Goal: Task Accomplishment & Management: Complete application form

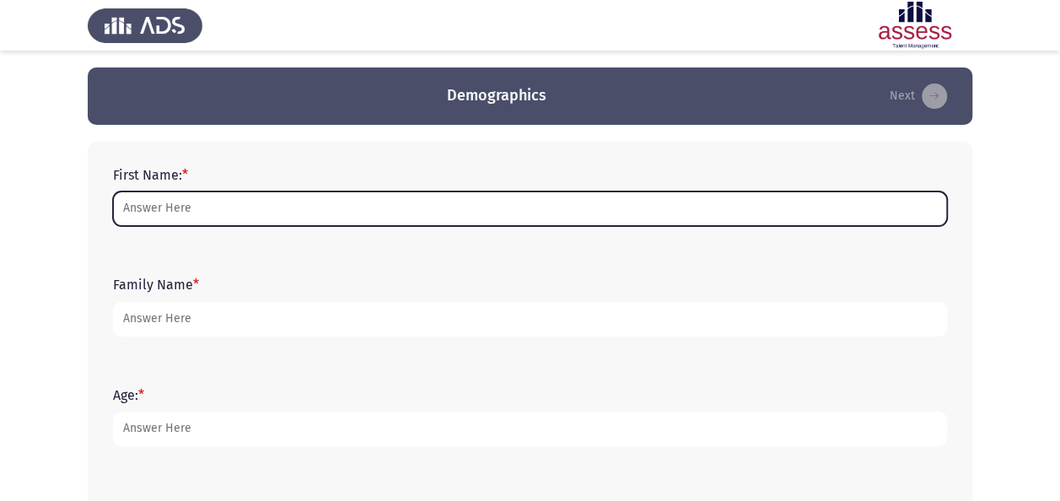
click at [245, 206] on input "First Name: *" at bounding box center [530, 208] width 834 height 35
type input "Mariam"
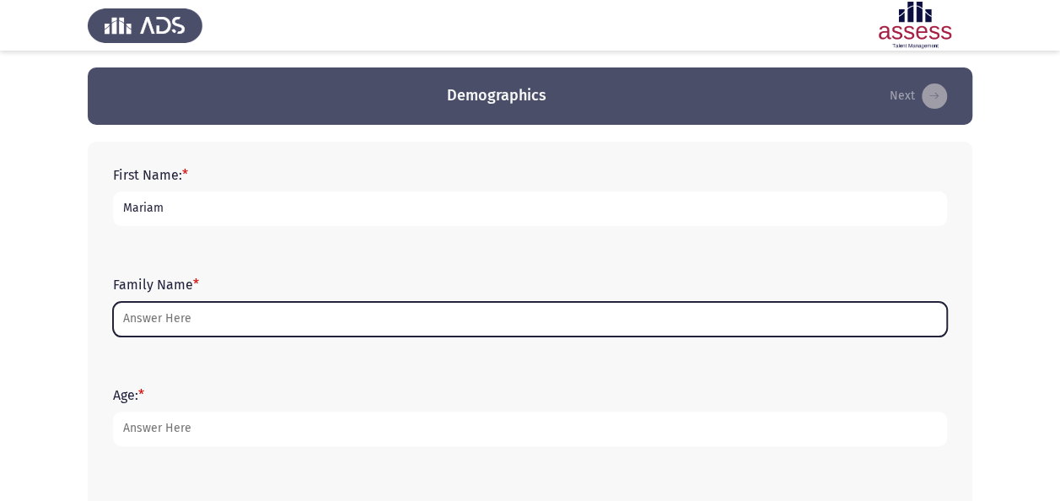
click at [218, 314] on input "Family Name *" at bounding box center [530, 319] width 834 height 35
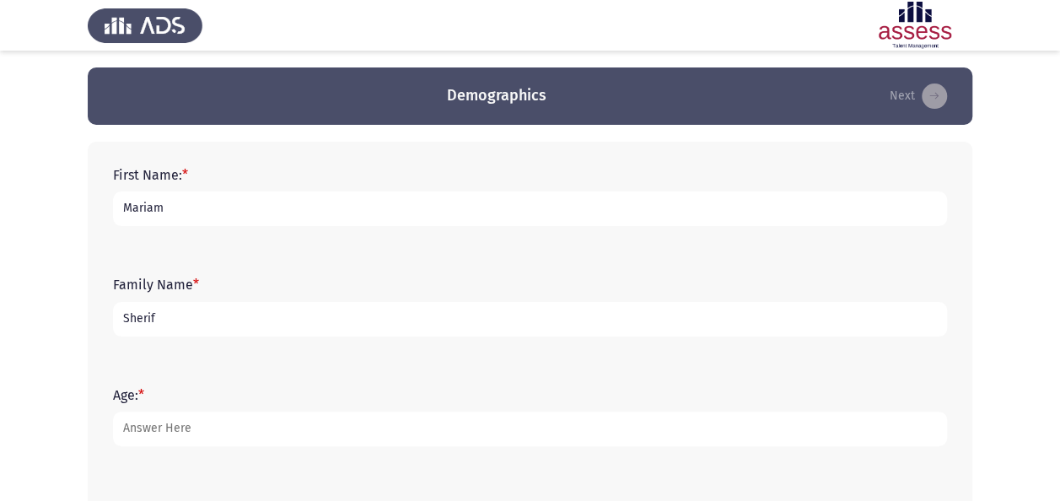
type input "Sherif"
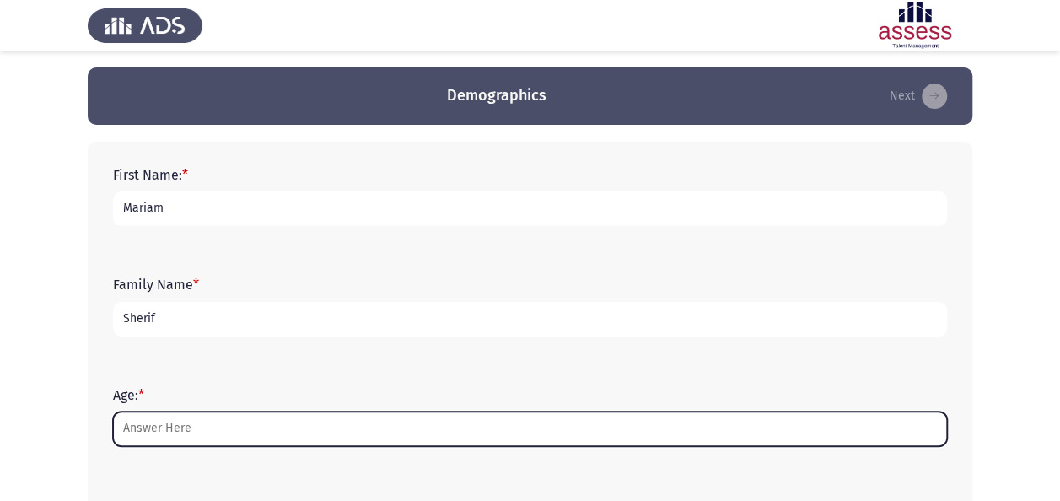
click at [207, 417] on input "Age: *" at bounding box center [530, 429] width 834 height 35
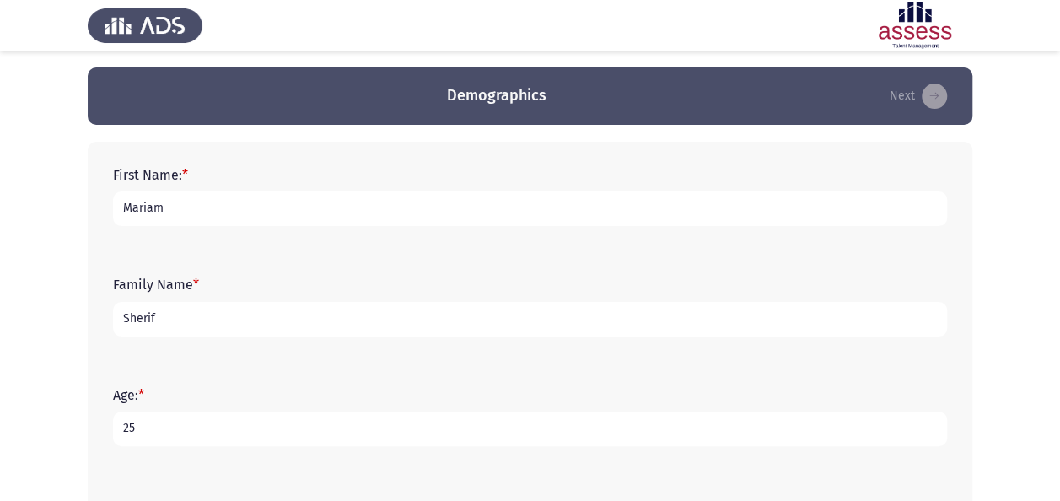
scroll to position [169, 0]
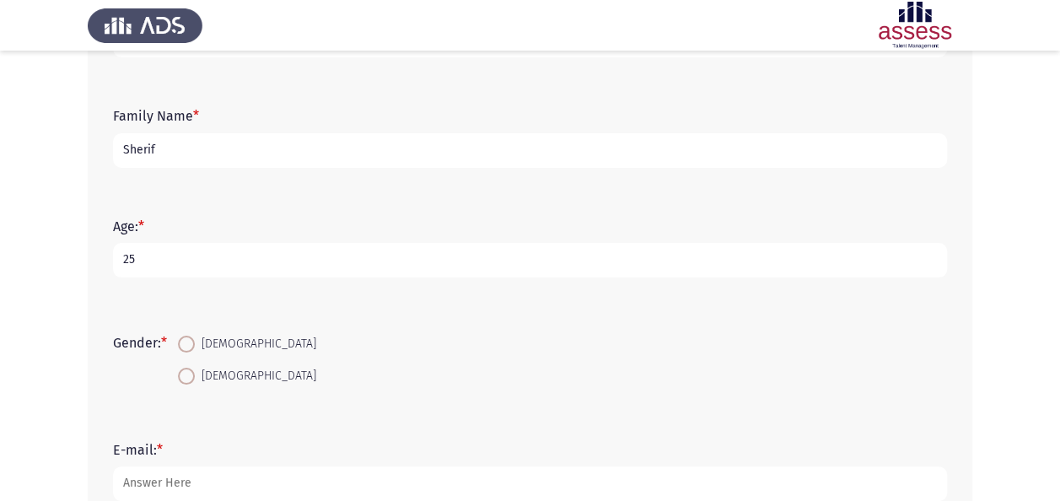
type input "25"
click at [191, 382] on span at bounding box center [186, 376] width 17 height 17
click at [191, 382] on input "[DEMOGRAPHIC_DATA]" at bounding box center [186, 376] width 17 height 17
radio input "true"
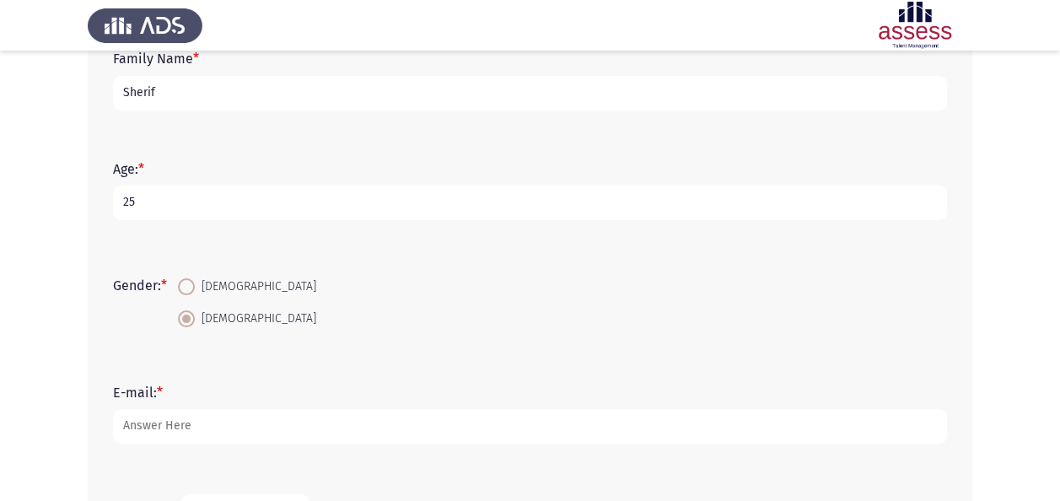
scroll to position [337, 0]
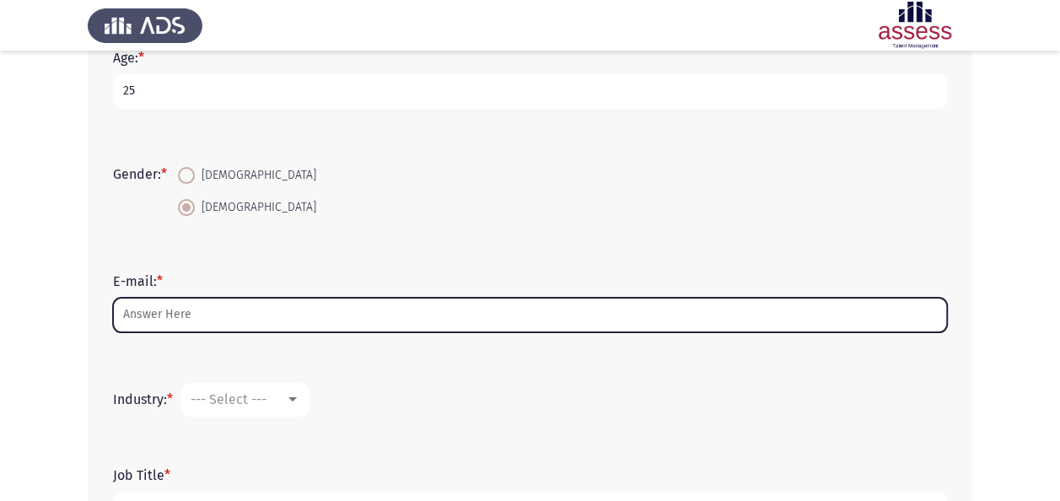
click at [223, 313] on input "E-mail: *" at bounding box center [530, 315] width 834 height 35
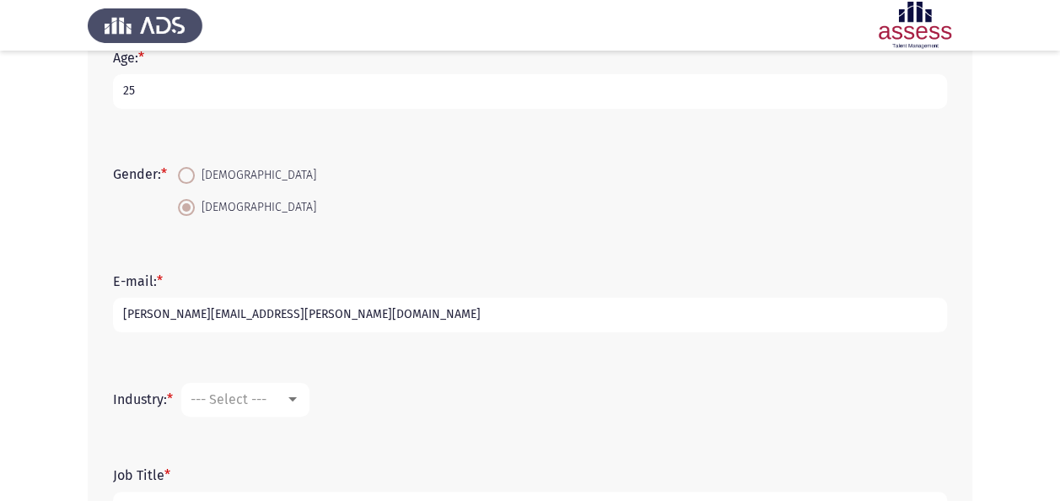
type input "[PERSON_NAME][EMAIL_ADDRESS][PERSON_NAME][DOMAIN_NAME]"
click at [266, 402] on span "--- Select ---" at bounding box center [229, 399] width 76 height 16
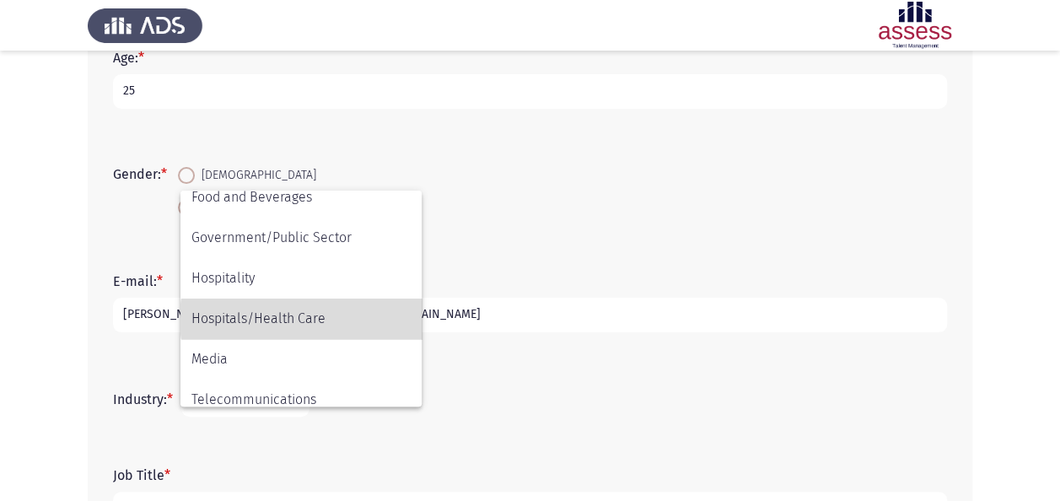
click at [324, 319] on span "Hospitals/Health Care" at bounding box center [300, 319] width 219 height 40
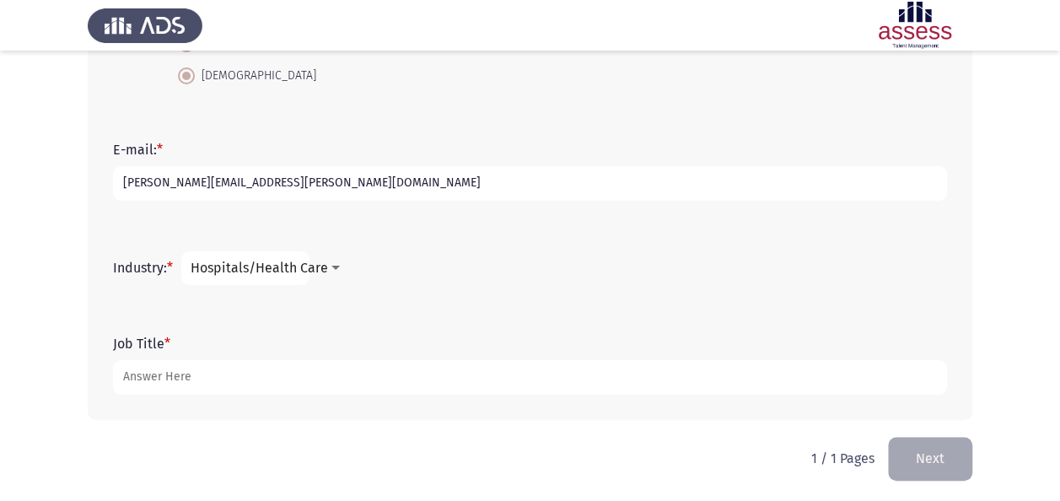
scroll to position [472, 0]
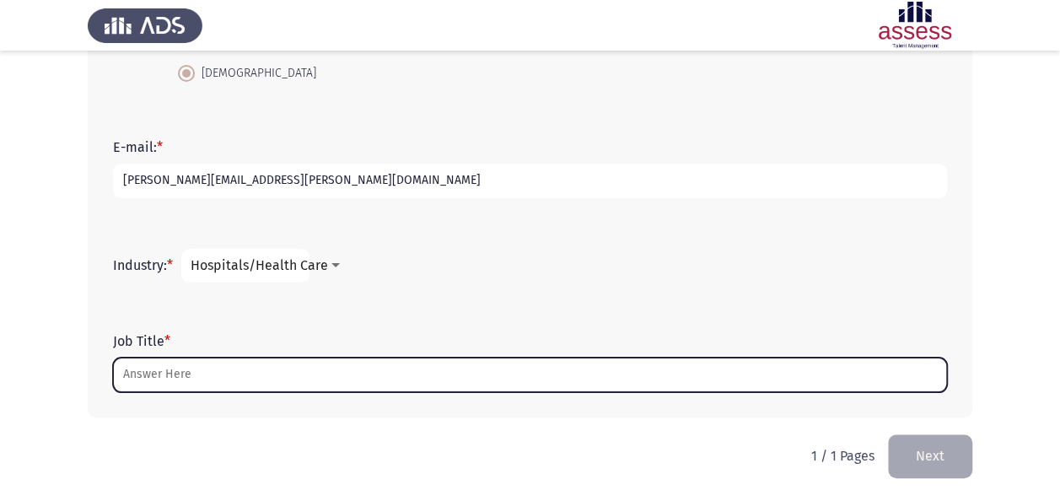
click at [251, 380] on input "Job Title *" at bounding box center [530, 375] width 834 height 35
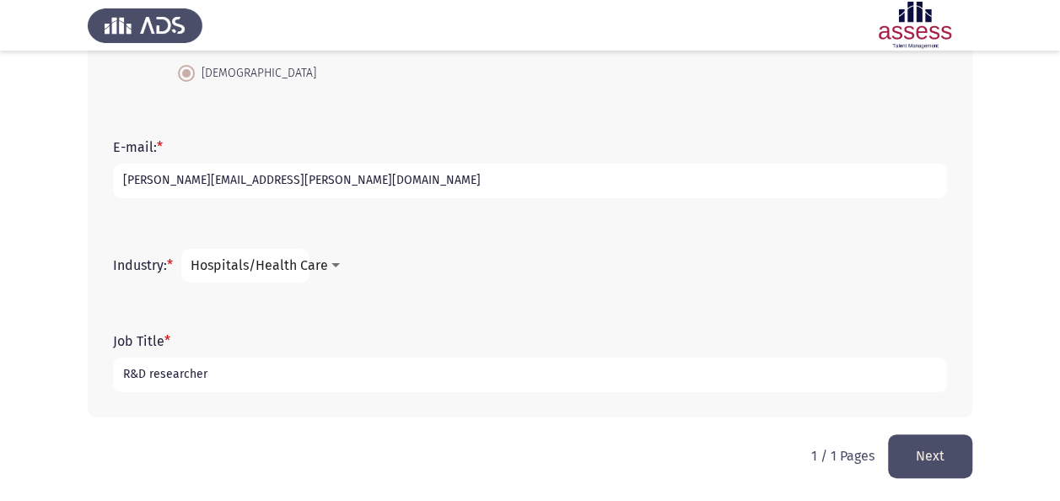
type input "R&D researcher"
click at [943, 446] on button "Next" at bounding box center [930, 455] width 84 height 43
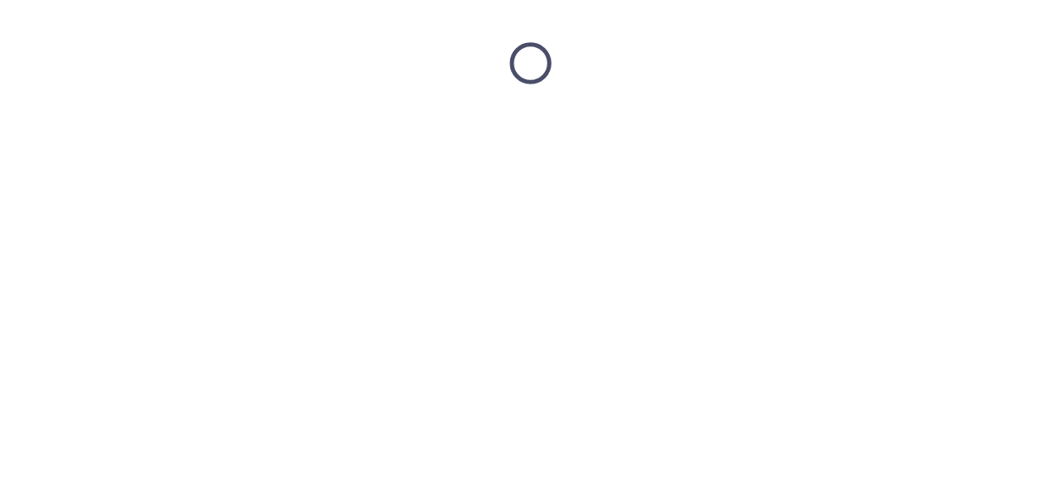
scroll to position [0, 0]
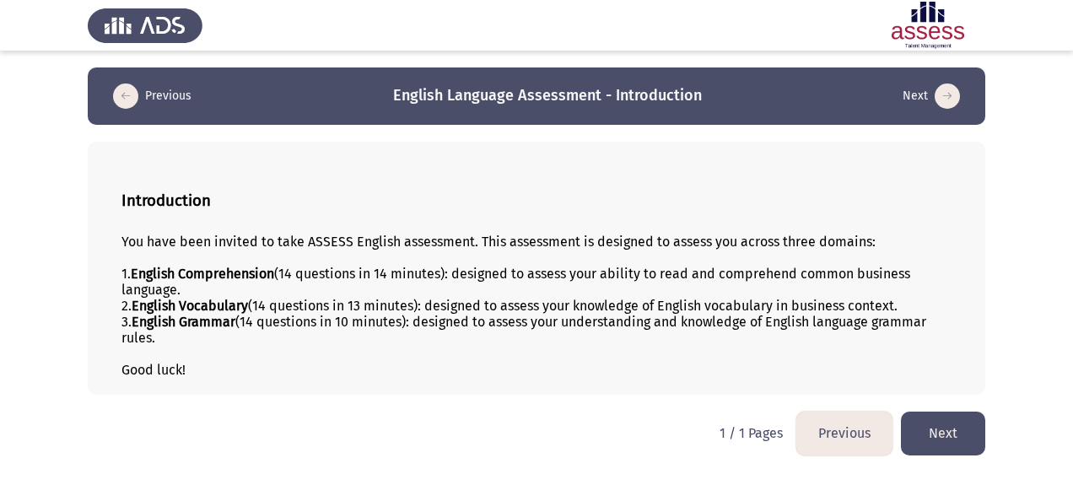
click at [940, 424] on button "Next" at bounding box center [943, 433] width 84 height 43
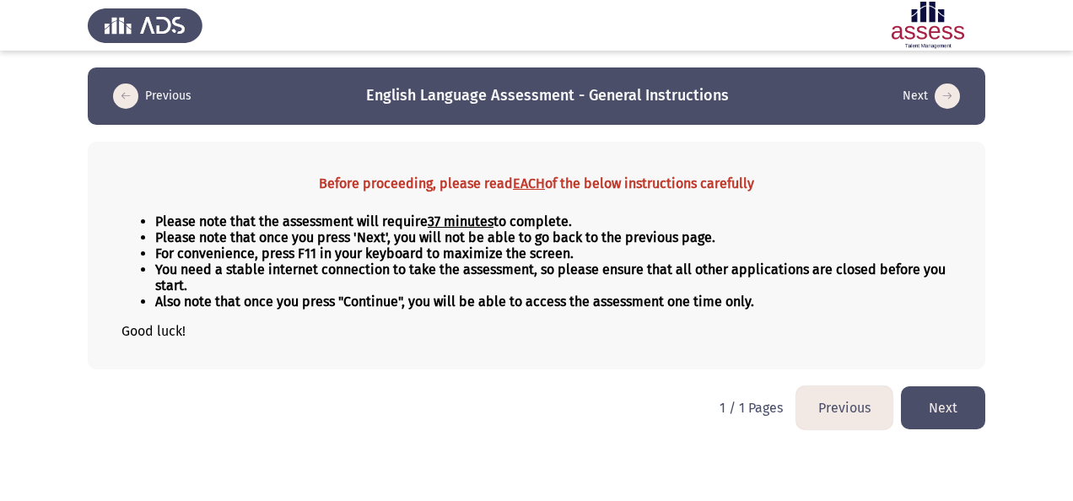
click at [945, 408] on button "Next" at bounding box center [943, 407] width 84 height 43
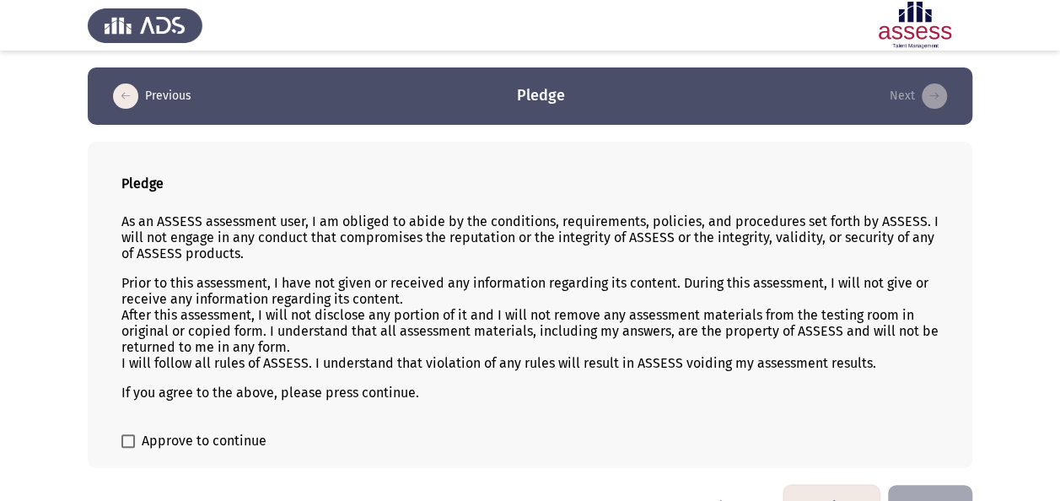
click at [222, 437] on span "Approve to continue" at bounding box center [204, 441] width 125 height 20
click at [128, 448] on input "Approve to continue" at bounding box center [127, 448] width 1 height 1
checkbox input "true"
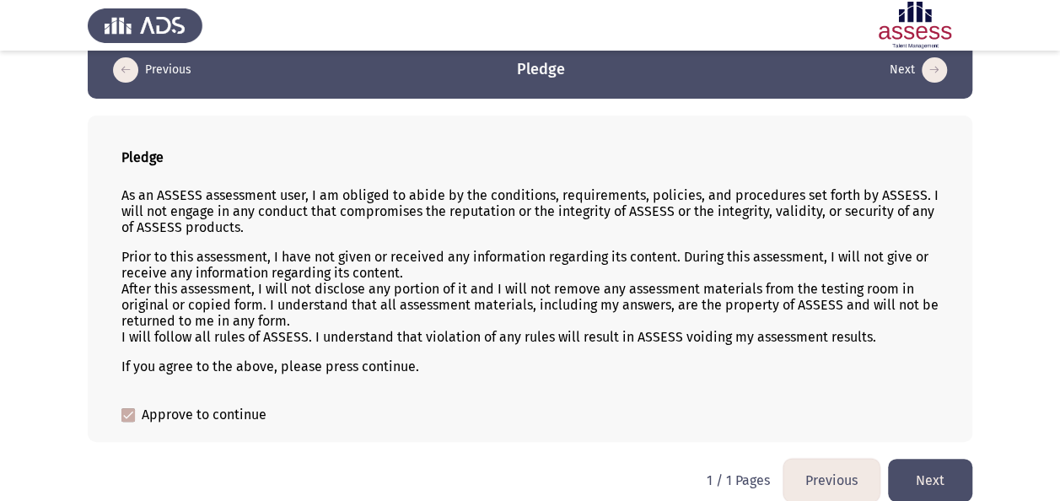
scroll to position [40, 0]
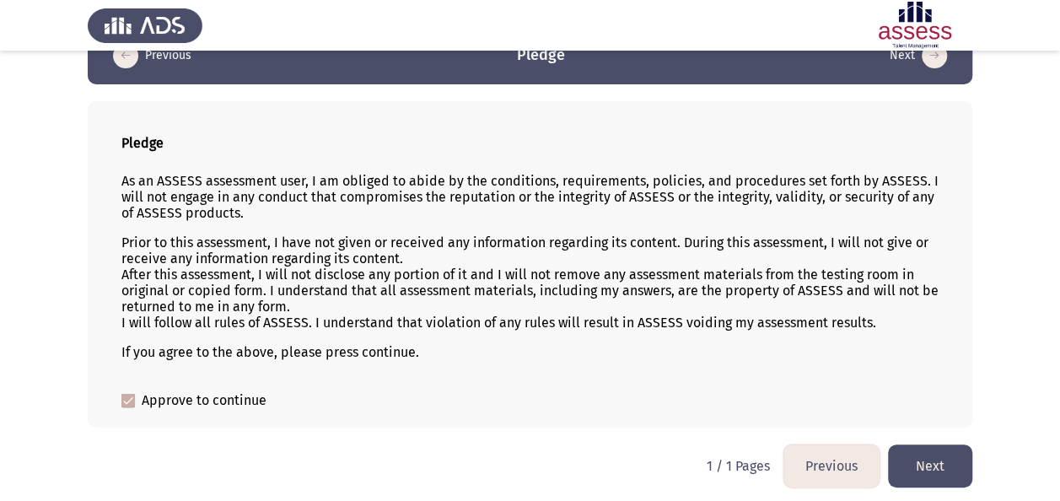
click at [921, 462] on button "Next" at bounding box center [930, 466] width 84 height 43
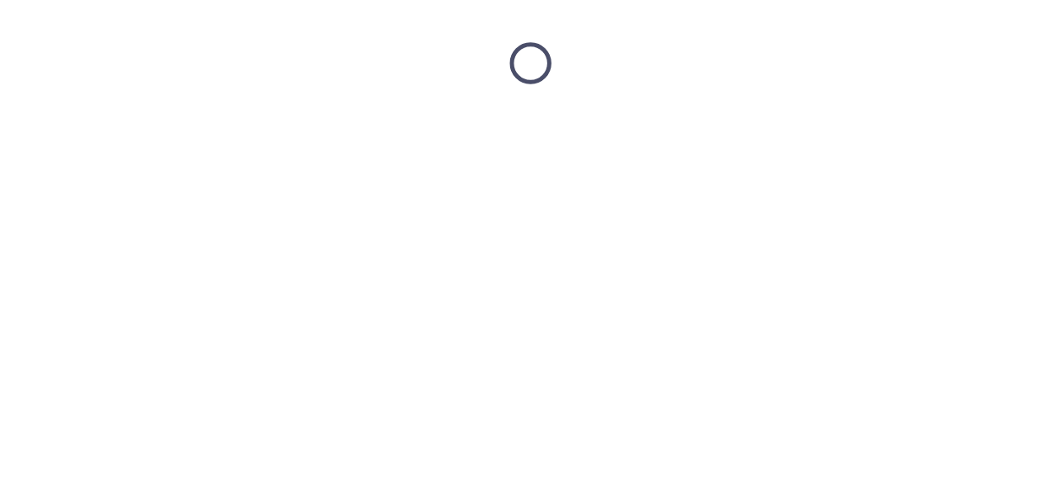
scroll to position [0, 0]
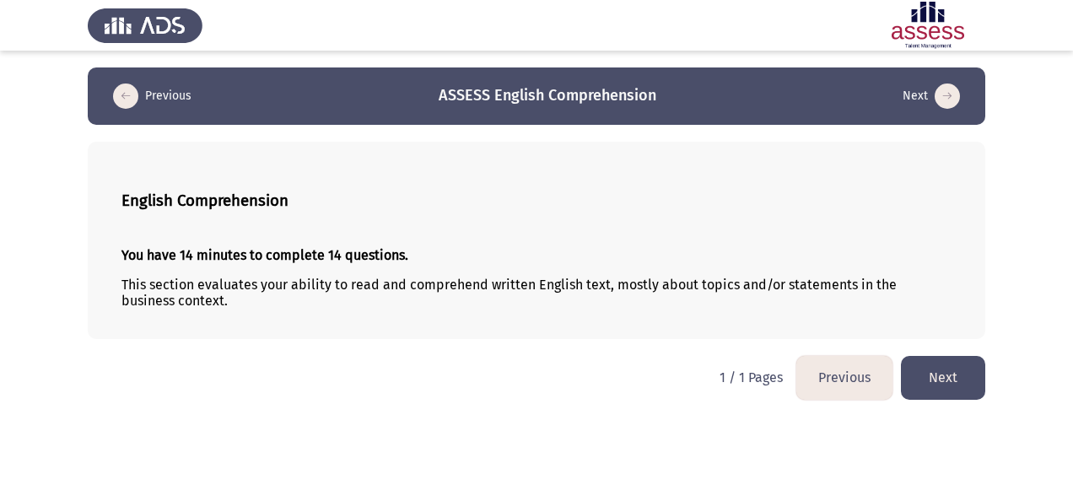
click at [951, 364] on button "Next" at bounding box center [943, 377] width 84 height 43
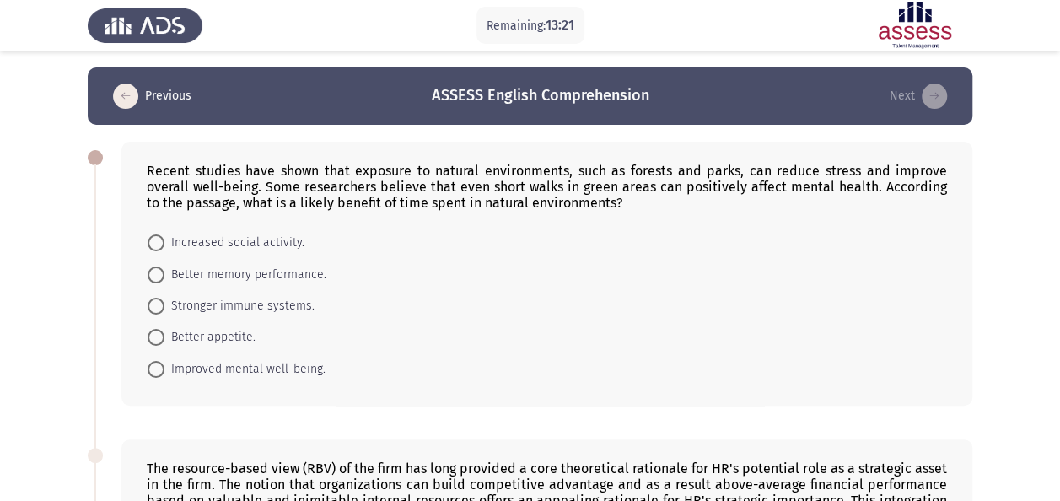
click at [248, 366] on span "Improved mental well-being." at bounding box center [244, 369] width 161 height 20
click at [164, 366] on input "Improved mental well-being." at bounding box center [156, 369] width 17 height 17
radio input "true"
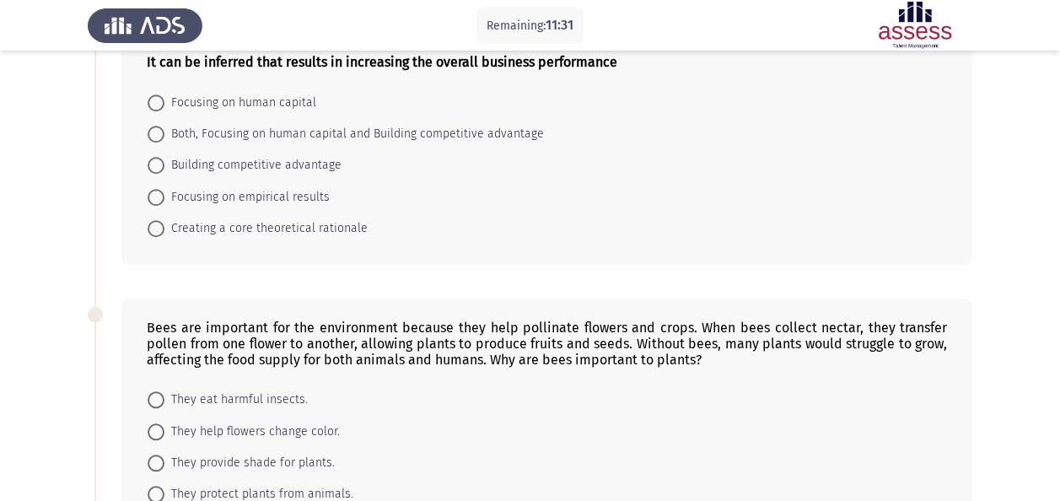
scroll to position [675, 0]
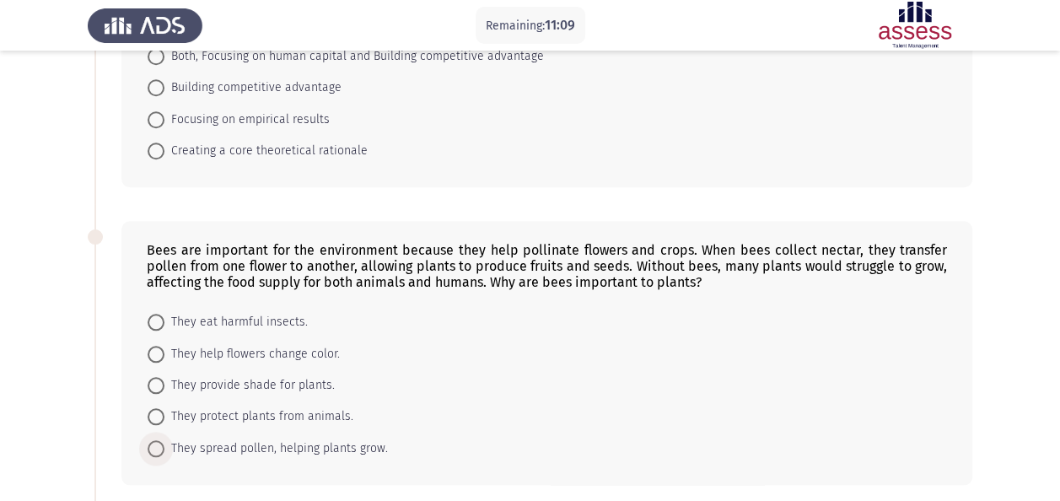
click at [362, 439] on span "They spread pollen, helping plants grow." at bounding box center [276, 449] width 224 height 20
click at [164, 440] on input "They spread pollen, helping plants grow." at bounding box center [156, 448] width 17 height 17
radio input "true"
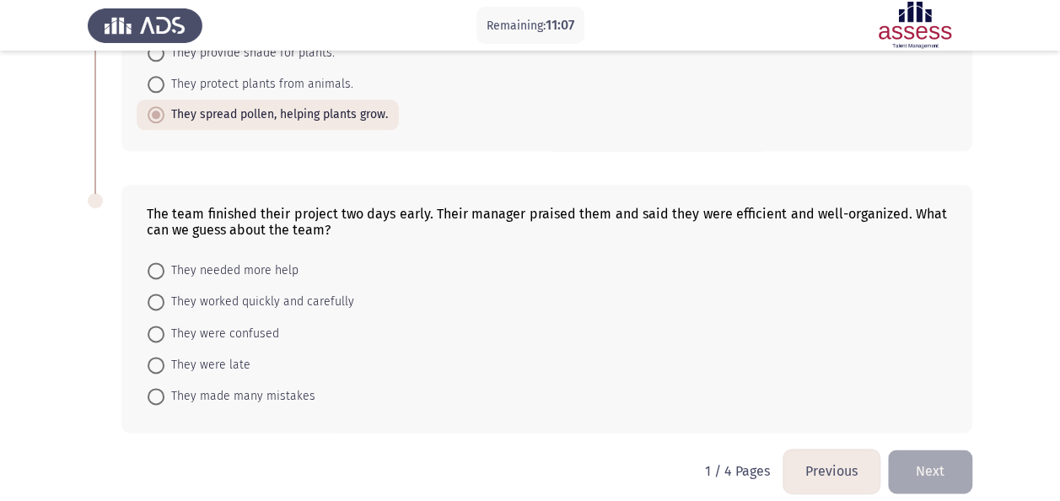
scroll to position [1011, 0]
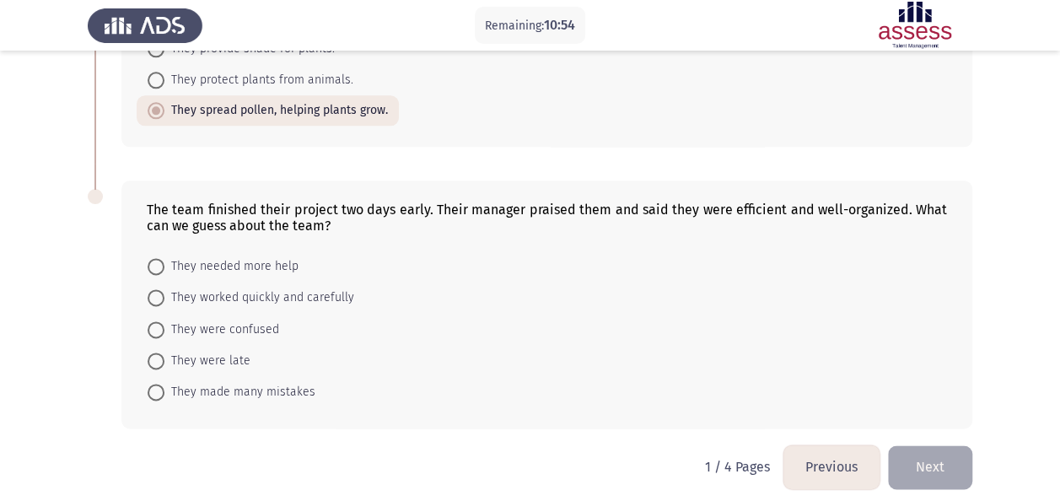
click at [325, 288] on span "They worked quickly and carefully" at bounding box center [259, 298] width 190 height 20
click at [164, 289] on input "They worked quickly and carefully" at bounding box center [156, 297] width 17 height 17
radio input "true"
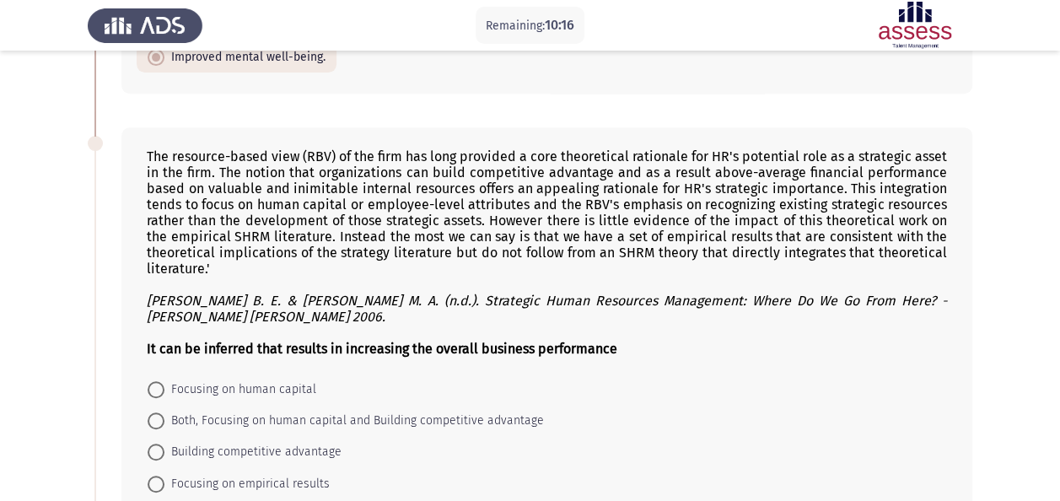
scroll to position [336, 0]
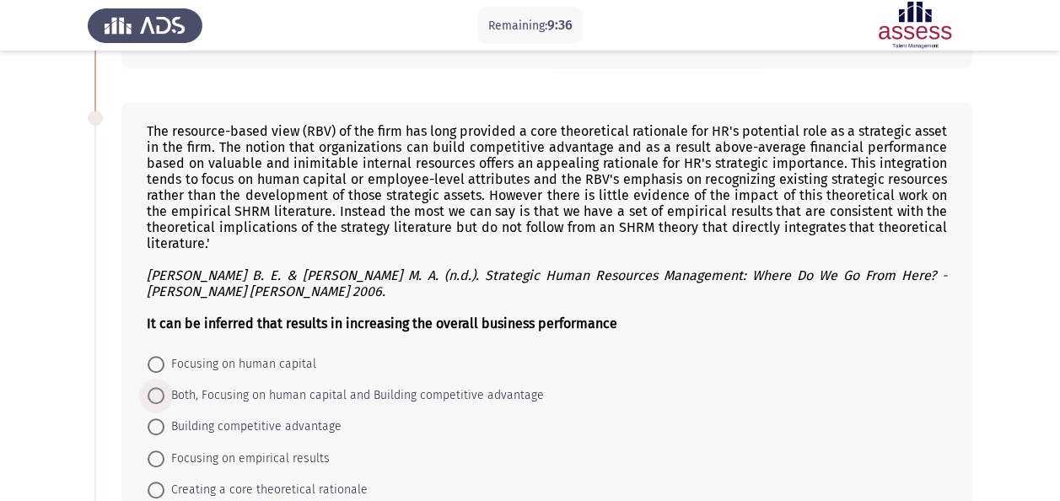
click at [504, 388] on span "Both, Focusing on human capital and Building competitive advantage" at bounding box center [354, 396] width 380 height 20
click at [164, 388] on input "Both, Focusing on human capital and Building competitive advantage" at bounding box center [156, 395] width 17 height 17
radio input "true"
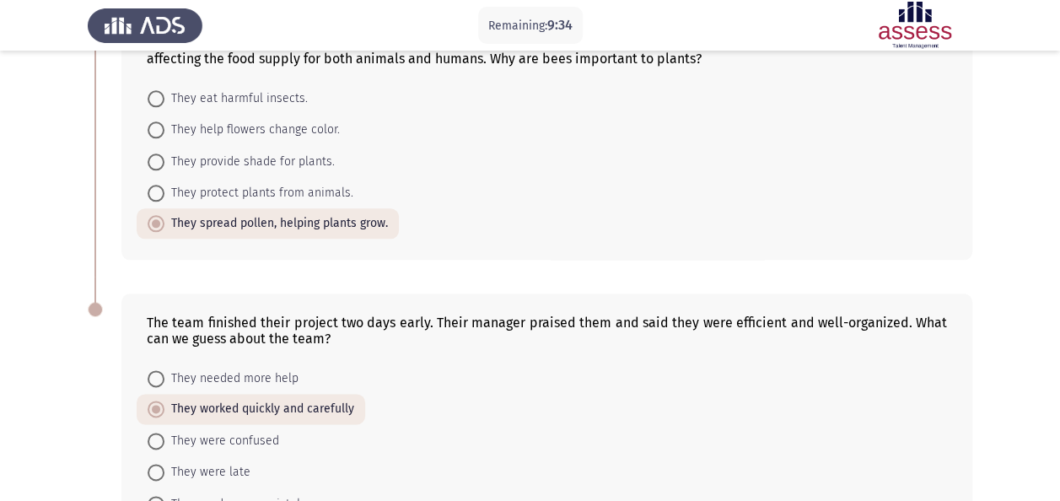
scroll to position [1010, 0]
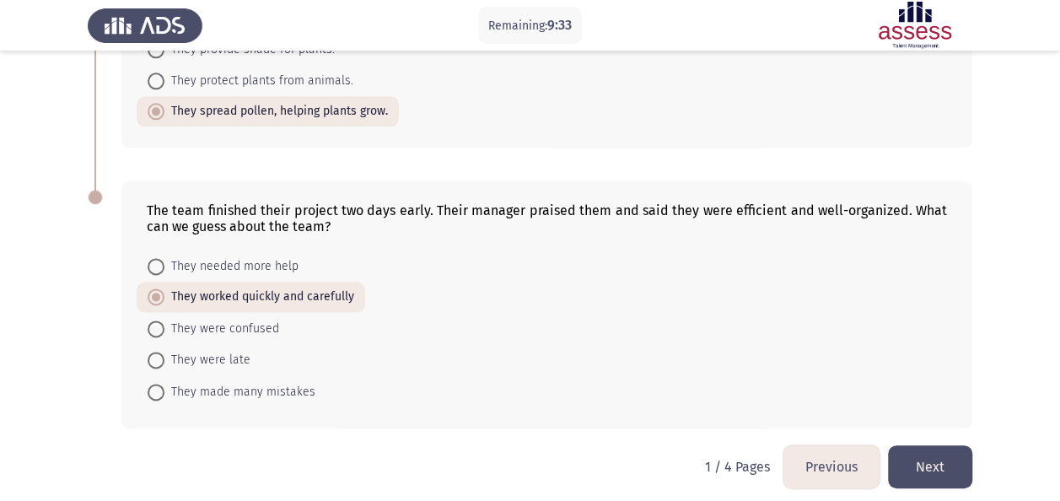
click at [948, 454] on button "Next" at bounding box center [930, 466] width 84 height 43
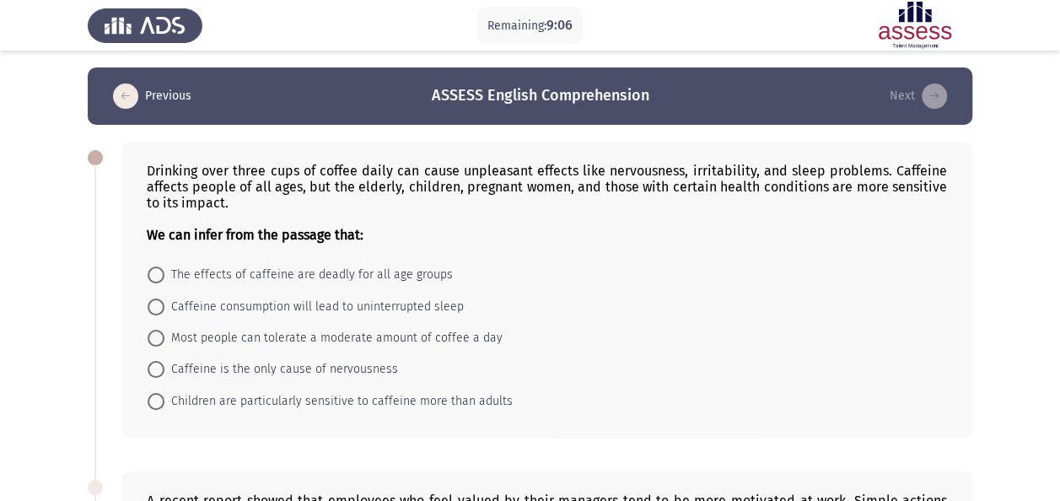
click at [408, 396] on span "Children are particularly sensitive to caffeine more than adults" at bounding box center [338, 401] width 348 height 20
click at [164, 396] on input "Children are particularly sensitive to caffeine more than adults" at bounding box center [156, 401] width 17 height 17
radio input "true"
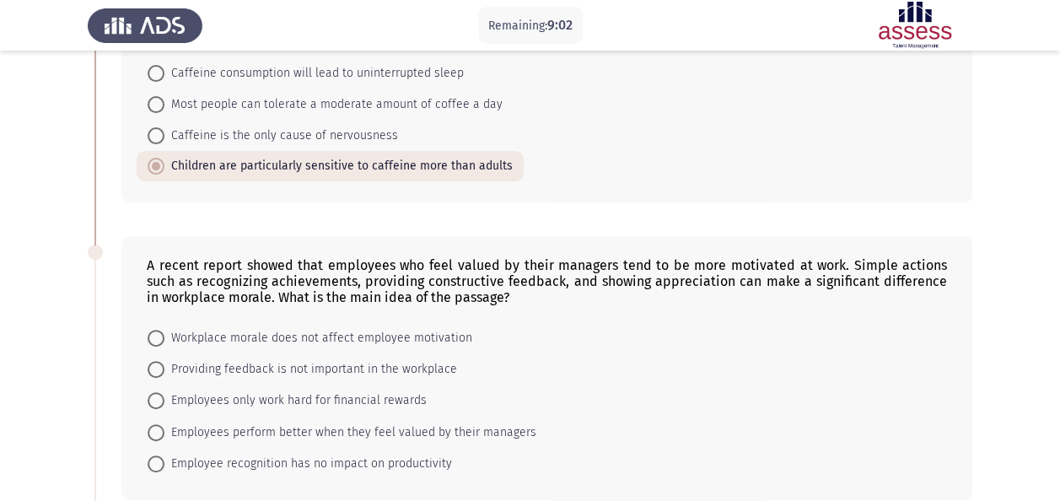
scroll to position [253, 0]
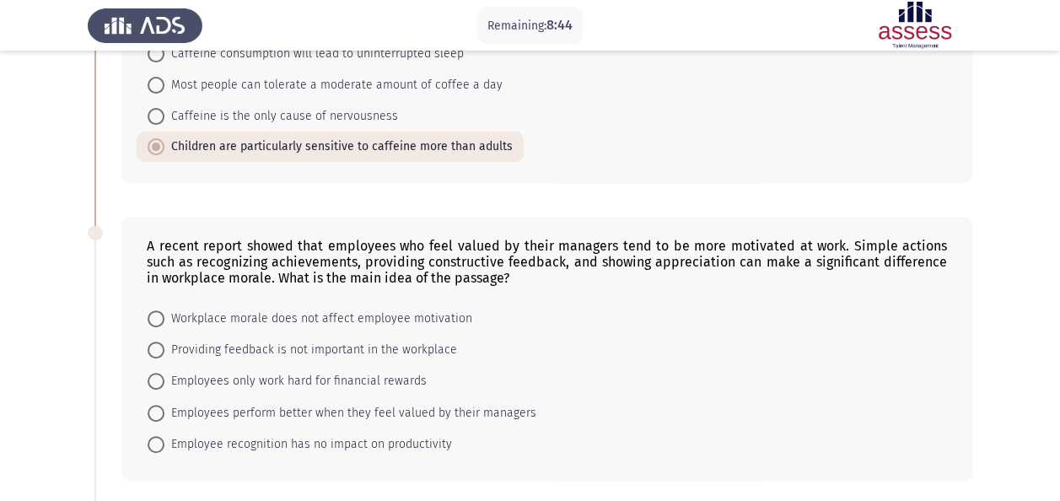
click at [235, 405] on span "Employees perform better when they feel valued by their managers" at bounding box center [350, 413] width 372 height 20
click at [164, 405] on input "Employees perform better when they feel valued by their managers" at bounding box center [156, 413] width 17 height 17
radio input "true"
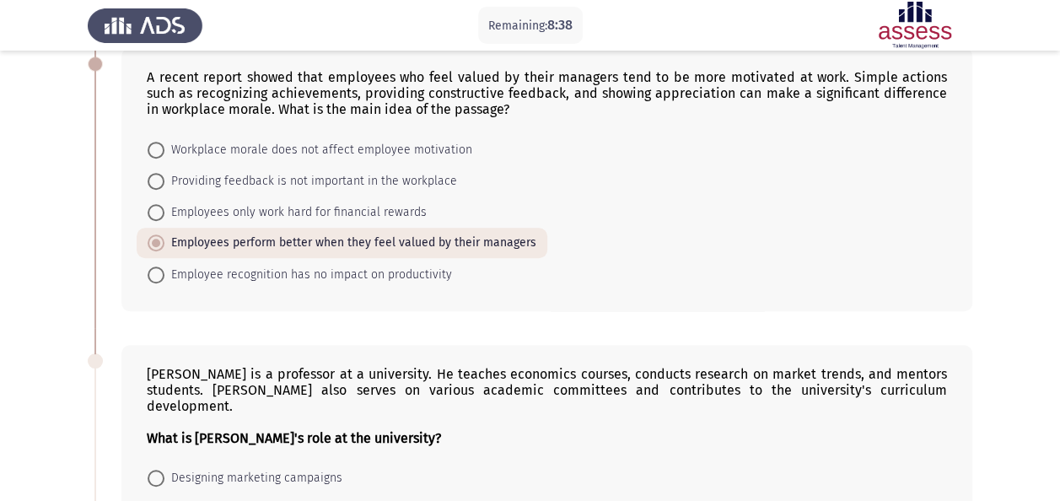
scroll to position [590, 0]
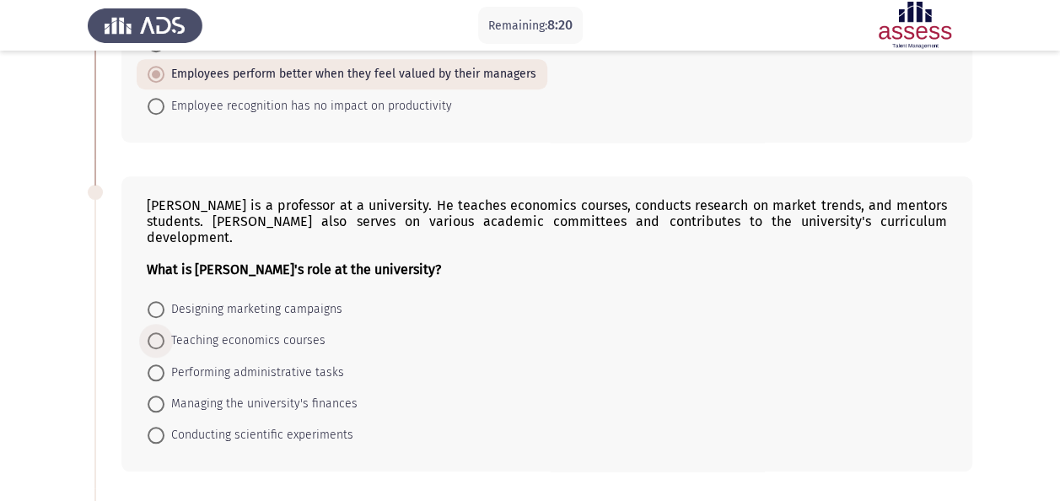
click at [310, 331] on span "Teaching economics courses" at bounding box center [244, 341] width 161 height 20
click at [164, 332] on input "Teaching economics courses" at bounding box center [156, 340] width 17 height 17
radio input "true"
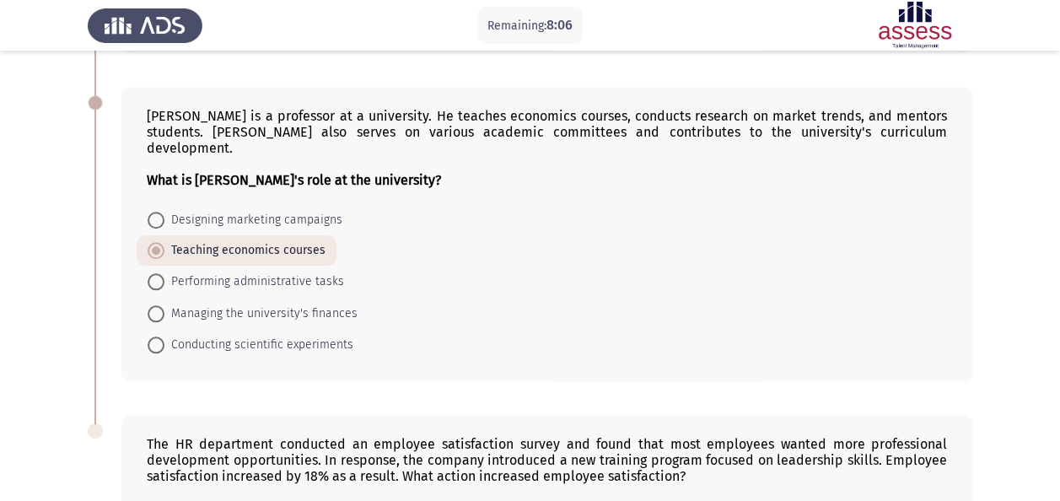
scroll to position [844, 0]
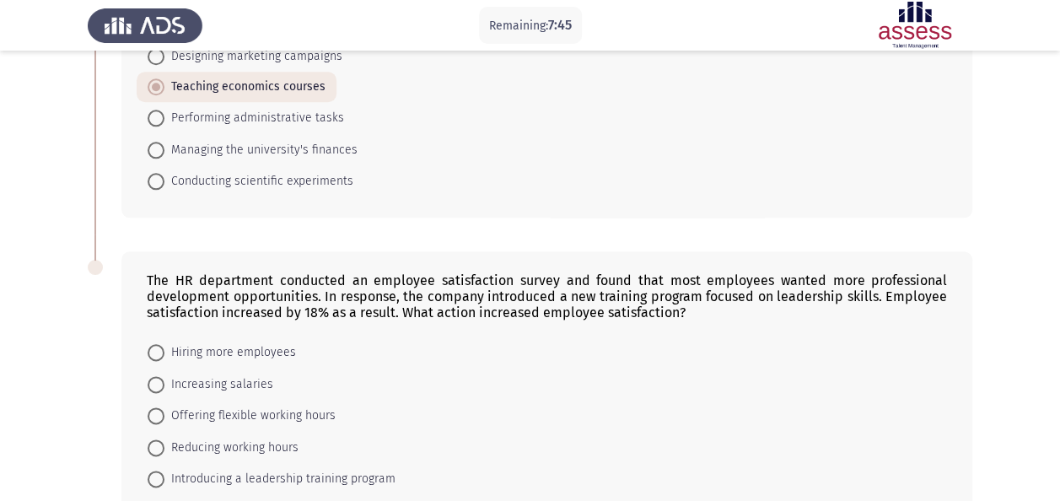
click at [305, 469] on span "Introducing a leadership training program" at bounding box center [279, 479] width 231 height 20
click at [164, 471] on input "Introducing a leadership training program" at bounding box center [156, 479] width 17 height 17
radio input "true"
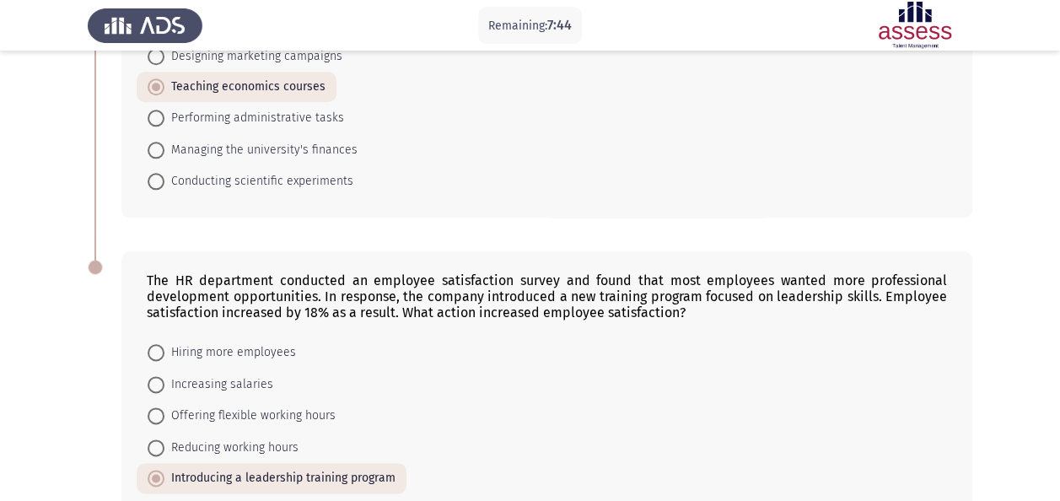
scroll to position [915, 0]
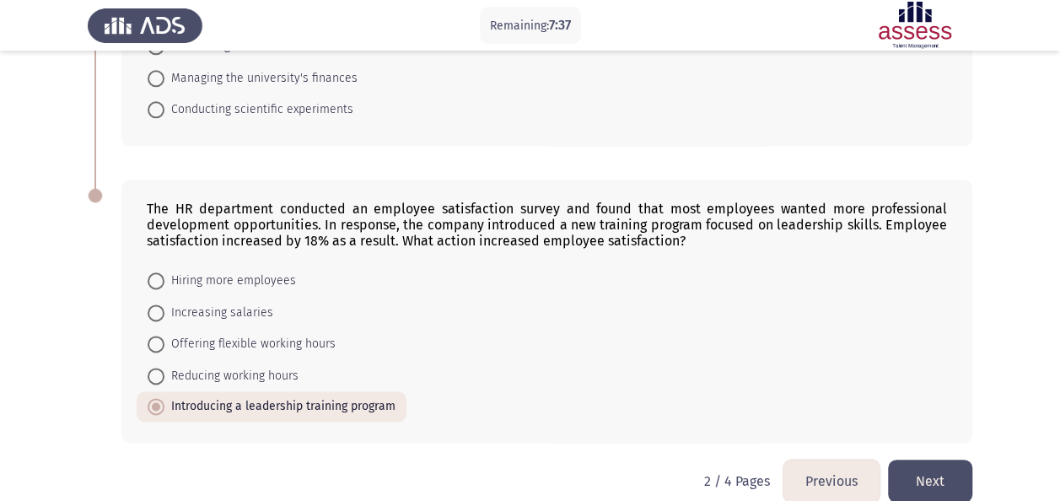
click at [930, 460] on button "Next" at bounding box center [930, 481] width 84 height 43
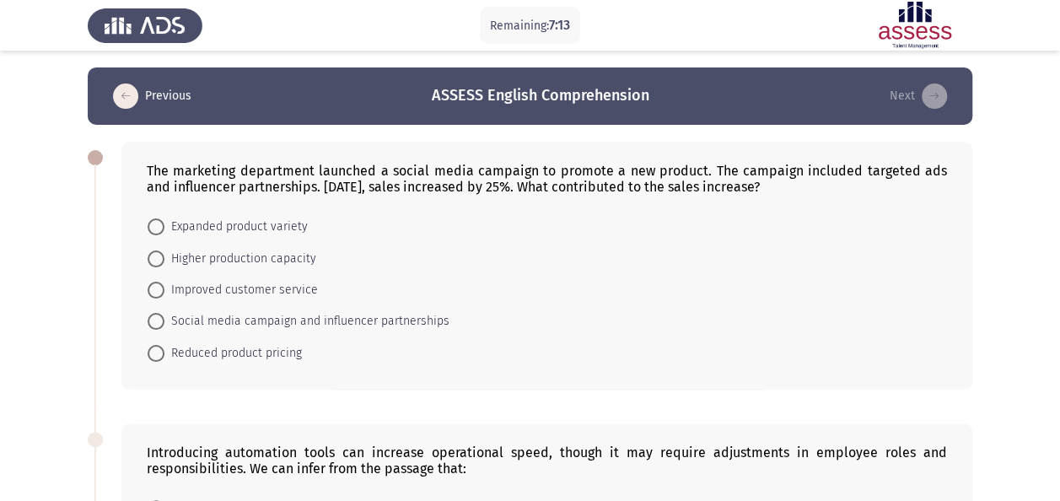
click at [402, 321] on span "Social media campaign and influencer partnerships" at bounding box center [306, 321] width 285 height 20
click at [164, 321] on input "Social media campaign and influencer partnerships" at bounding box center [156, 321] width 17 height 17
radio input "true"
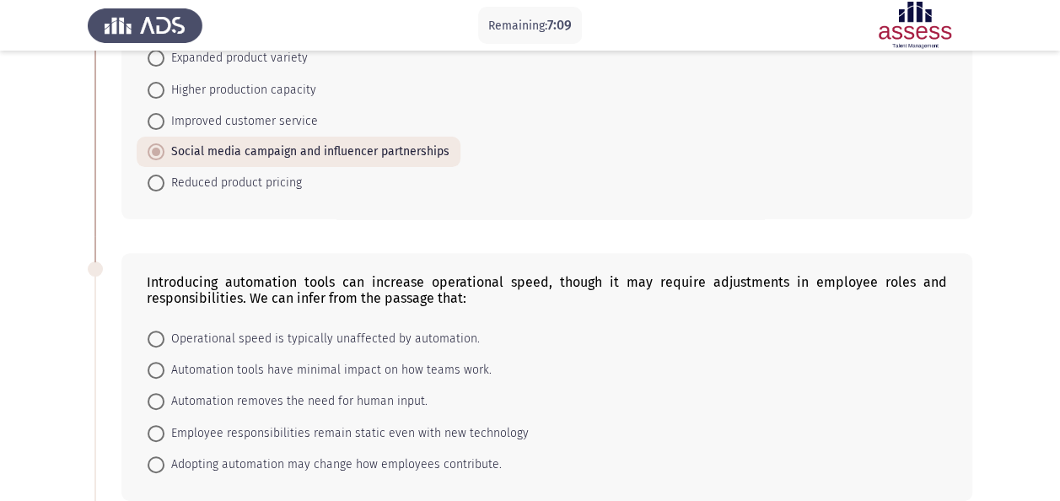
scroll to position [253, 0]
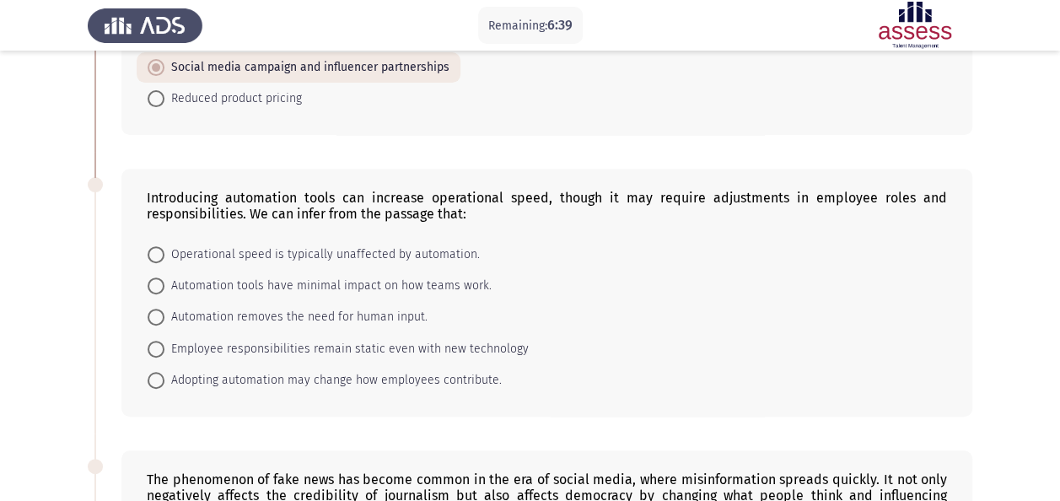
click at [364, 377] on span "Adopting automation may change how employees contribute." at bounding box center [332, 380] width 337 height 20
click at [164, 377] on input "Adopting automation may change how employees contribute." at bounding box center [156, 380] width 17 height 17
radio input "true"
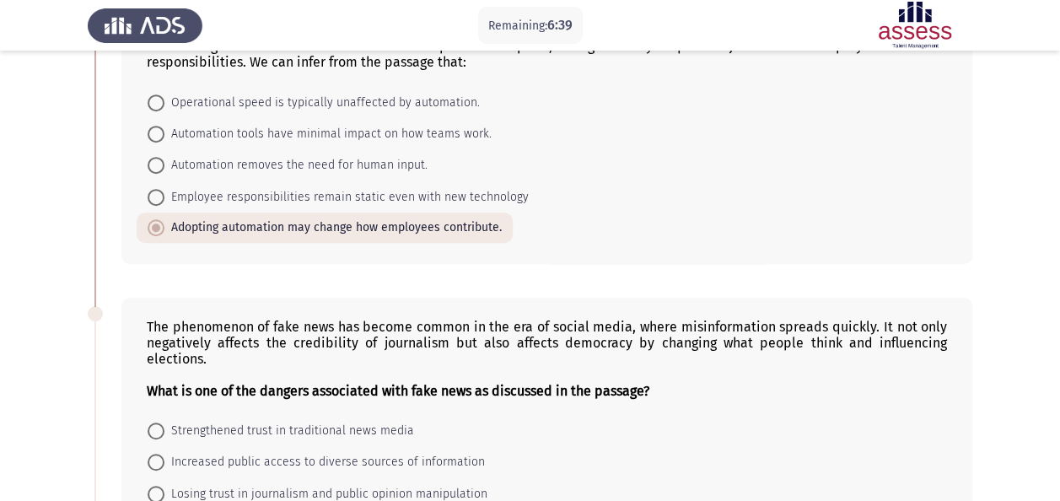
scroll to position [506, 0]
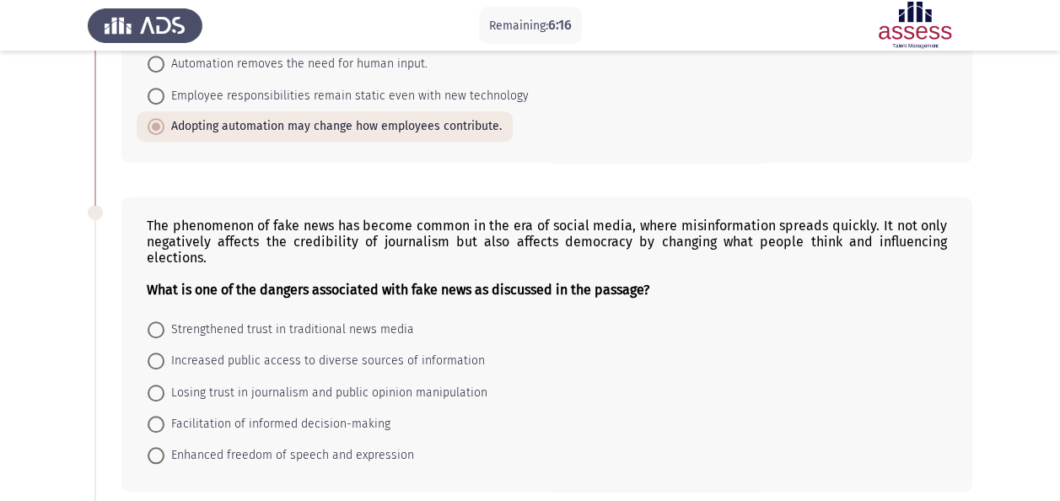
click at [470, 383] on span "Losing trust in journalism and public opinion manipulation" at bounding box center [325, 393] width 323 height 20
click at [164, 385] on input "Losing trust in journalism and public opinion manipulation" at bounding box center [156, 393] width 17 height 17
radio input "true"
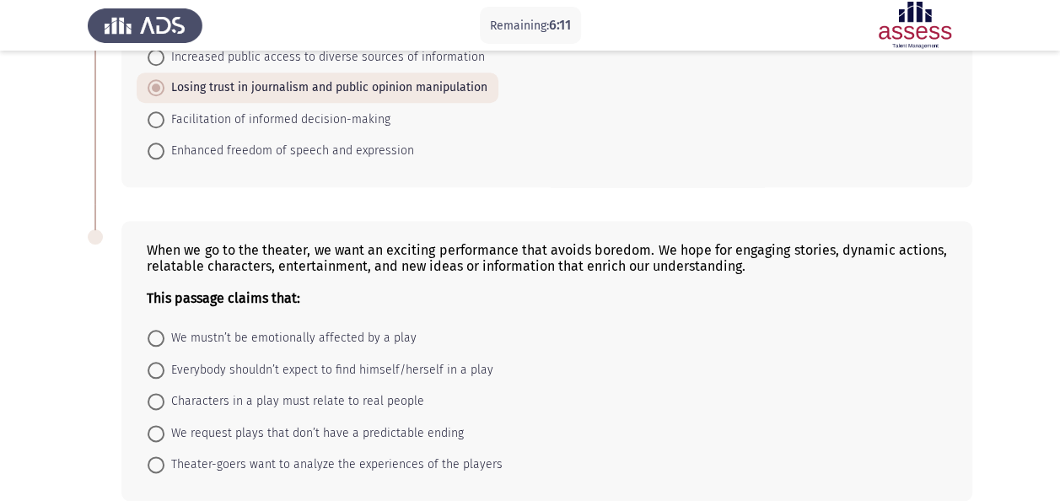
scroll to position [844, 0]
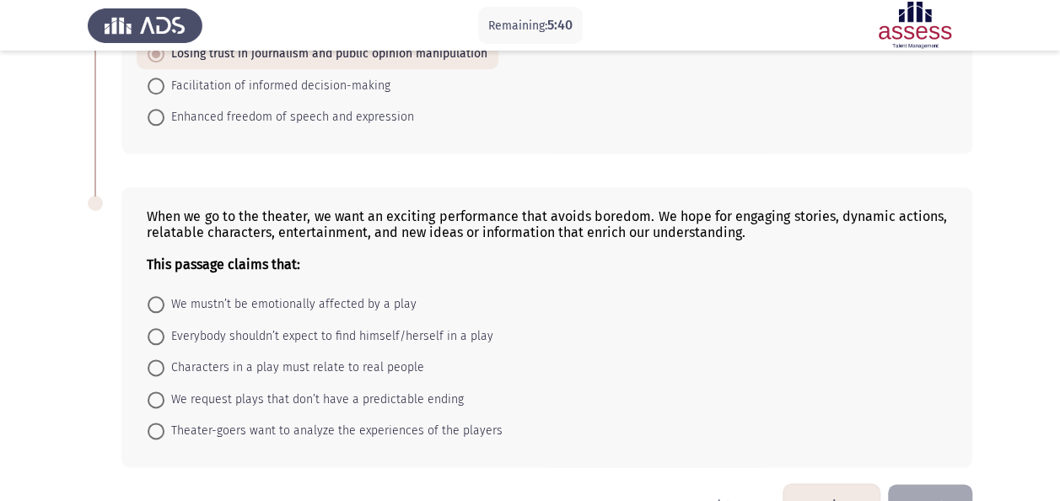
click at [287, 362] on span "Characters in a play must relate to real people" at bounding box center [294, 368] width 260 height 20
click at [164, 362] on input "Characters in a play must relate to real people" at bounding box center [156, 367] width 17 height 17
radio input "true"
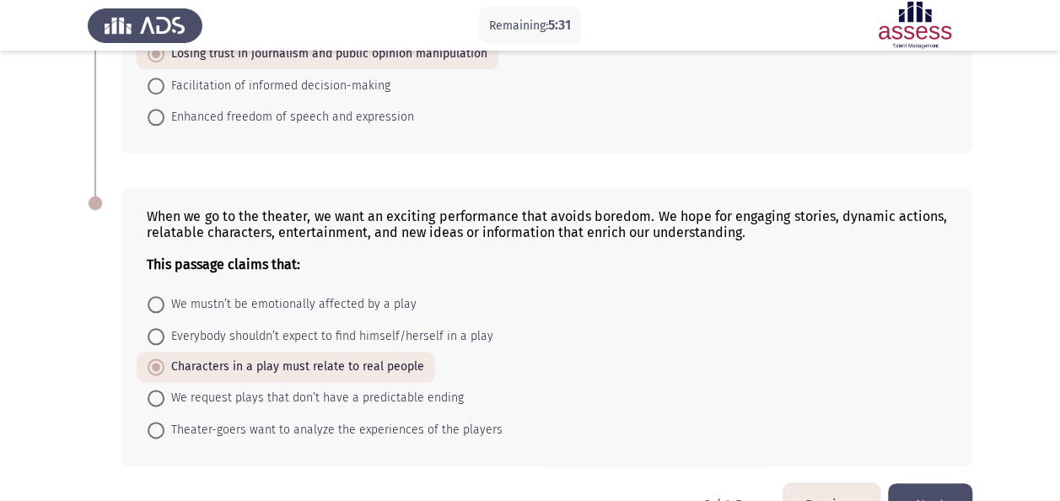
scroll to position [884, 0]
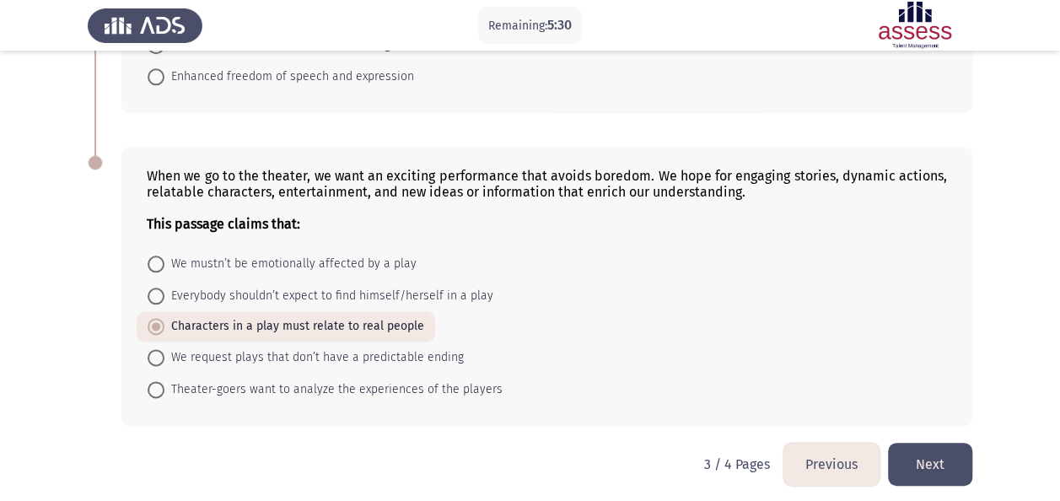
click at [917, 453] on button "Next" at bounding box center [930, 464] width 84 height 43
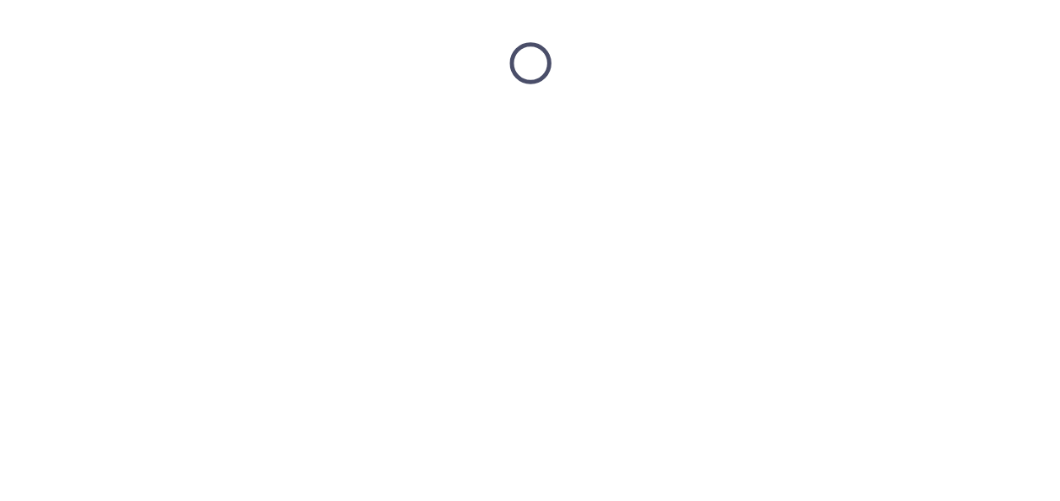
scroll to position [0, 0]
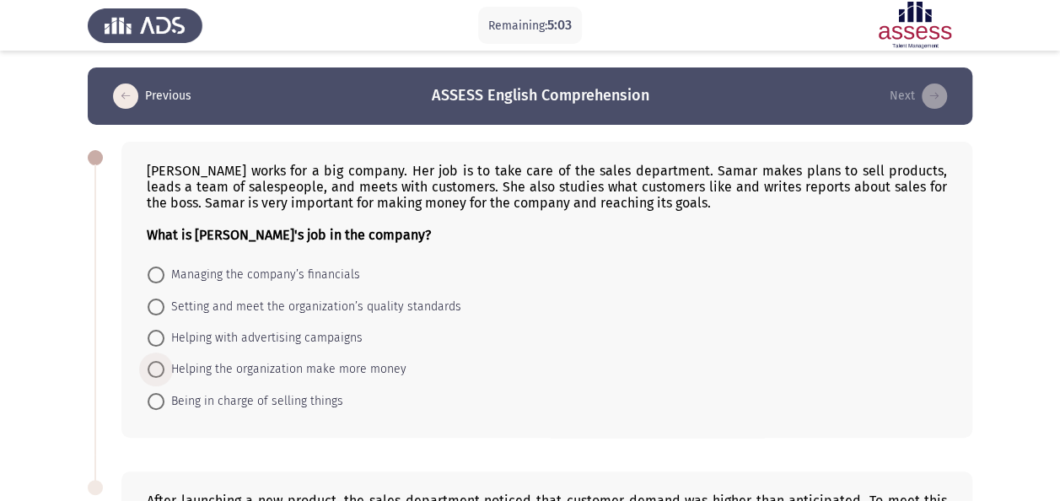
click at [219, 359] on span "Helping the organization make more money" at bounding box center [285, 369] width 242 height 20
click at [164, 361] on input "Helping the organization make more money" at bounding box center [156, 369] width 17 height 17
radio input "true"
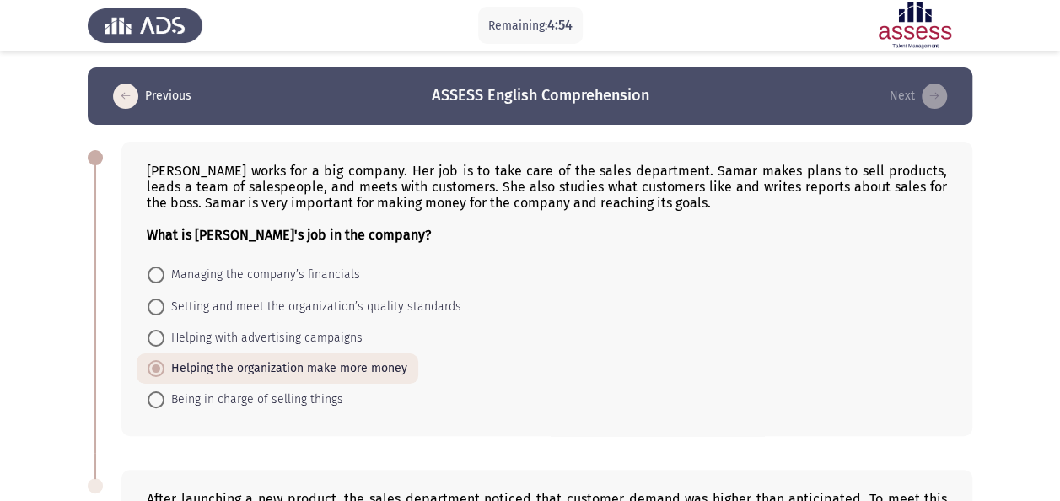
click at [245, 391] on span "Being in charge of selling things" at bounding box center [253, 400] width 179 height 20
click at [164, 391] on input "Being in charge of selling things" at bounding box center [156, 399] width 17 height 17
radio input "true"
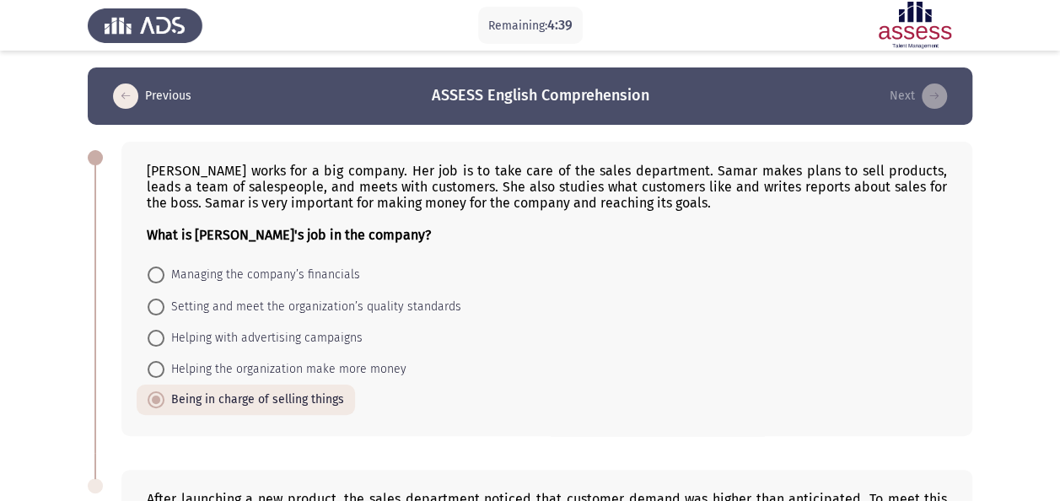
click at [153, 402] on span at bounding box center [156, 399] width 17 height 17
click at [153, 402] on input "Being in charge of selling things" at bounding box center [156, 399] width 17 height 17
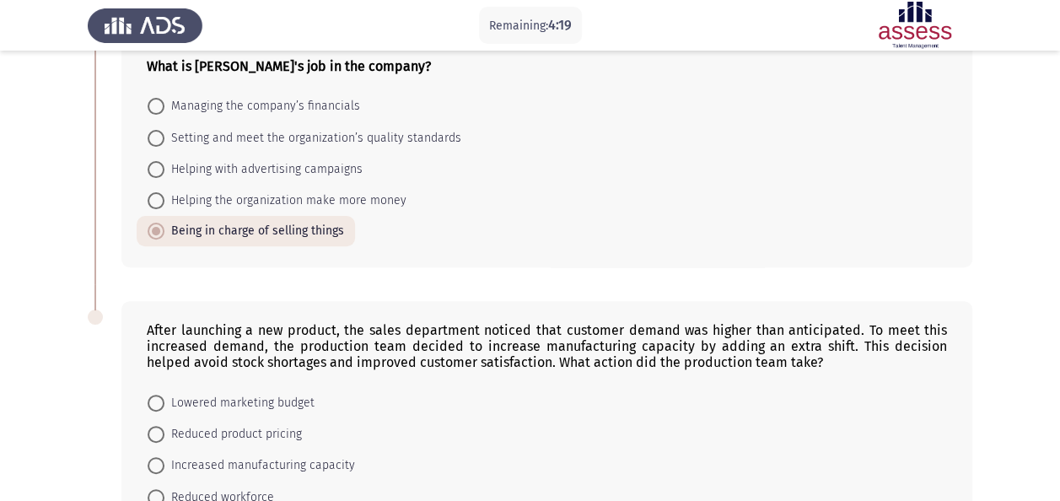
scroll to position [253, 0]
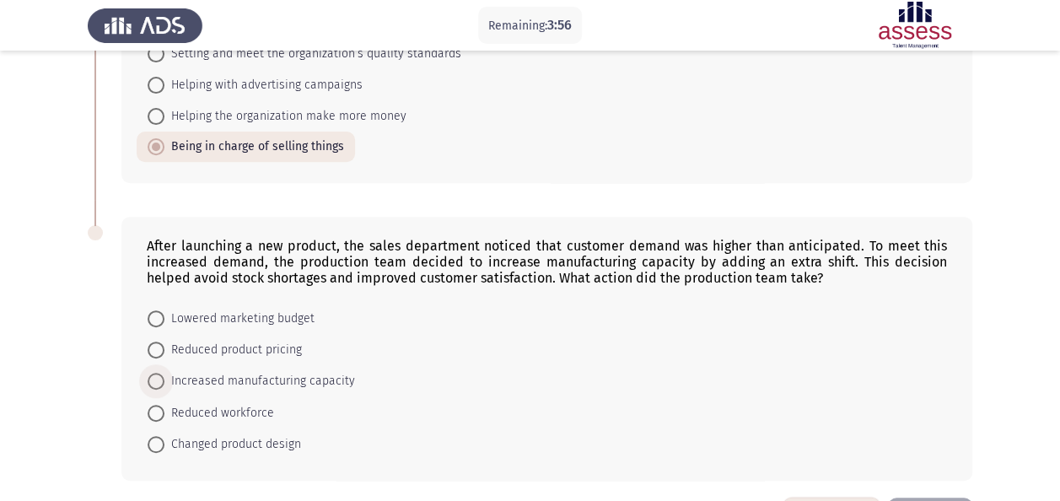
click at [258, 373] on span "Increased manufacturing capacity" at bounding box center [259, 381] width 191 height 20
click at [164, 373] on input "Increased manufacturing capacity" at bounding box center [156, 381] width 17 height 17
radio input "true"
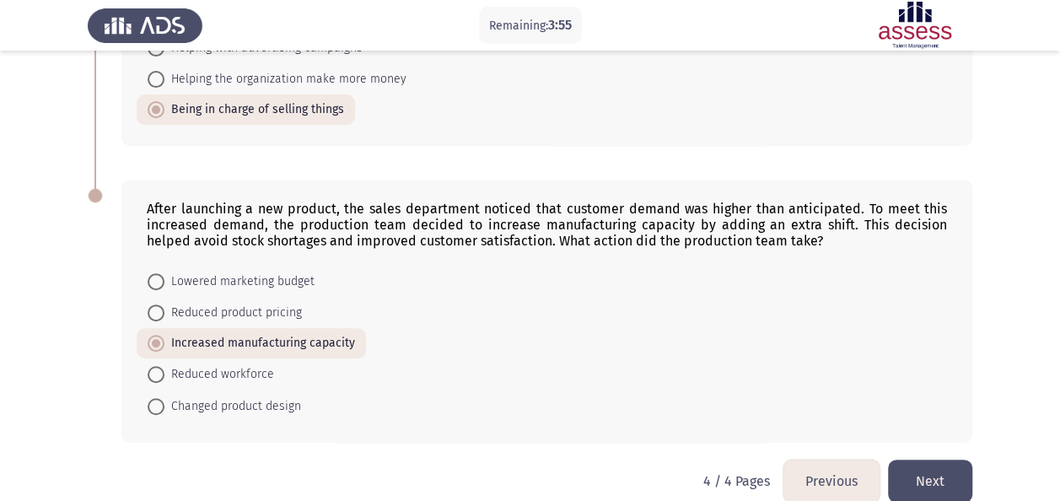
scroll to position [311, 0]
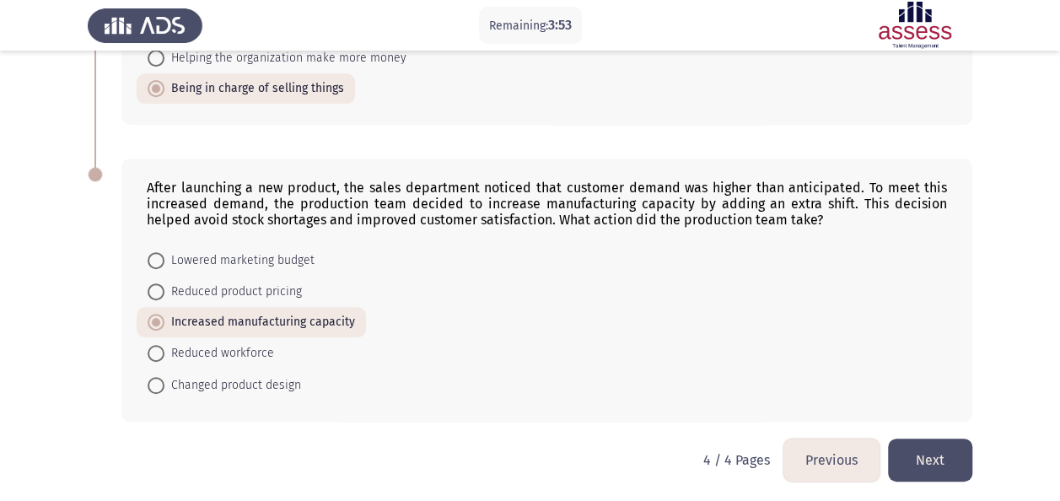
click at [957, 457] on button "Next" at bounding box center [930, 460] width 84 height 43
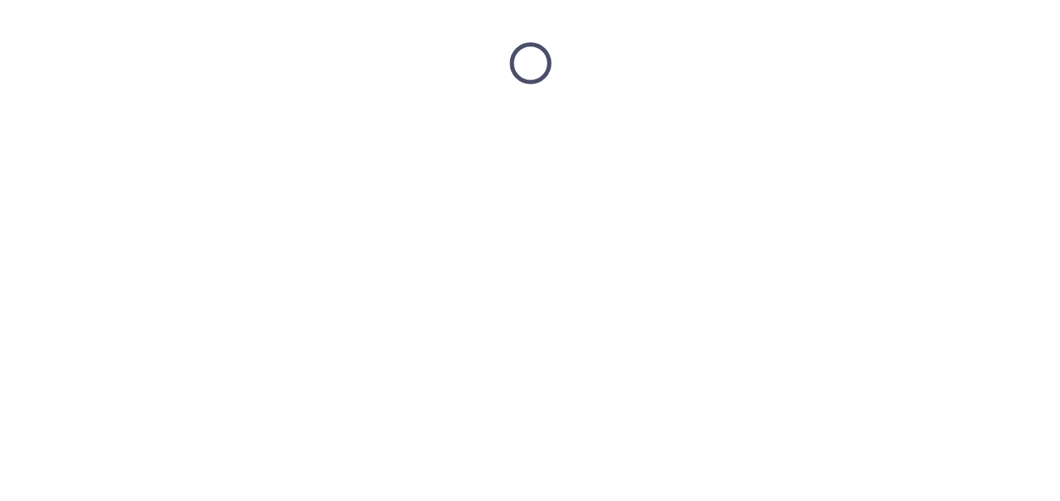
scroll to position [0, 0]
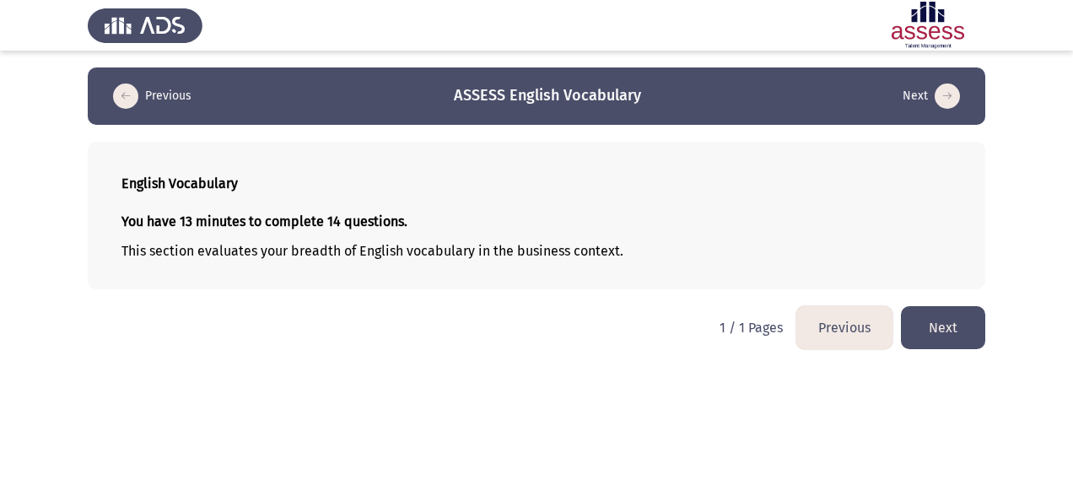
click at [939, 330] on button "Next" at bounding box center [943, 327] width 84 height 43
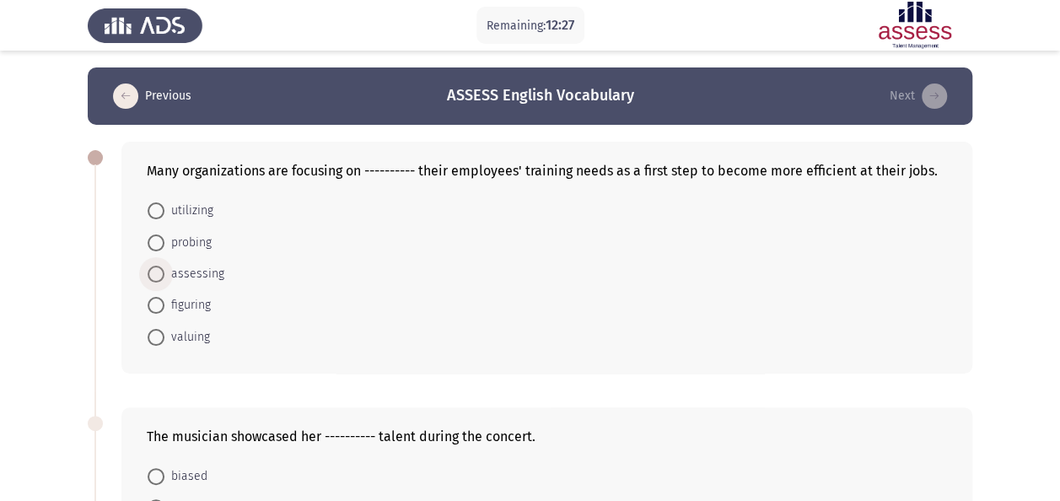
click at [202, 270] on span "assessing" at bounding box center [194, 274] width 60 height 20
click at [164, 270] on input "assessing" at bounding box center [156, 274] width 17 height 17
radio input "true"
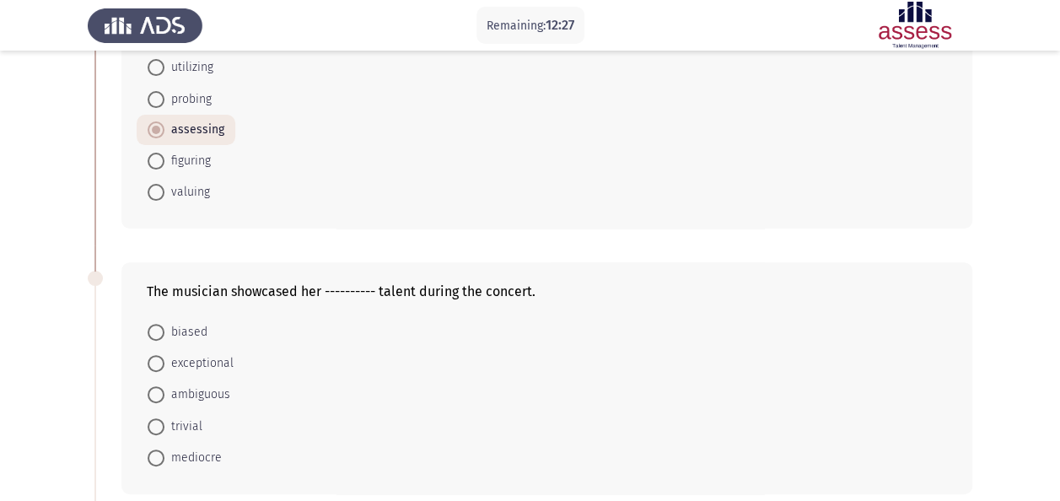
scroll to position [169, 0]
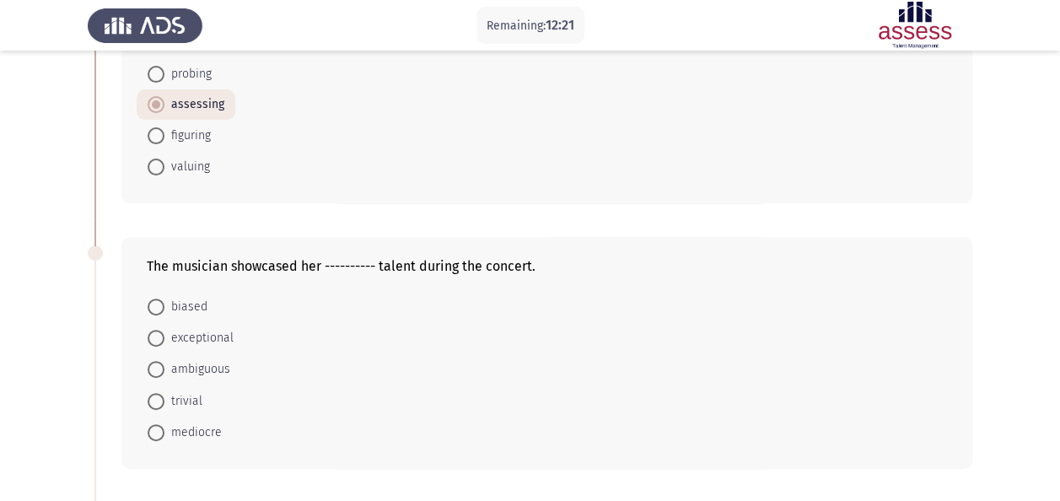
click at [213, 333] on span "exceptional" at bounding box center [198, 338] width 69 height 20
click at [164, 333] on input "exceptional" at bounding box center [156, 338] width 17 height 17
radio input "true"
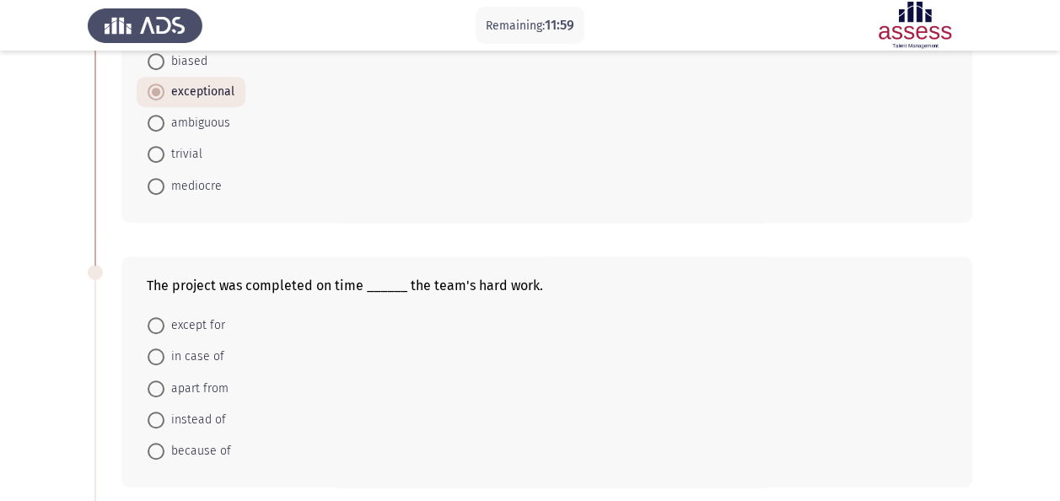
scroll to position [422, 0]
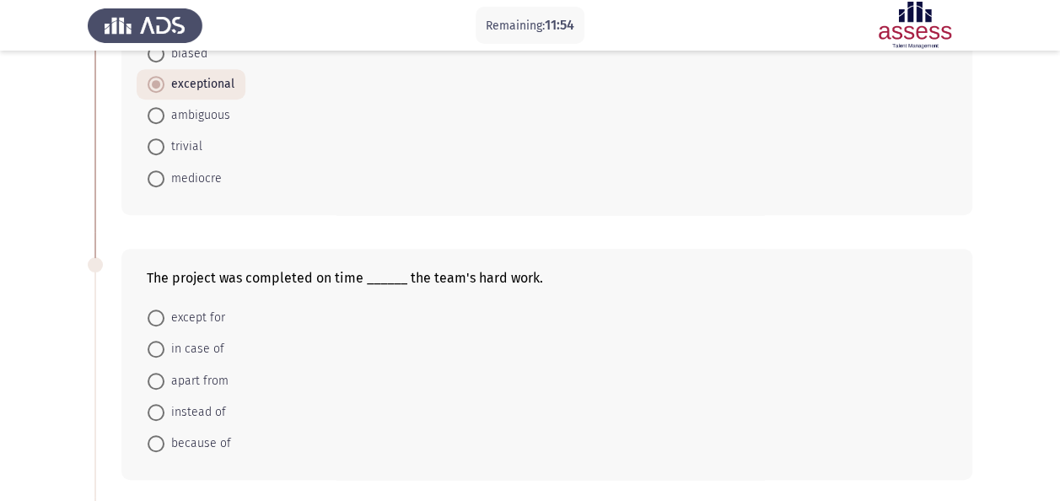
click at [197, 440] on span "because of" at bounding box center [197, 444] width 67 height 20
click at [164, 440] on input "because of" at bounding box center [156, 443] width 17 height 17
radio input "true"
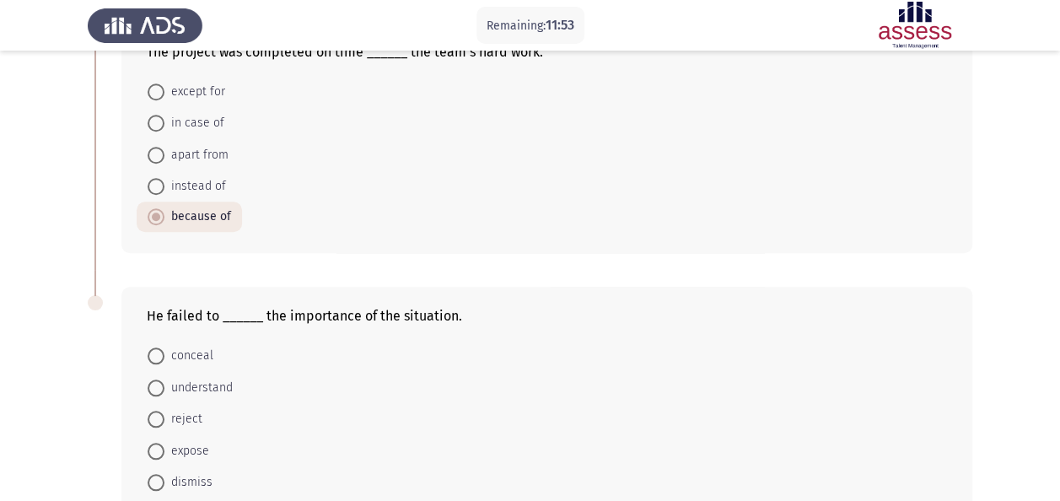
scroll to position [675, 0]
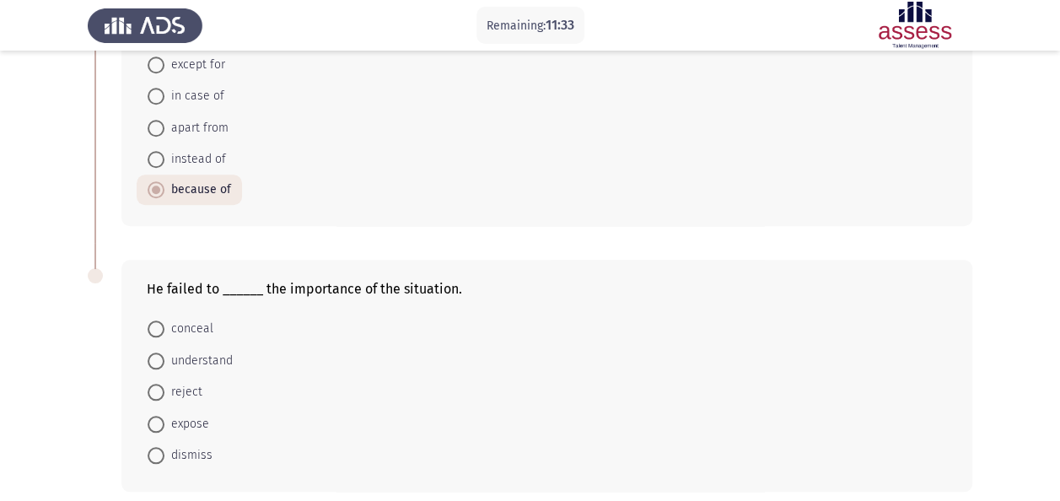
click at [213, 354] on span "understand" at bounding box center [198, 361] width 68 height 20
click at [164, 354] on input "understand" at bounding box center [156, 361] width 17 height 17
radio input "true"
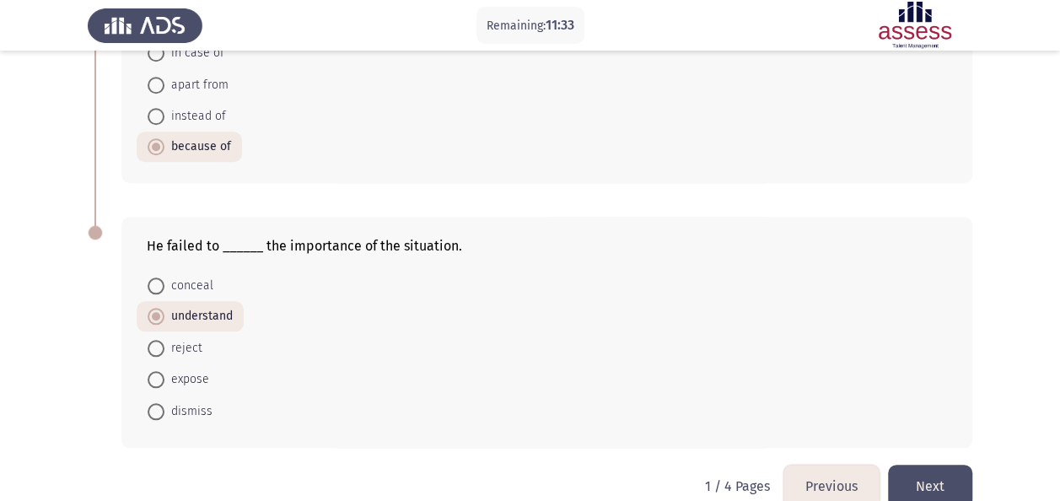
scroll to position [742, 0]
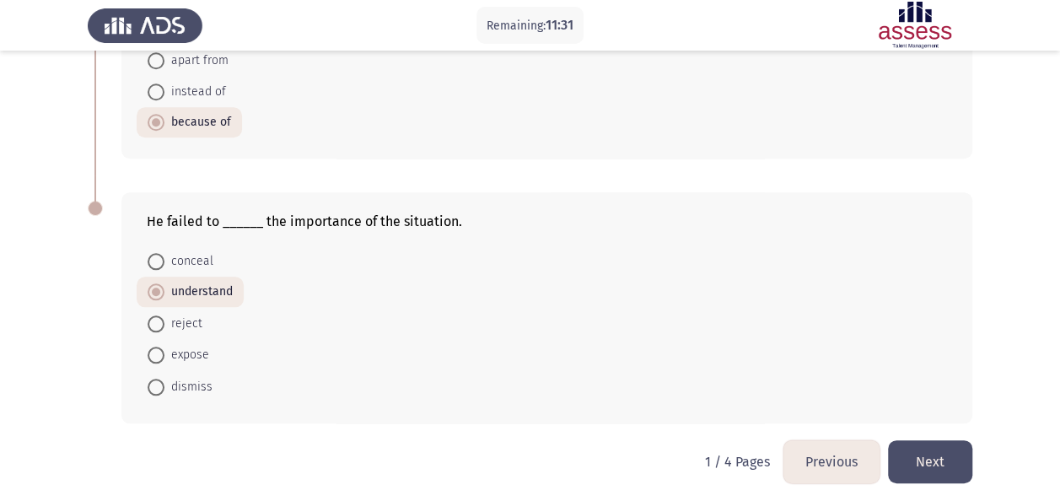
click at [957, 460] on button "Next" at bounding box center [930, 461] width 84 height 43
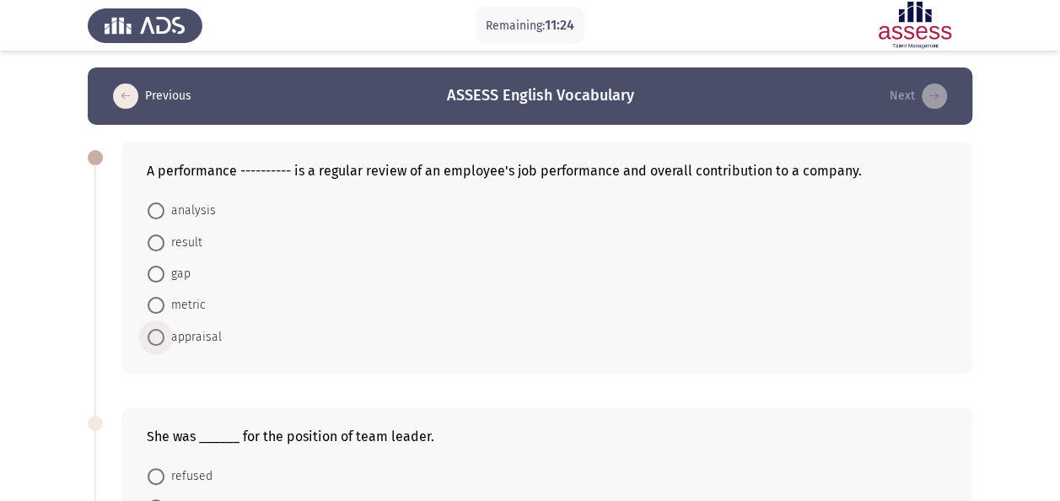
click at [208, 329] on span "appraisal" at bounding box center [192, 337] width 57 height 20
click at [164, 329] on input "appraisal" at bounding box center [156, 337] width 17 height 17
radio input "true"
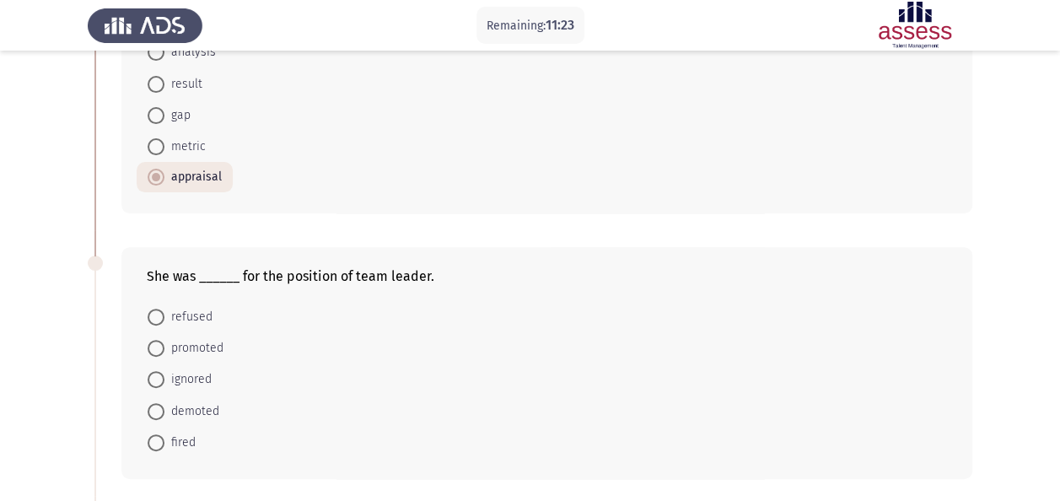
scroll to position [169, 0]
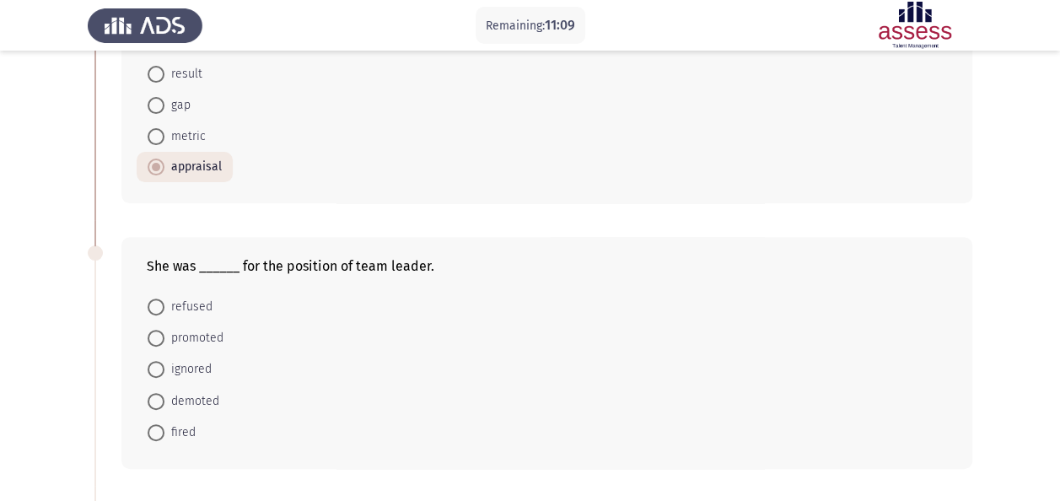
click at [213, 335] on span "promoted" at bounding box center [193, 338] width 59 height 20
click at [164, 335] on input "promoted" at bounding box center [156, 338] width 17 height 17
radio input "true"
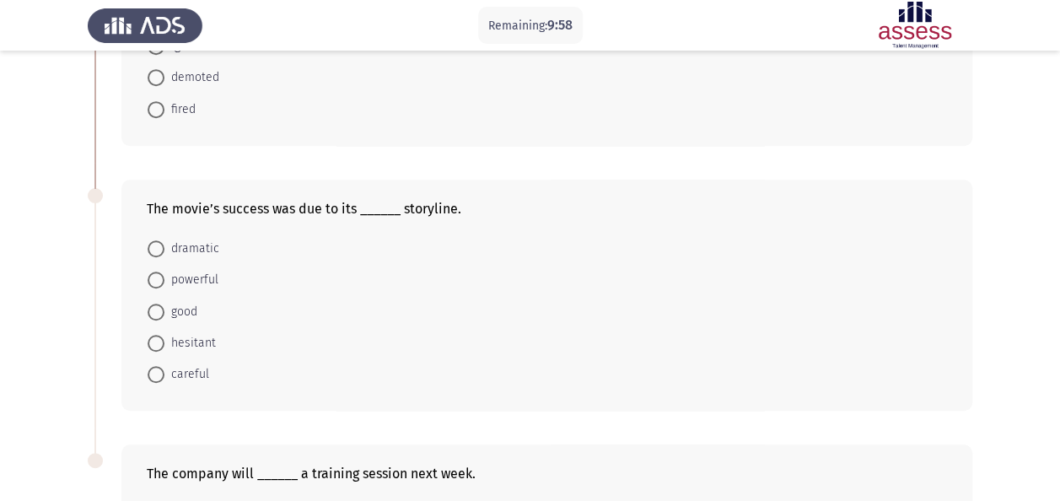
scroll to position [506, 0]
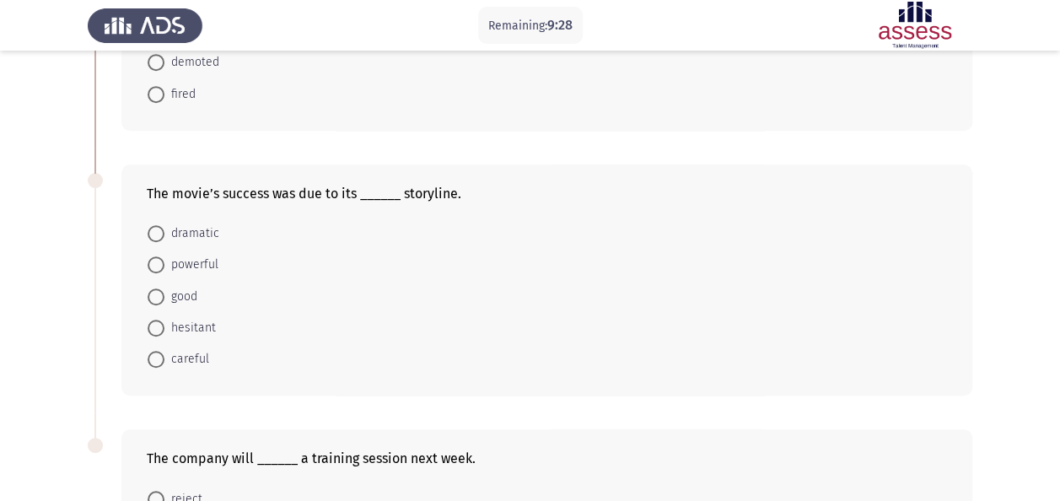
click at [191, 231] on span "dramatic" at bounding box center [191, 234] width 55 height 20
click at [164, 231] on input "dramatic" at bounding box center [156, 233] width 17 height 17
radio input "true"
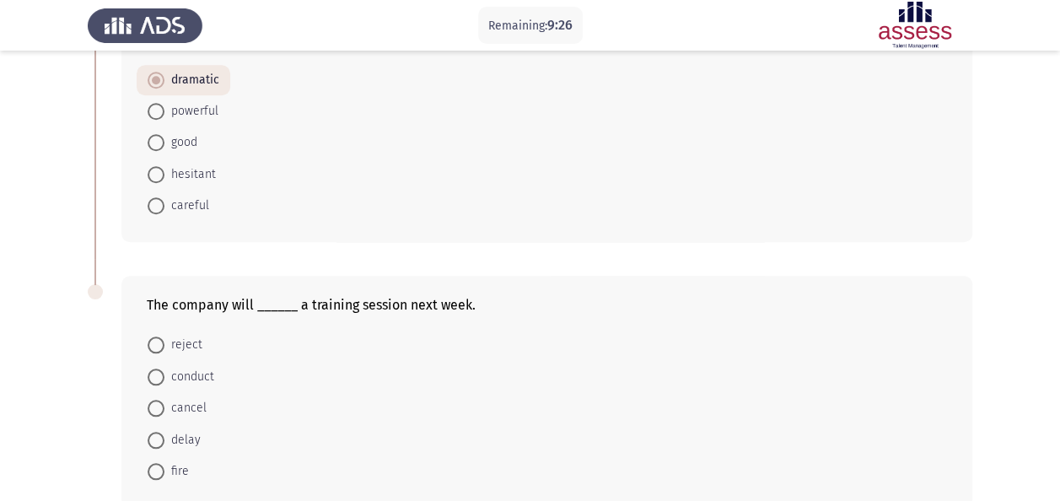
scroll to position [743, 0]
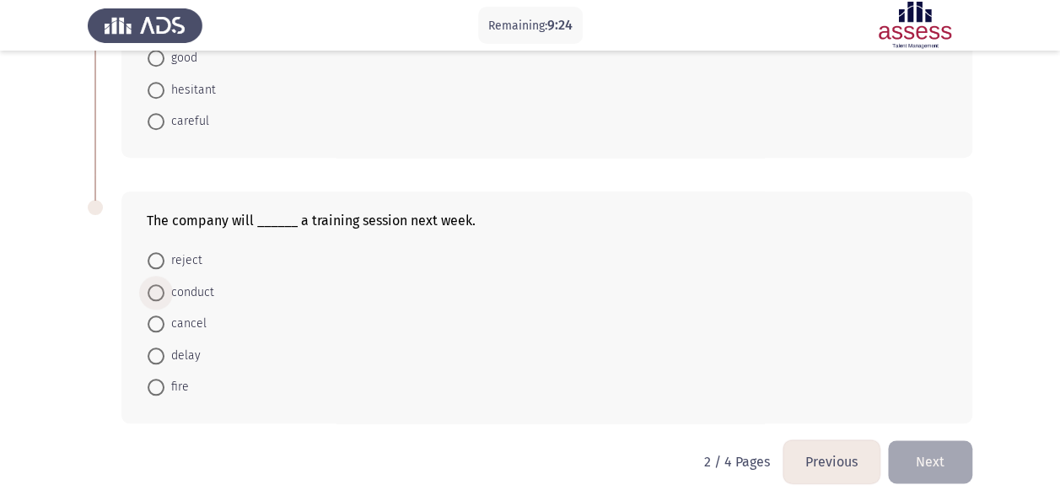
click at [191, 283] on span "conduct" at bounding box center [189, 293] width 50 height 20
click at [164, 284] on input "conduct" at bounding box center [156, 292] width 17 height 17
radio input "true"
click at [936, 449] on button "Next" at bounding box center [930, 461] width 84 height 43
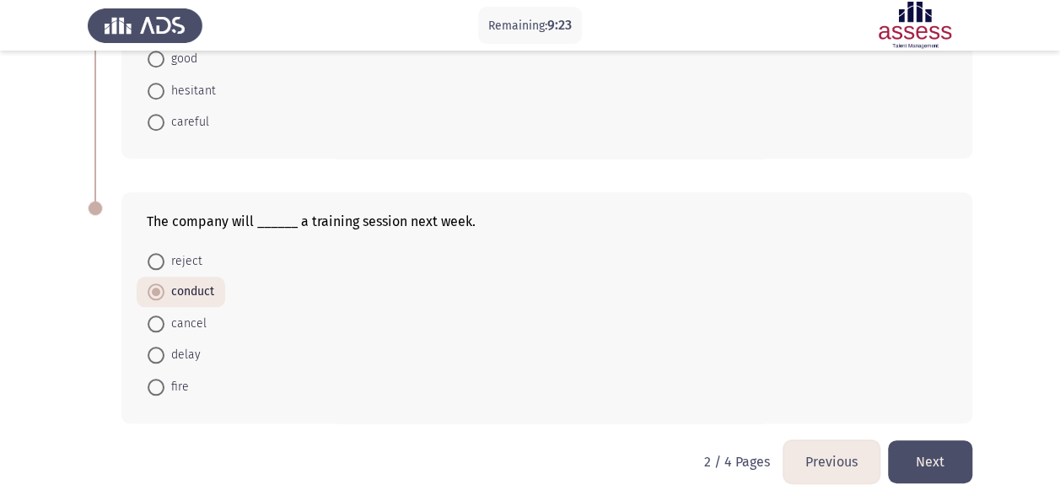
scroll to position [0, 0]
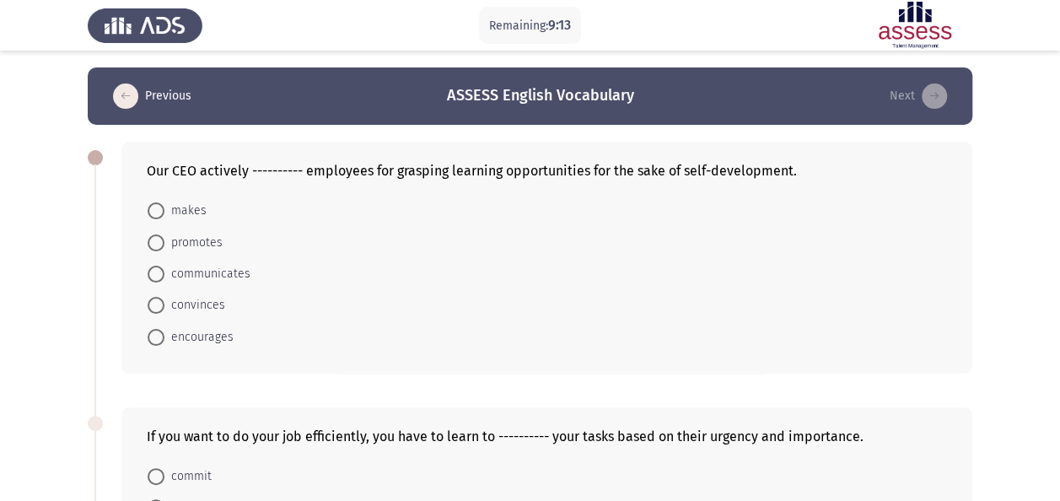
click at [204, 328] on span "encourages" at bounding box center [198, 337] width 69 height 20
click at [164, 329] on input "encourages" at bounding box center [156, 337] width 17 height 17
radio input "true"
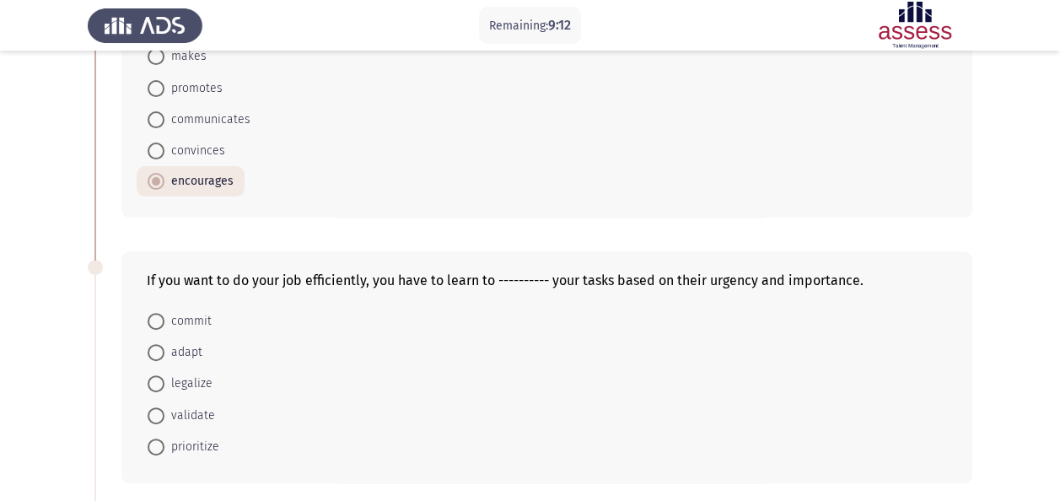
scroll to position [169, 0]
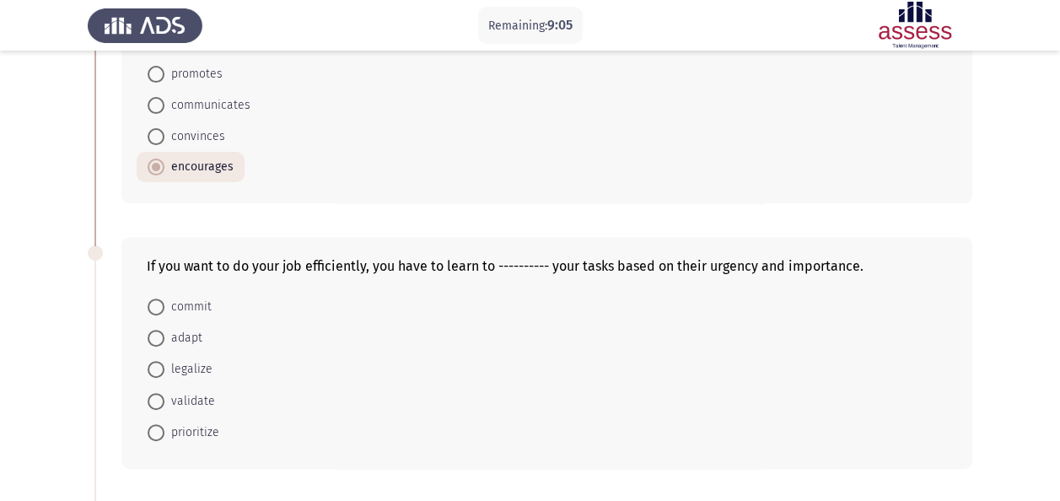
click at [202, 431] on span "prioritize" at bounding box center [191, 433] width 55 height 20
click at [164, 431] on input "prioritize" at bounding box center [156, 432] width 17 height 17
radio input "true"
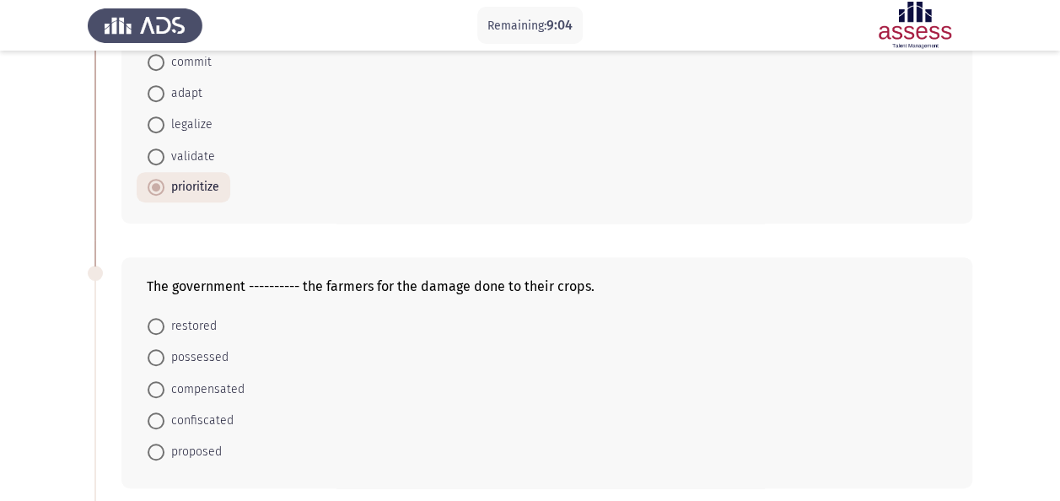
scroll to position [422, 0]
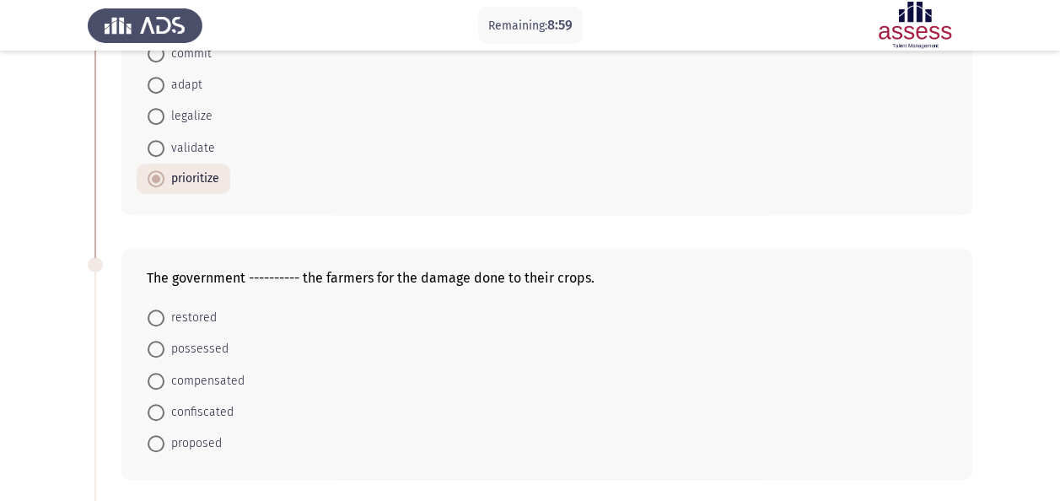
click at [229, 375] on span "compensated" at bounding box center [204, 381] width 80 height 20
click at [164, 375] on input "compensated" at bounding box center [156, 381] width 17 height 17
radio input "true"
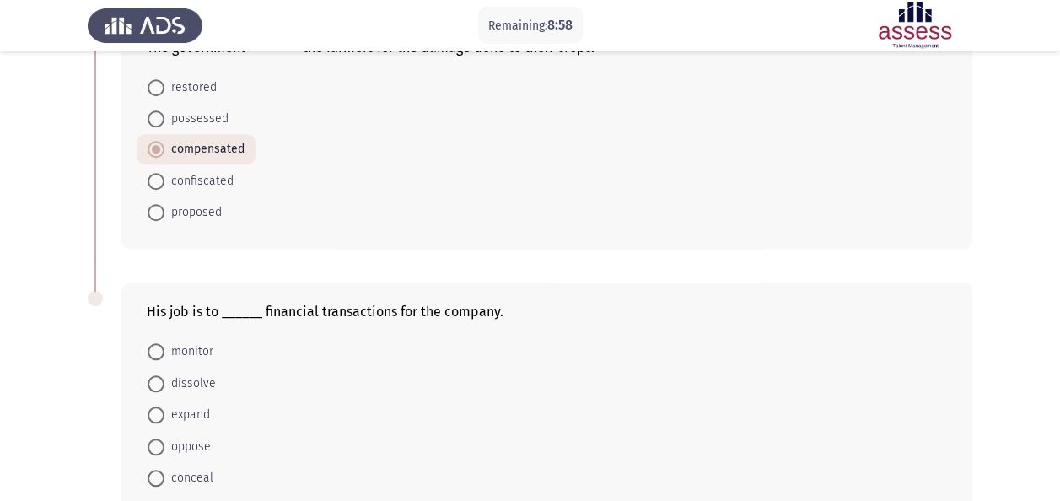
scroll to position [675, 0]
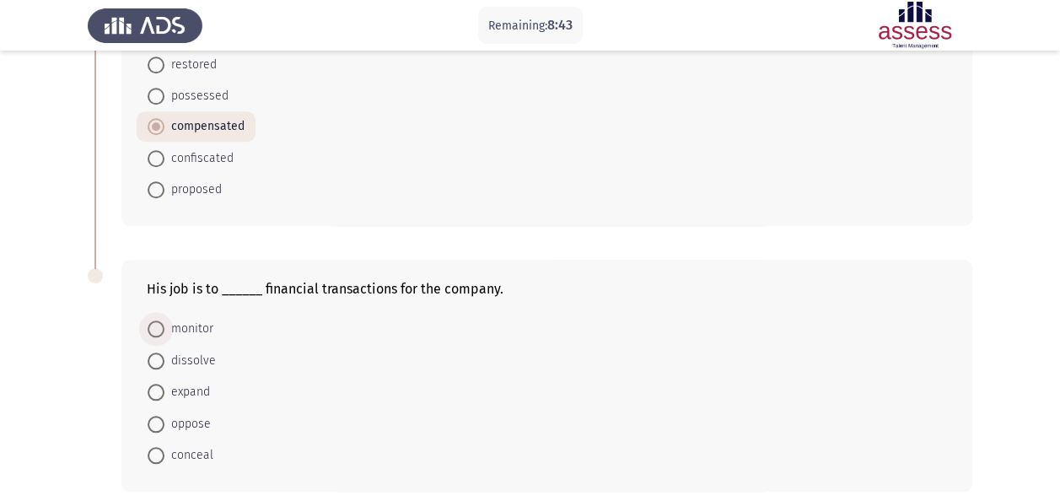
click at [207, 319] on span "monitor" at bounding box center [188, 329] width 49 height 20
click at [164, 321] on input "monitor" at bounding box center [156, 329] width 17 height 17
radio input "true"
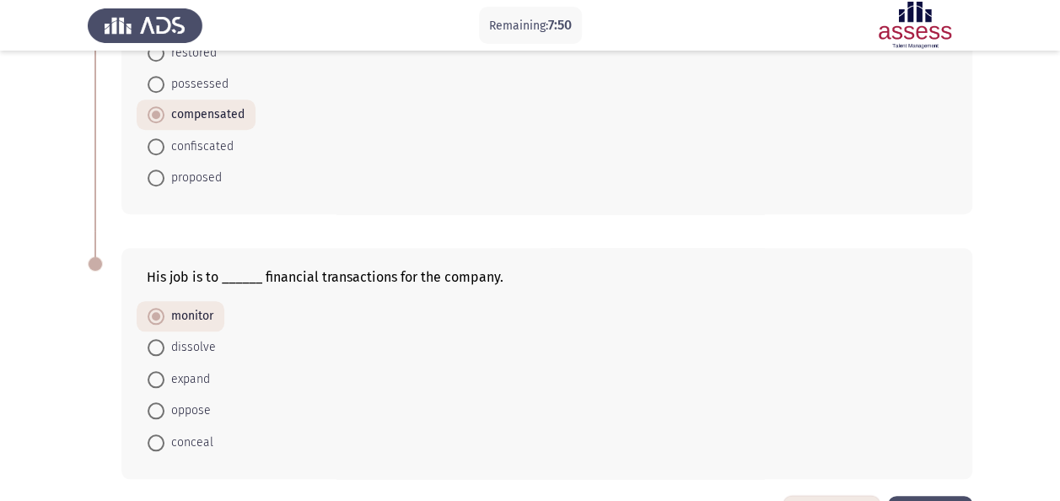
scroll to position [742, 0]
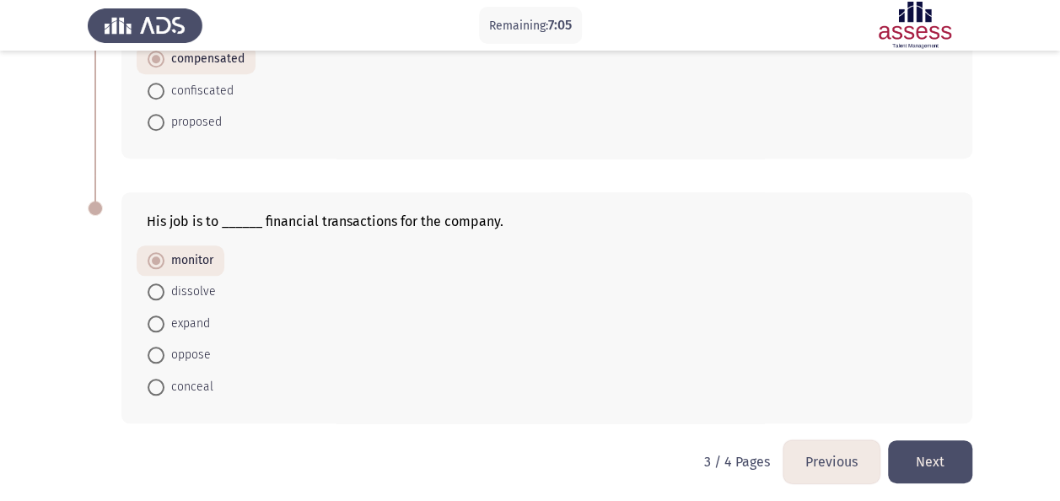
click at [926, 461] on button "Next" at bounding box center [930, 461] width 84 height 43
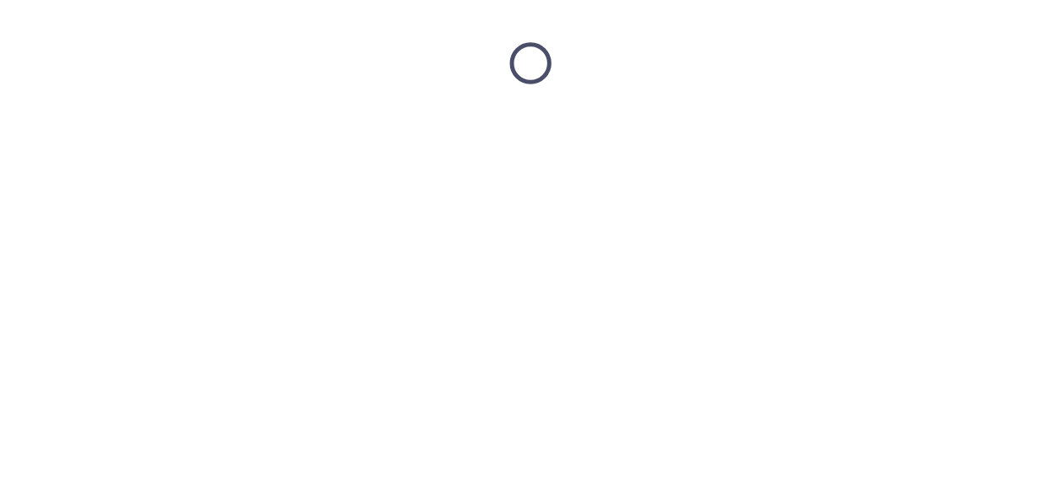
scroll to position [0, 0]
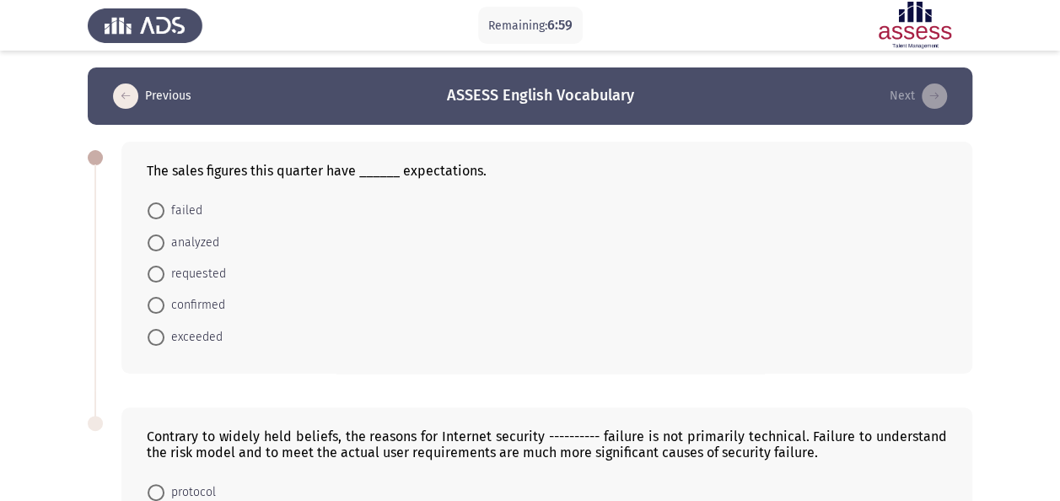
click at [211, 324] on mat-radio-button "exceeded" at bounding box center [185, 336] width 97 height 31
click at [218, 337] on span "exceeded" at bounding box center [193, 337] width 58 height 20
click at [164, 337] on input "exceeded" at bounding box center [156, 337] width 17 height 17
radio input "true"
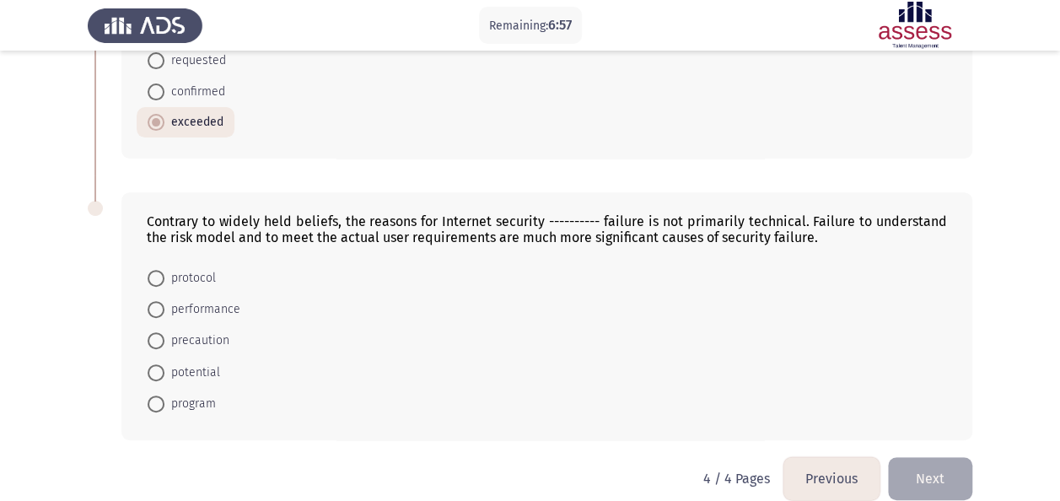
scroll to position [233, 0]
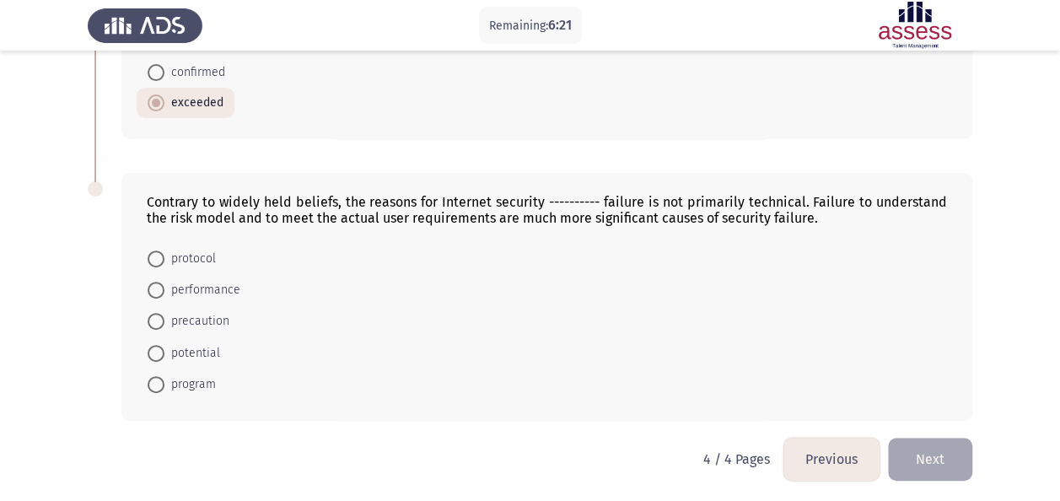
click at [226, 283] on span "performance" at bounding box center [202, 290] width 76 height 20
click at [164, 283] on input "performance" at bounding box center [156, 290] width 17 height 17
radio input "true"
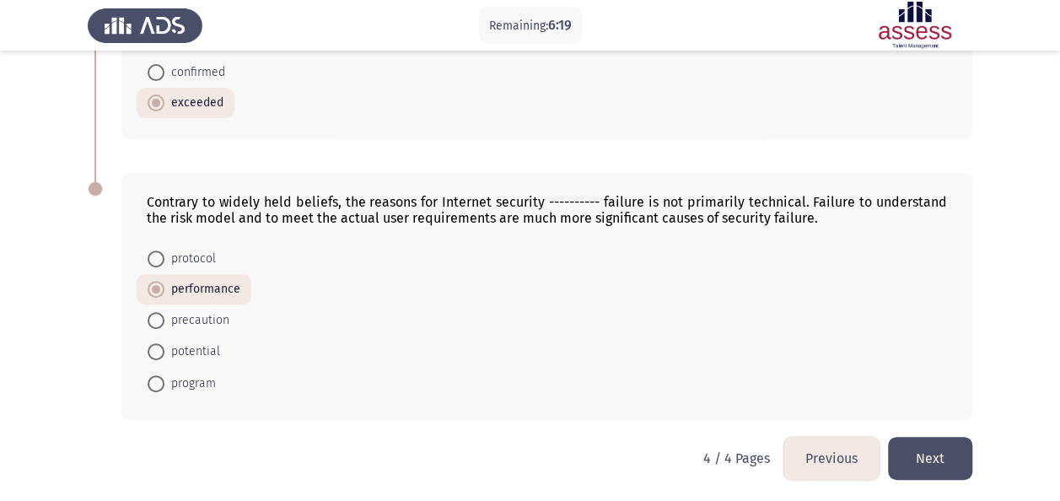
click at [944, 456] on button "Next" at bounding box center [930, 458] width 84 height 43
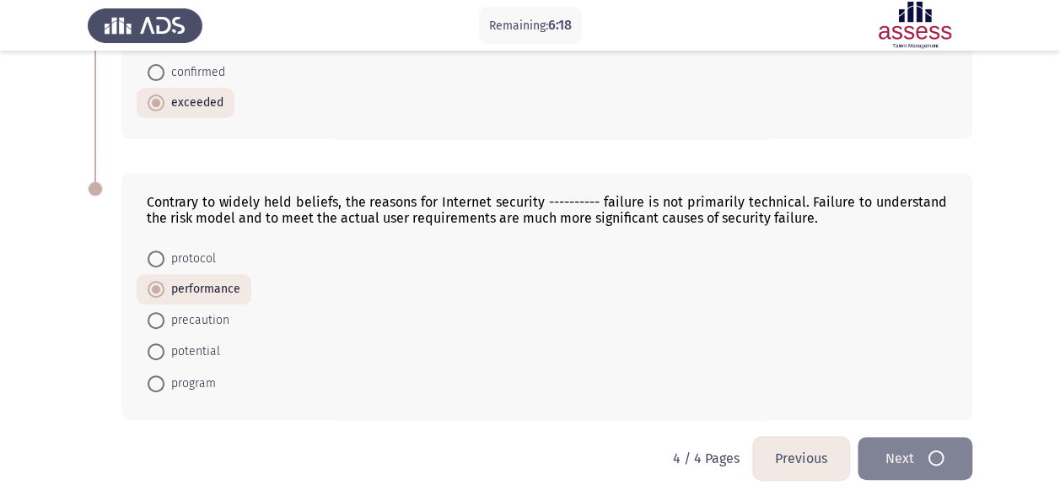
scroll to position [0, 0]
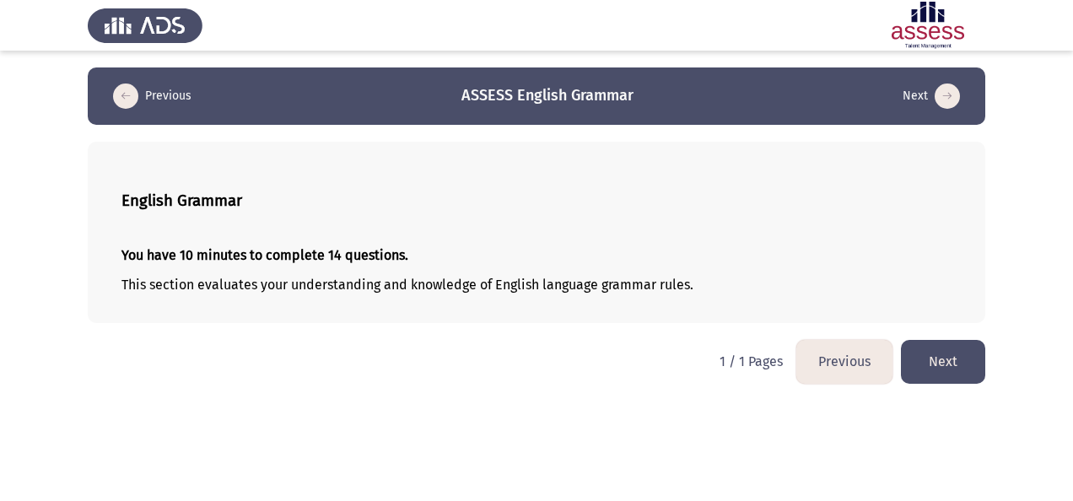
click at [948, 371] on button "Next" at bounding box center [943, 361] width 84 height 43
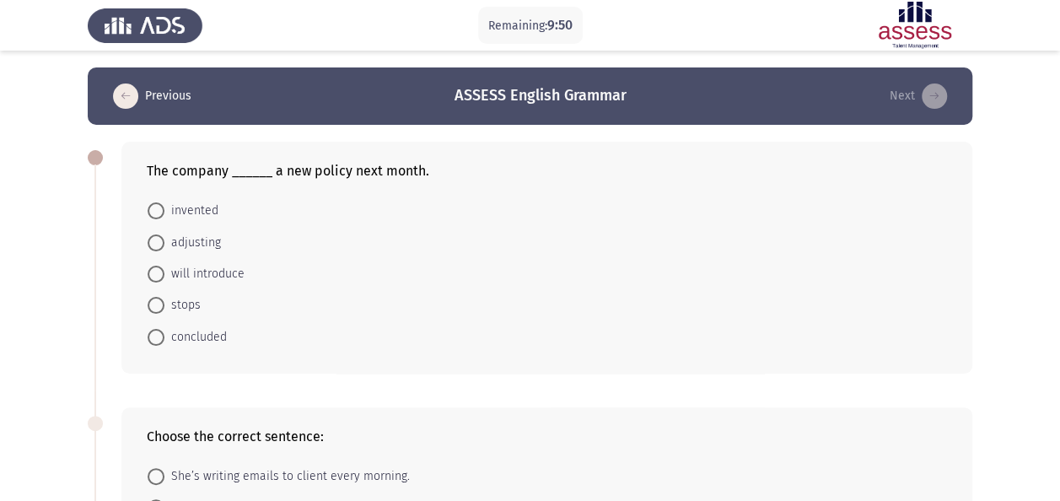
click at [222, 275] on span "will introduce" at bounding box center [204, 274] width 80 height 20
click at [164, 275] on input "will introduce" at bounding box center [156, 274] width 17 height 17
radio input "true"
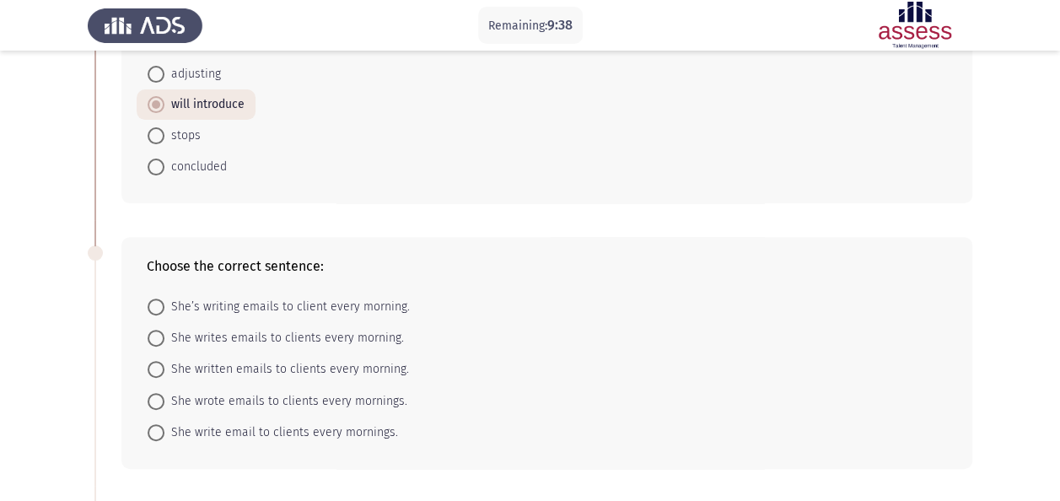
scroll to position [253, 0]
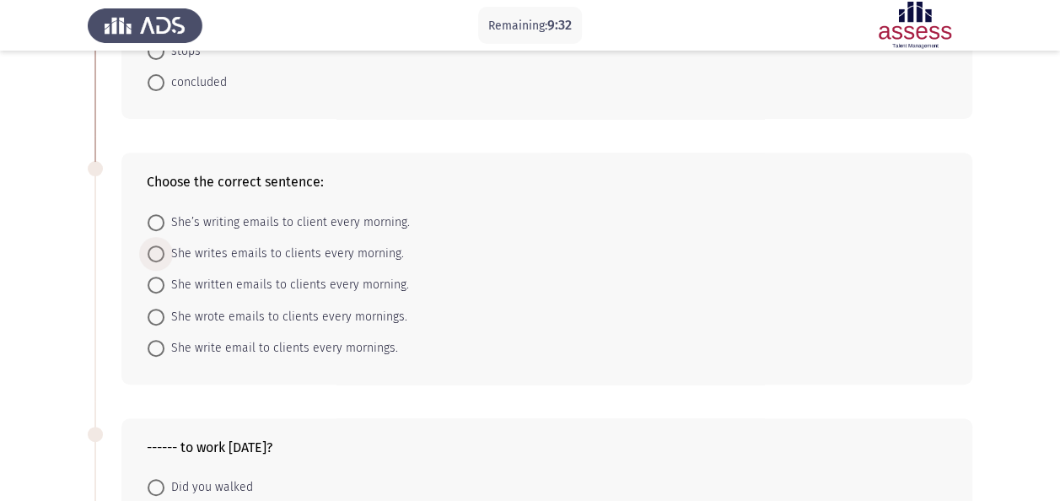
click at [237, 252] on span "She writes emails to clients every morning." at bounding box center [284, 254] width 240 height 20
click at [164, 252] on input "She writes emails to clients every morning." at bounding box center [156, 253] width 17 height 17
radio input "true"
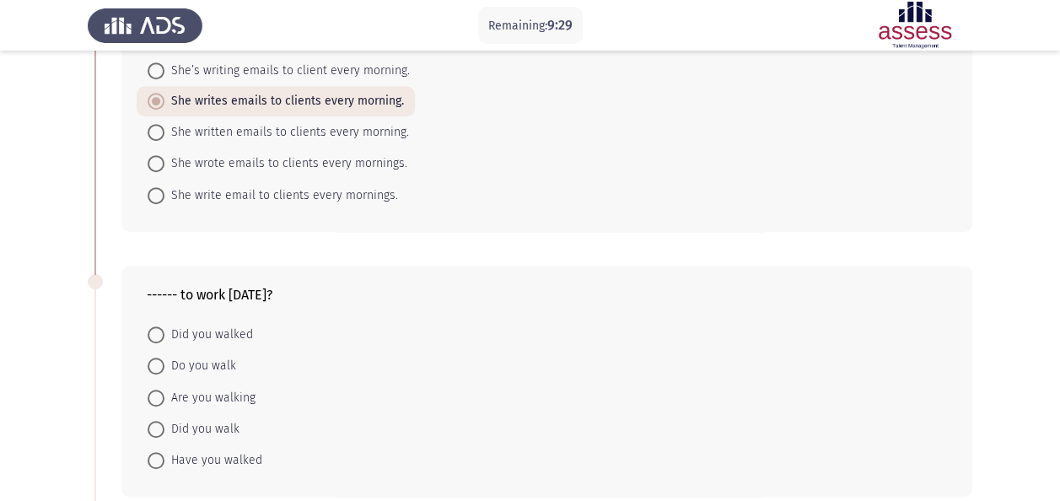
scroll to position [422, 0]
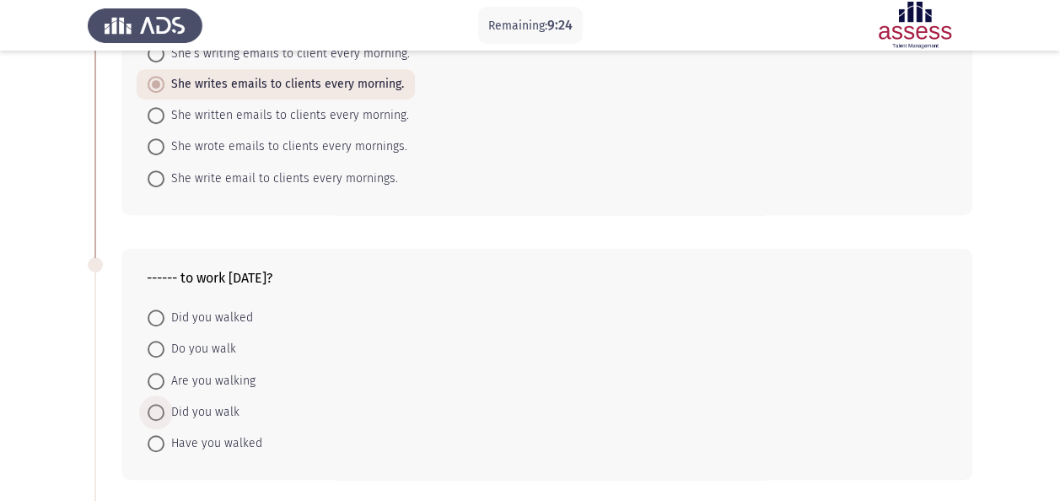
click at [209, 404] on span "Did you walk" at bounding box center [201, 412] width 75 height 20
click at [164, 404] on input "Did you walk" at bounding box center [156, 412] width 17 height 17
radio input "true"
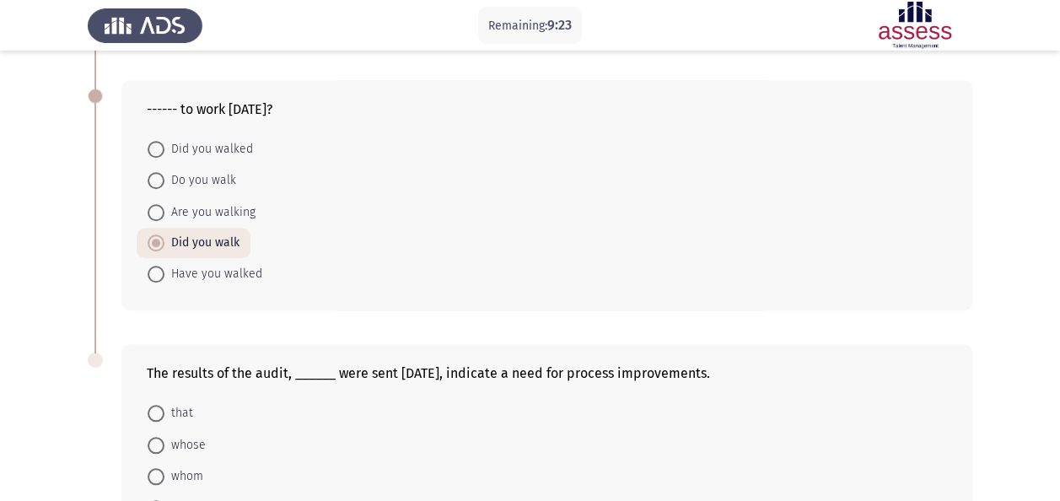
scroll to position [743, 0]
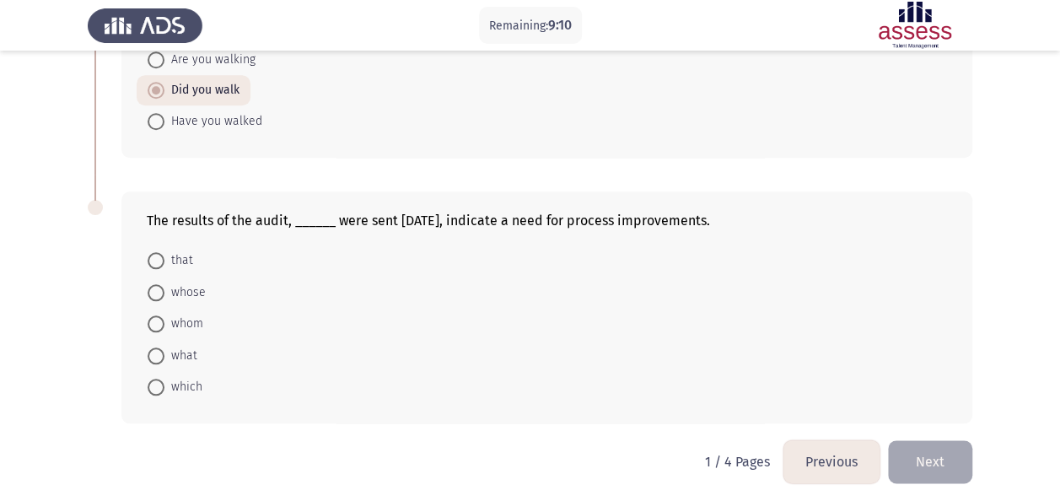
click at [182, 256] on span "that" at bounding box center [178, 261] width 29 height 20
click at [164, 256] on input "that" at bounding box center [156, 260] width 17 height 17
radio input "true"
click at [922, 450] on button "Next" at bounding box center [930, 461] width 84 height 43
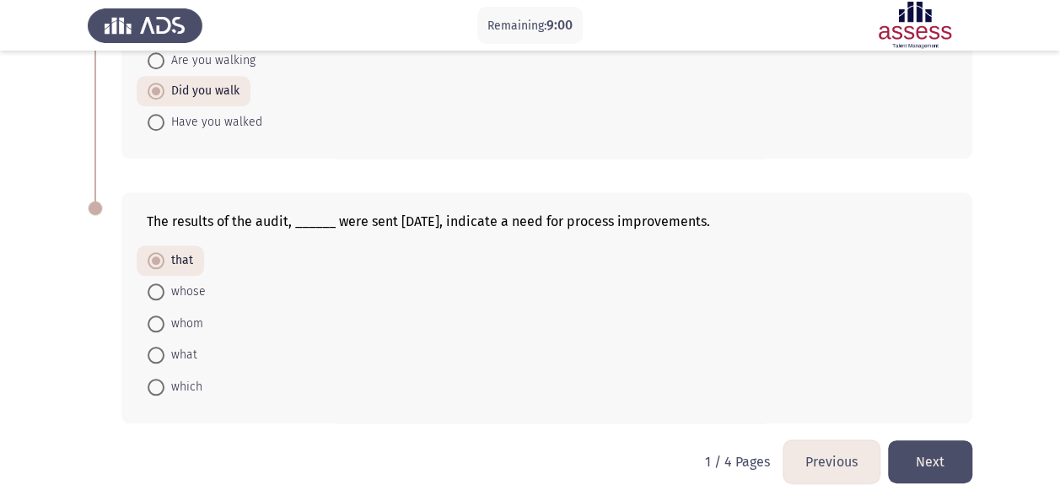
scroll to position [0, 0]
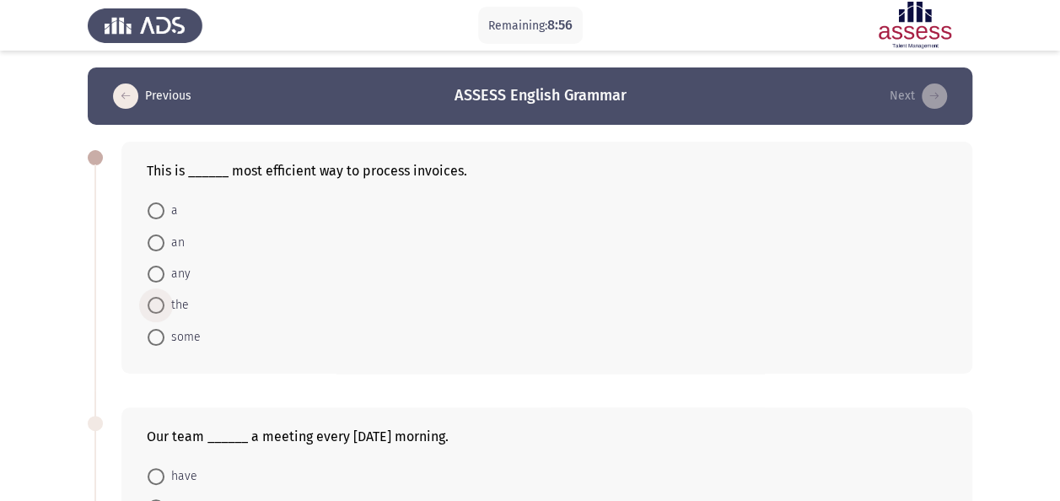
click at [173, 305] on span "the" at bounding box center [176, 305] width 24 height 20
click at [164, 305] on input "the" at bounding box center [156, 305] width 17 height 17
radio input "true"
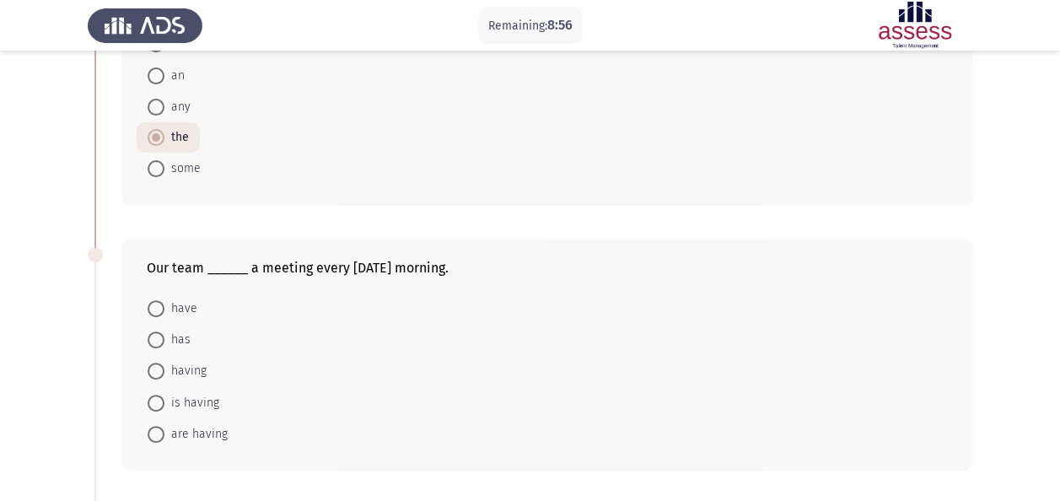
scroll to position [169, 0]
click at [185, 308] on span "have" at bounding box center [180, 307] width 33 height 20
click at [164, 308] on input "have" at bounding box center [156, 307] width 17 height 17
radio input "true"
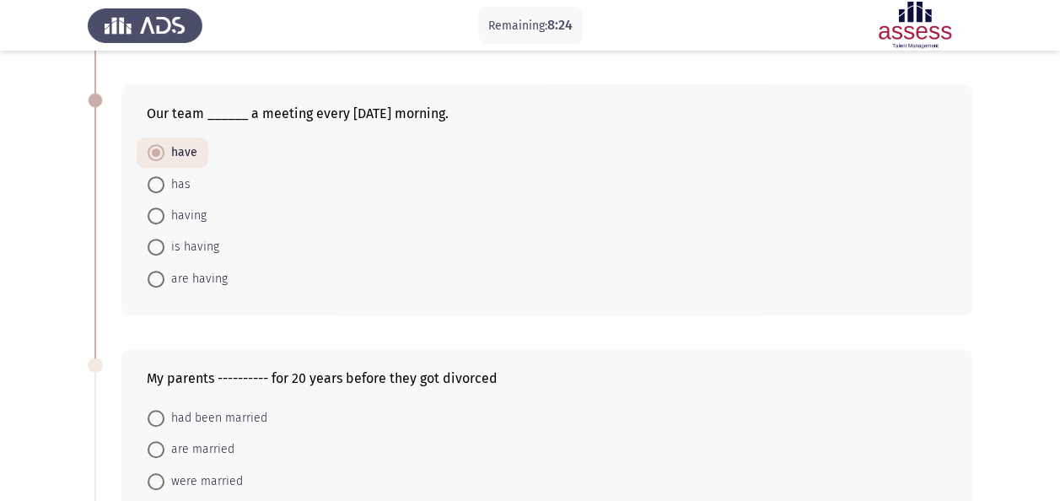
scroll to position [337, 0]
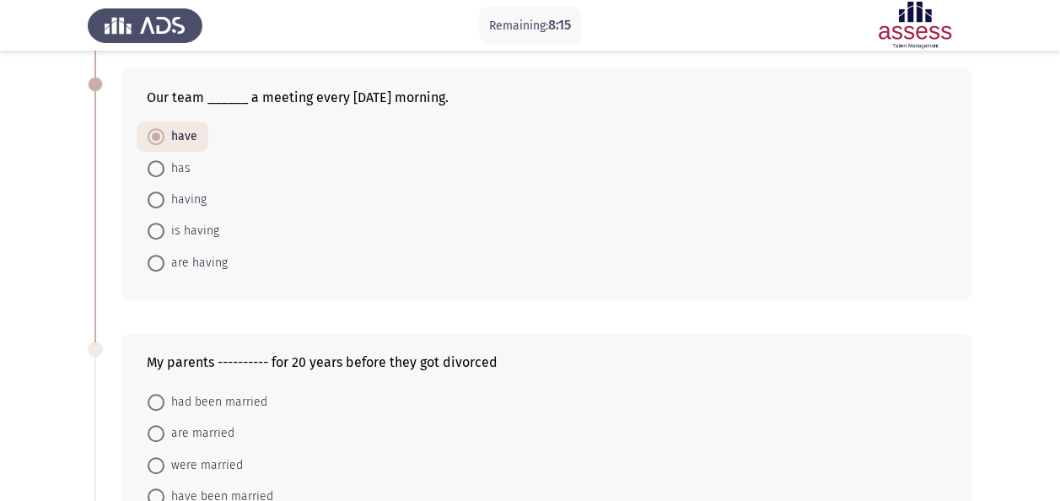
drag, startPoint x: 267, startPoint y: 250, endPoint x: 267, endPoint y: 238, distance: 11.8
click at [267, 245] on form "have has having is having are having" at bounding box center [547, 199] width 801 height 156
click at [267, 238] on form "have has having is having are having" at bounding box center [547, 199] width 801 height 156
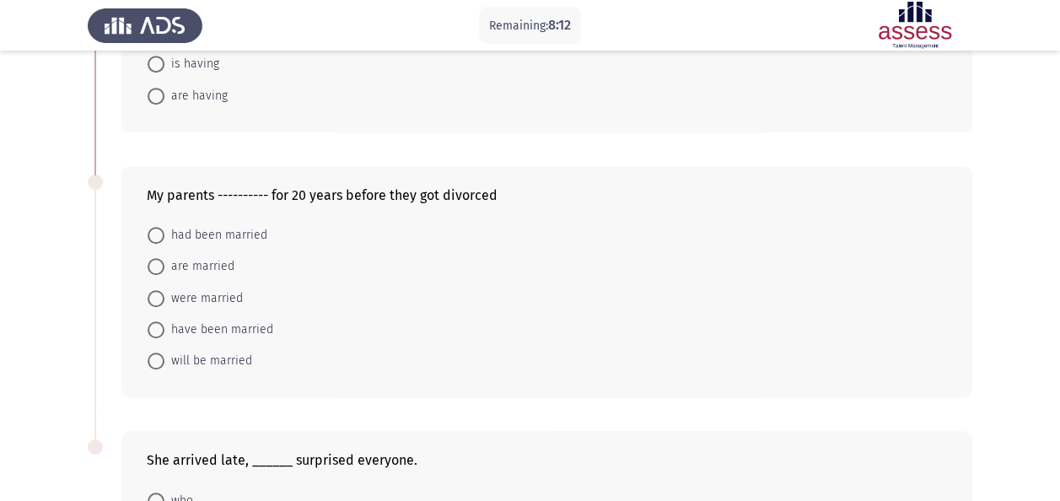
scroll to position [506, 0]
click at [183, 206] on div "My parents ---------- for 20 years before they got divorced had been married ar…" at bounding box center [546, 280] width 851 height 232
click at [196, 214] on div "My parents ---------- for 20 years before they got divorced had been married ar…" at bounding box center [546, 280] width 851 height 232
click at [240, 232] on span "had been married" at bounding box center [215, 234] width 103 height 20
click at [164, 232] on input "had been married" at bounding box center [156, 233] width 17 height 17
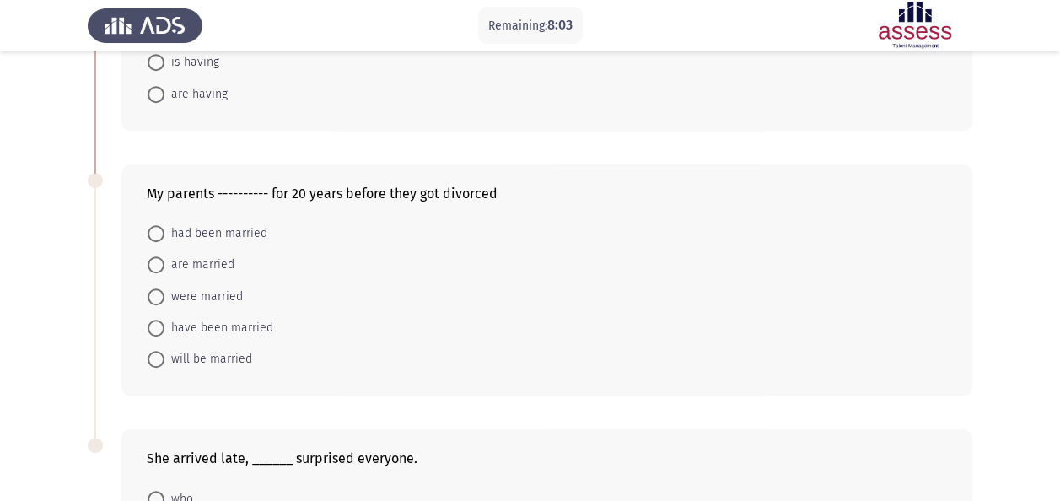
radio input "true"
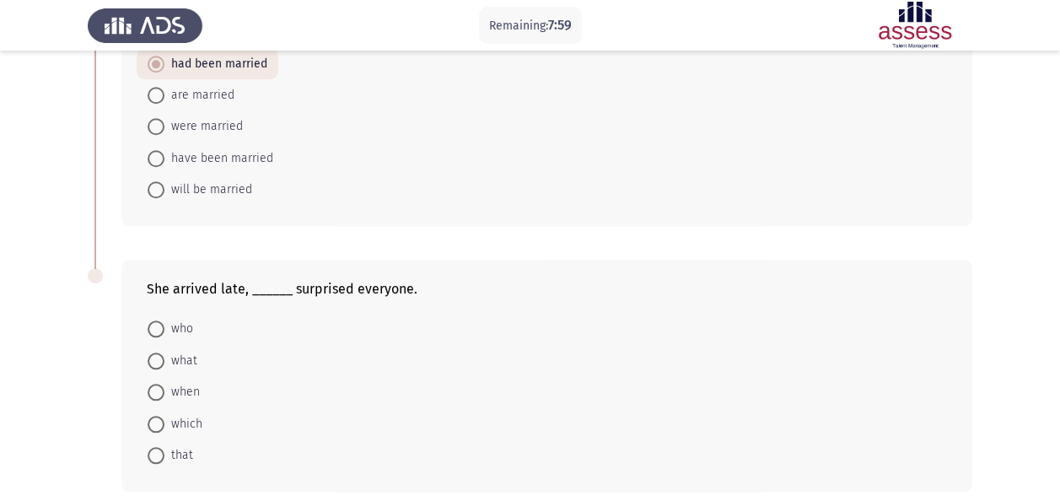
scroll to position [743, 0]
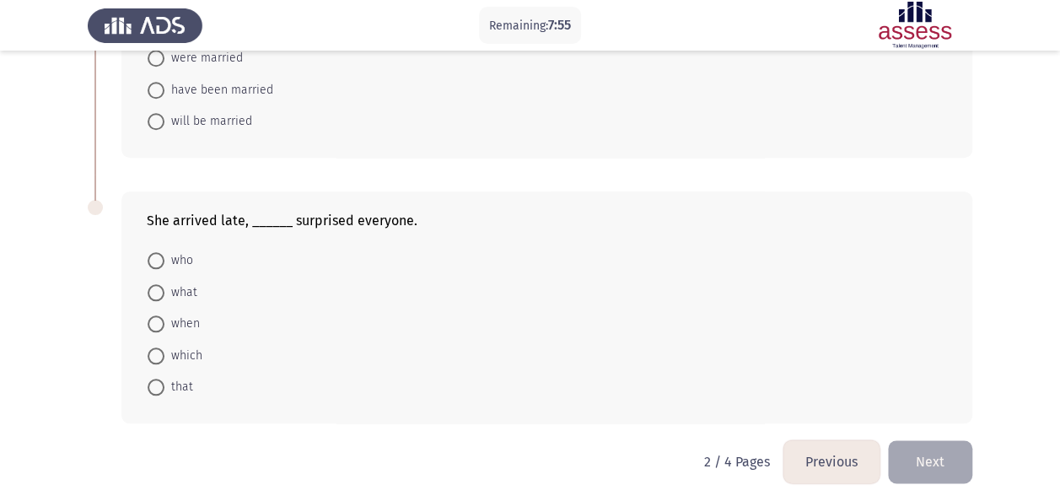
click at [171, 347] on span "which" at bounding box center [183, 356] width 38 height 20
click at [164, 348] on input "which" at bounding box center [156, 356] width 17 height 17
radio input "true"
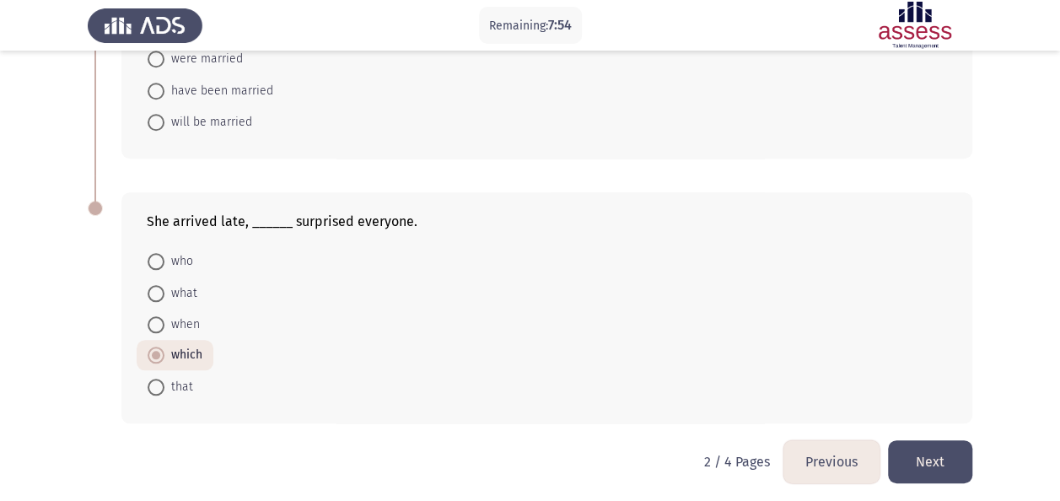
click at [958, 447] on button "Next" at bounding box center [930, 461] width 84 height 43
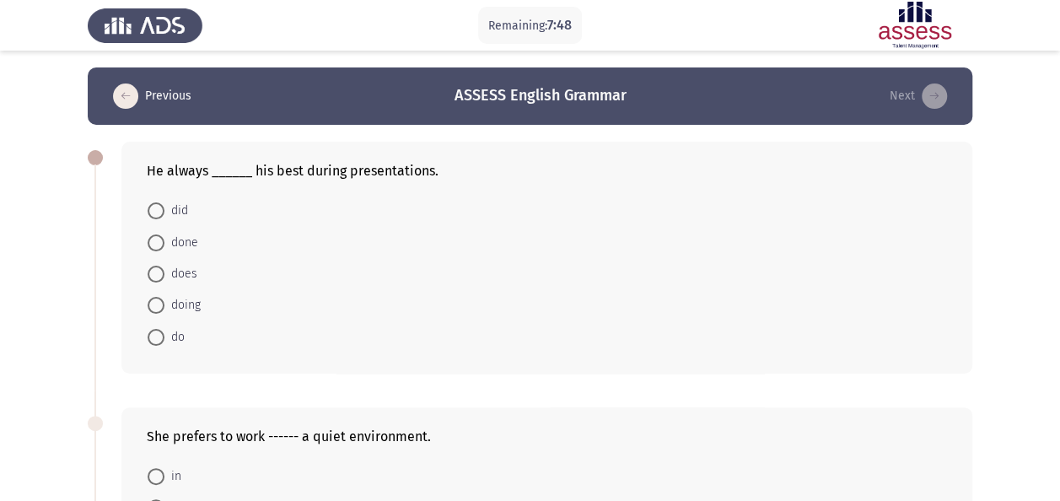
click at [188, 273] on span "does" at bounding box center [180, 274] width 33 height 20
click at [164, 273] on input "does" at bounding box center [156, 274] width 17 height 17
radio input "true"
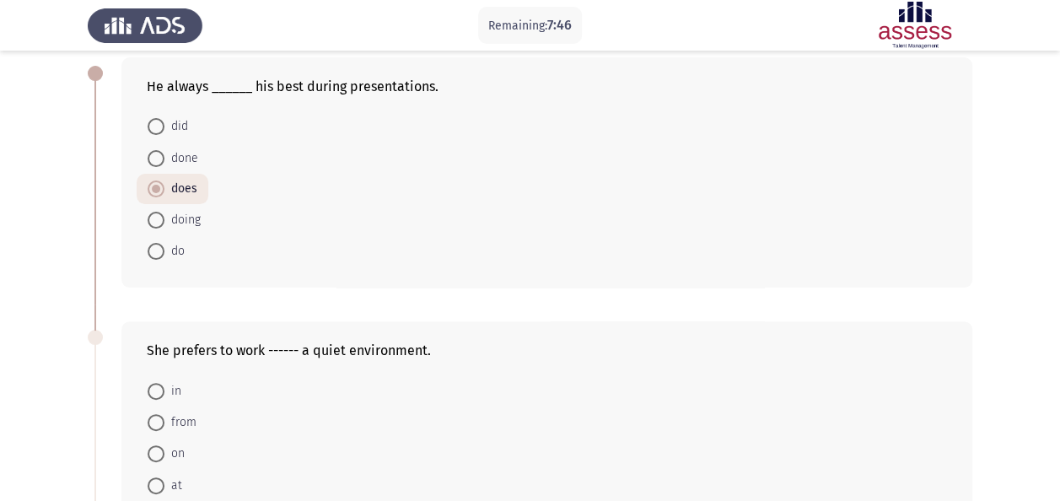
scroll to position [169, 0]
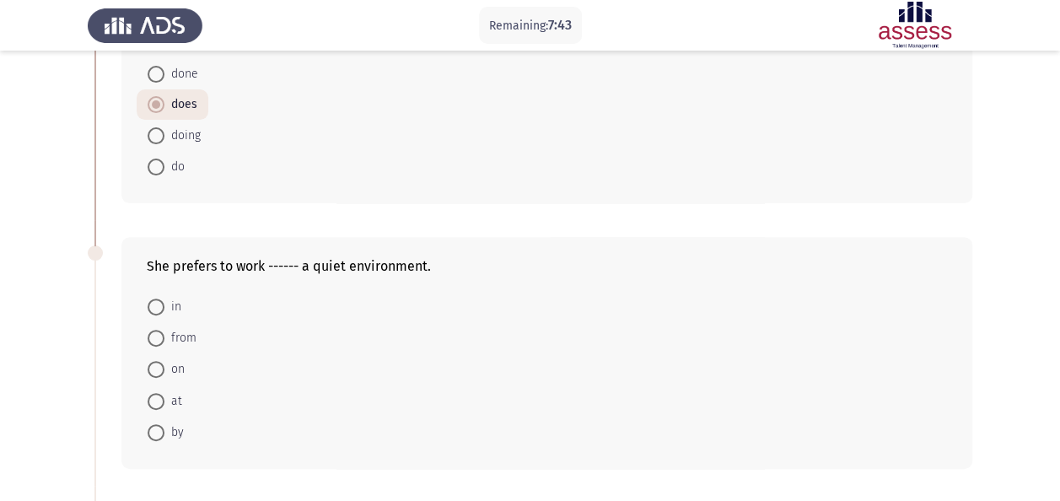
click at [165, 304] on span "in" at bounding box center [172, 307] width 17 height 20
click at [164, 304] on input "in" at bounding box center [156, 307] width 17 height 17
radio input "true"
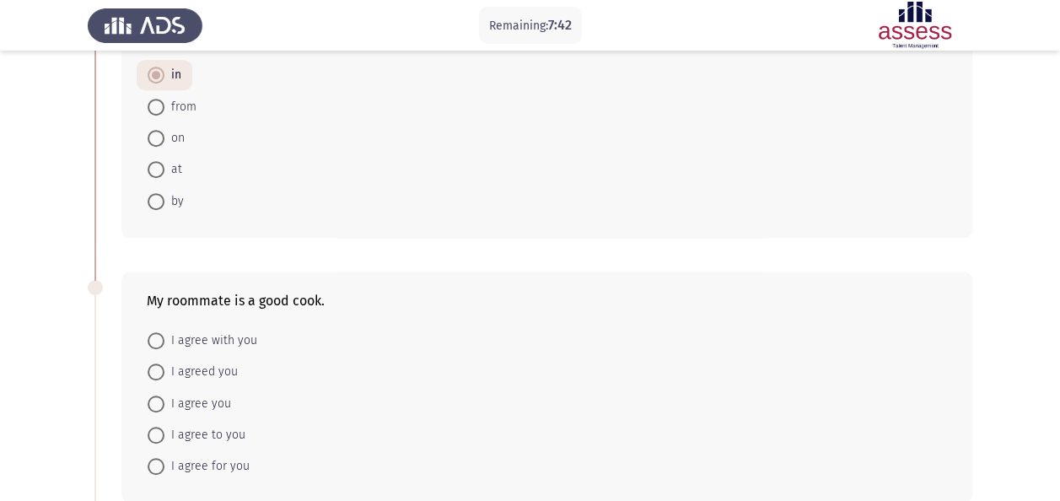
scroll to position [422, 0]
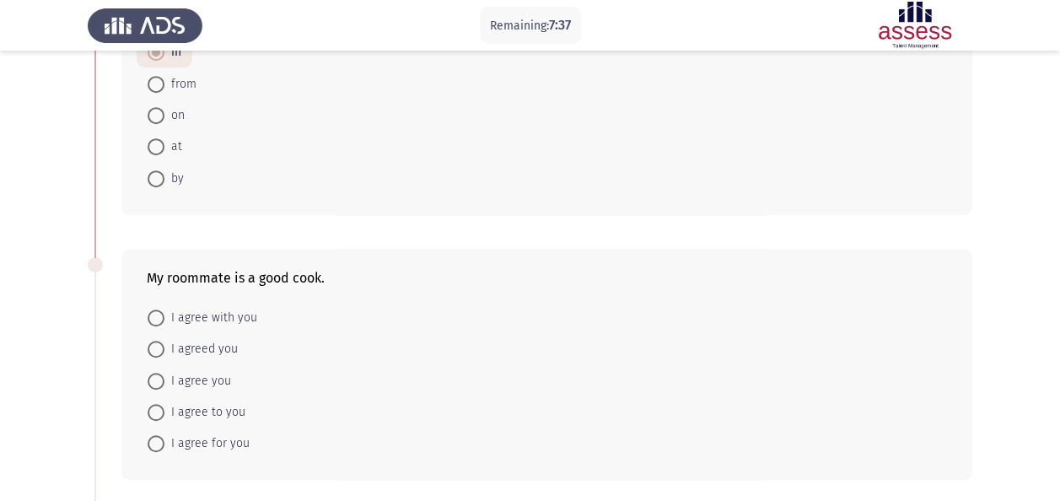
click at [252, 313] on span "I agree with you" at bounding box center [210, 318] width 93 height 20
click at [164, 313] on input "I agree with you" at bounding box center [156, 318] width 17 height 17
radio input "true"
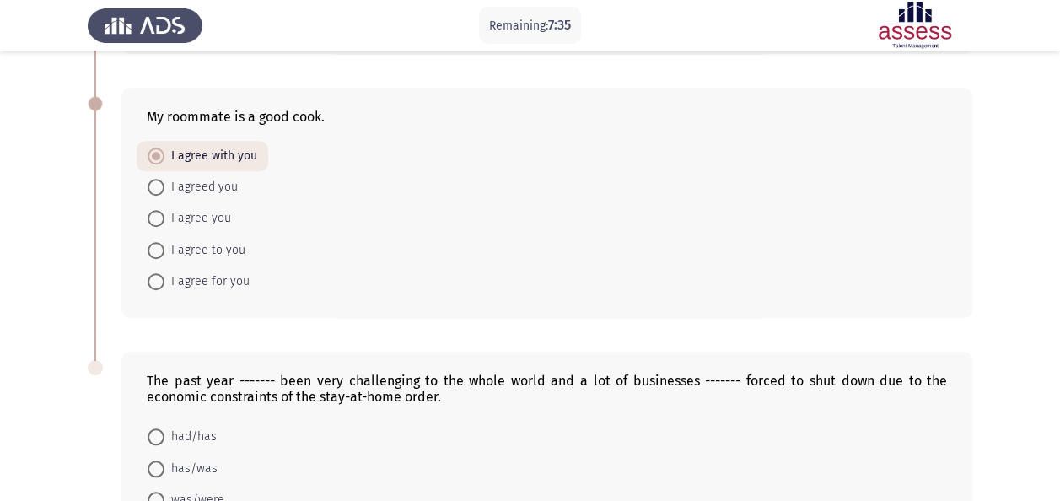
scroll to position [675, 0]
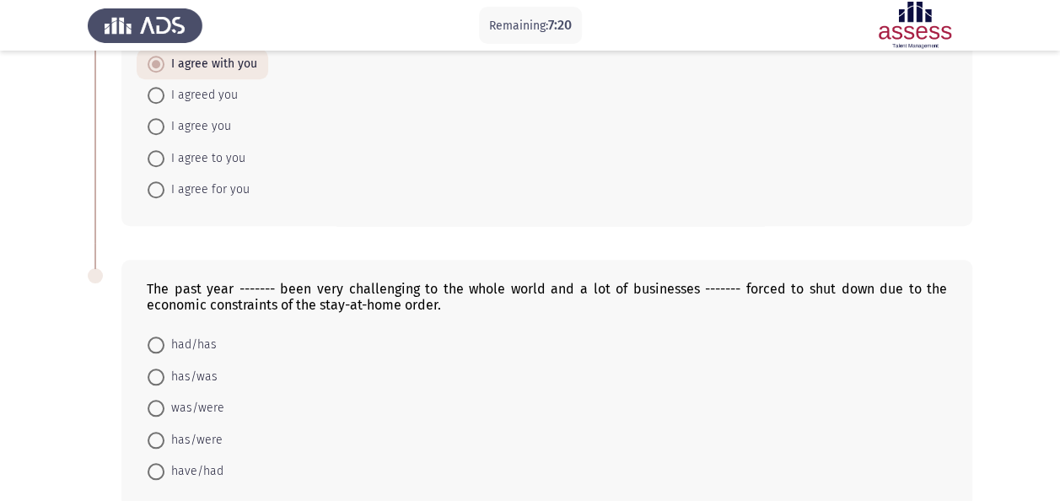
click at [202, 430] on span "has/were" at bounding box center [193, 440] width 58 height 20
click at [164, 432] on input "has/were" at bounding box center [156, 440] width 17 height 17
radio input "true"
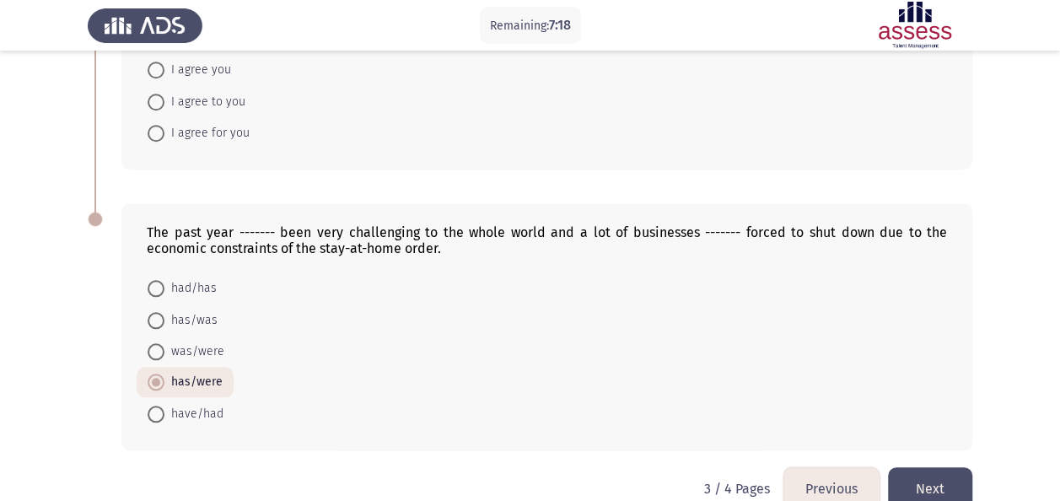
scroll to position [758, 0]
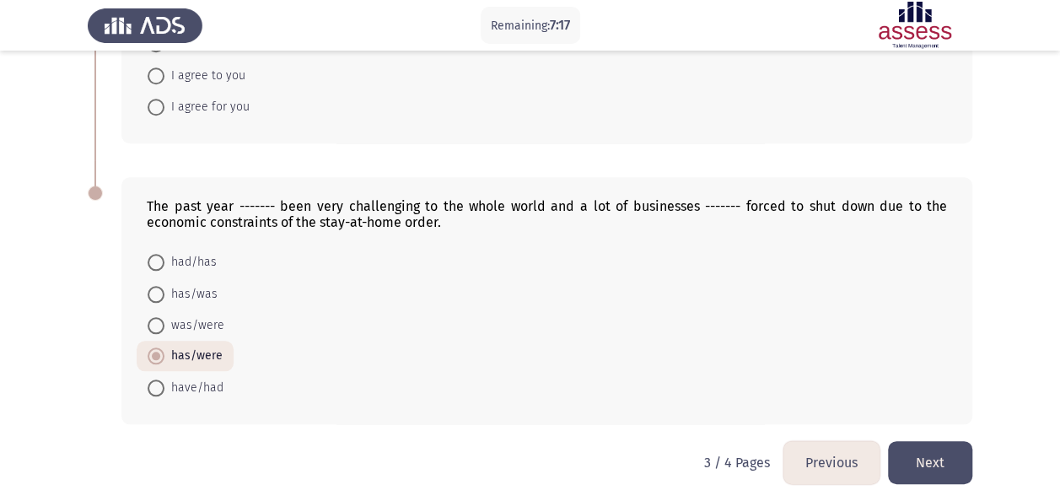
click at [944, 464] on button "Next" at bounding box center [930, 462] width 84 height 43
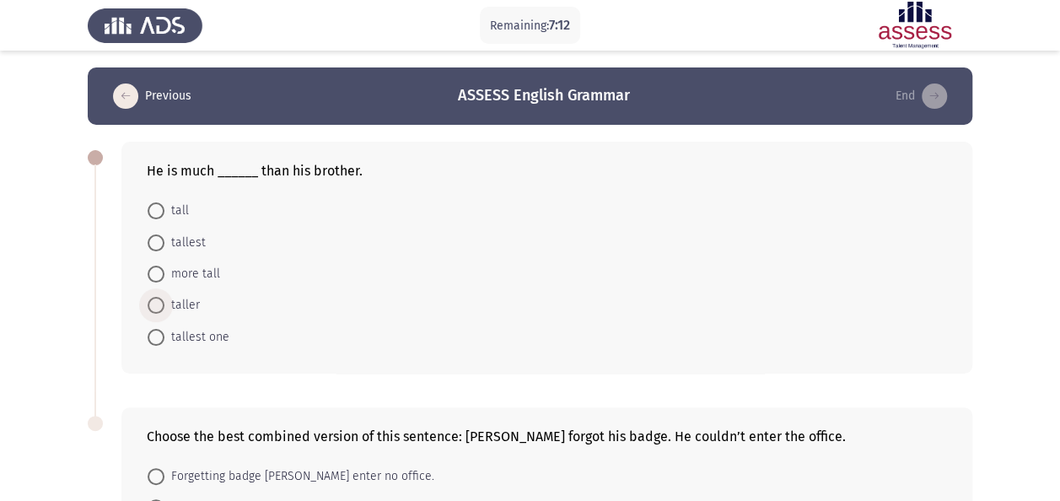
click at [192, 306] on span "taller" at bounding box center [181, 305] width 35 height 20
click at [164, 306] on input "taller" at bounding box center [156, 305] width 17 height 17
radio input "true"
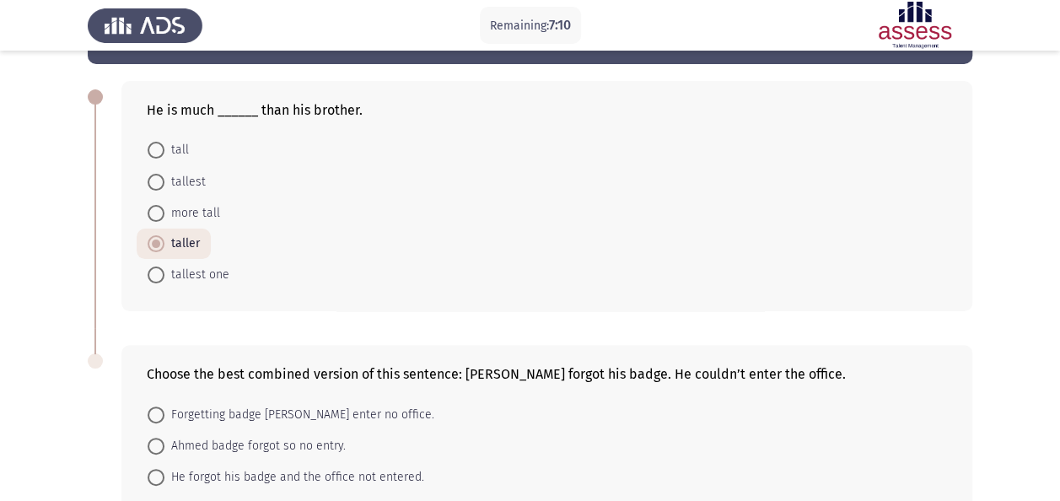
scroll to position [218, 0]
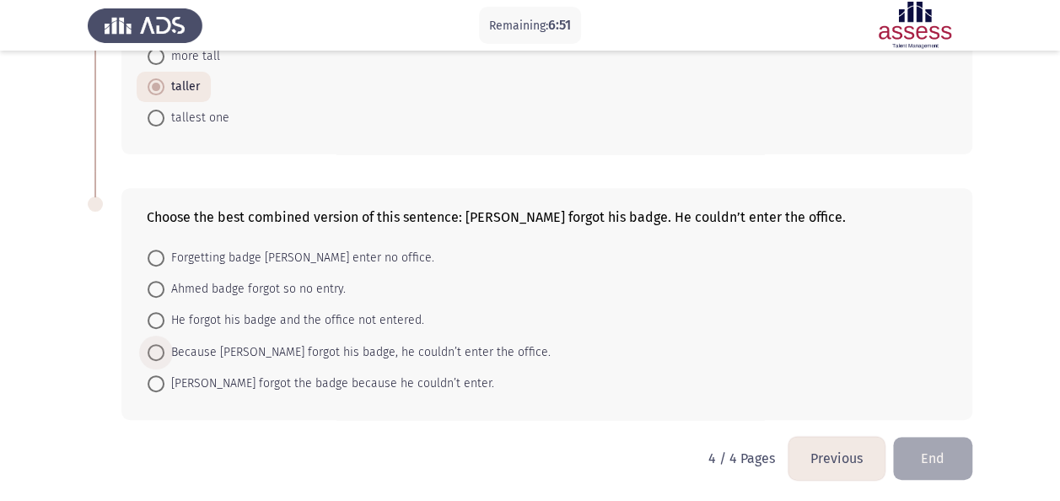
click at [283, 345] on span "Because Ahmed forgot his badge, he couldn’t enter the office." at bounding box center [357, 352] width 386 height 20
click at [164, 345] on input "Because Ahmed forgot his badge, he couldn’t enter the office." at bounding box center [156, 352] width 17 height 17
radio input "true"
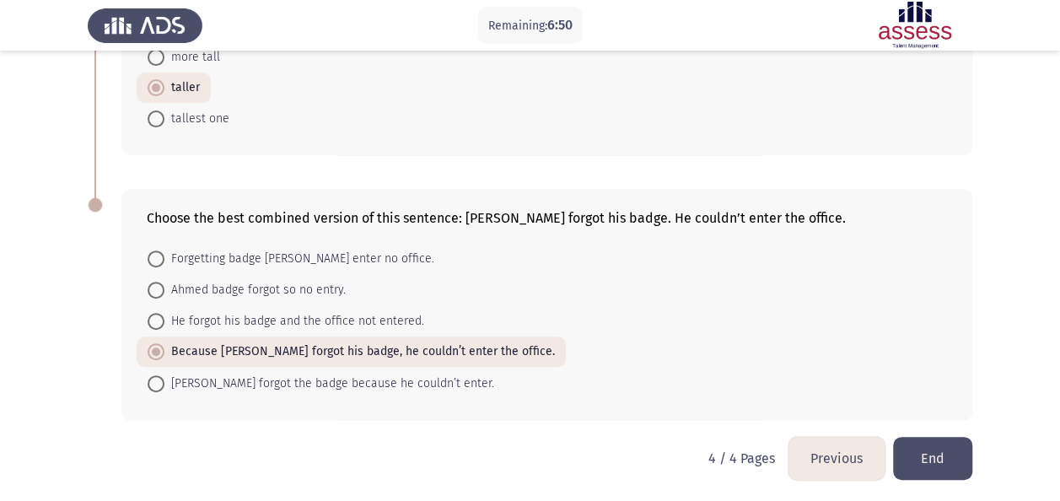
click at [966, 442] on button "End" at bounding box center [932, 458] width 79 height 43
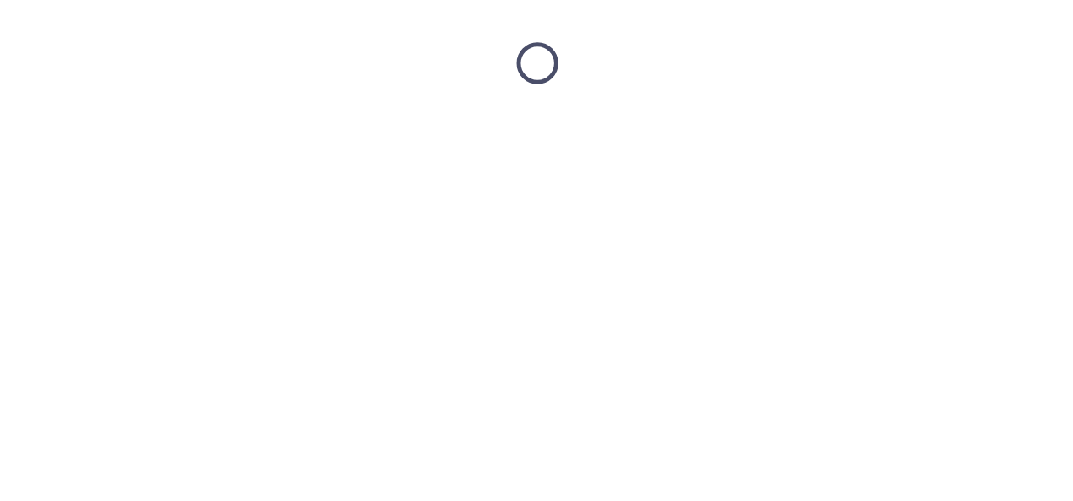
scroll to position [0, 0]
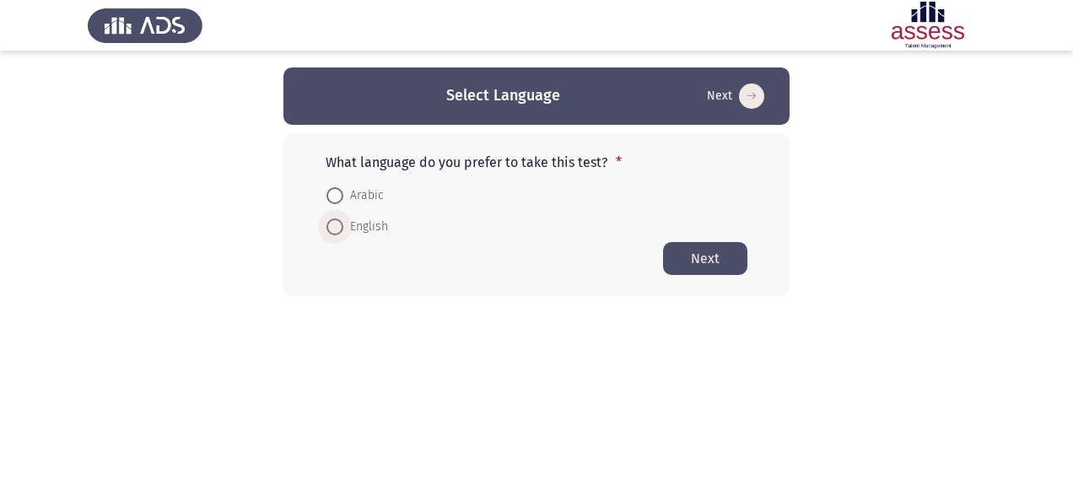
click at [342, 230] on span at bounding box center [334, 226] width 17 height 17
click at [342, 230] on input "English" at bounding box center [334, 226] width 17 height 17
radio input "true"
click at [719, 250] on button "Next" at bounding box center [705, 257] width 84 height 33
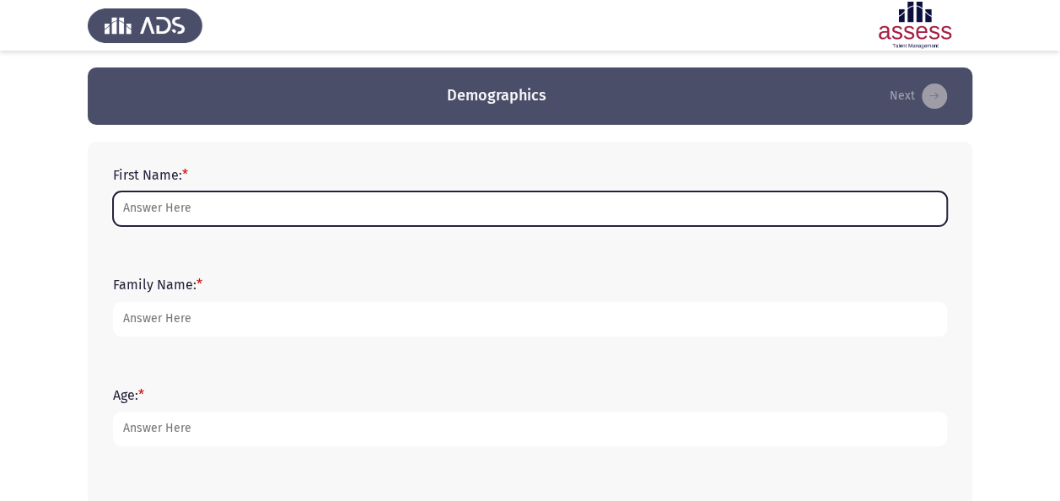
click at [527, 213] on input "First Name: *" at bounding box center [530, 208] width 834 height 35
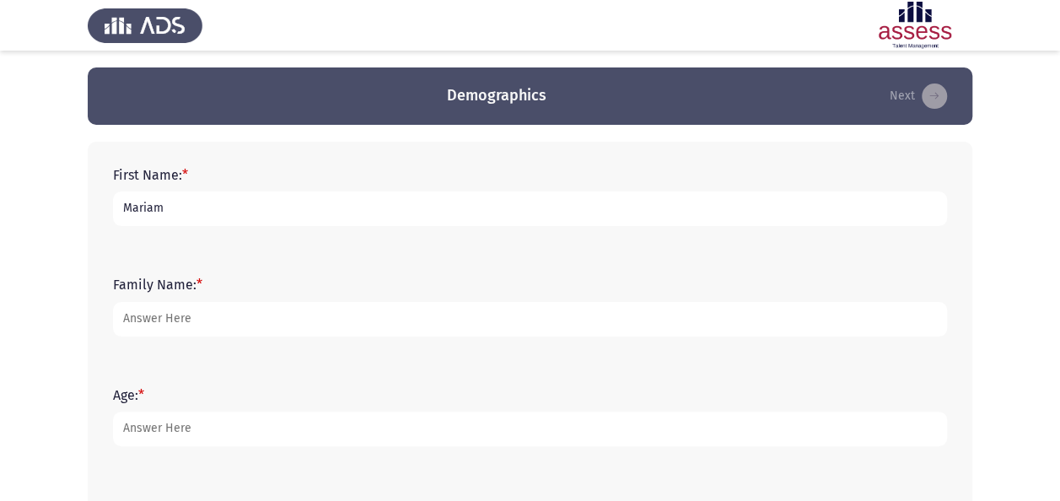
type input "N-acetyl"
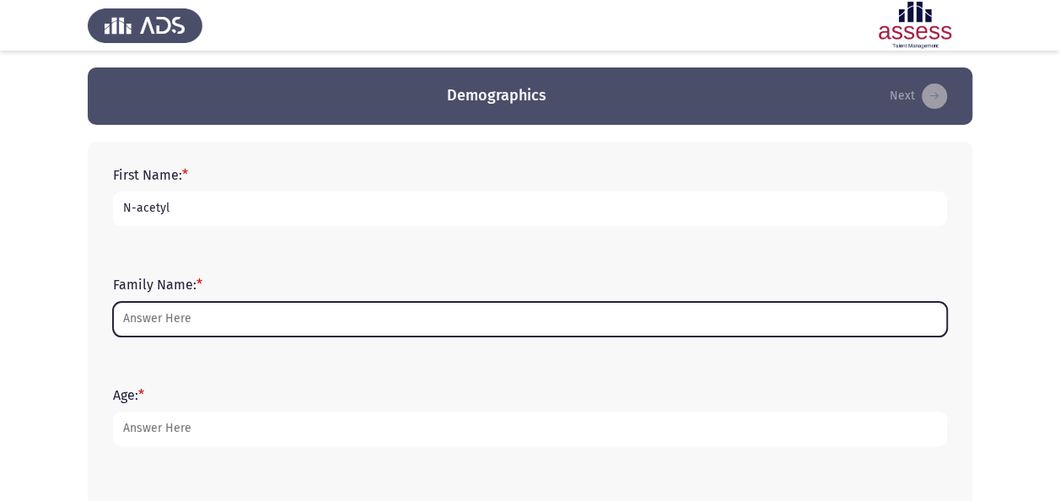
click at [226, 315] on input "Family Name: *" at bounding box center [530, 319] width 834 height 35
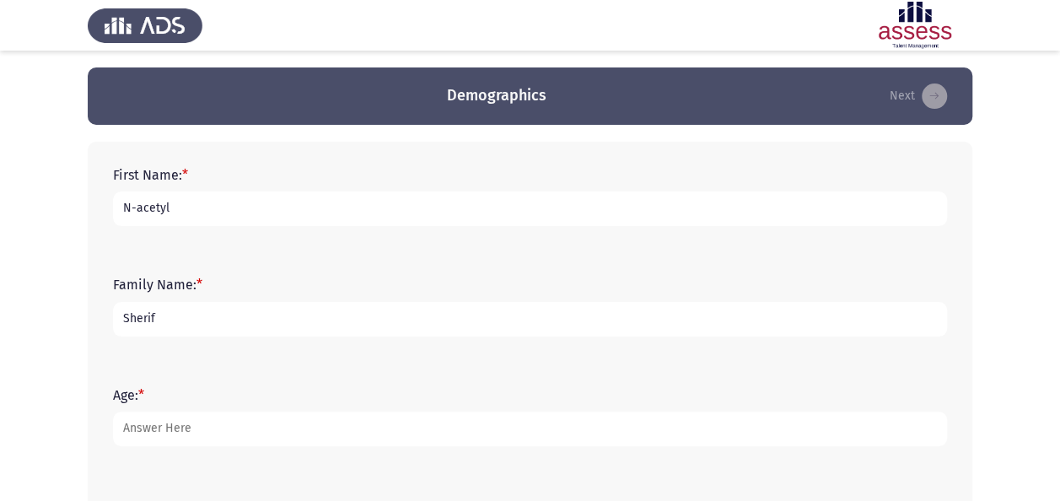
type input "Sherif"
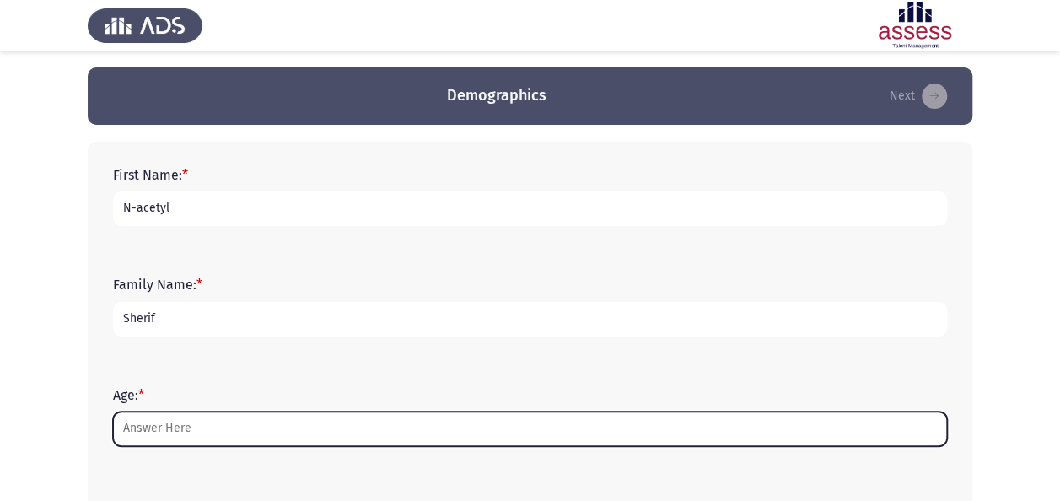
click at [164, 432] on input "Age: *" at bounding box center [530, 429] width 834 height 35
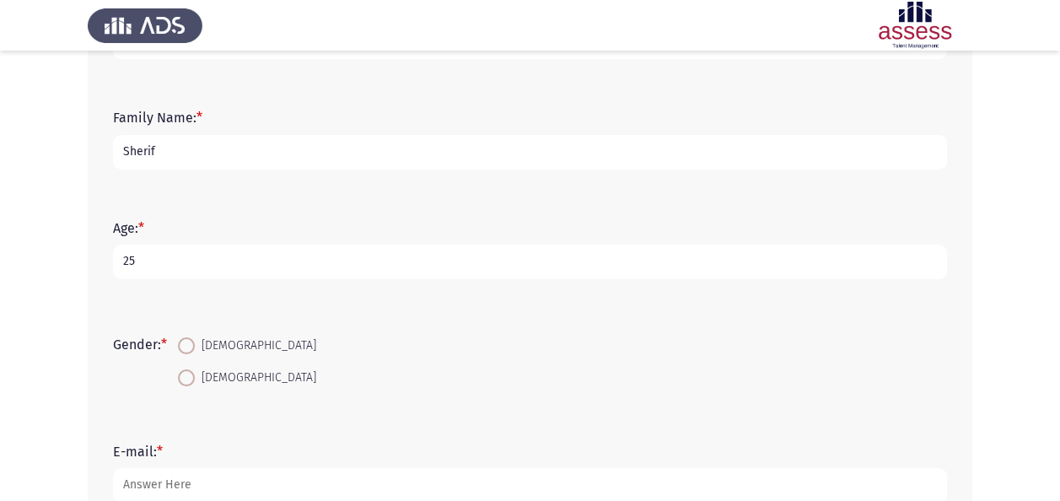
scroll to position [169, 0]
type input "25"
click at [188, 375] on span at bounding box center [186, 376] width 17 height 17
click at [188, 375] on input "[DEMOGRAPHIC_DATA]" at bounding box center [186, 376] width 17 height 17
radio input "true"
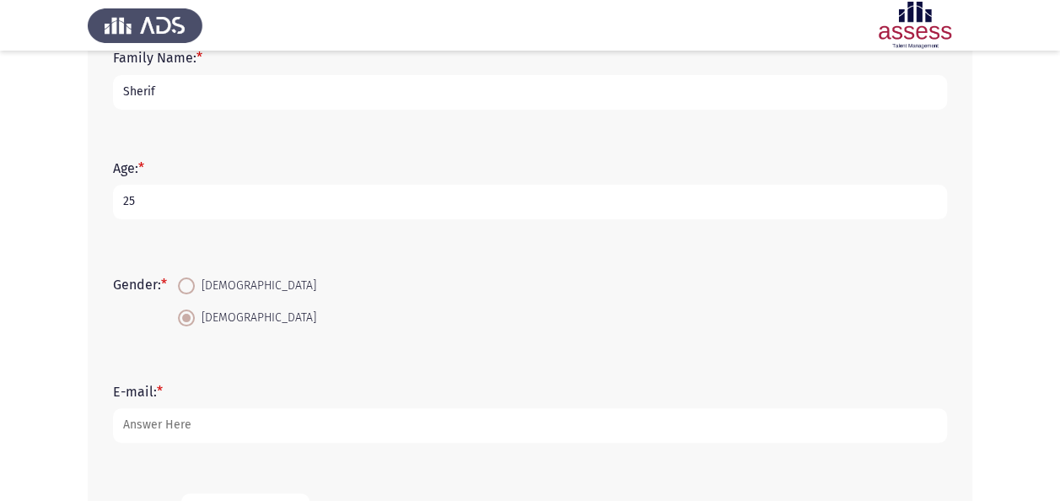
scroll to position [253, 0]
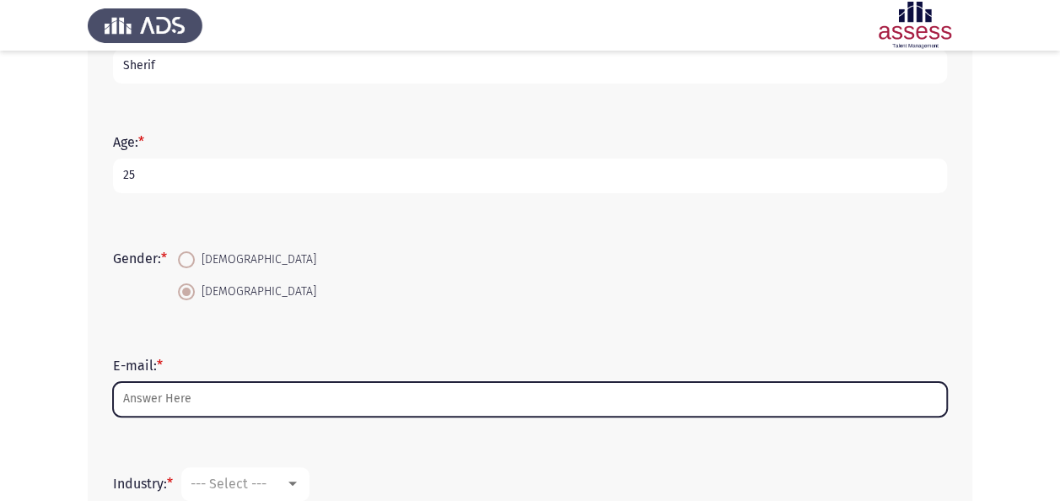
click at [182, 393] on input "E-mail: *" at bounding box center [530, 399] width 834 height 35
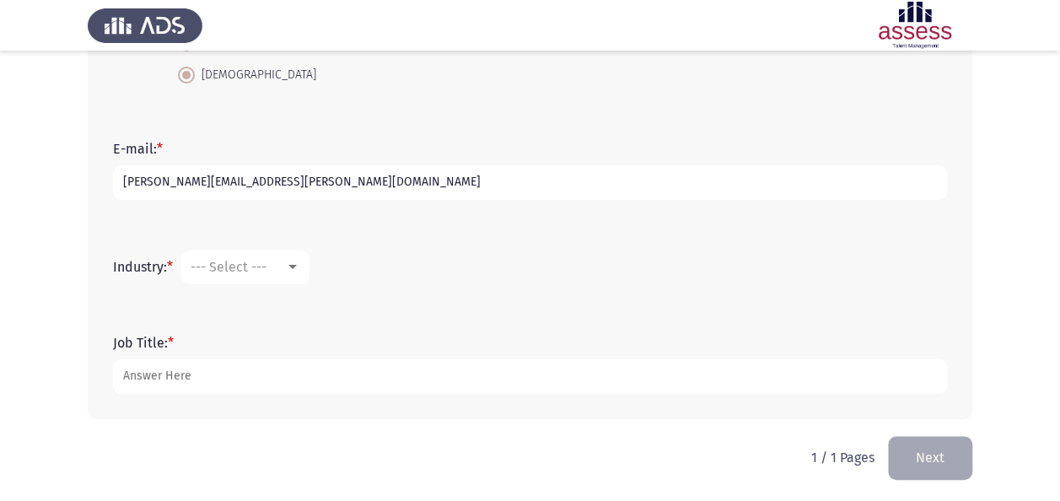
scroll to position [472, 0]
type input "[PERSON_NAME][EMAIL_ADDRESS][PERSON_NAME][DOMAIN_NAME]"
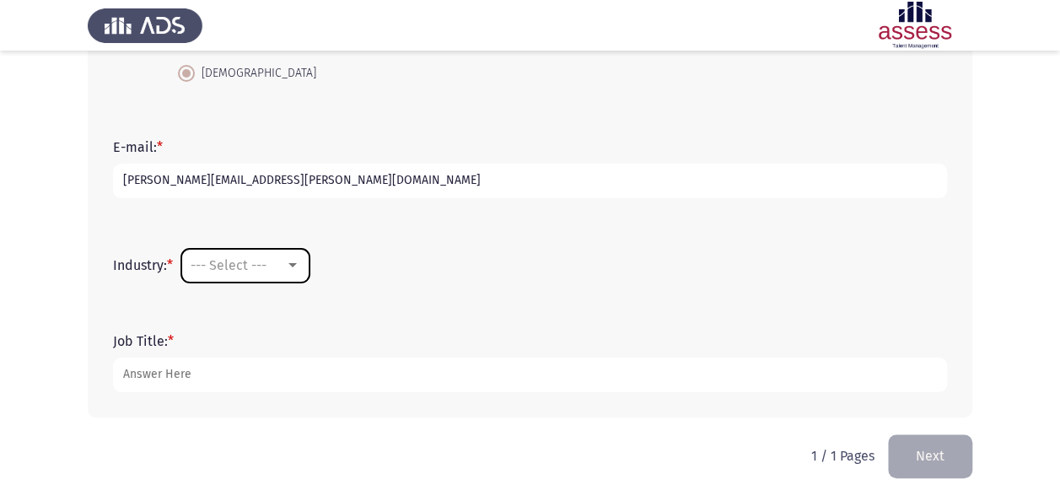
click at [240, 255] on mat-select "--- Select ---" at bounding box center [245, 266] width 128 height 34
click at [245, 257] on span "--- Select ---" at bounding box center [229, 265] width 76 height 16
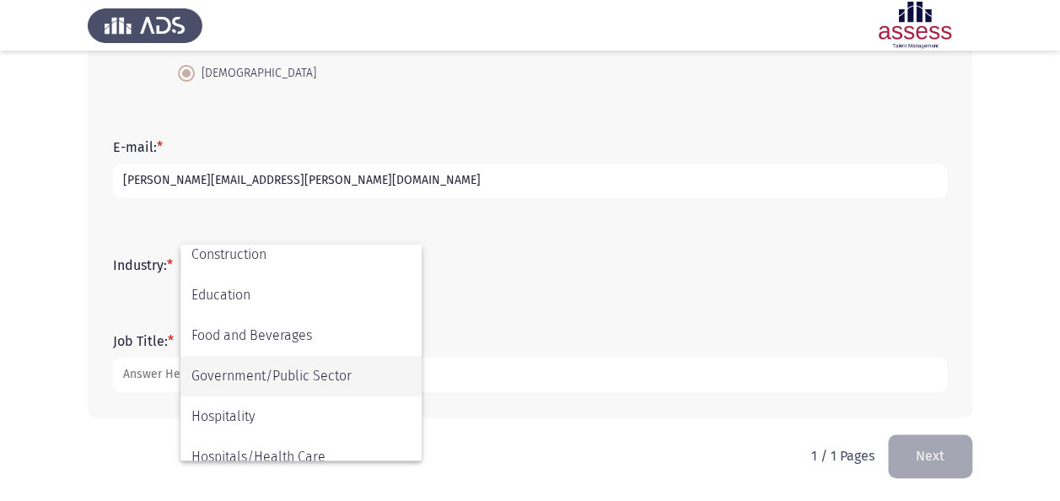
scroll to position [337, 0]
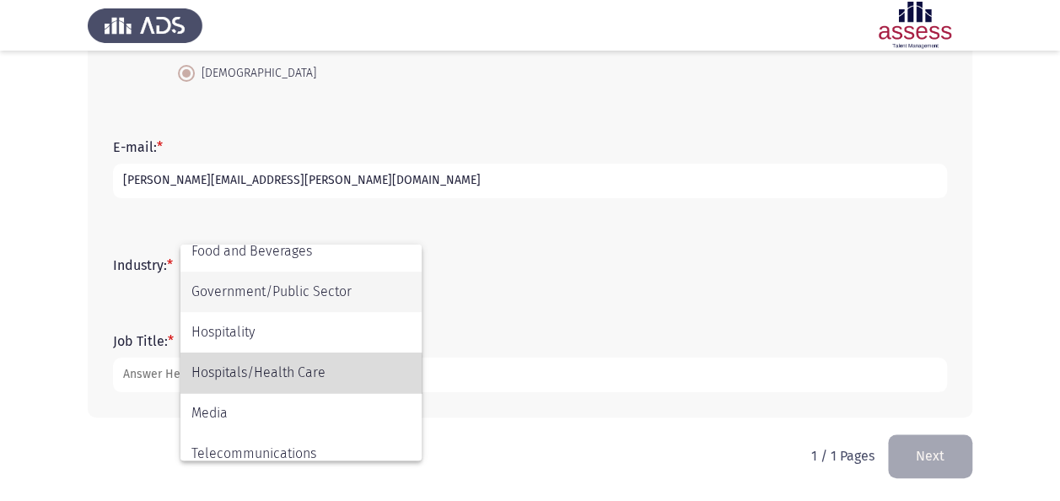
click at [283, 376] on span "Hospitals/Health Care" at bounding box center [300, 373] width 219 height 40
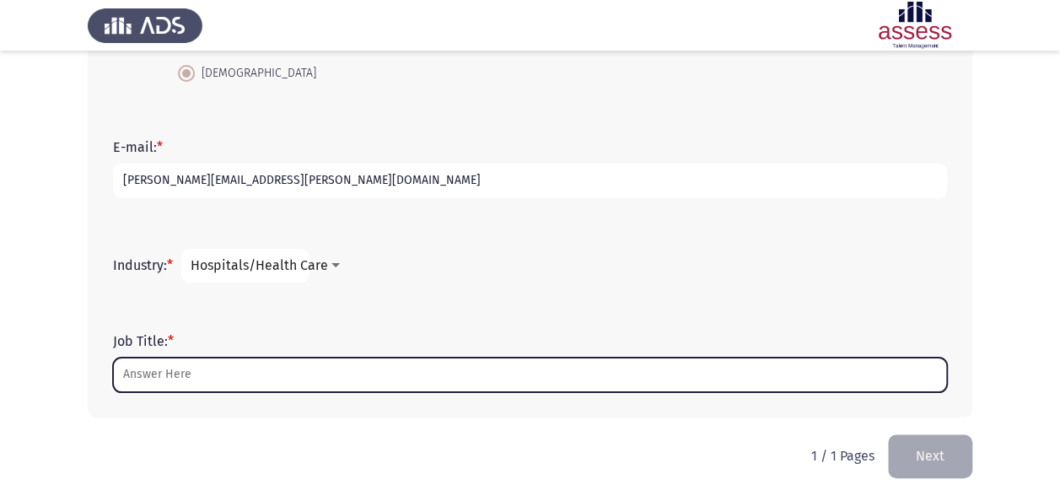
click at [283, 376] on input "Job Title: *" at bounding box center [530, 375] width 834 height 35
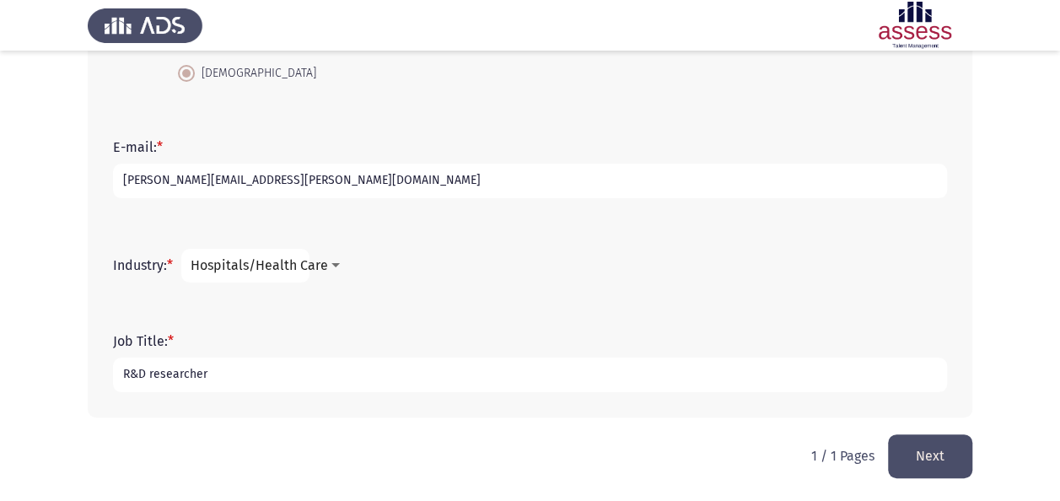
type input "R&D researcher"
click at [927, 467] on button "Next" at bounding box center [930, 455] width 84 height 43
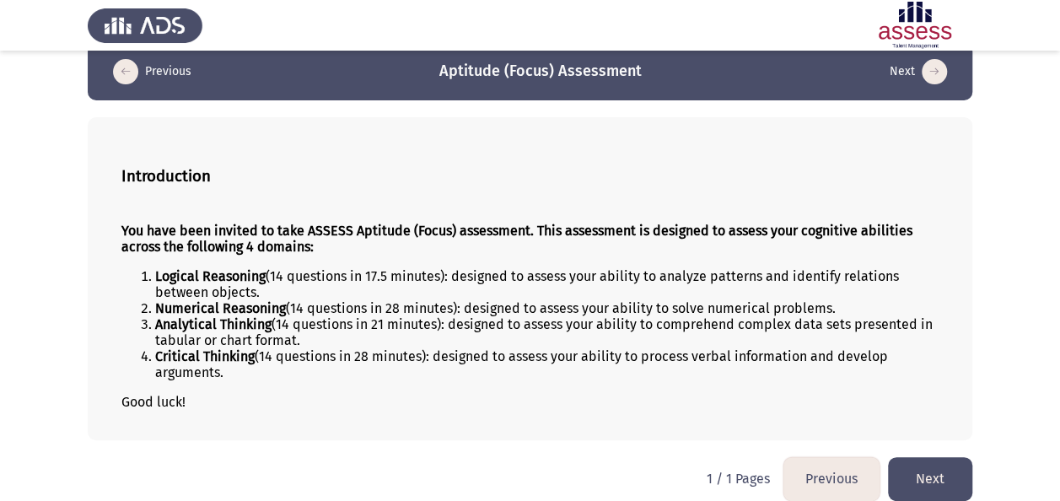
scroll to position [38, 0]
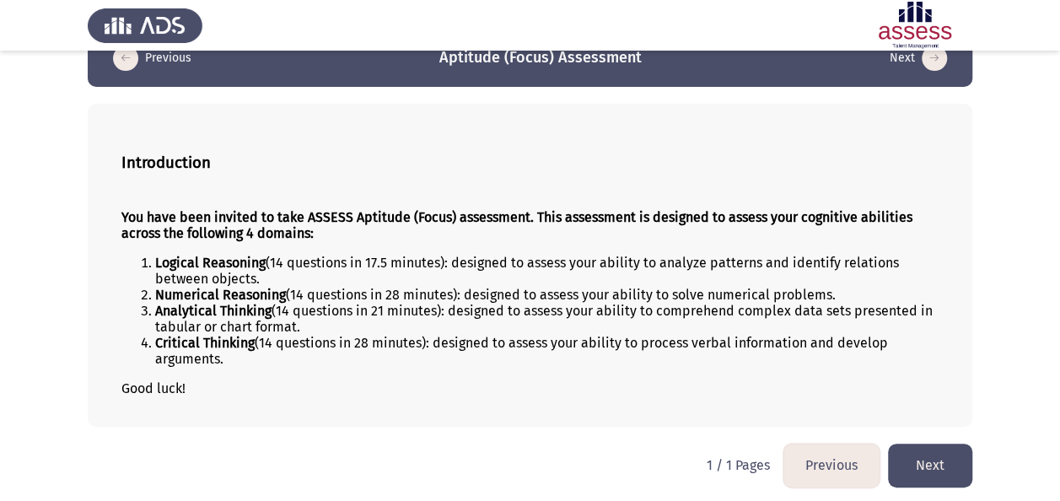
click at [941, 463] on button "Next" at bounding box center [930, 465] width 84 height 43
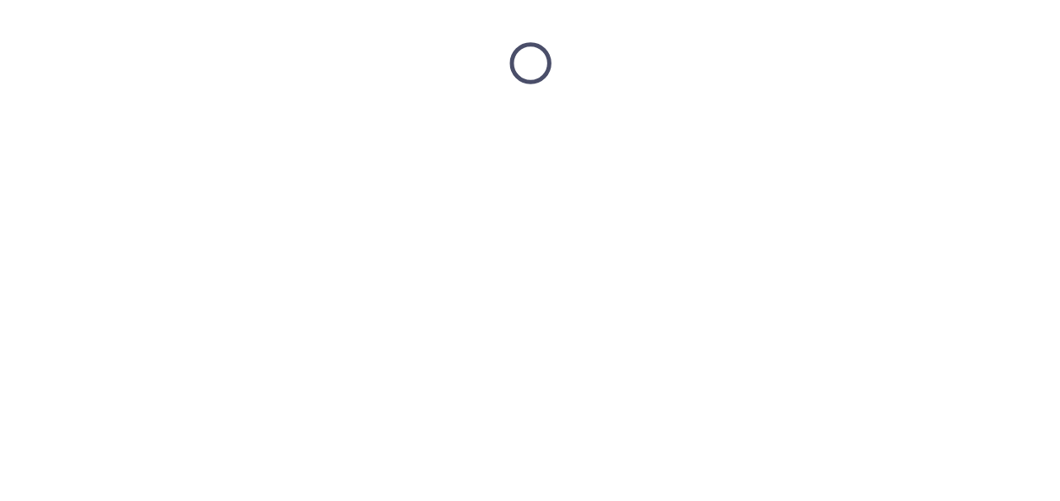
scroll to position [0, 0]
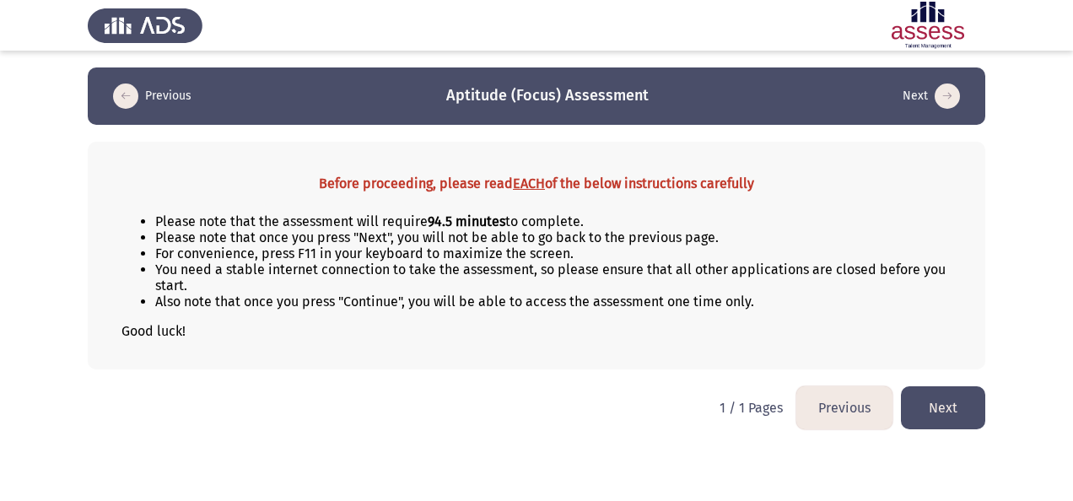
click at [952, 397] on button "Next" at bounding box center [943, 407] width 84 height 43
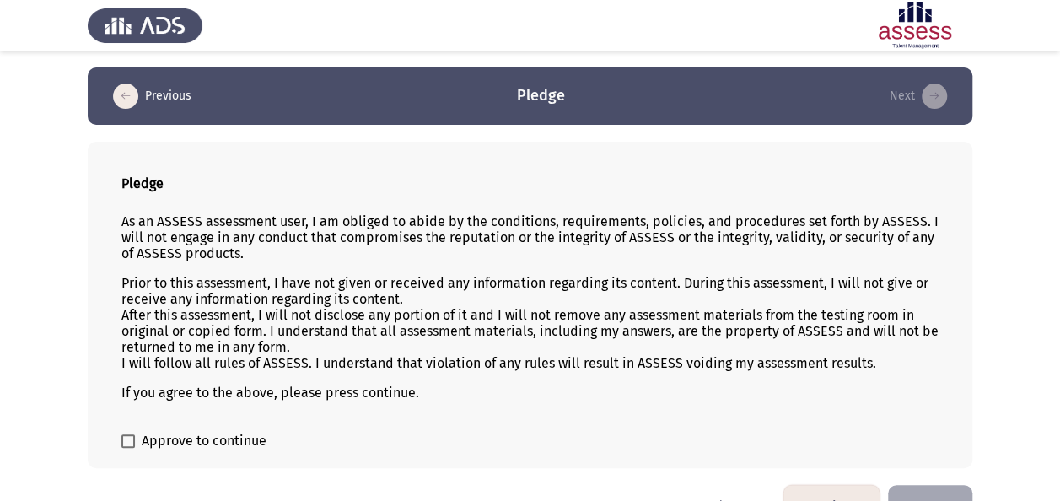
click at [197, 436] on span "Approve to continue" at bounding box center [204, 441] width 125 height 20
click at [128, 448] on input "Approve to continue" at bounding box center [127, 448] width 1 height 1
checkbox input "true"
click at [943, 496] on button "Next" at bounding box center [930, 506] width 84 height 43
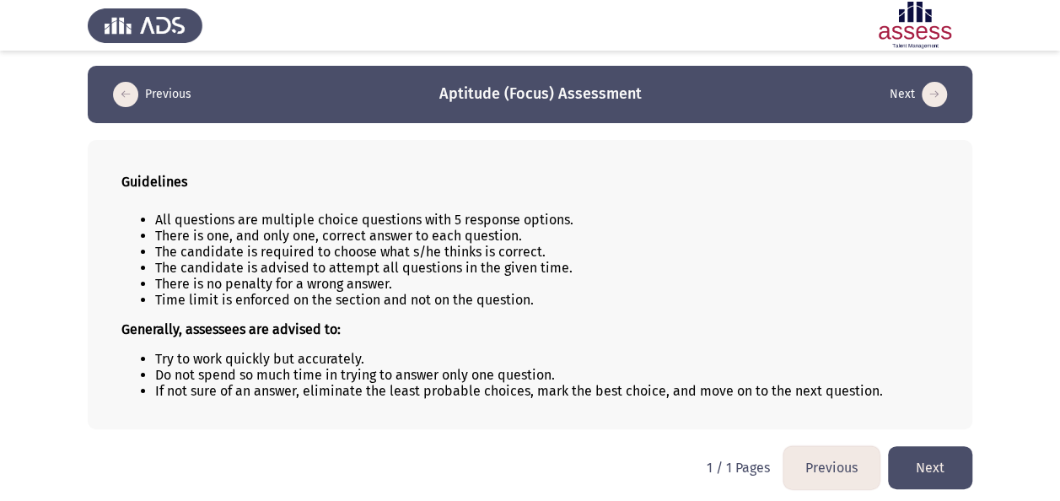
scroll to position [3, 0]
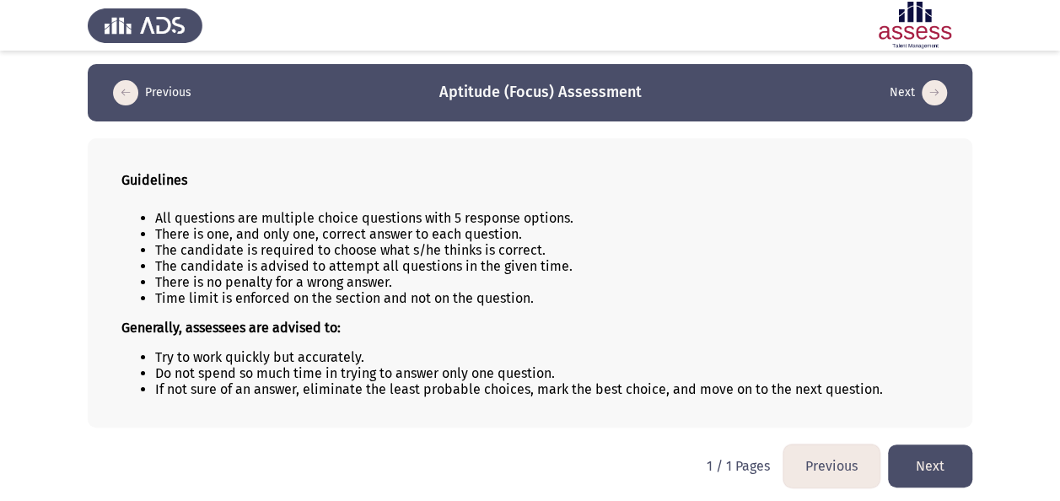
click at [957, 454] on button "Next" at bounding box center [930, 466] width 84 height 43
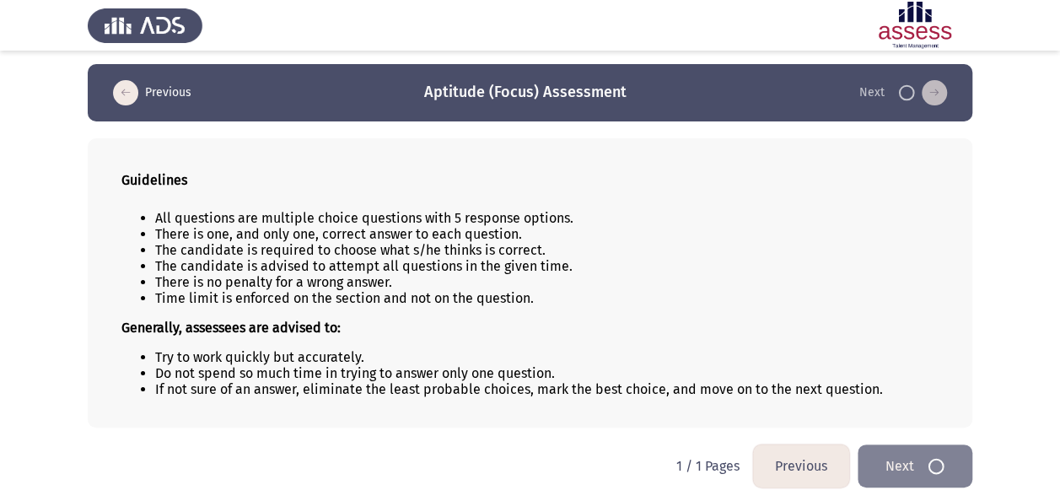
scroll to position [0, 0]
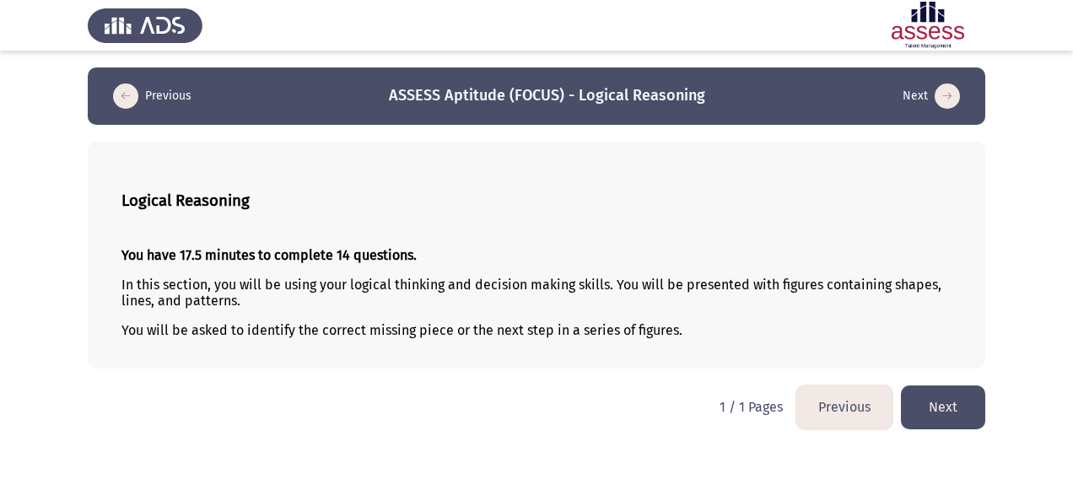
click at [948, 407] on button "Next" at bounding box center [943, 407] width 84 height 43
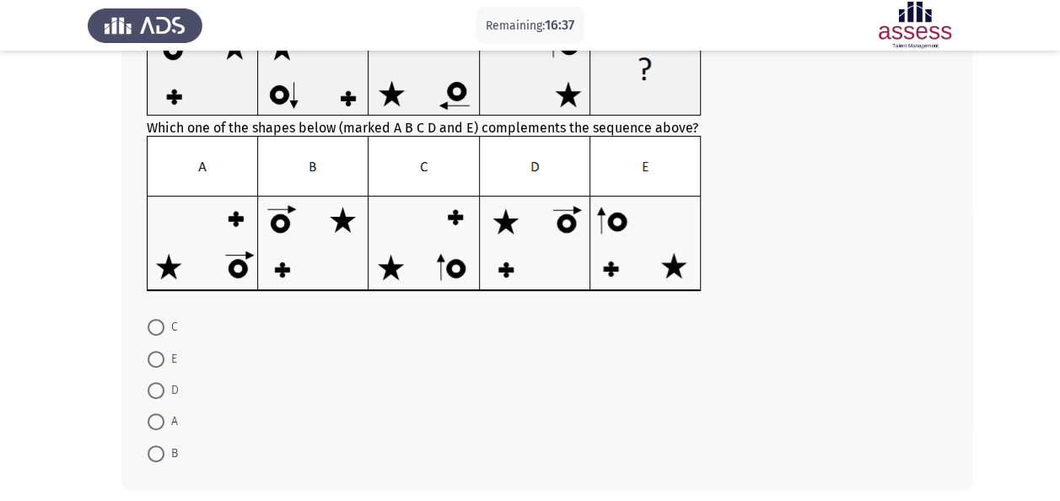
scroll to position [169, 0]
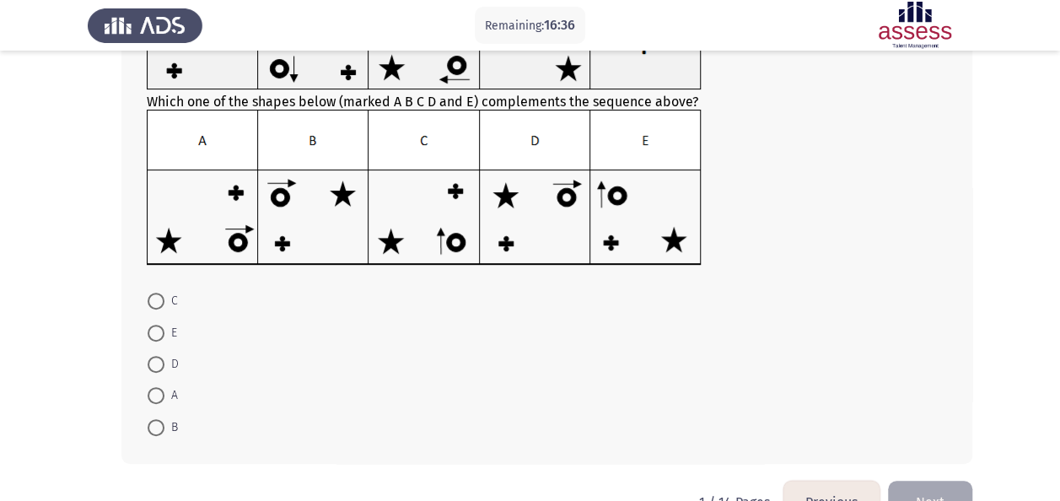
click at [162, 426] on span at bounding box center [156, 427] width 17 height 17
click at [162, 426] on input "B" at bounding box center [156, 427] width 17 height 17
radio input "true"
click at [952, 485] on button "Next" at bounding box center [930, 500] width 84 height 43
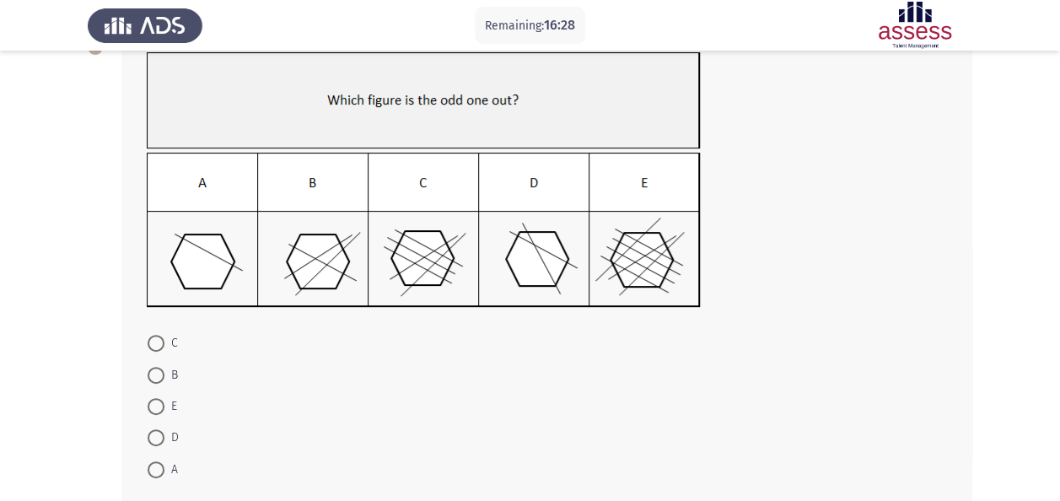
scroll to position [84, 0]
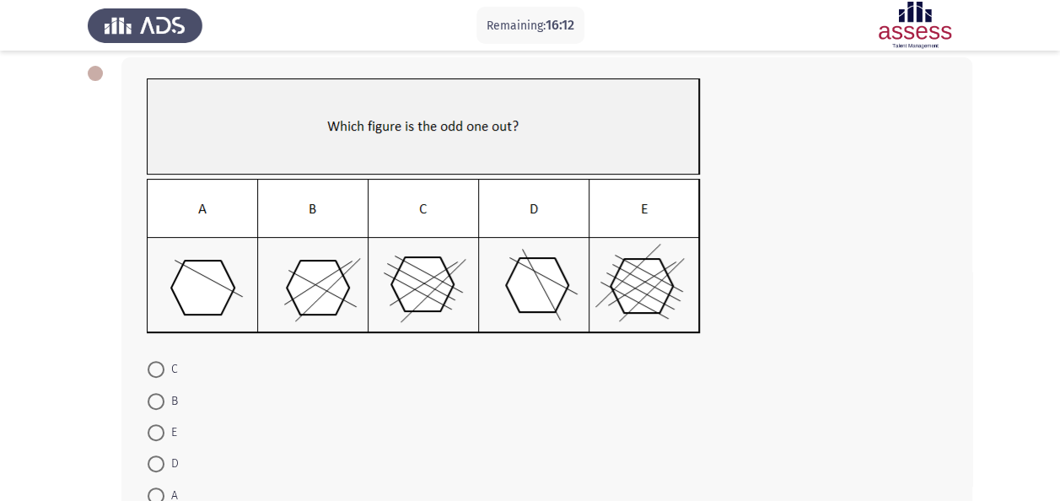
click at [157, 460] on span at bounding box center [156, 464] width 17 height 17
click at [157, 460] on input "D" at bounding box center [156, 464] width 17 height 17
radio input "true"
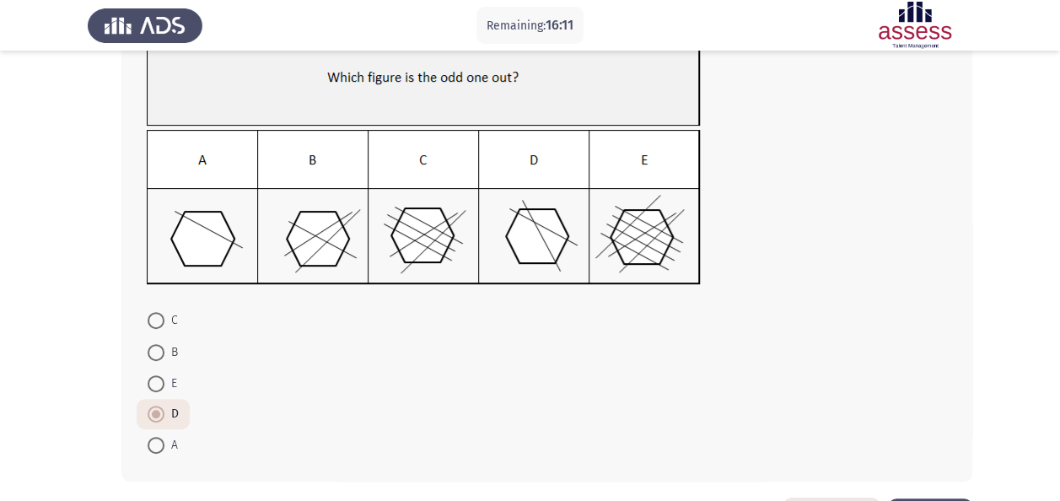
scroll to position [169, 0]
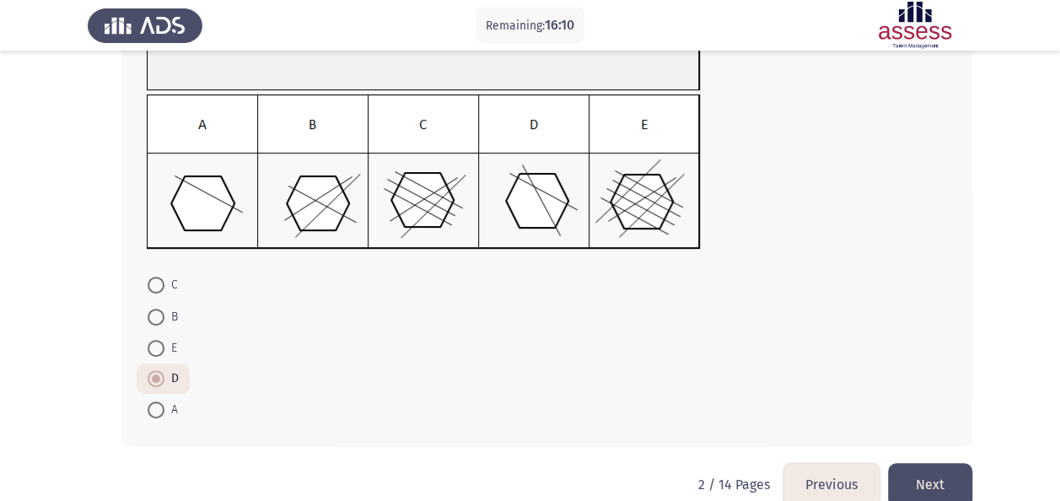
click at [938, 485] on button "Next" at bounding box center [930, 484] width 84 height 43
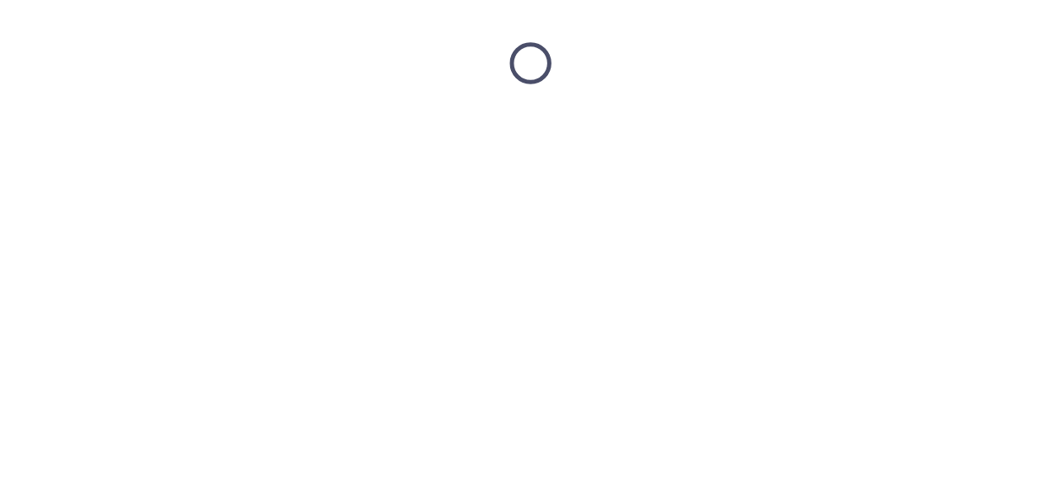
scroll to position [0, 0]
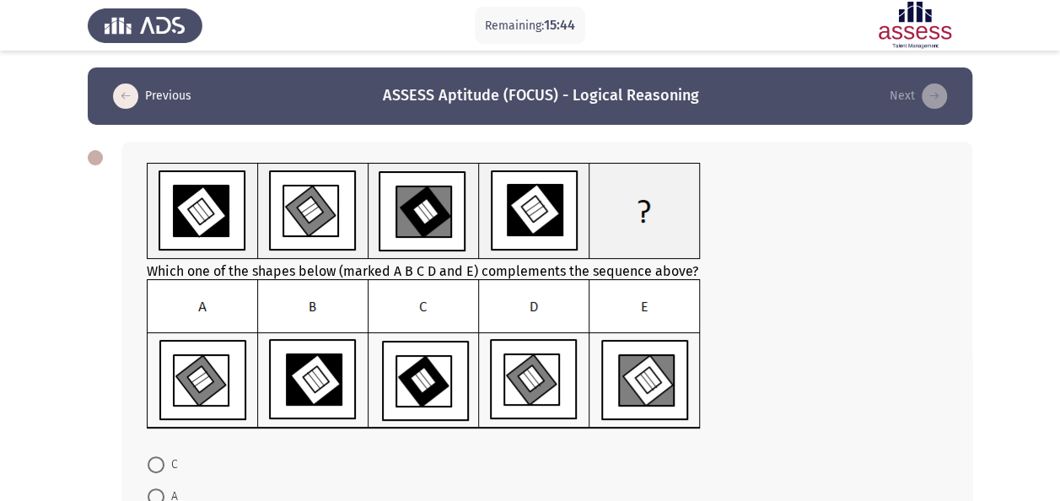
click at [552, 391] on img at bounding box center [424, 354] width 554 height 150
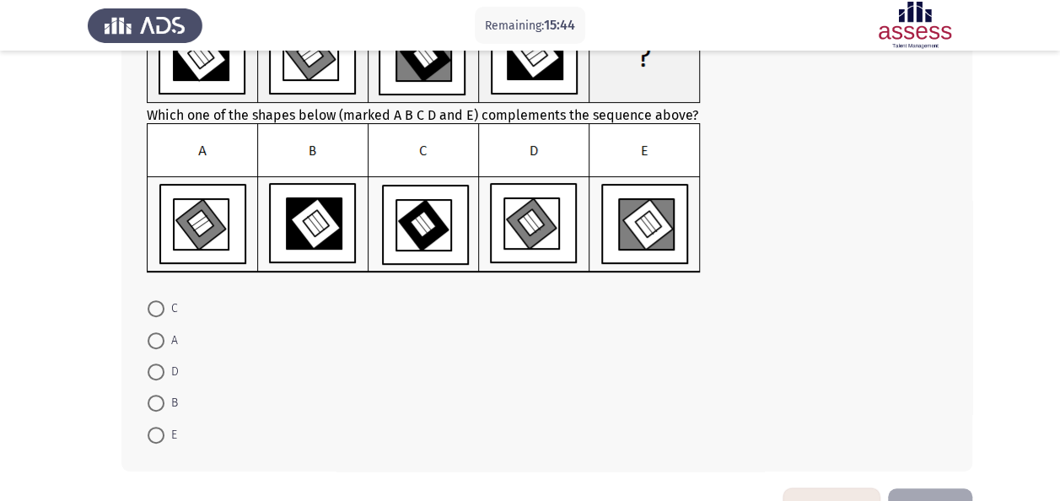
scroll to position [169, 0]
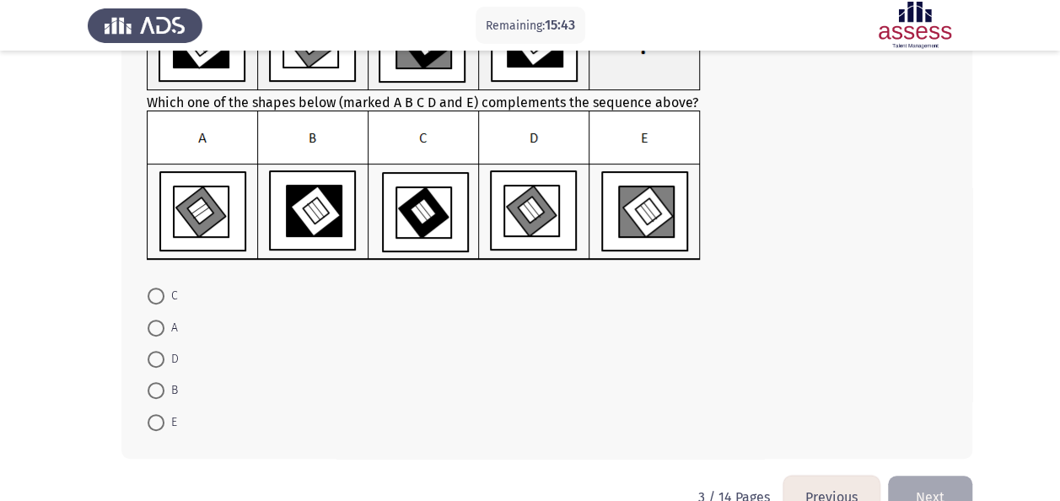
click at [160, 361] on span at bounding box center [156, 359] width 17 height 17
click at [160, 361] on input "D" at bounding box center [156, 359] width 17 height 17
radio input "true"
click at [943, 477] on button "Next" at bounding box center [930, 495] width 84 height 43
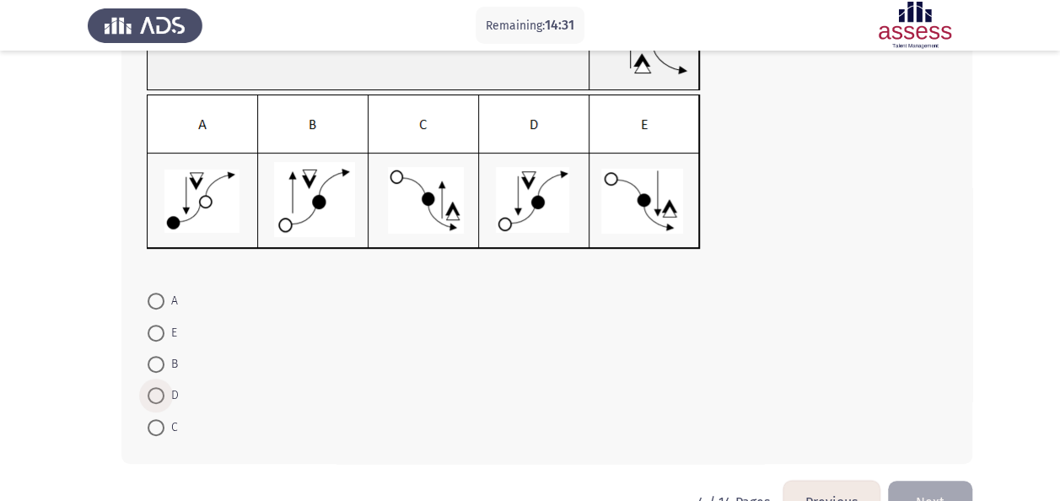
click at [165, 395] on span "D" at bounding box center [171, 396] width 14 height 20
click at [164, 395] on input "D" at bounding box center [156, 395] width 17 height 17
radio input "true"
click at [938, 486] on button "Next" at bounding box center [930, 500] width 84 height 43
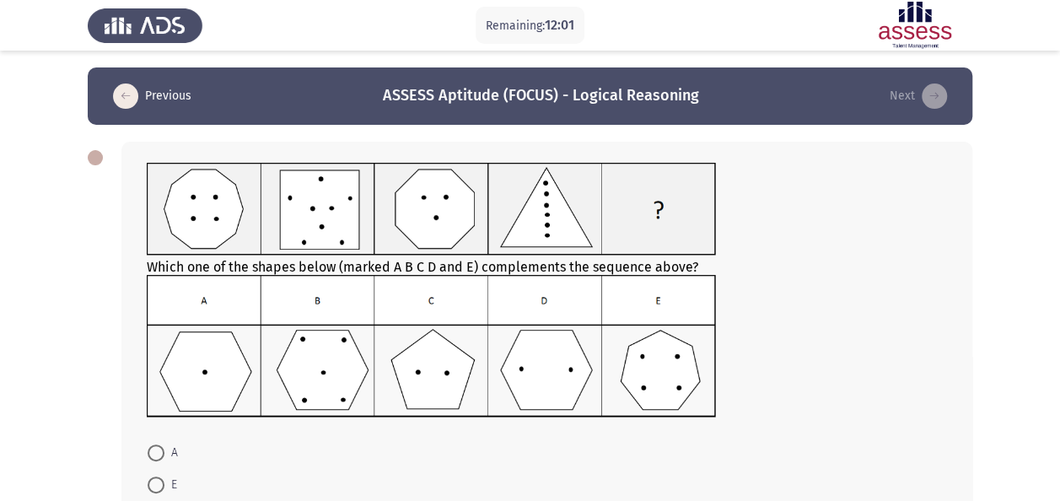
scroll to position [84, 0]
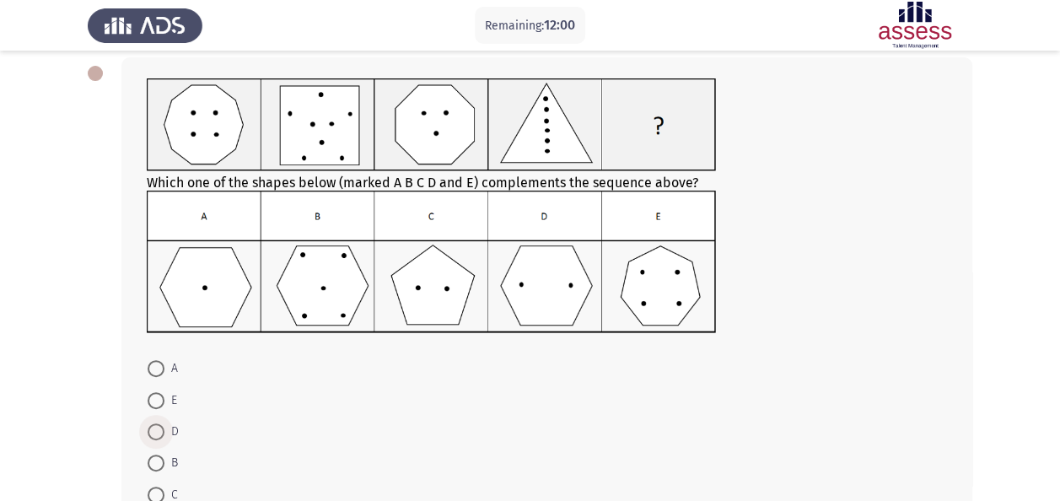
click at [157, 435] on span at bounding box center [156, 431] width 17 height 17
click at [157, 435] on input "D" at bounding box center [156, 431] width 17 height 17
radio input "true"
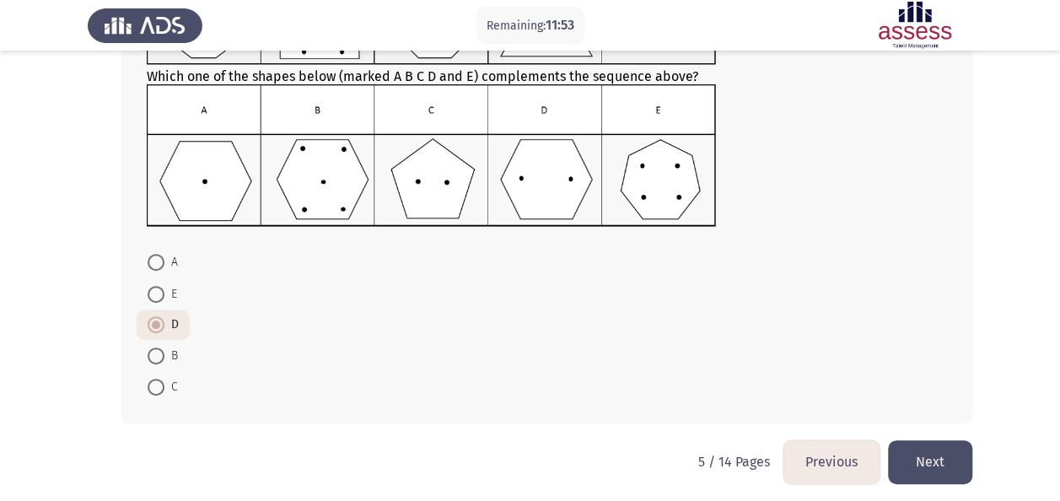
scroll to position [196, 0]
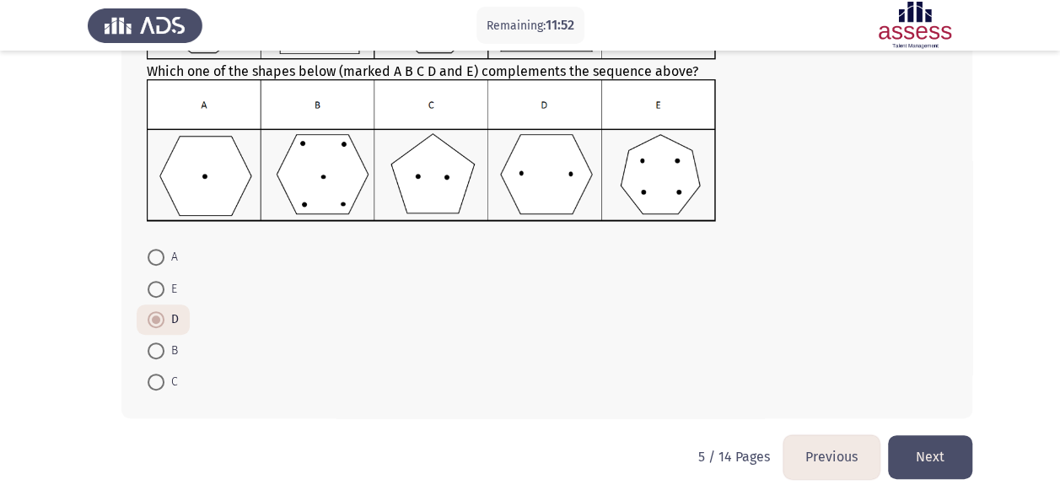
click at [940, 466] on button "Next" at bounding box center [930, 456] width 84 height 43
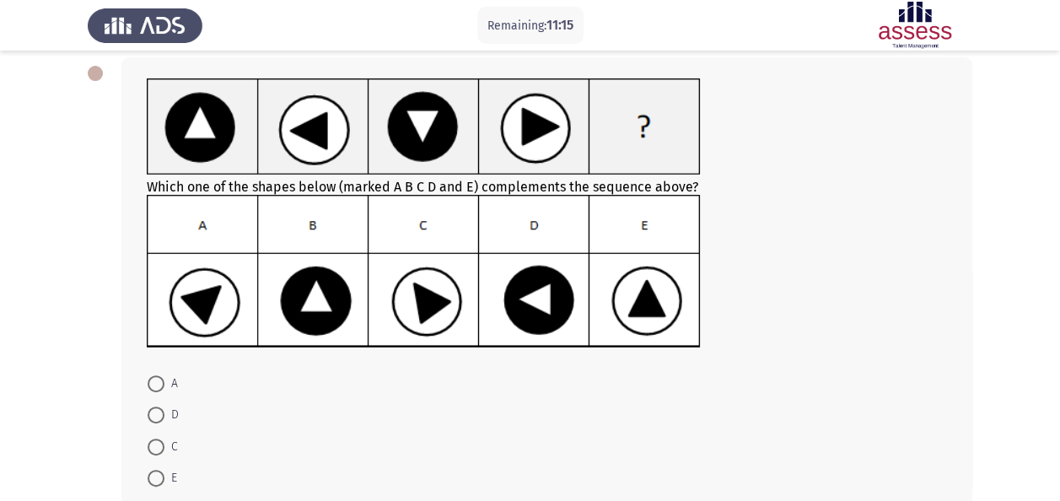
scroll to position [169, 0]
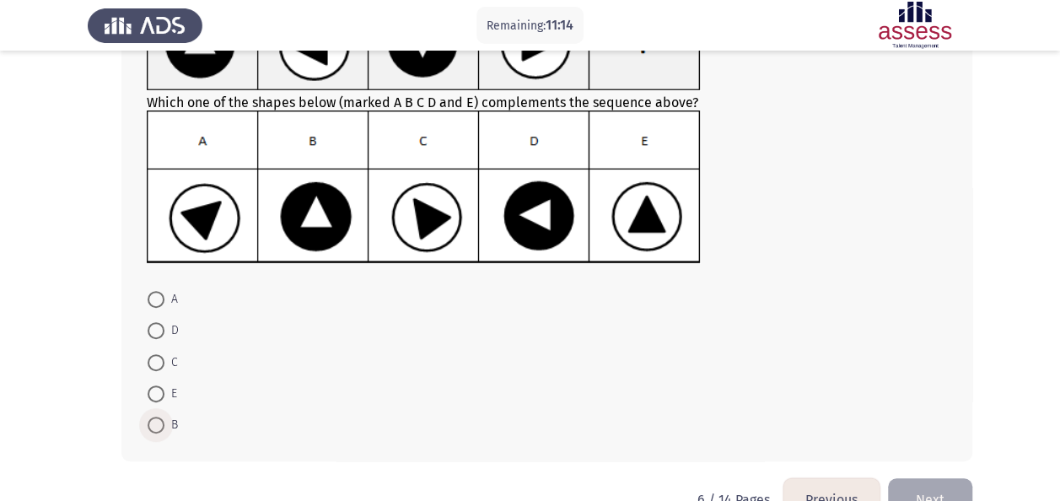
click at [162, 423] on span at bounding box center [156, 425] width 17 height 17
click at [162, 423] on input "B" at bounding box center [156, 425] width 17 height 17
radio input "true"
click at [944, 486] on button "Next" at bounding box center [930, 498] width 84 height 43
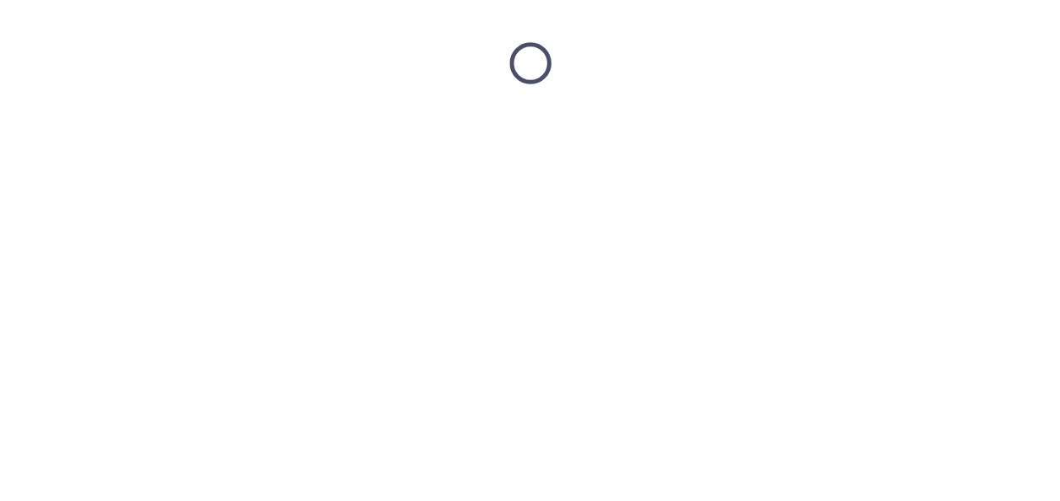
scroll to position [0, 0]
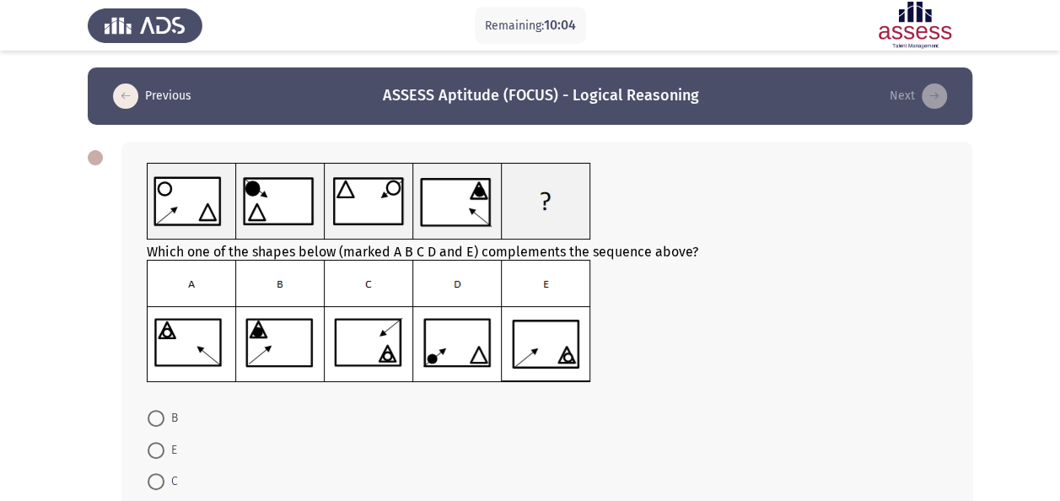
click at [158, 459] on label "E" at bounding box center [163, 450] width 30 height 20
click at [158, 459] on input "E" at bounding box center [156, 450] width 17 height 17
radio input "true"
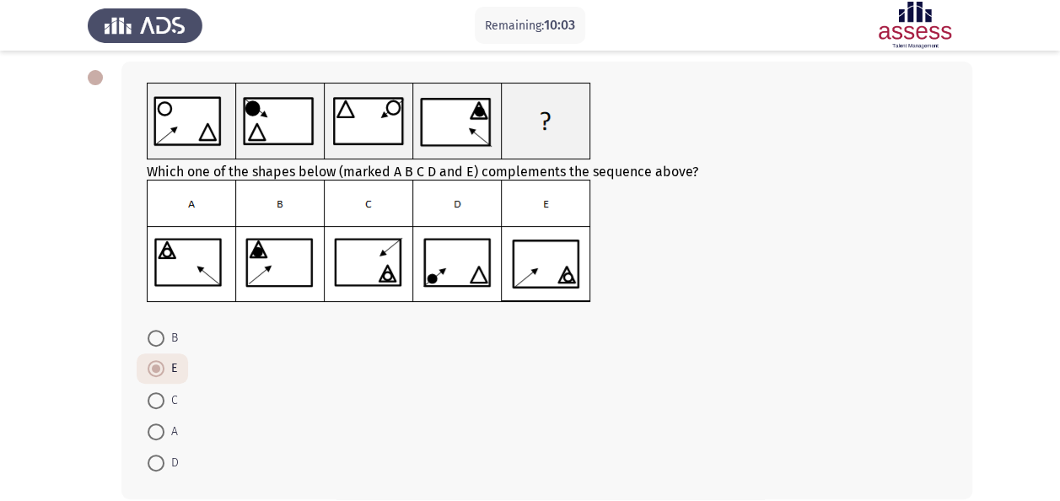
scroll to position [161, 0]
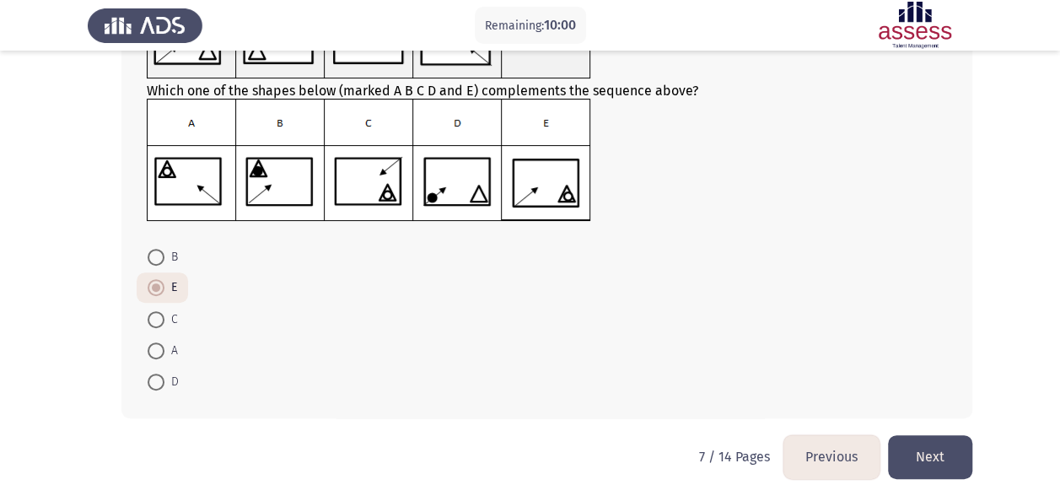
click at [947, 454] on button "Next" at bounding box center [930, 456] width 84 height 43
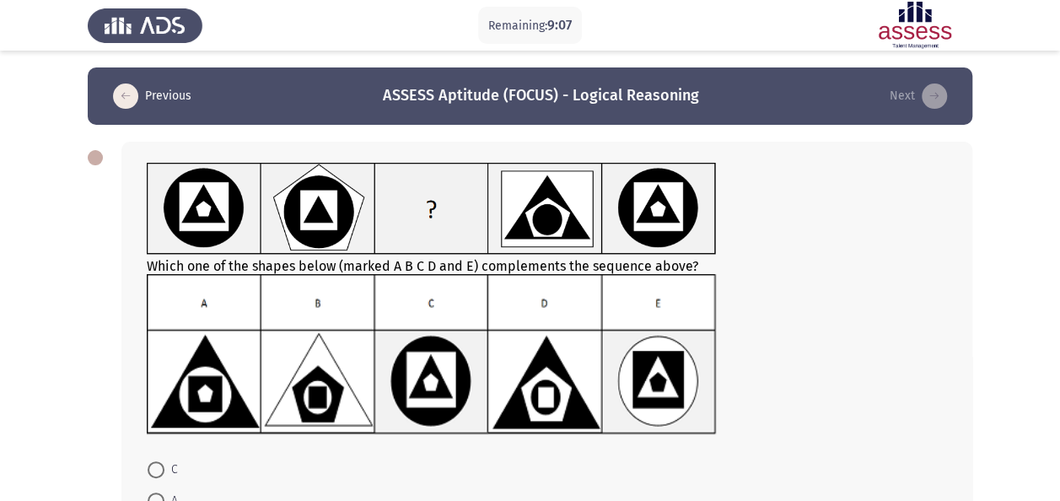
scroll to position [84, 0]
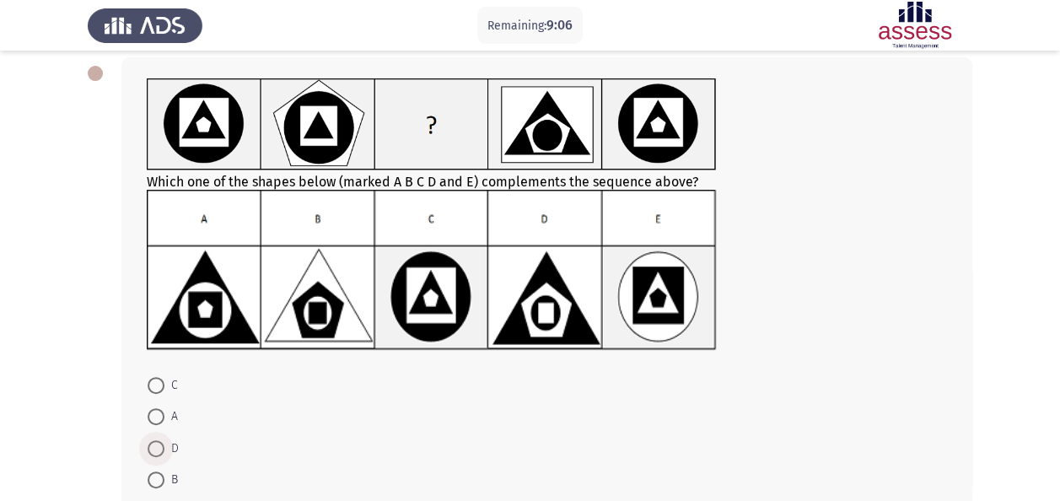
click at [164, 447] on span at bounding box center [156, 448] width 17 height 17
click at [164, 447] on input "D" at bounding box center [156, 448] width 17 height 17
radio input "true"
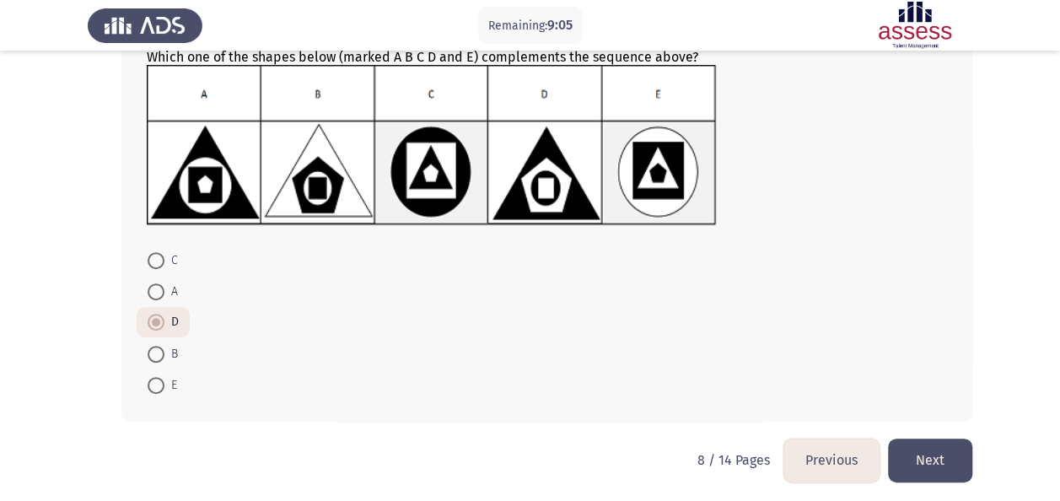
scroll to position [213, 0]
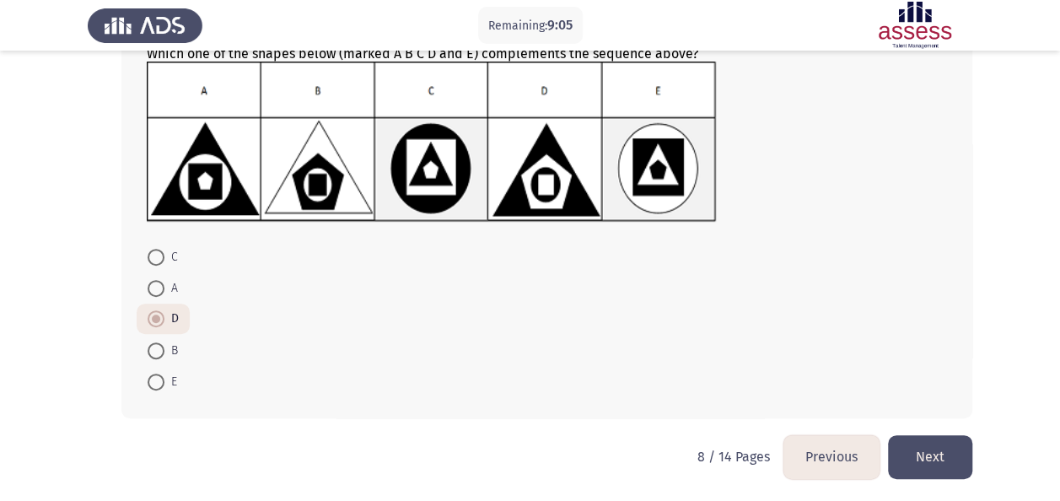
click at [936, 450] on button "Next" at bounding box center [930, 456] width 84 height 43
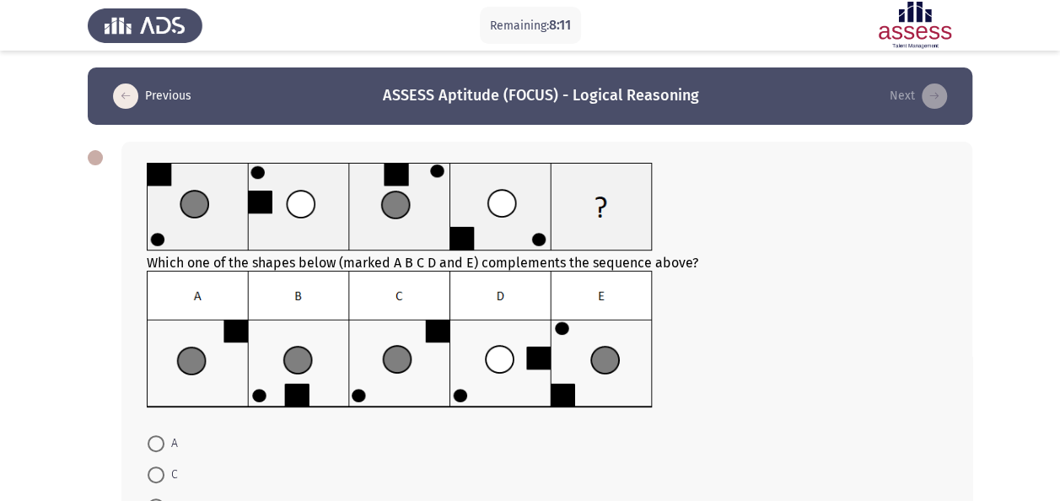
click at [154, 471] on span at bounding box center [156, 474] width 17 height 17
click at [154, 471] on input "C" at bounding box center [156, 474] width 17 height 17
radio input "true"
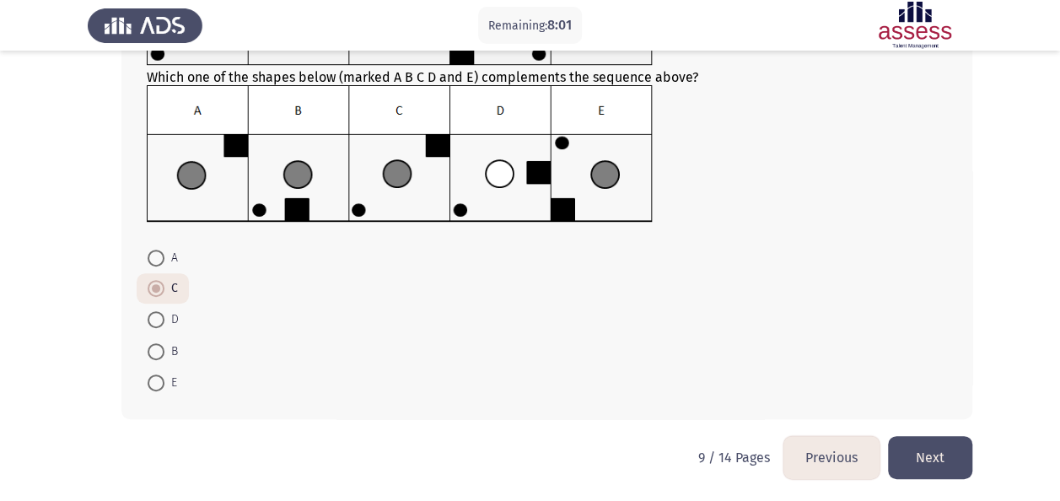
scroll to position [186, 0]
click at [969, 464] on button "Next" at bounding box center [930, 456] width 84 height 43
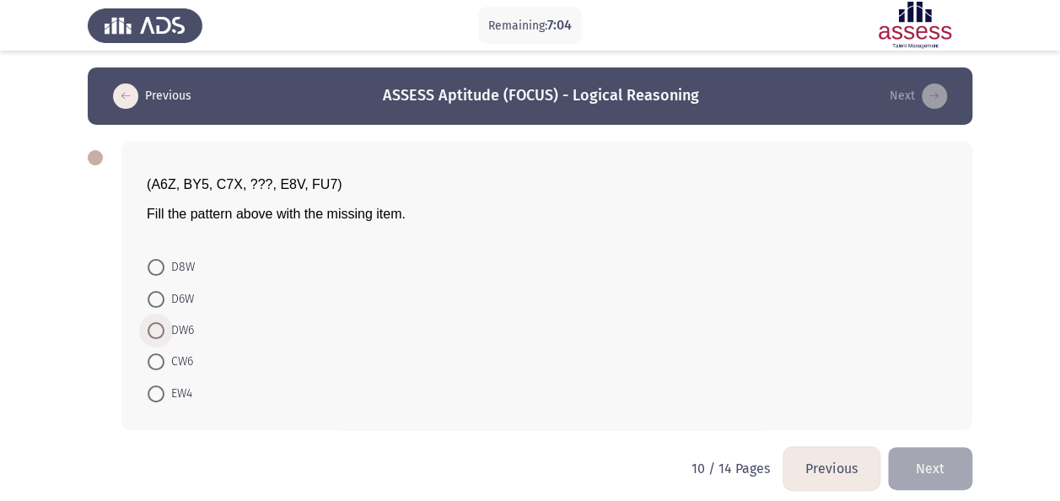
click at [175, 330] on span "DW6" at bounding box center [179, 331] width 30 height 20
click at [164, 330] on input "DW6" at bounding box center [156, 330] width 17 height 17
radio input "true"
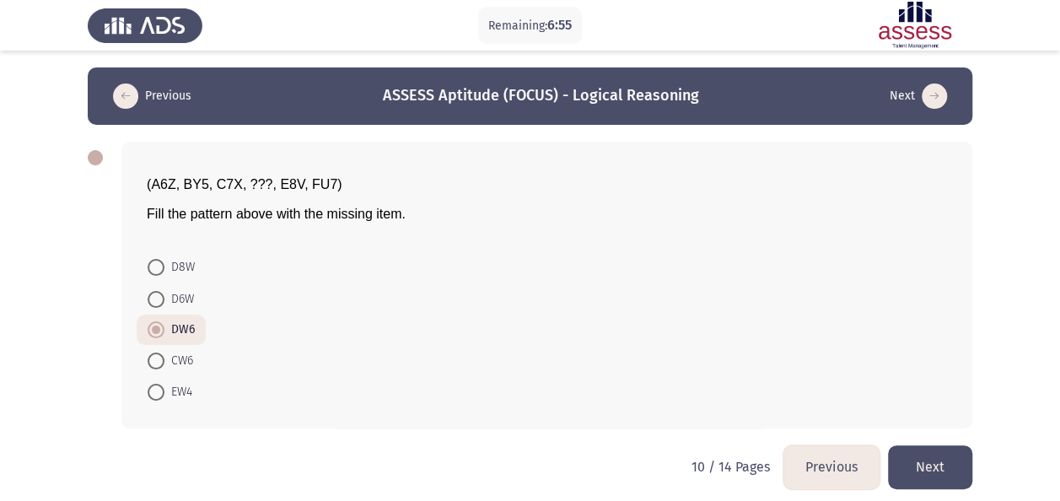
click at [945, 461] on button "Next" at bounding box center [930, 466] width 84 height 43
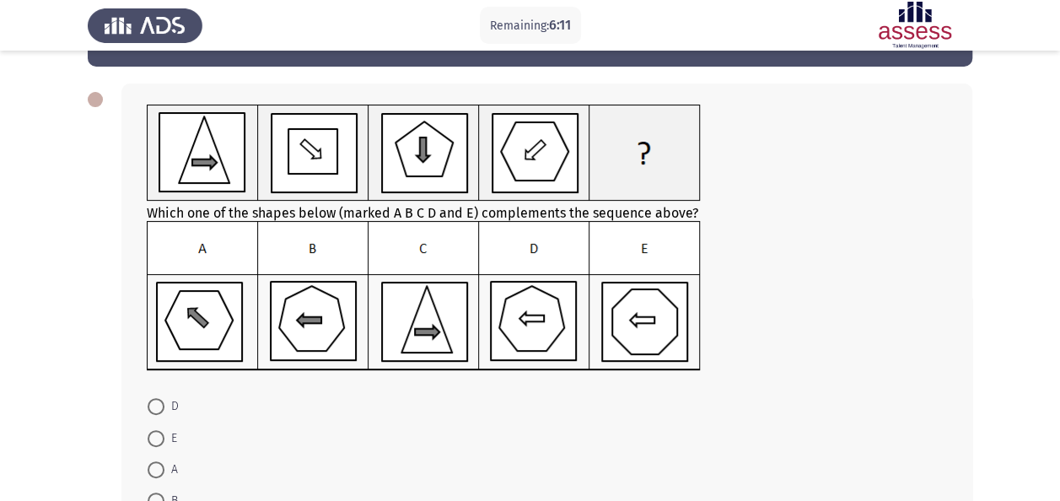
scroll to position [84, 0]
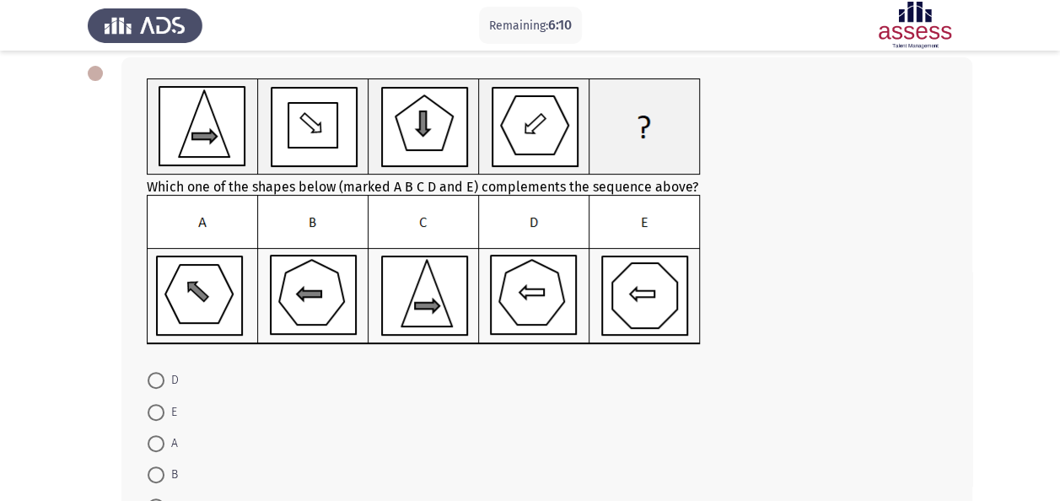
click at [160, 475] on span at bounding box center [156, 474] width 17 height 17
click at [160, 475] on input "B" at bounding box center [156, 474] width 17 height 17
radio input "true"
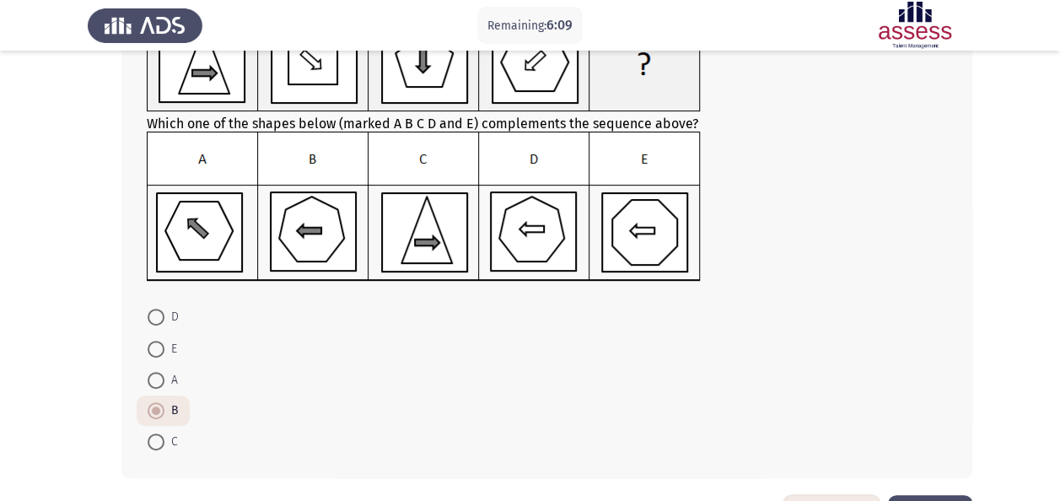
scroll to position [208, 0]
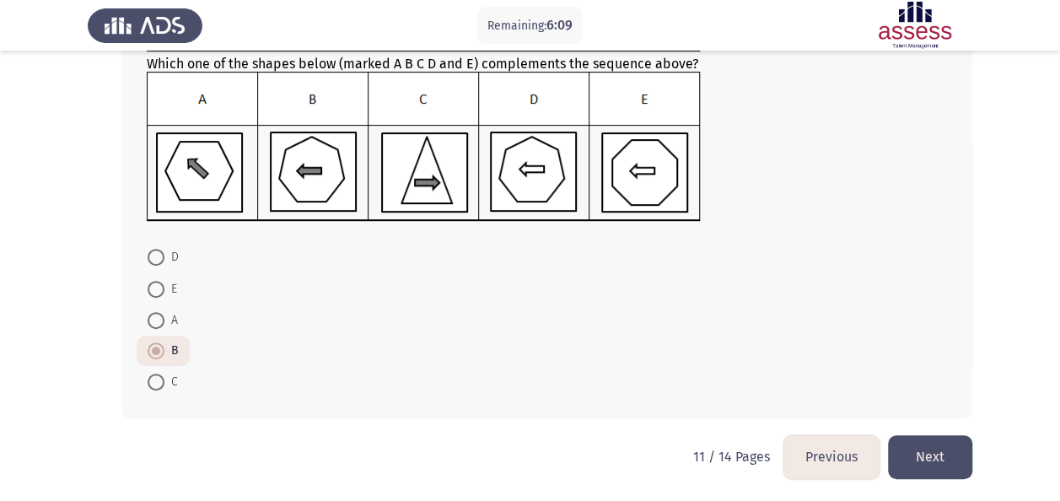
click at [934, 447] on button "Next" at bounding box center [930, 456] width 84 height 43
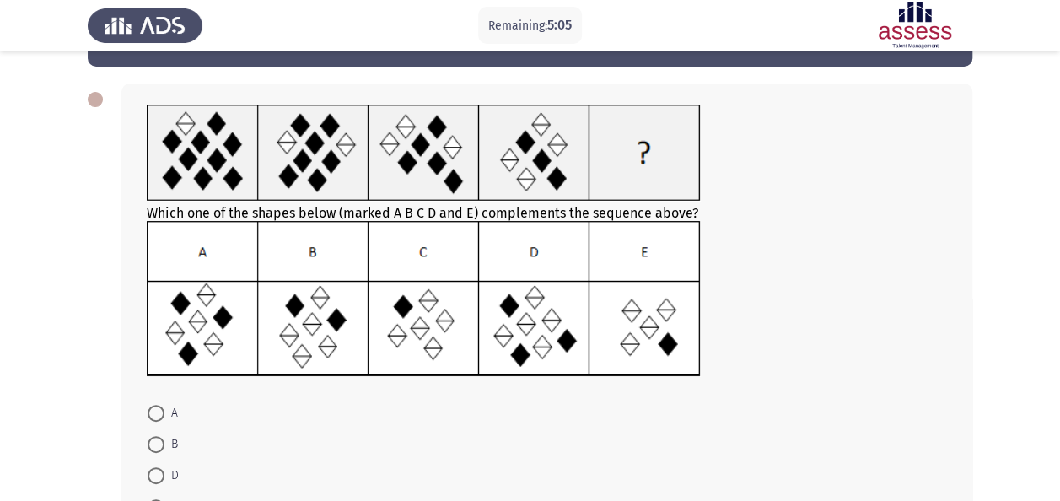
scroll to position [84, 0]
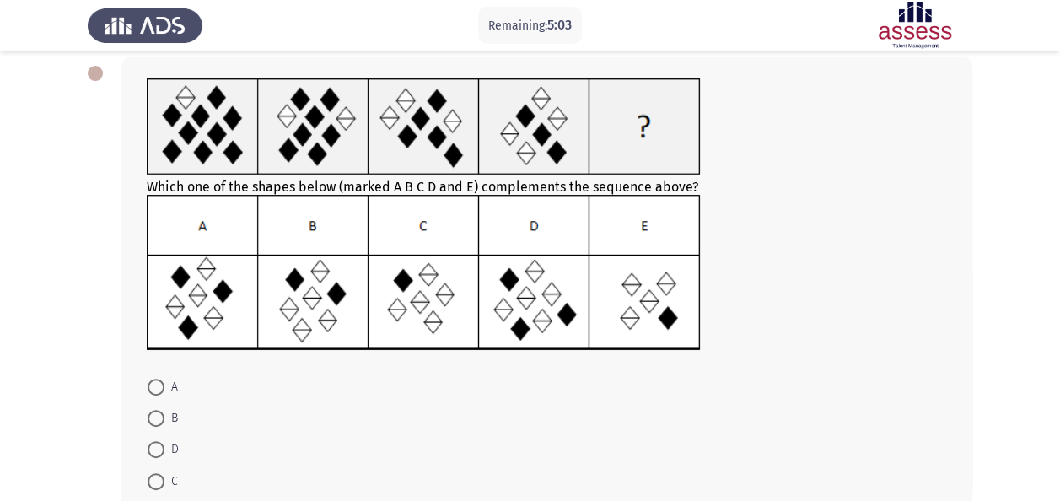
click at [156, 478] on span at bounding box center [156, 481] width 17 height 17
click at [156, 478] on input "C" at bounding box center [156, 481] width 17 height 17
radio input "true"
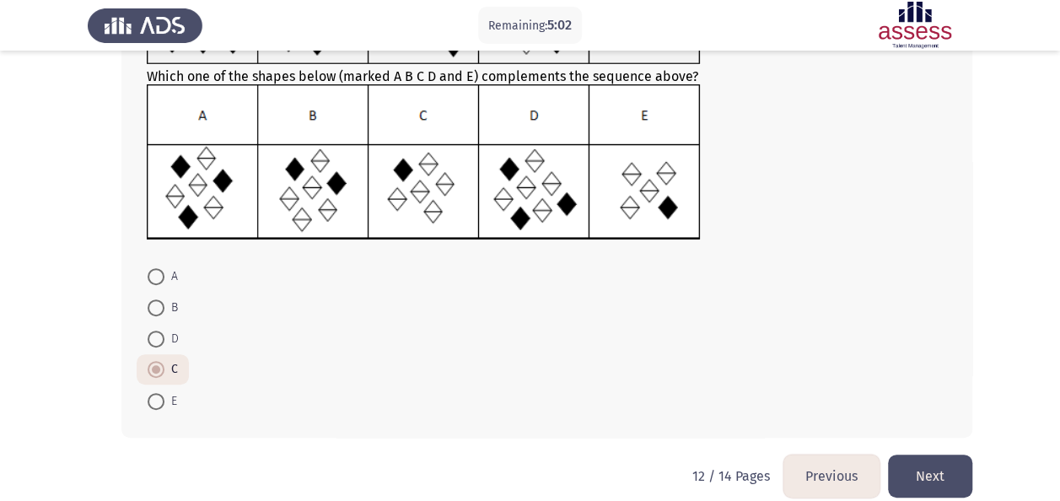
scroll to position [214, 0]
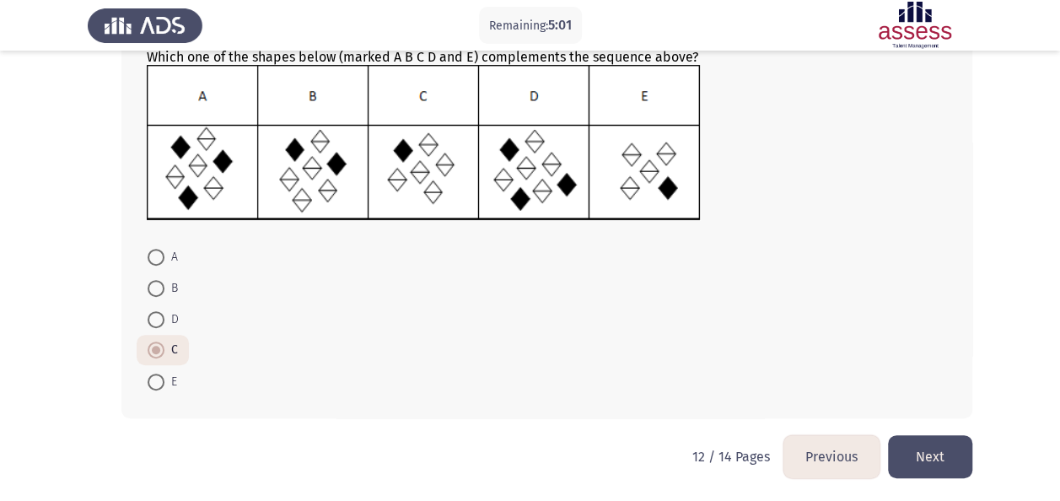
click at [949, 468] on button "Next" at bounding box center [930, 456] width 84 height 43
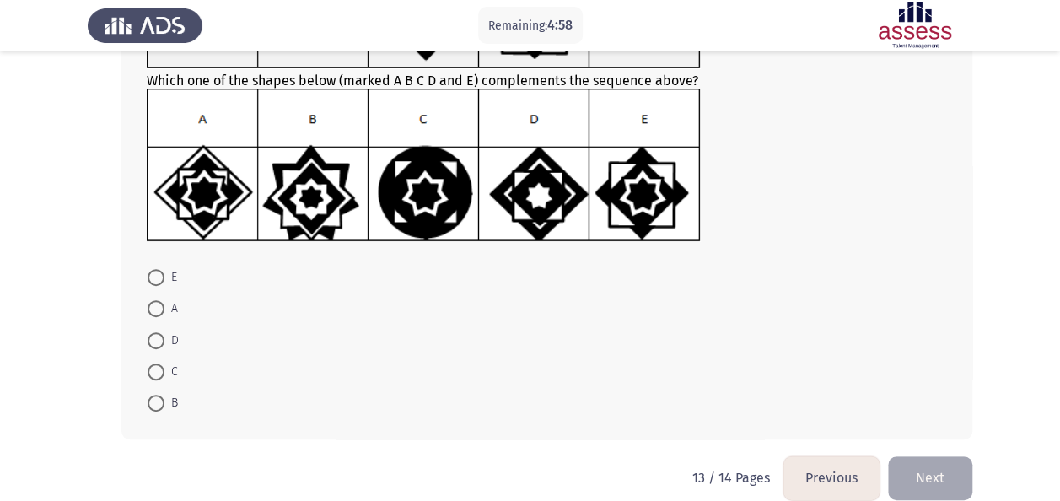
scroll to position [212, 0]
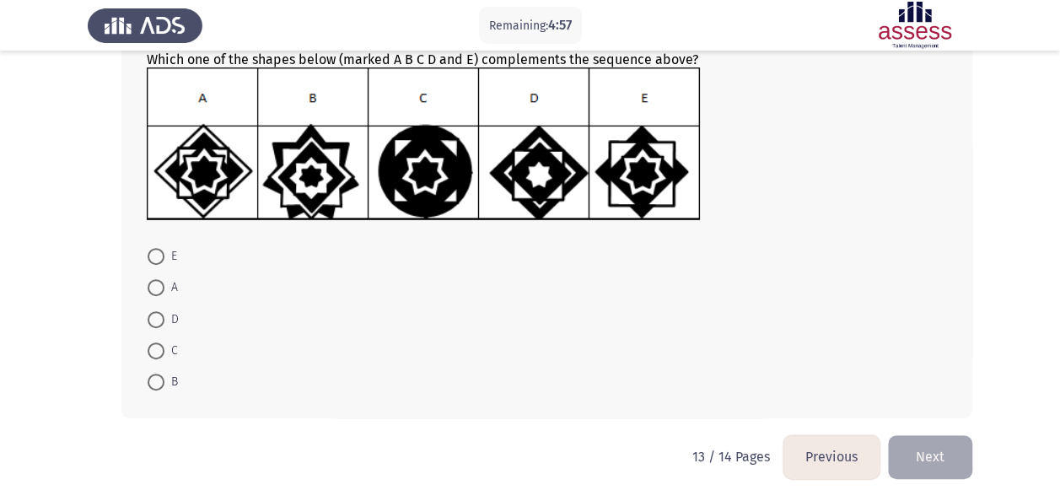
click at [828, 456] on button "Previous" at bounding box center [832, 456] width 96 height 43
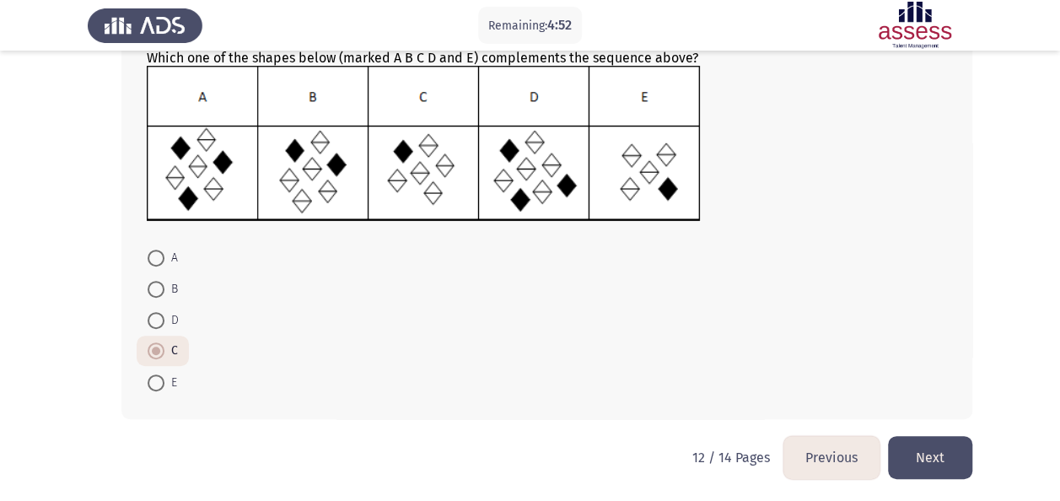
scroll to position [214, 0]
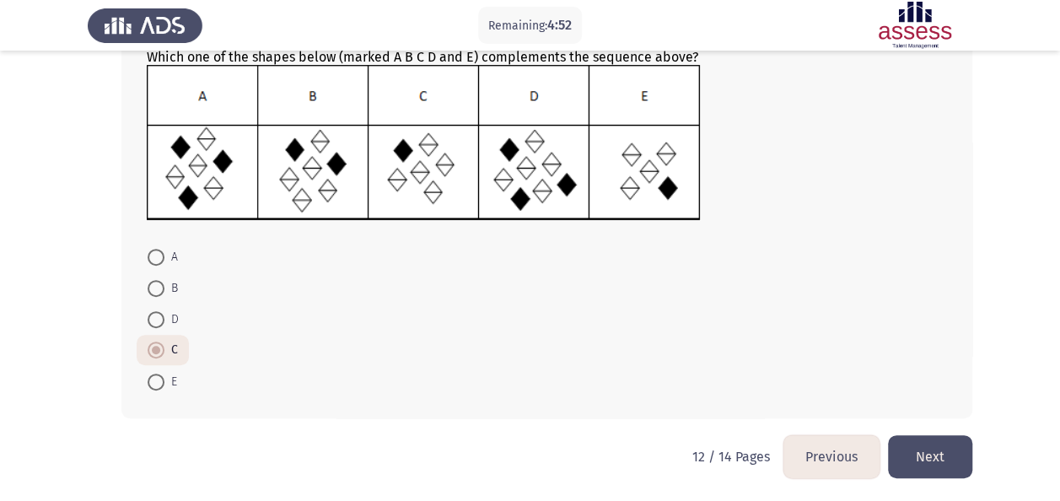
click at [933, 452] on button "Next" at bounding box center [930, 456] width 84 height 43
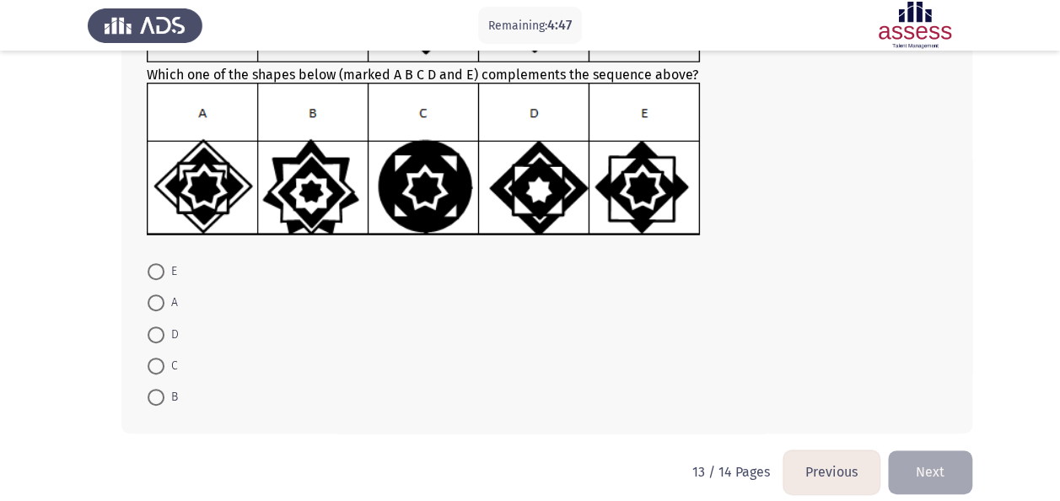
scroll to position [212, 0]
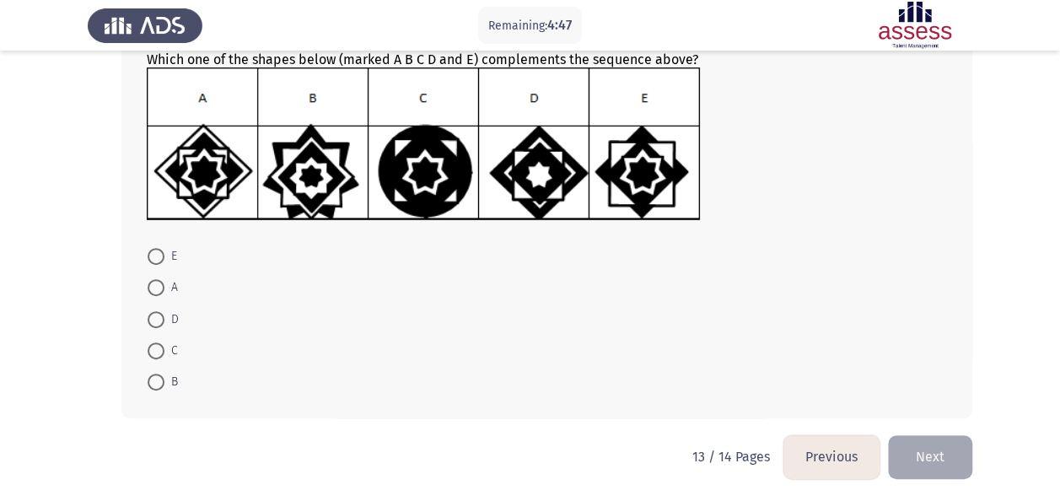
click at [841, 461] on button "Previous" at bounding box center [832, 456] width 96 height 43
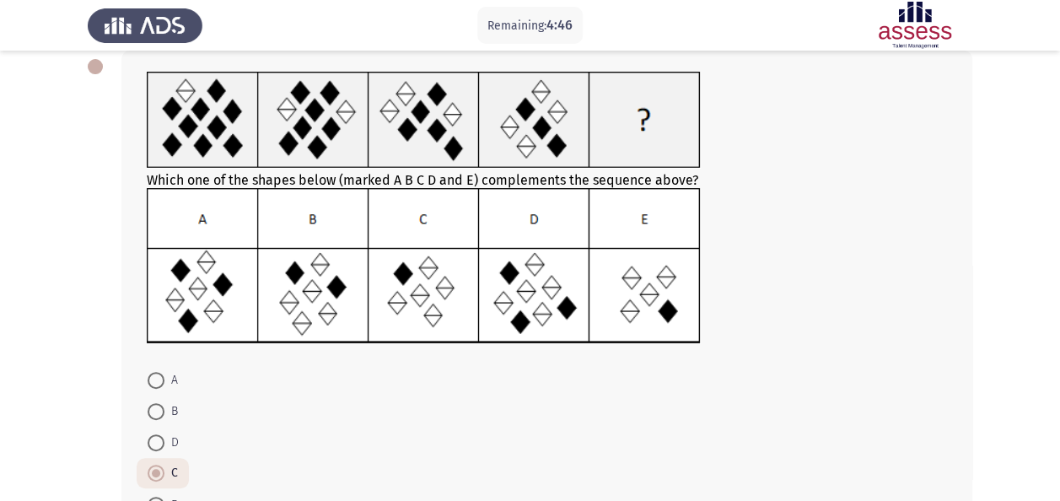
scroll to position [169, 0]
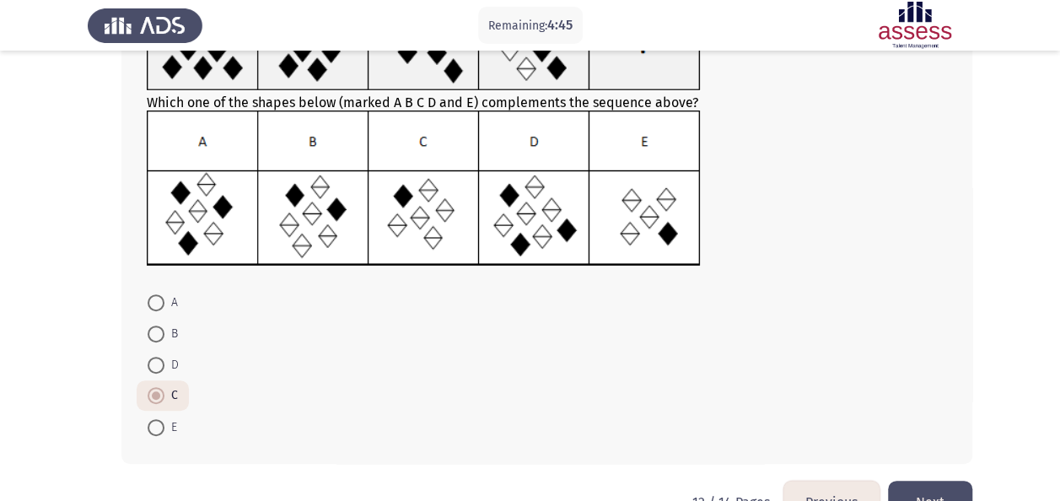
click at [812, 494] on button "Previous" at bounding box center [832, 502] width 96 height 43
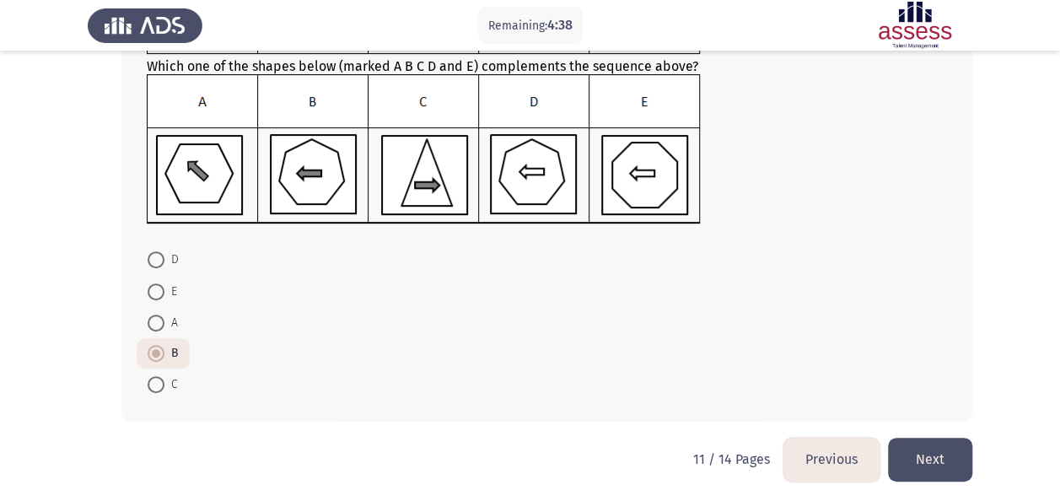
scroll to position [208, 0]
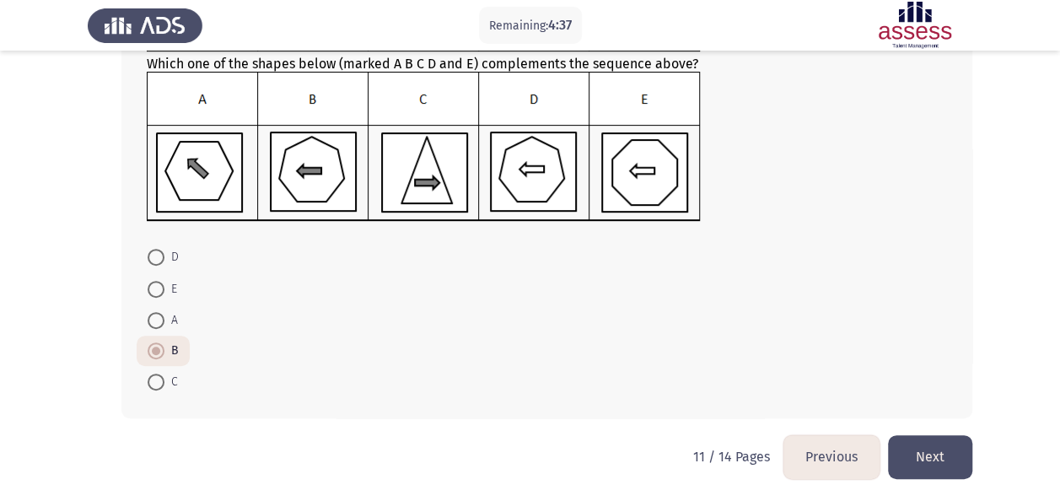
click at [919, 457] on button "Next" at bounding box center [930, 456] width 84 height 43
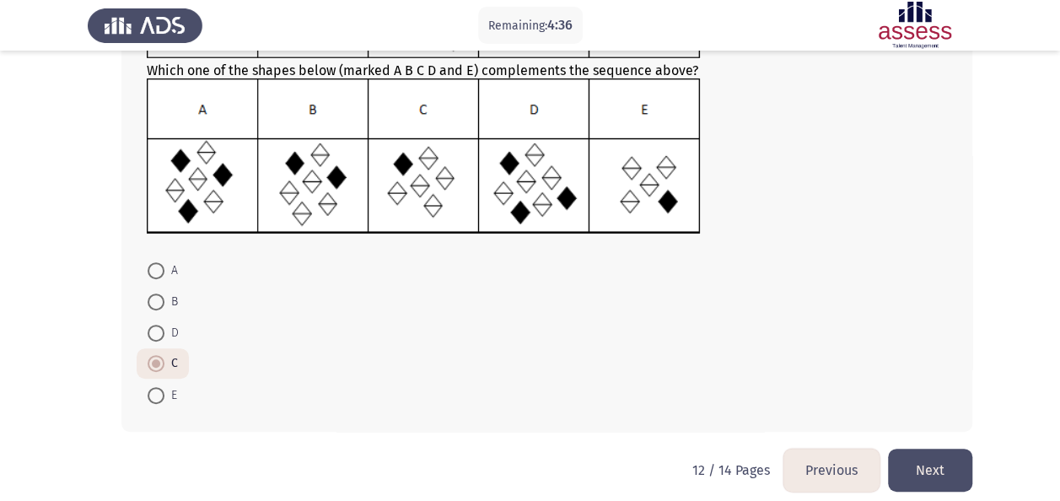
scroll to position [214, 0]
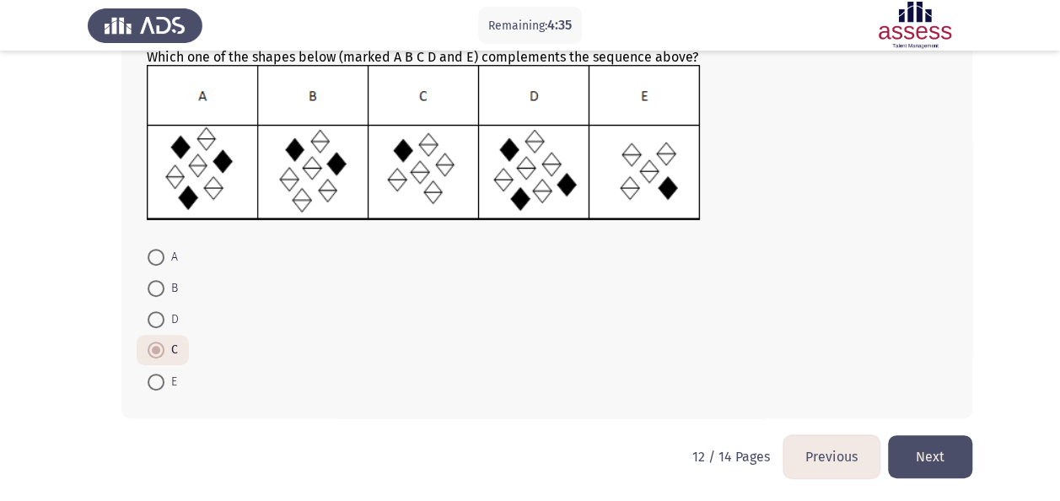
click at [933, 450] on button "Next" at bounding box center [930, 456] width 84 height 43
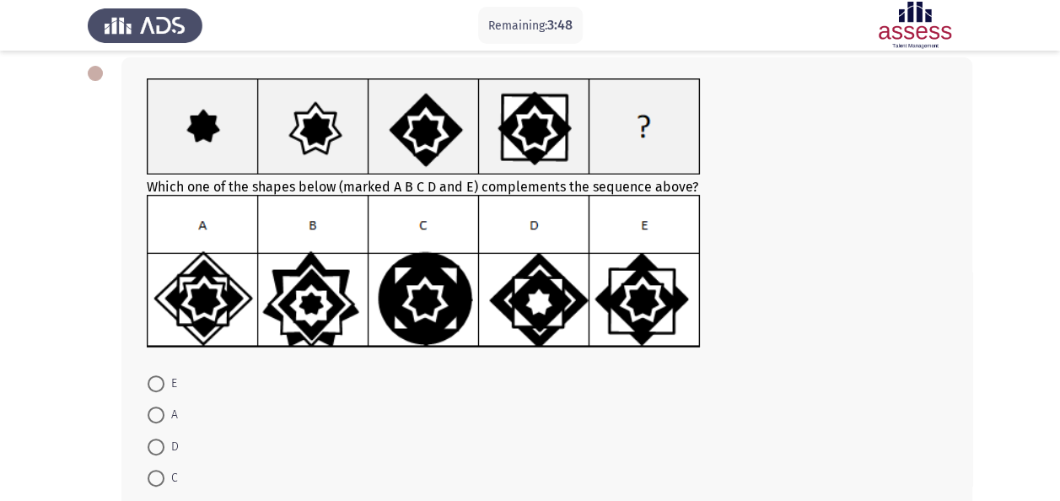
scroll to position [169, 0]
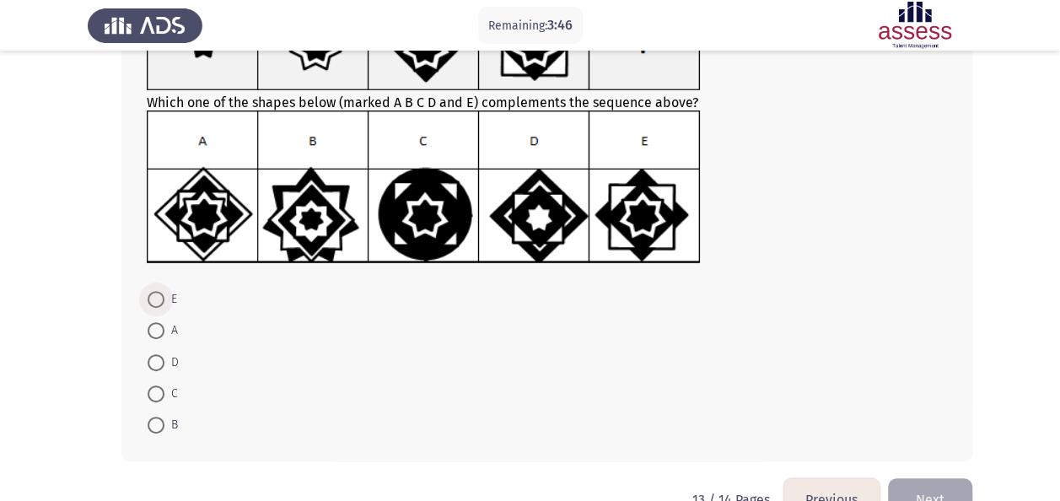
click at [159, 304] on span at bounding box center [156, 299] width 17 height 17
click at [159, 304] on input "E" at bounding box center [156, 299] width 17 height 17
radio input "true"
click at [928, 493] on button "Next" at bounding box center [930, 498] width 84 height 43
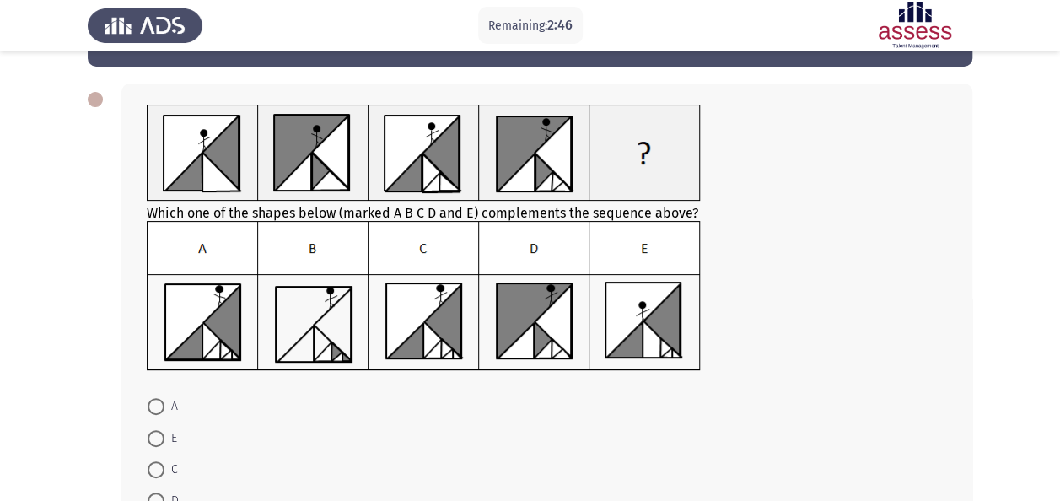
scroll to position [84, 0]
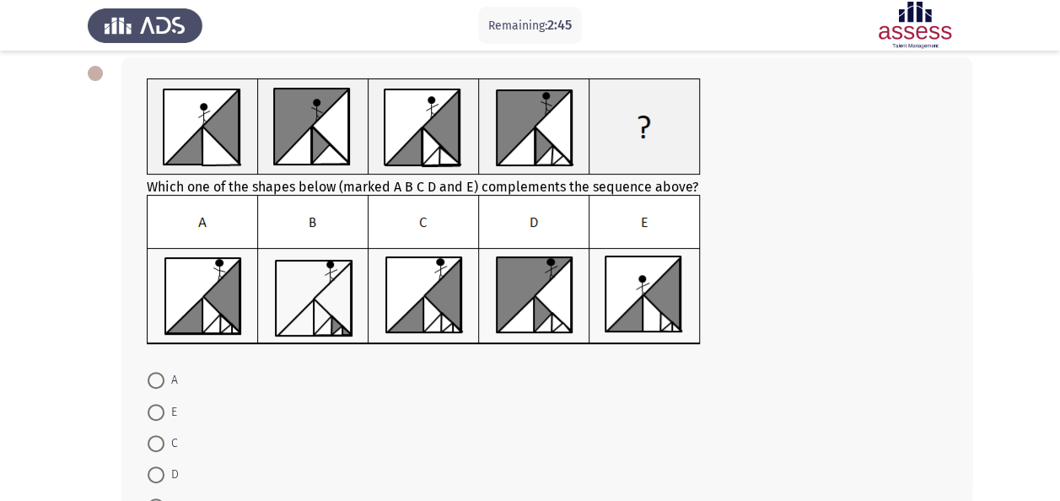
drag, startPoint x: 164, startPoint y: 442, endPoint x: 403, endPoint y: 385, distance: 245.5
click at [164, 442] on label "C" at bounding box center [163, 444] width 30 height 20
click at [164, 442] on input "C" at bounding box center [156, 443] width 17 height 17
radio input "true"
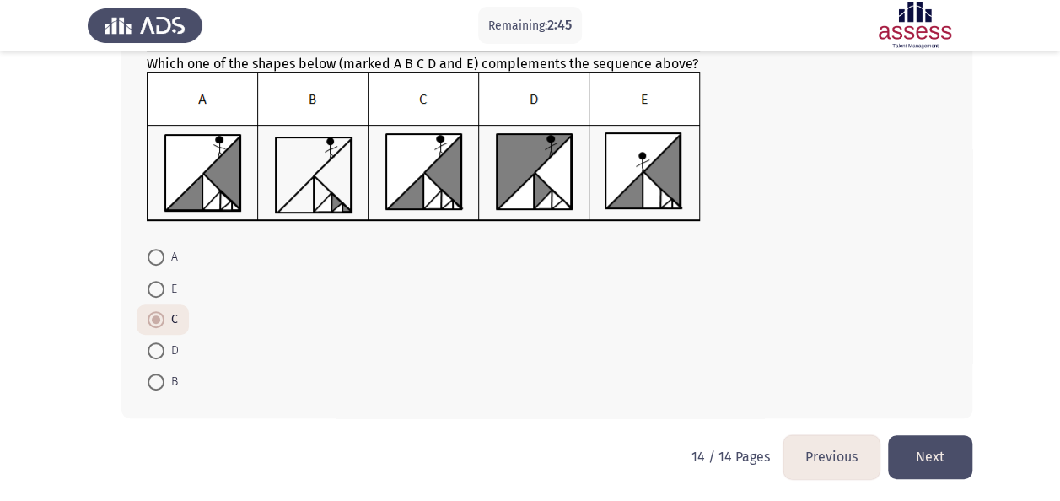
scroll to position [208, 0]
drag, startPoint x: 929, startPoint y: 447, endPoint x: 902, endPoint y: 440, distance: 27.8
click at [929, 447] on button "Next" at bounding box center [930, 456] width 84 height 43
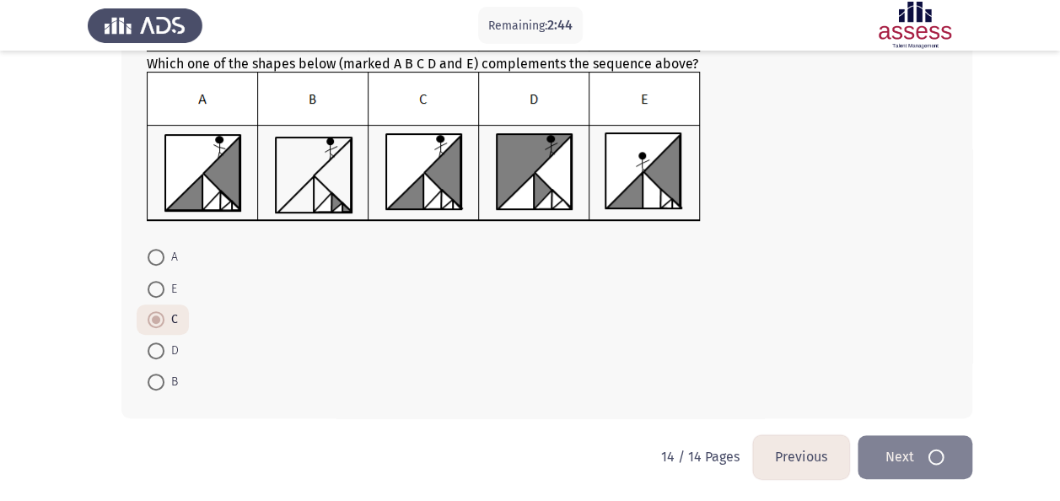
scroll to position [0, 0]
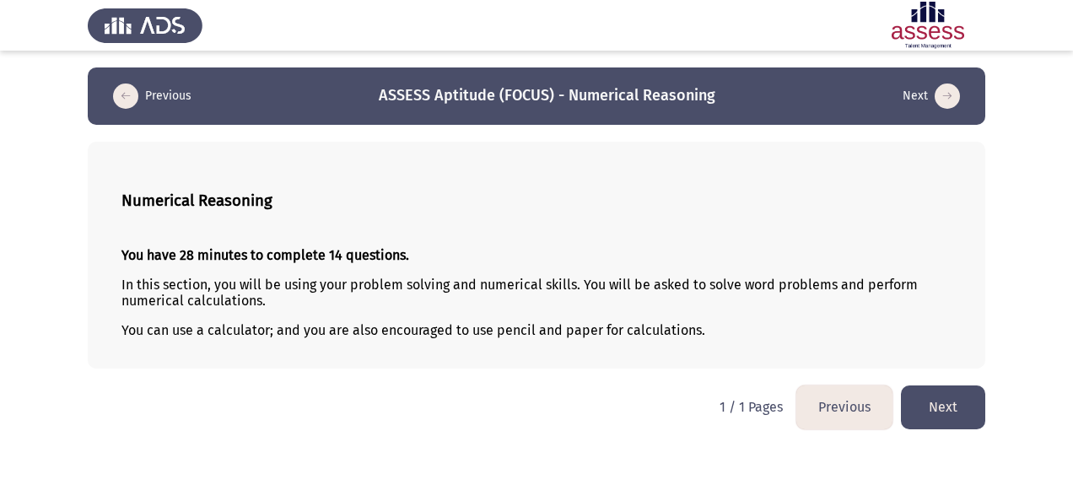
click at [982, 415] on button "Next" at bounding box center [943, 407] width 84 height 43
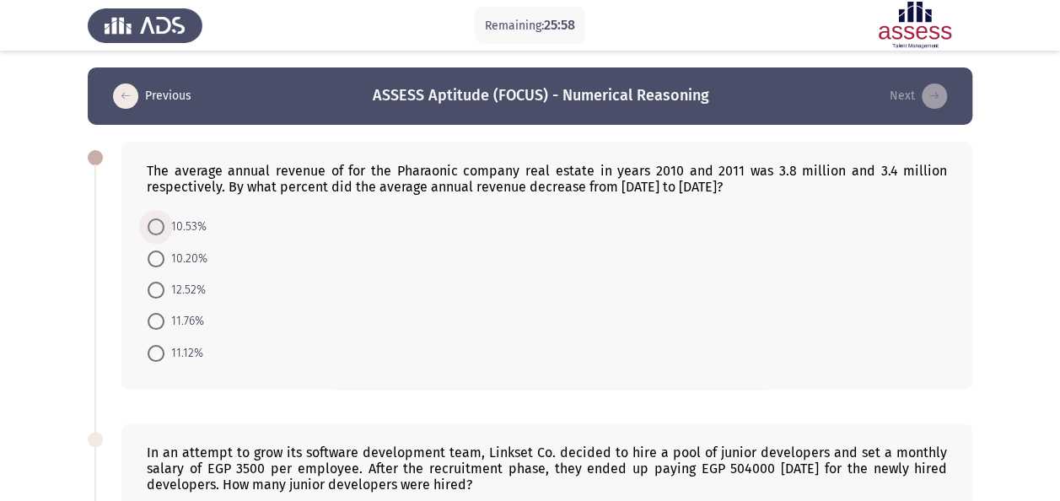
click at [202, 223] on span "10.53%" at bounding box center [185, 227] width 42 height 20
click at [164, 223] on input "10.53%" at bounding box center [156, 226] width 17 height 17
radio input "true"
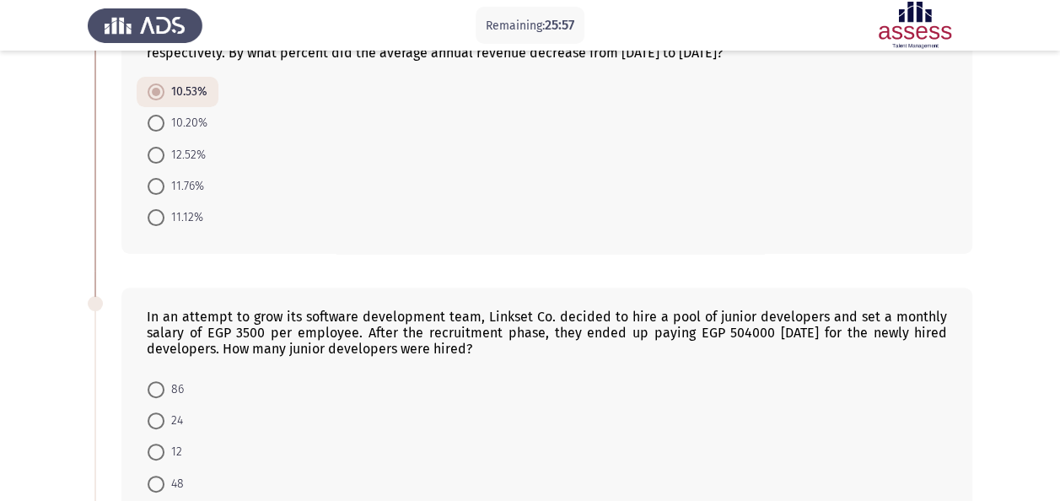
scroll to position [169, 0]
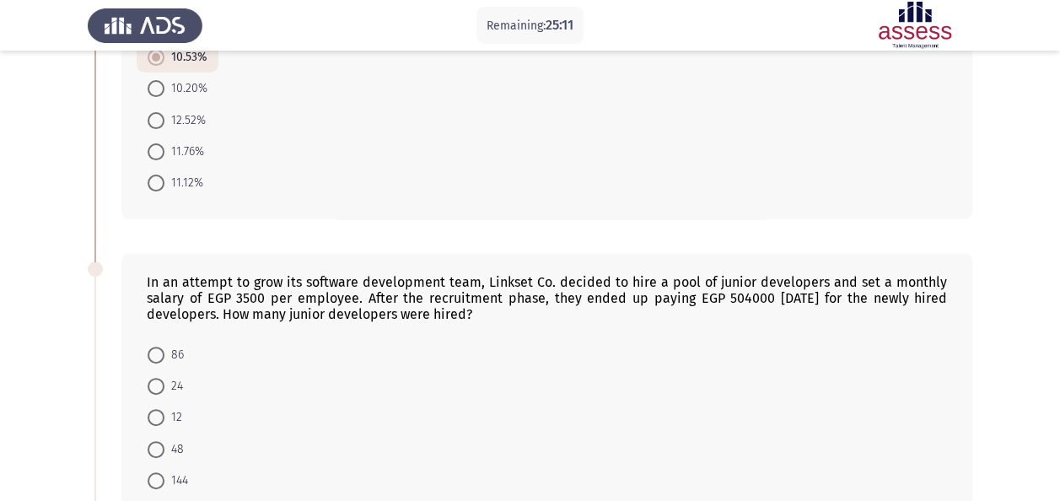
click at [162, 410] on span at bounding box center [156, 417] width 17 height 17
click at [162, 410] on input "12" at bounding box center [156, 417] width 17 height 17
radio input "true"
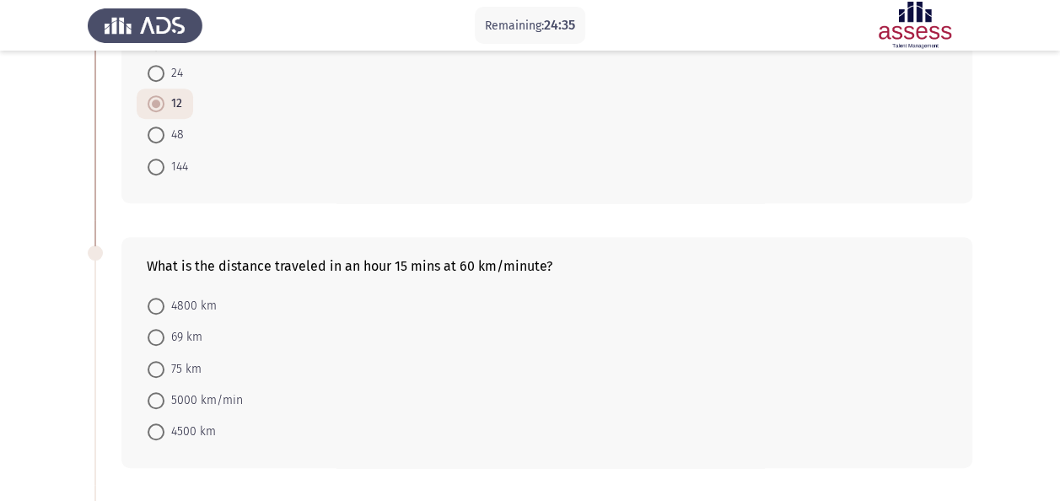
scroll to position [506, 0]
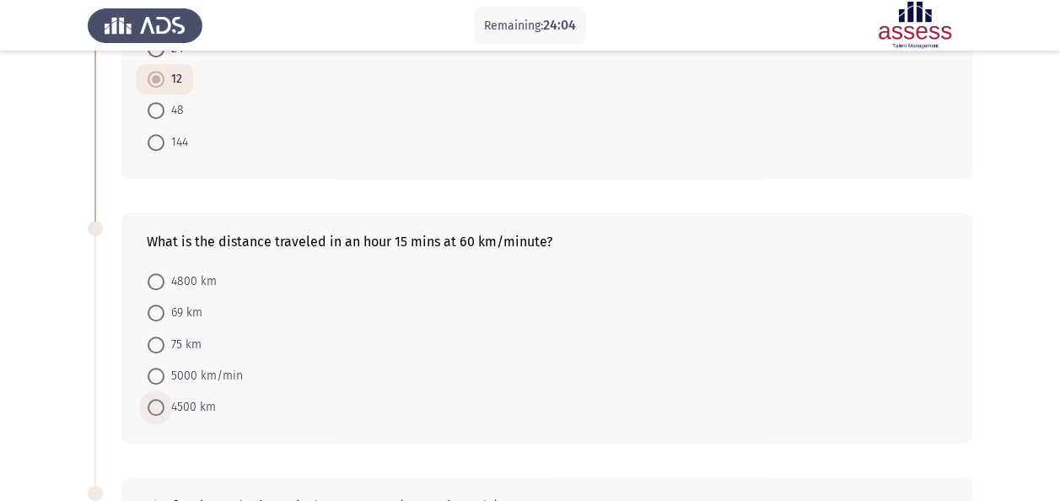
click at [186, 400] on span "4500 km" at bounding box center [189, 407] width 51 height 20
click at [164, 400] on input "4500 km" at bounding box center [156, 407] width 17 height 17
radio input "true"
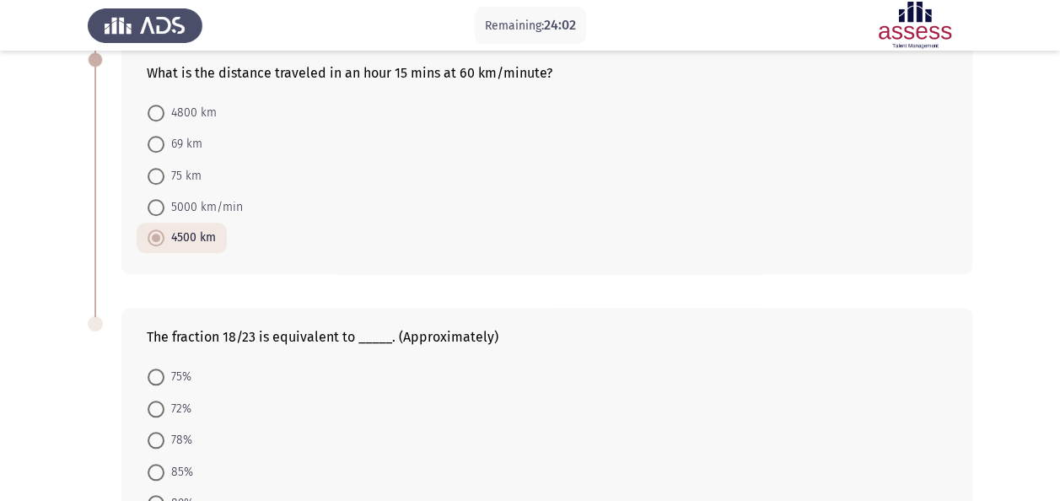
scroll to position [759, 0]
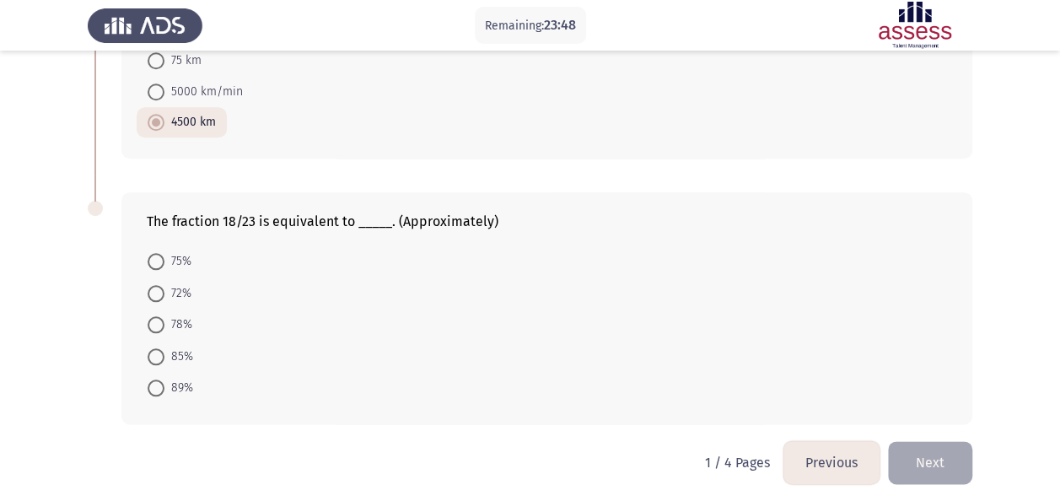
click at [179, 317] on span "78%" at bounding box center [178, 325] width 28 height 20
click at [164, 317] on input "78%" at bounding box center [156, 324] width 17 height 17
radio input "true"
click at [916, 456] on button "Next" at bounding box center [930, 462] width 84 height 43
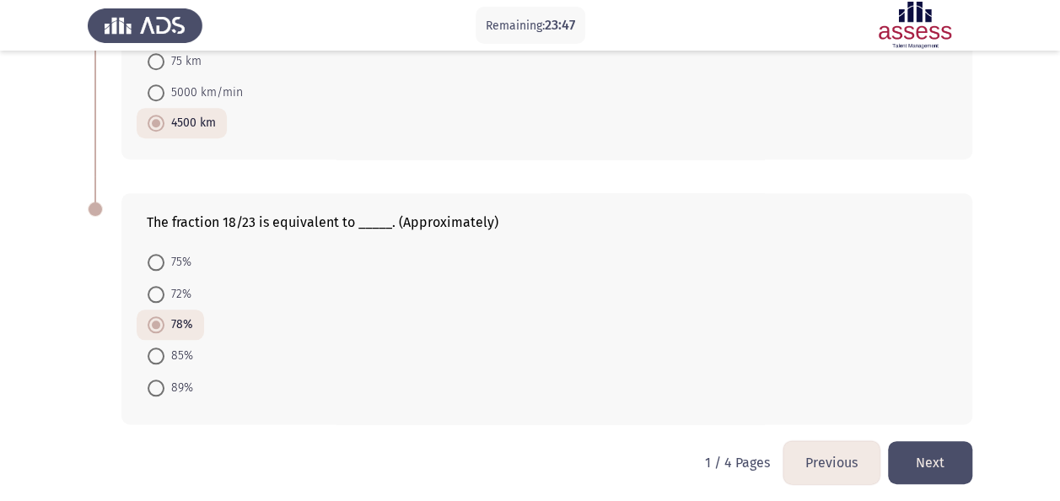
scroll to position [0, 0]
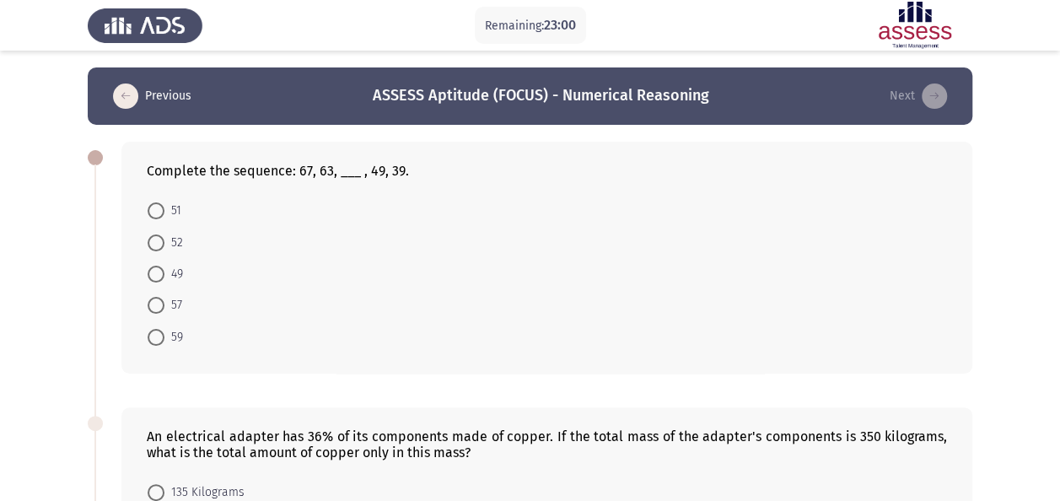
click at [211, 170] on div "Complete the sequence: 67, 63, ___ , 49, 39." at bounding box center [547, 171] width 801 height 16
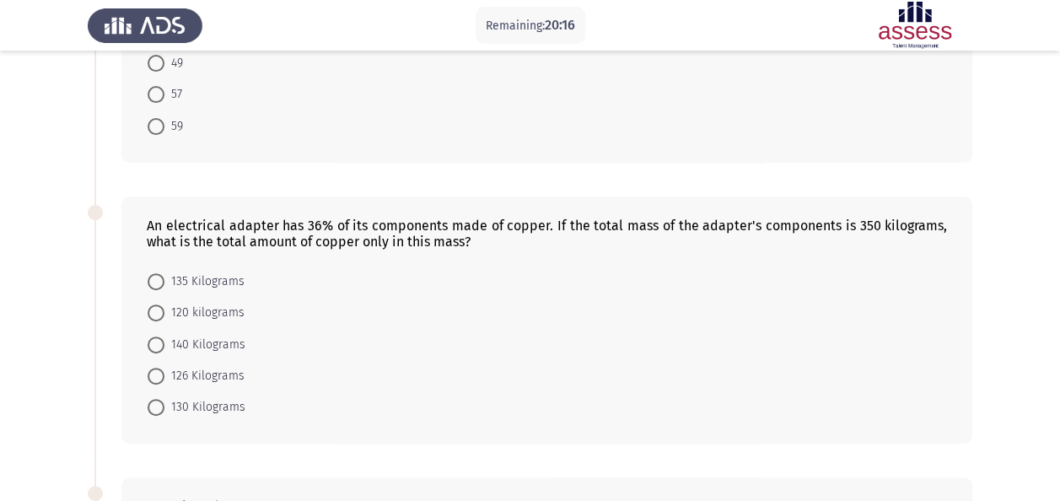
scroll to position [253, 0]
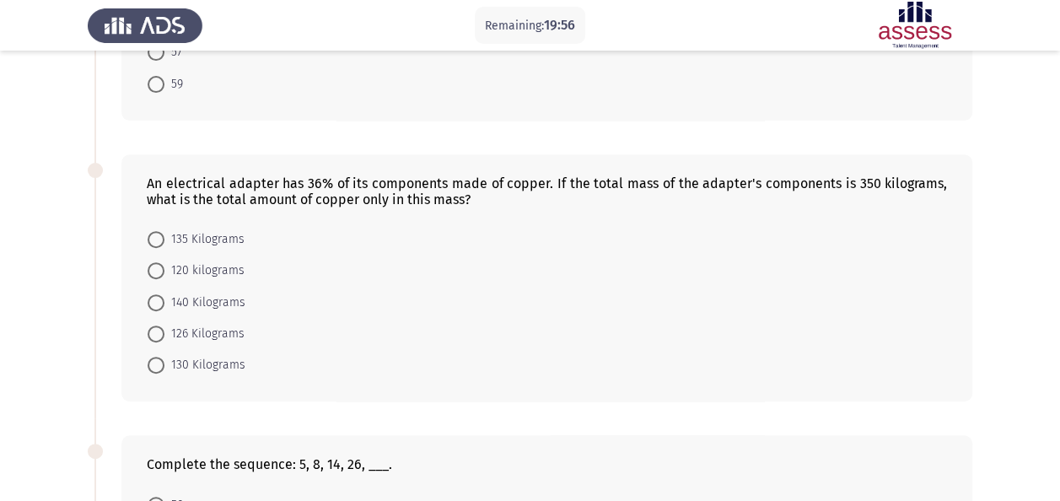
click at [221, 331] on span "126 Kilograms" at bounding box center [204, 334] width 80 height 20
click at [164, 331] on input "126 Kilograms" at bounding box center [156, 334] width 17 height 17
radio input "true"
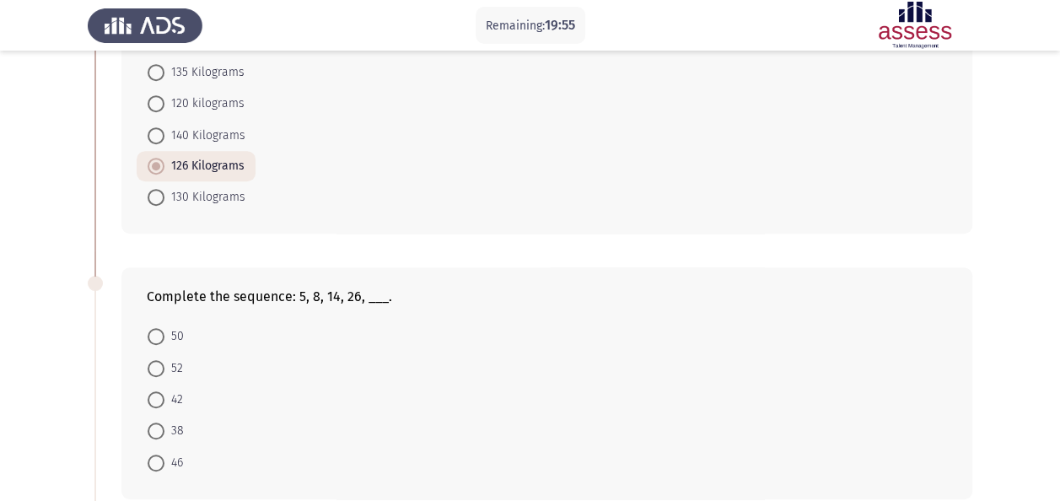
scroll to position [422, 0]
click at [170, 325] on span "50" at bounding box center [173, 335] width 19 height 20
click at [164, 326] on input "50" at bounding box center [156, 334] width 17 height 17
radio input "true"
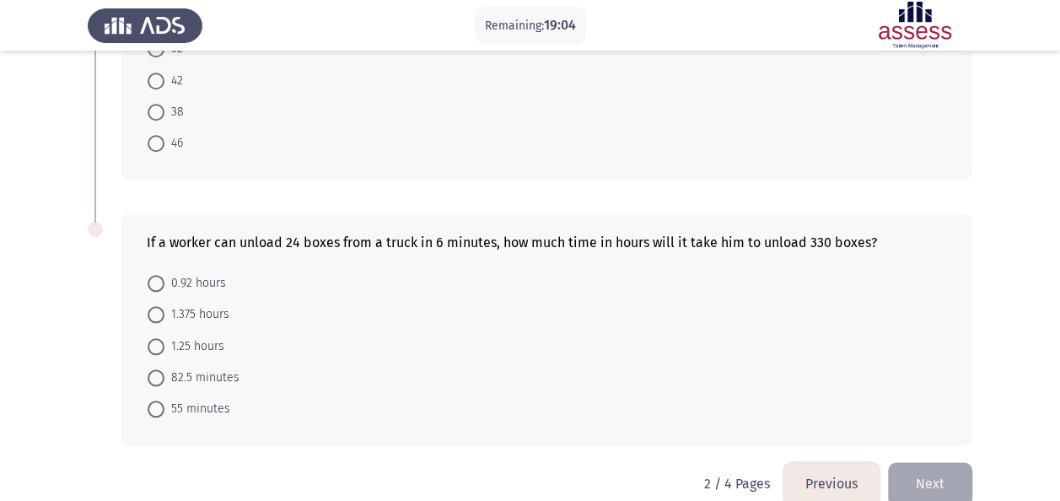
scroll to position [759, 0]
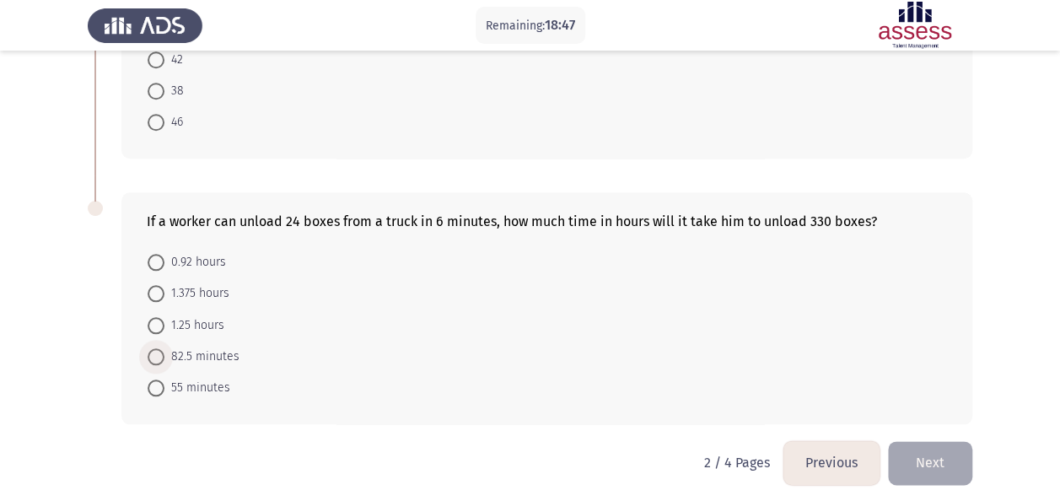
click at [226, 353] on span "82.5 minutes" at bounding box center [201, 357] width 75 height 20
click at [164, 353] on input "82.5 minutes" at bounding box center [156, 356] width 17 height 17
radio input "true"
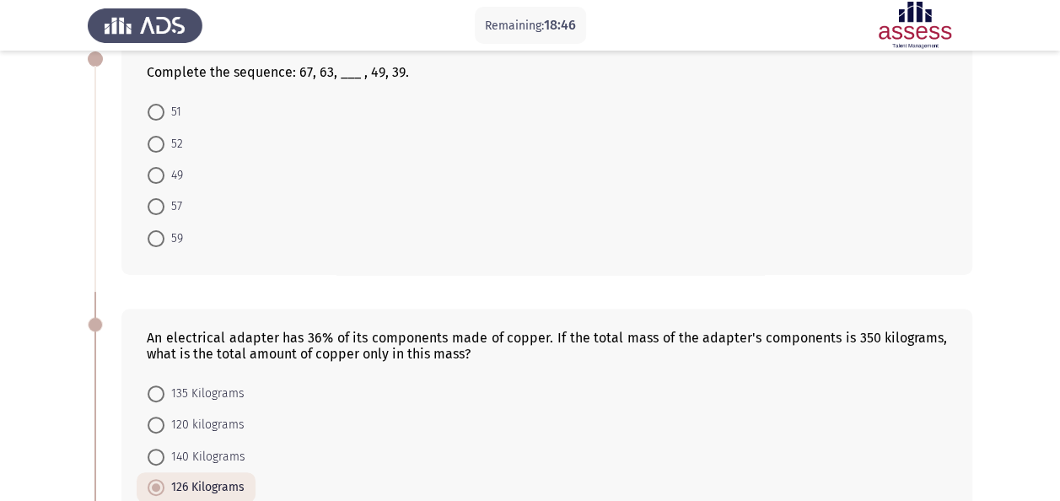
scroll to position [0, 0]
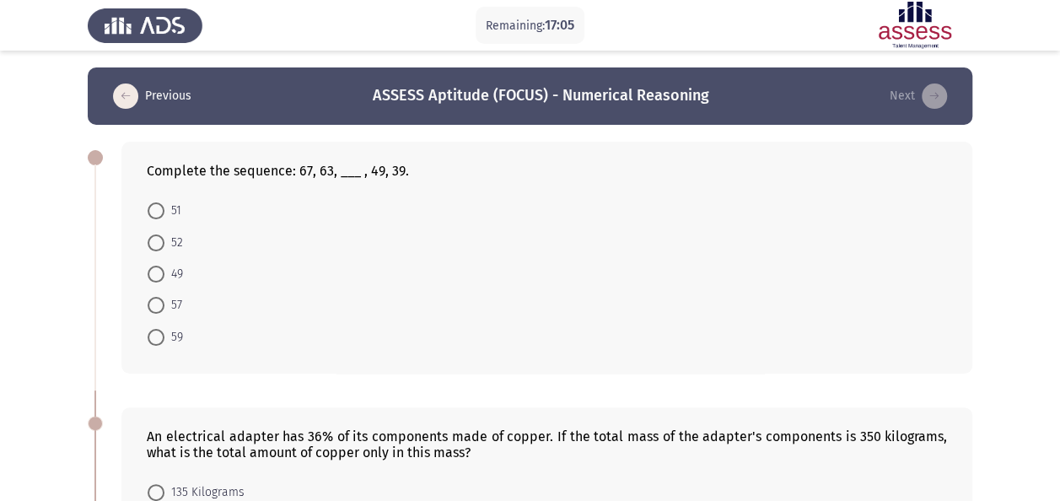
click at [177, 307] on span "57" at bounding box center [173, 305] width 18 height 20
click at [164, 307] on input "57" at bounding box center [156, 305] width 17 height 17
radio input "true"
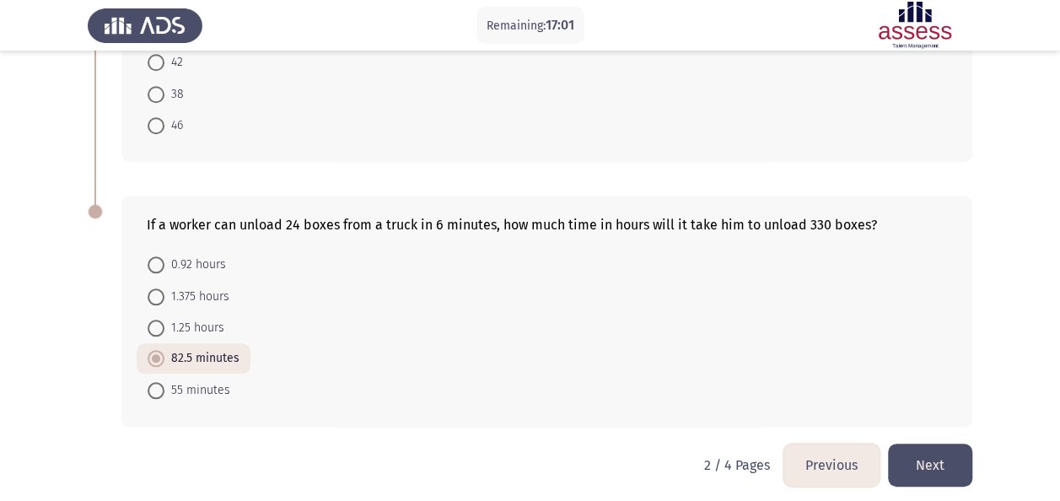
scroll to position [758, 0]
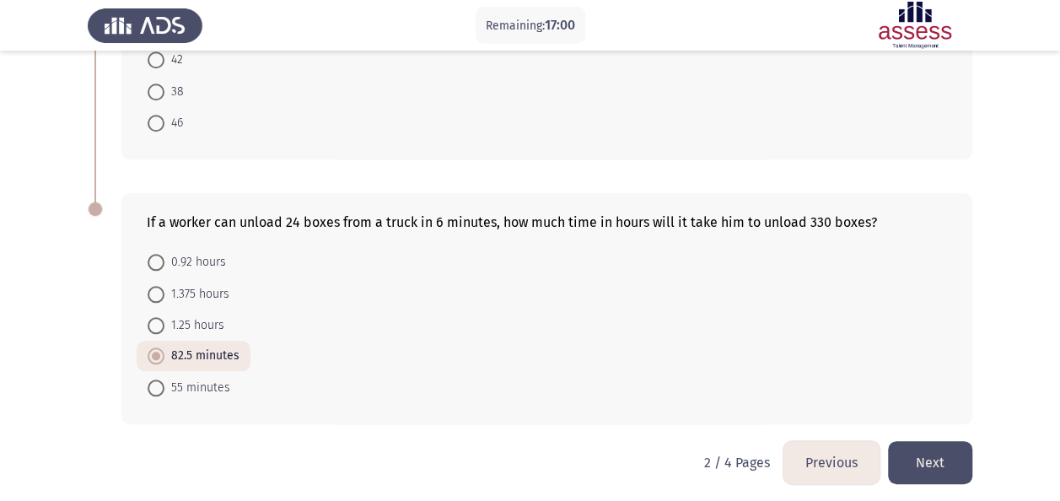
click at [934, 455] on button "Next" at bounding box center [930, 462] width 84 height 43
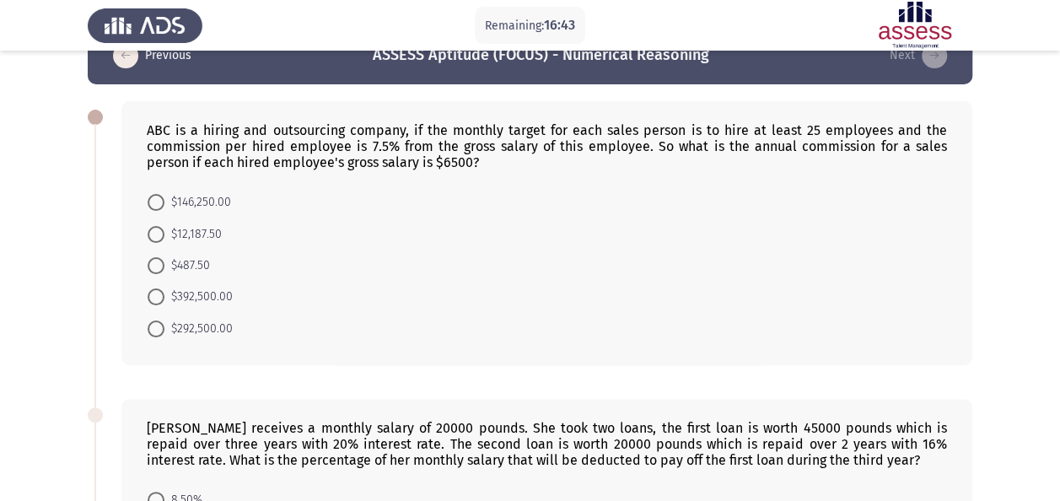
scroll to position [0, 0]
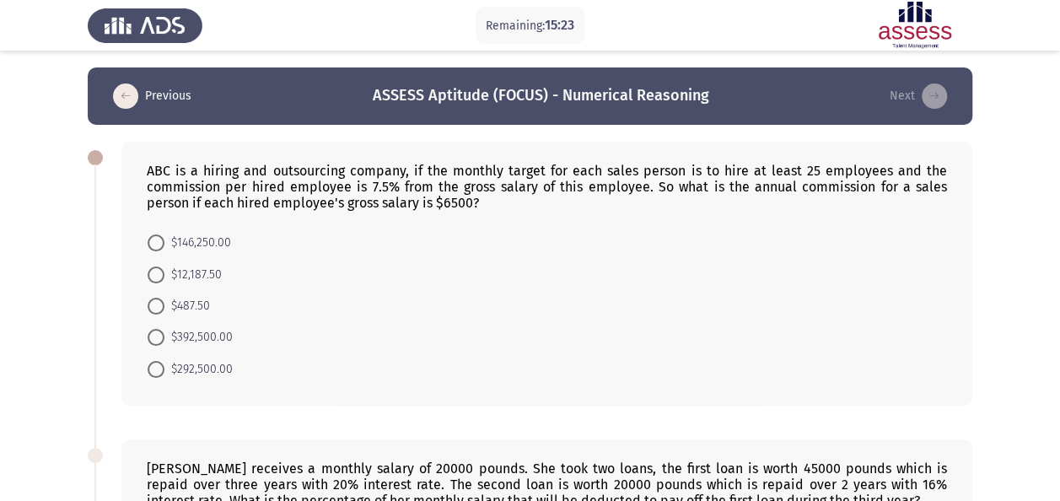
click at [213, 245] on span "$146,250.00" at bounding box center [197, 243] width 67 height 20
click at [164, 245] on input "$146,250.00" at bounding box center [156, 243] width 17 height 17
radio input "true"
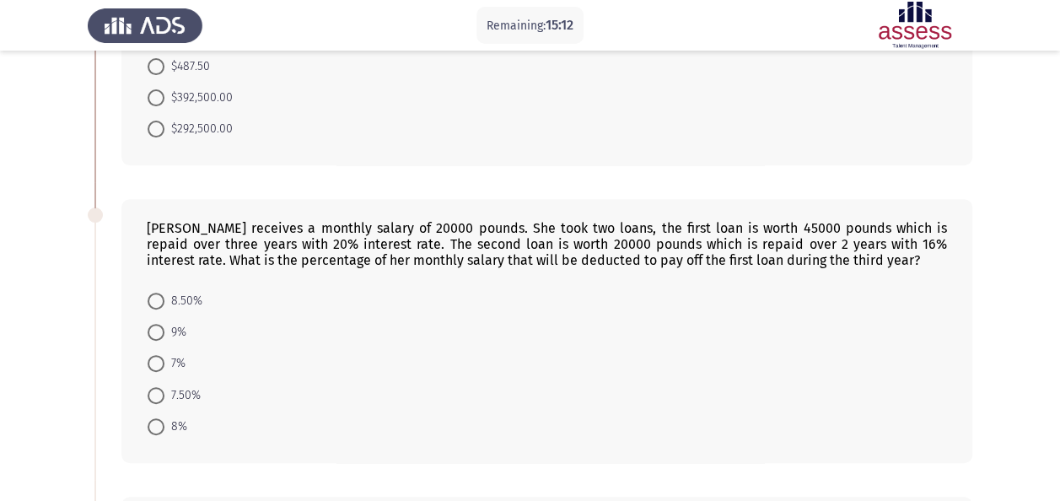
scroll to position [253, 0]
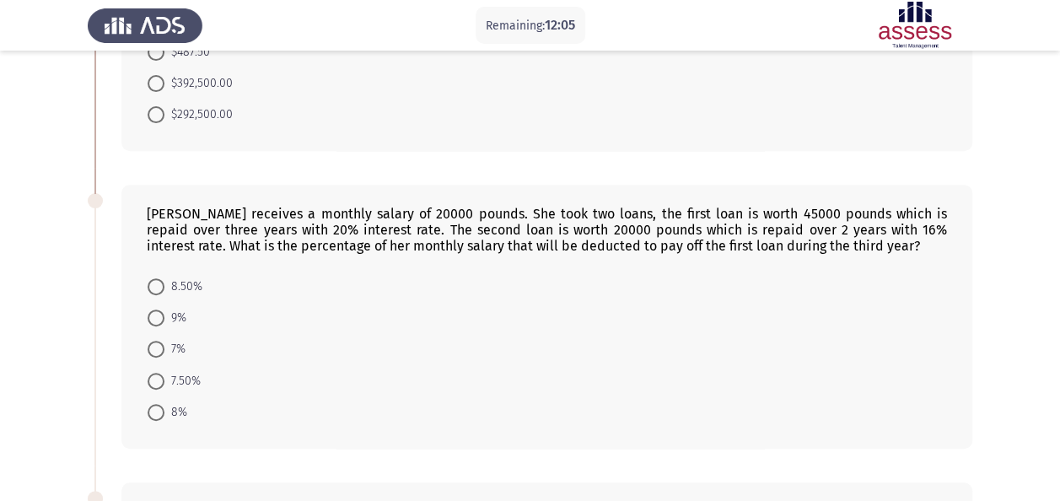
click at [195, 376] on span "7.50%" at bounding box center [182, 381] width 36 height 20
click at [164, 376] on input "7.50%" at bounding box center [156, 381] width 17 height 17
radio input "true"
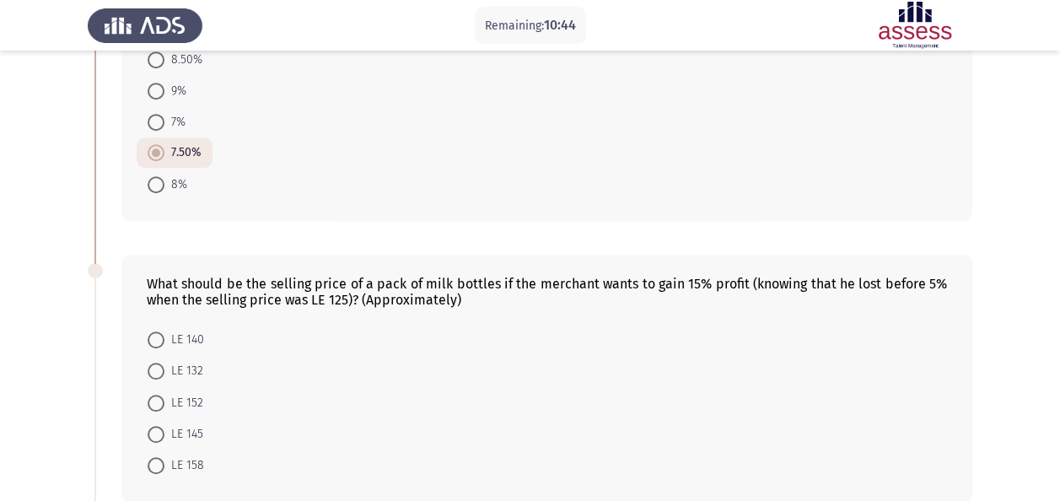
scroll to position [506, 0]
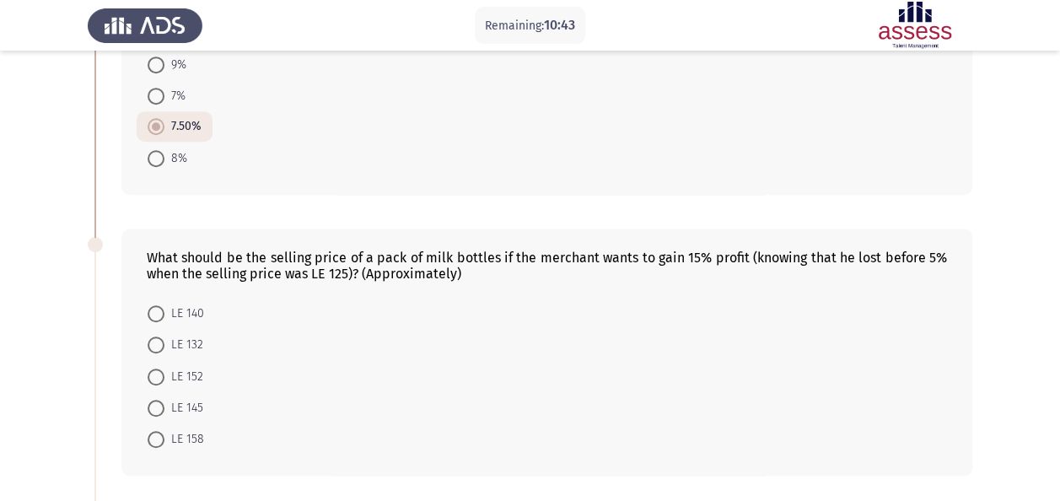
click at [197, 369] on span "LE 152" at bounding box center [183, 377] width 39 height 20
click at [164, 369] on input "LE 152" at bounding box center [156, 377] width 17 height 17
radio input "true"
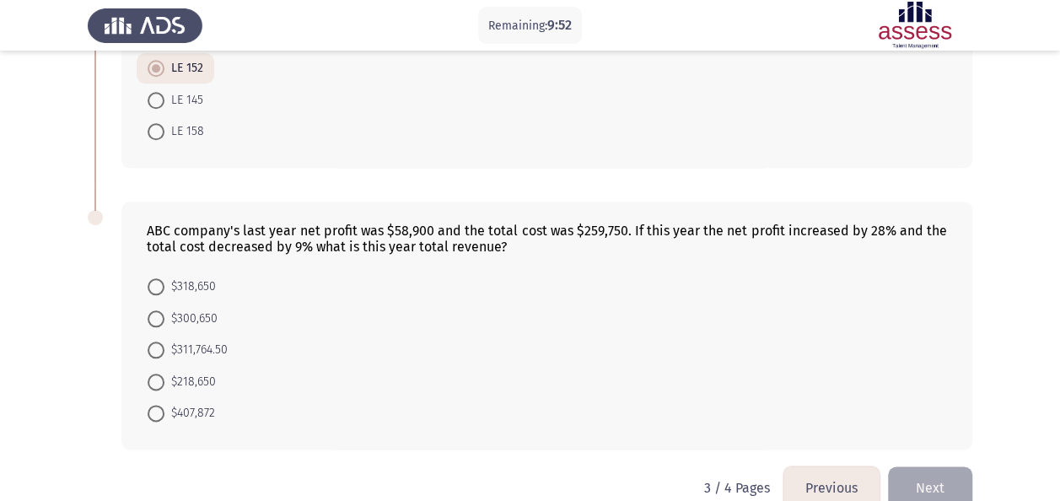
scroll to position [838, 0]
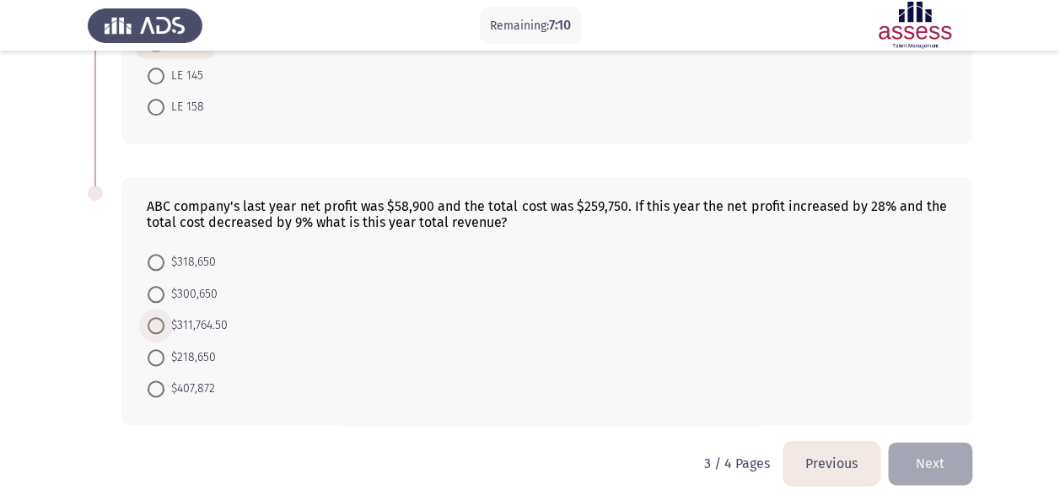
click at [213, 319] on span "$311,764.50" at bounding box center [195, 325] width 63 height 20
click at [164, 319] on input "$311,764.50" at bounding box center [156, 325] width 17 height 17
radio input "true"
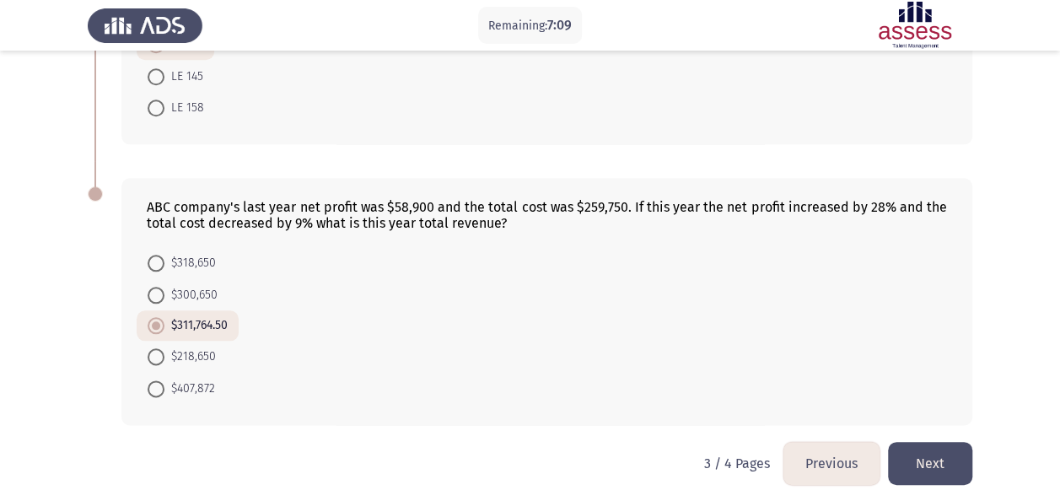
click at [919, 459] on button "Next" at bounding box center [930, 463] width 84 height 43
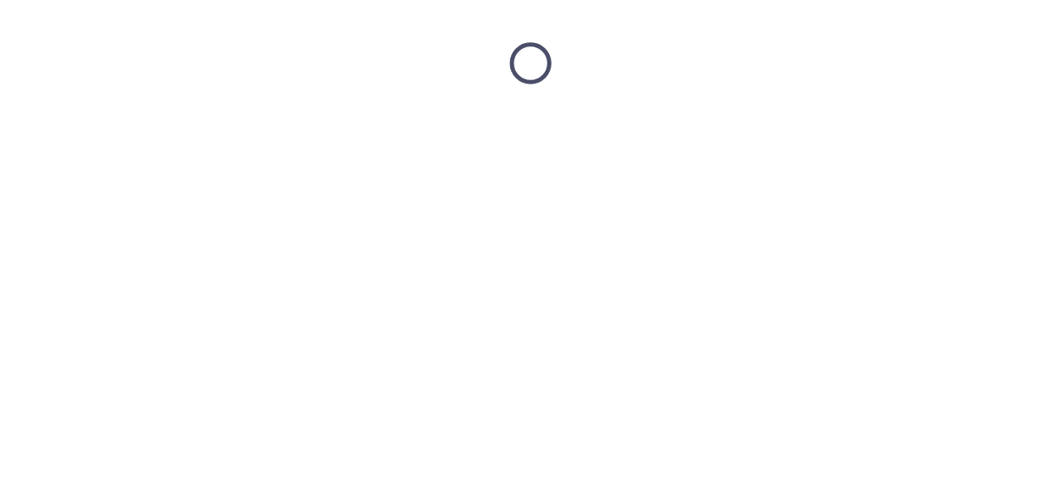
scroll to position [0, 0]
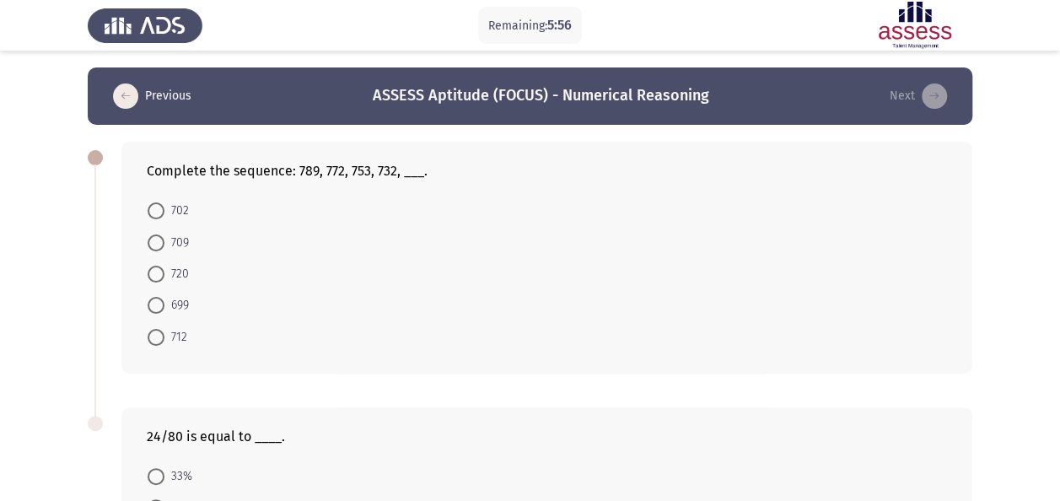
click at [175, 242] on span "709" at bounding box center [176, 243] width 24 height 20
click at [164, 242] on input "709" at bounding box center [156, 243] width 17 height 17
radio input "true"
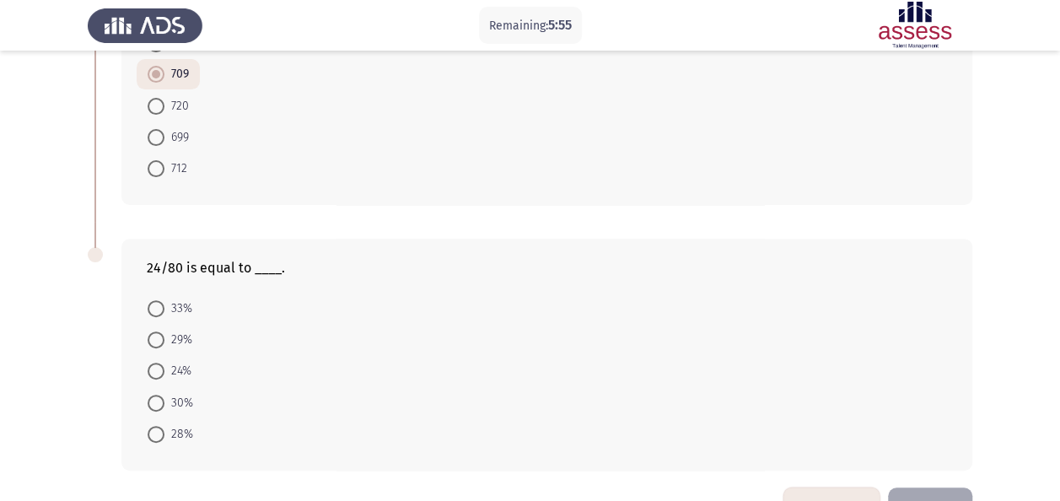
scroll to position [169, 0]
click at [185, 395] on span "30%" at bounding box center [178, 401] width 29 height 20
click at [164, 395] on input "30%" at bounding box center [156, 401] width 17 height 17
radio input "true"
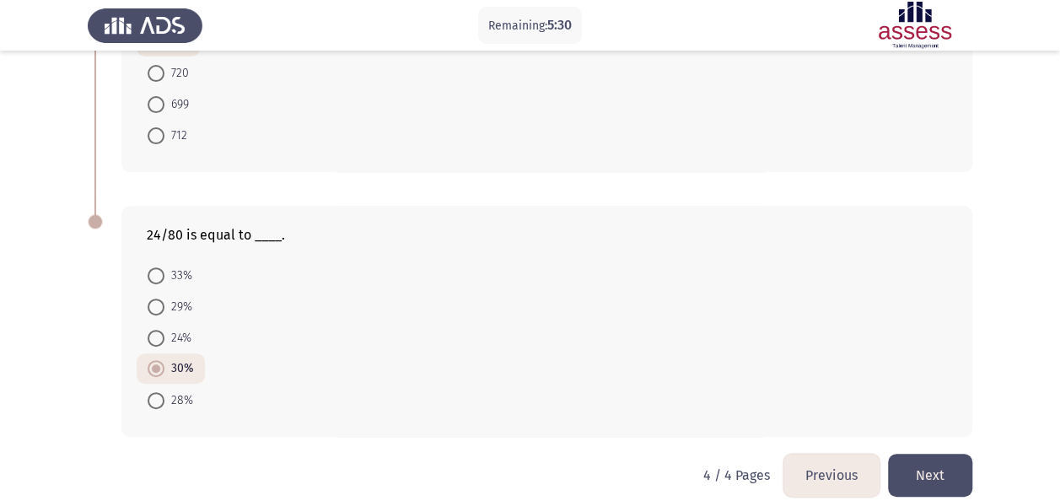
scroll to position [217, 0]
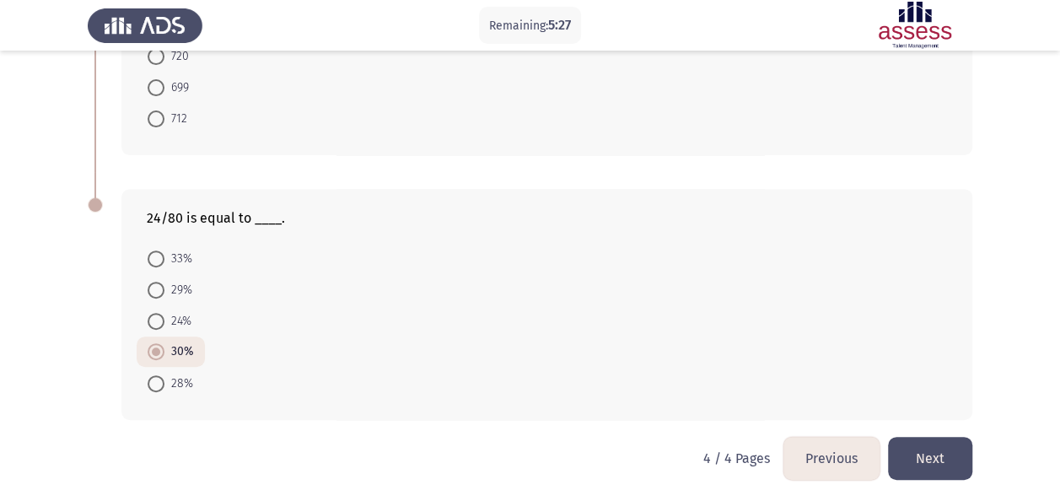
click at [963, 458] on button "Next" at bounding box center [930, 458] width 84 height 43
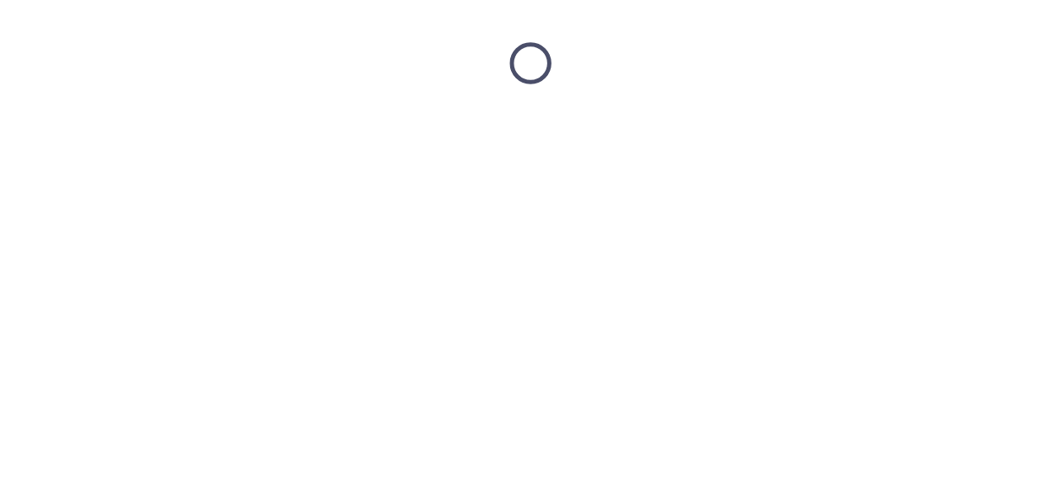
scroll to position [0, 0]
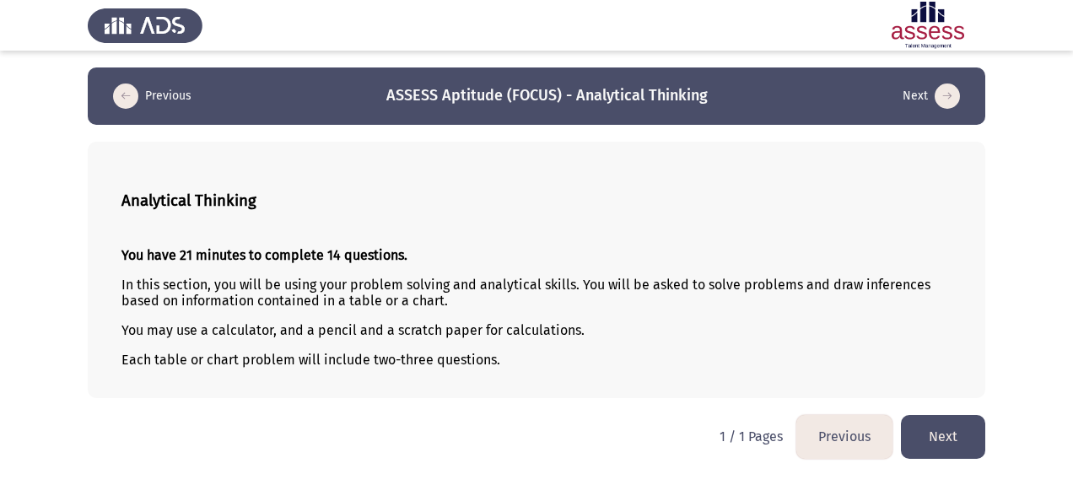
click at [945, 435] on button "Next" at bounding box center [943, 436] width 84 height 43
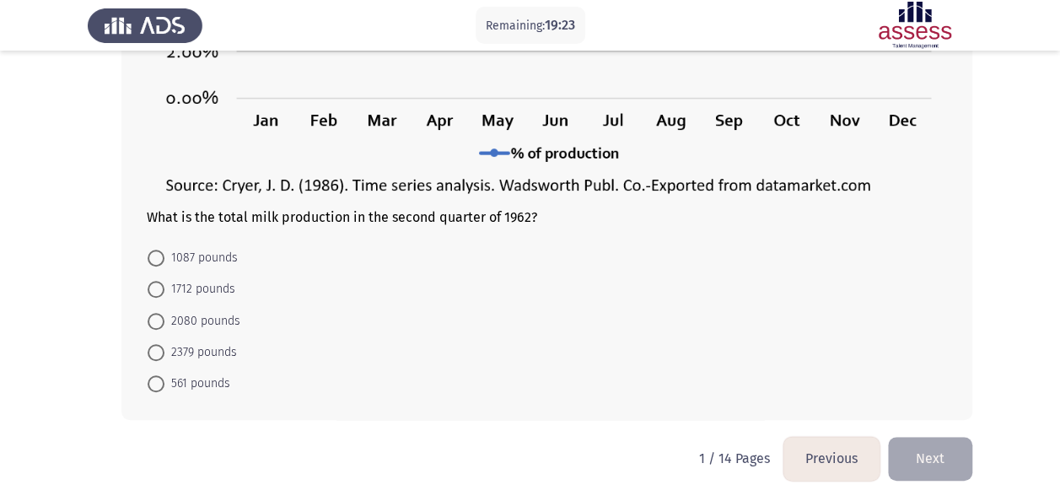
scroll to position [402, 0]
click at [218, 321] on span "2080 pounds" at bounding box center [202, 320] width 76 height 20
click at [164, 321] on input "2080 pounds" at bounding box center [156, 320] width 17 height 17
radio input "true"
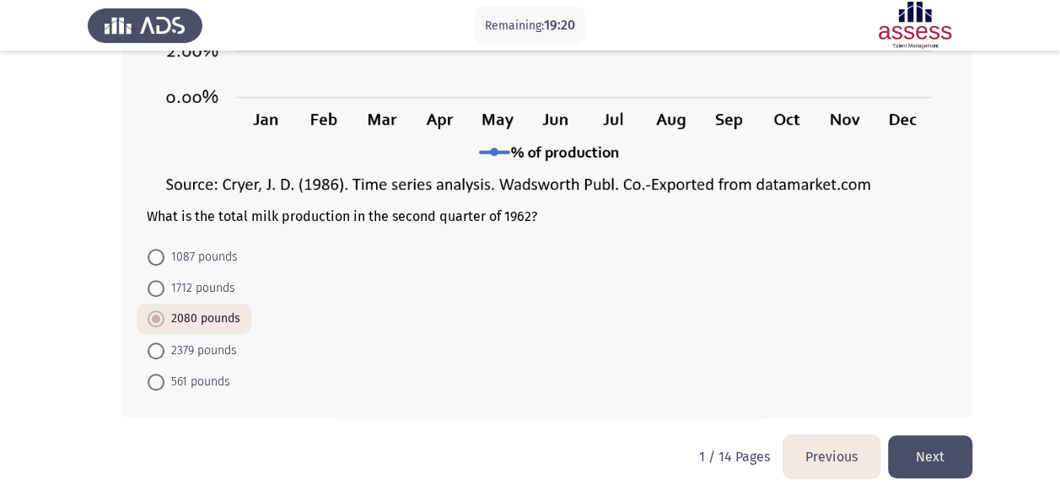
click at [918, 451] on button "Next" at bounding box center [930, 456] width 84 height 43
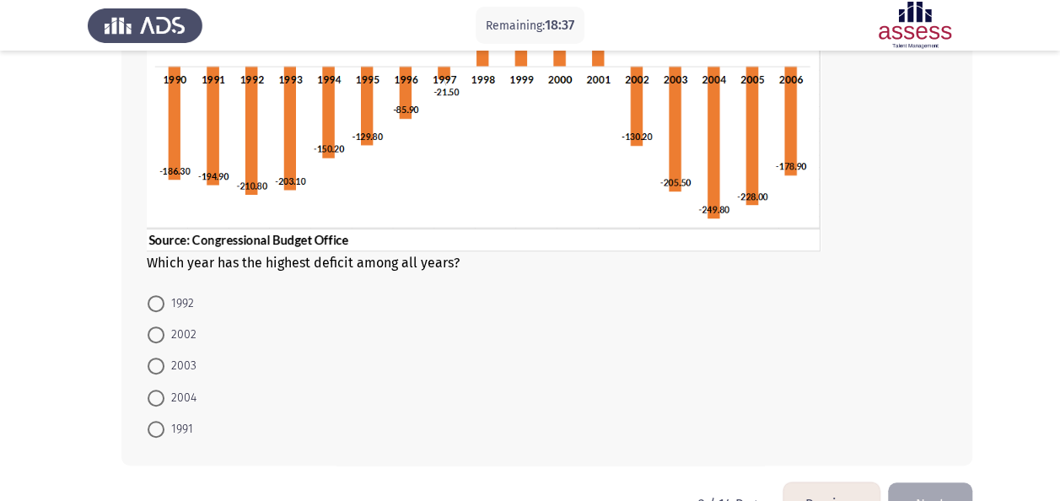
scroll to position [169, 0]
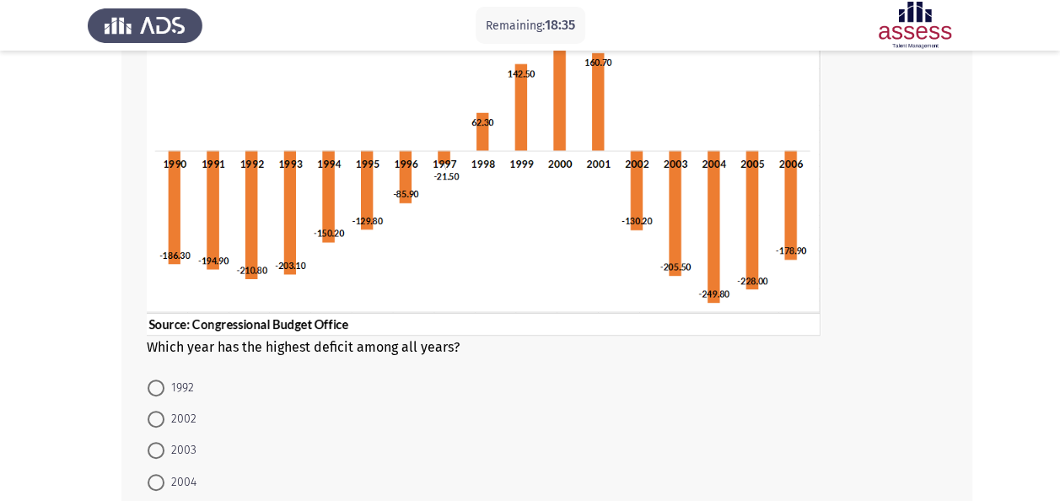
click at [193, 481] on span "2004" at bounding box center [180, 482] width 32 height 20
click at [164, 481] on input "2004" at bounding box center [156, 482] width 17 height 17
radio input "true"
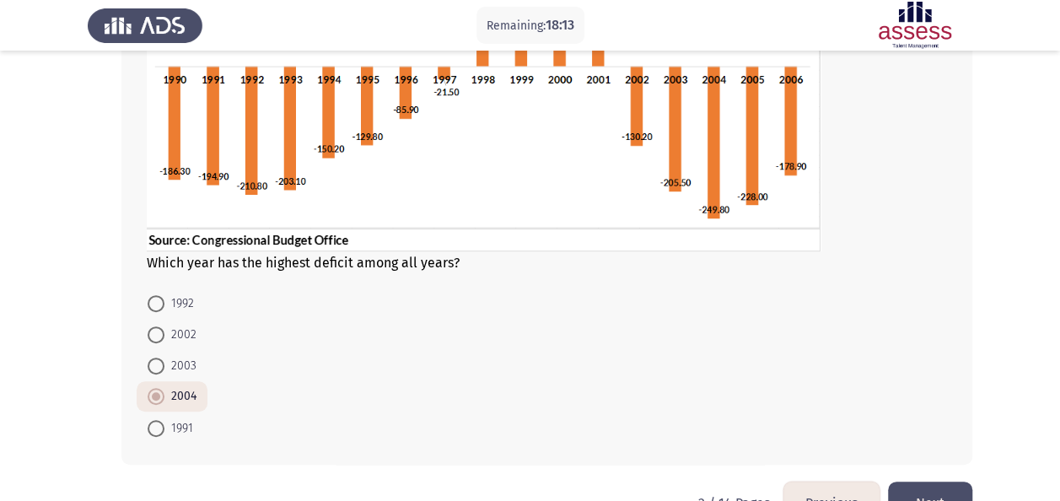
click at [955, 482] on button "Next" at bounding box center [930, 503] width 84 height 43
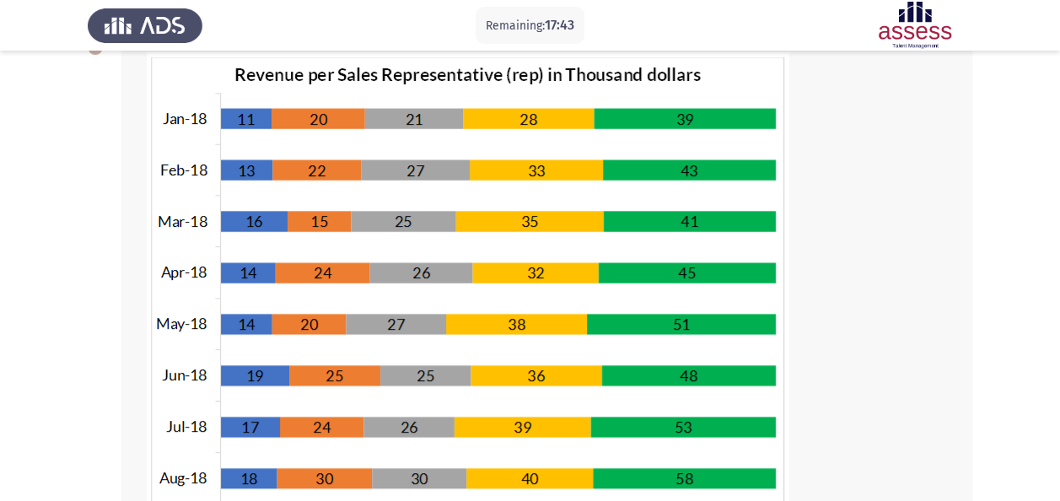
scroll to position [84, 0]
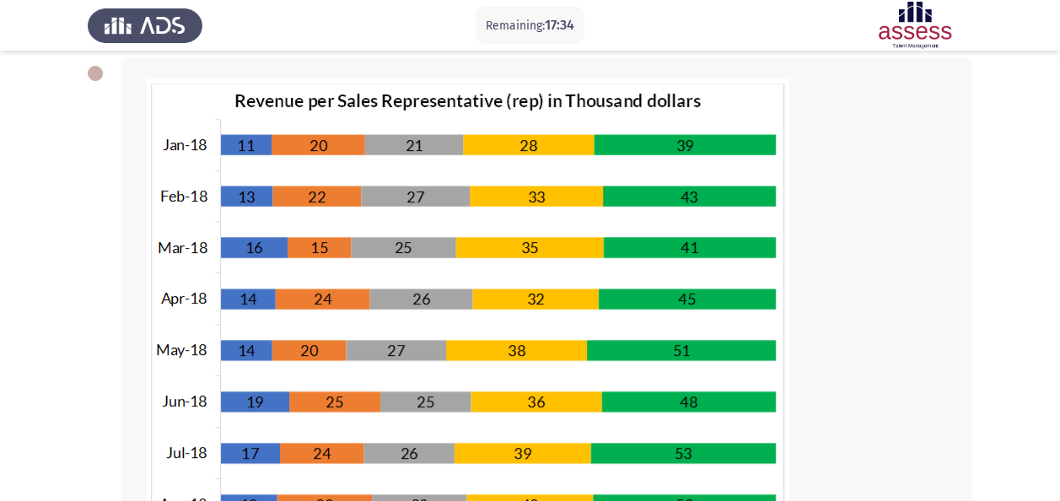
click at [366, 334] on img at bounding box center [468, 343] width 643 height 531
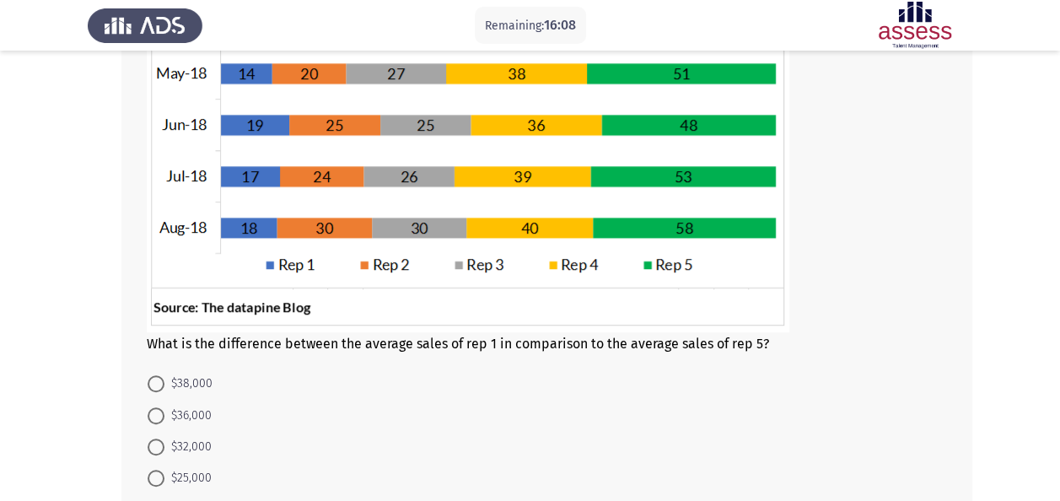
scroll to position [388, 0]
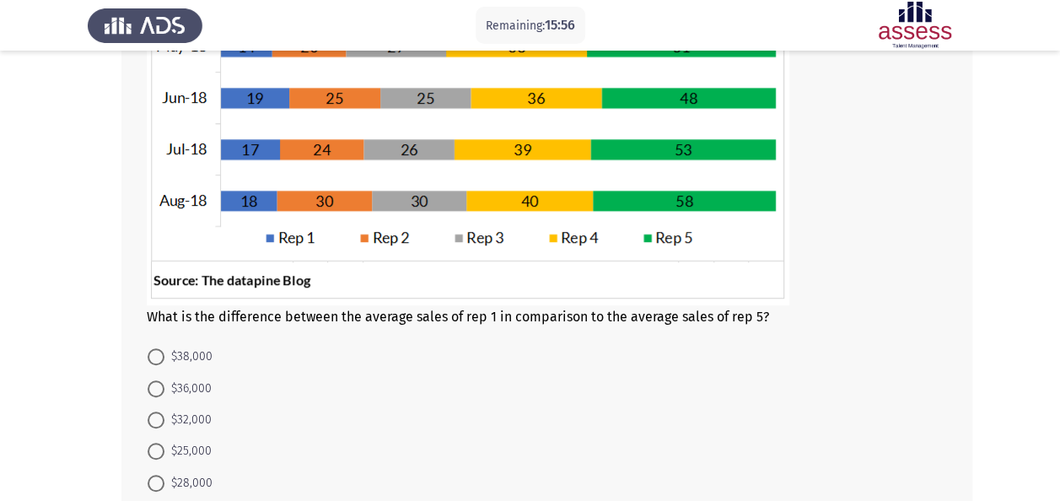
click at [175, 421] on span "$32,000" at bounding box center [187, 420] width 47 height 20
click at [164, 421] on input "$32,000" at bounding box center [156, 420] width 17 height 17
radio input "true"
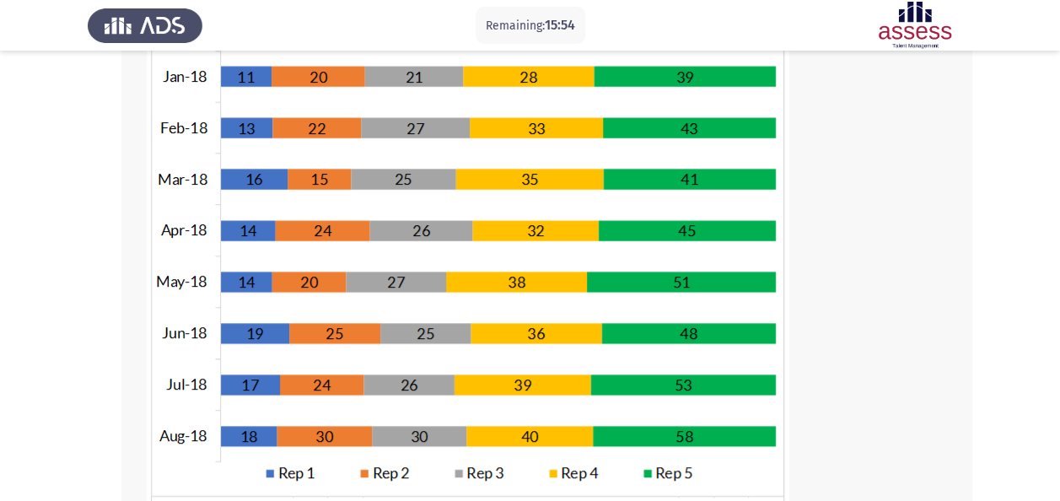
scroll to position [169, 0]
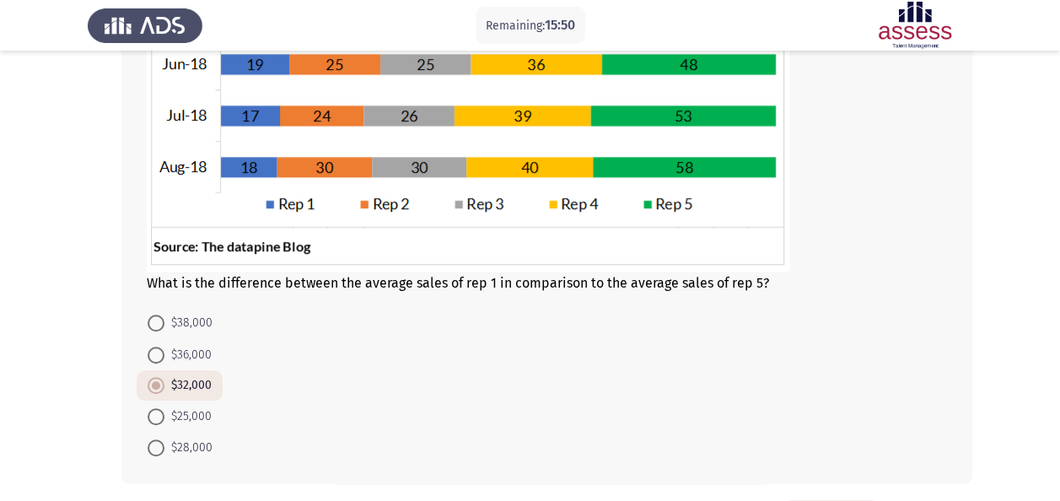
click at [391, 326] on form "$38,000 $36,000 $32,000 $25,000 $28,000" at bounding box center [547, 385] width 801 height 156
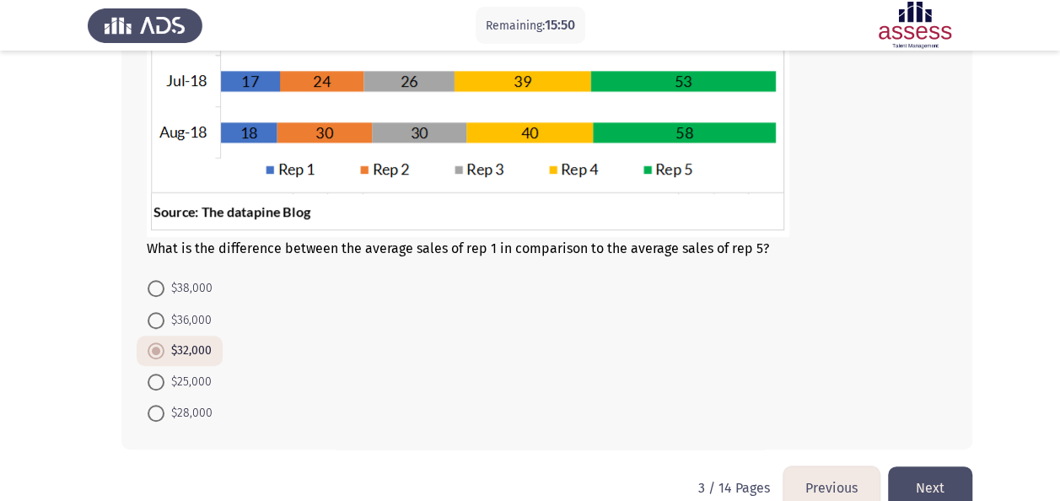
scroll to position [488, 0]
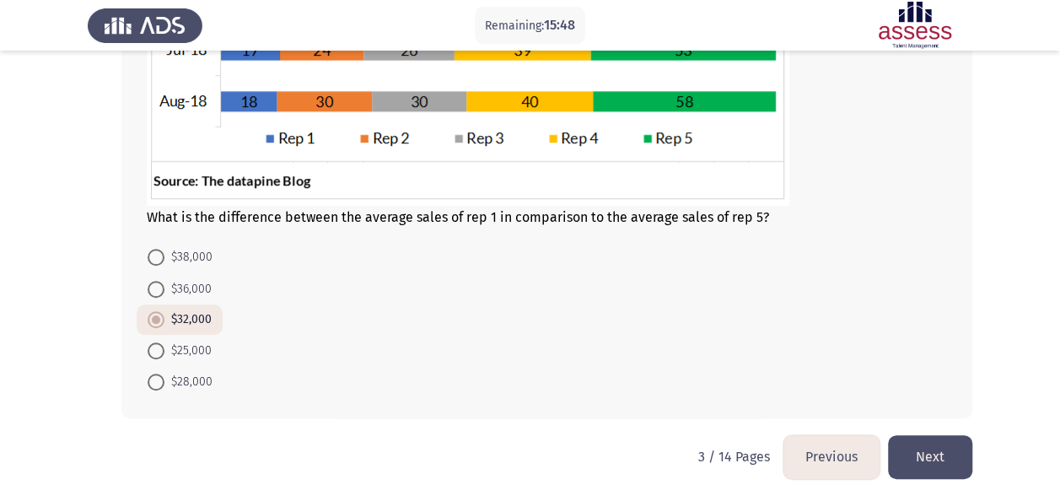
click at [923, 452] on button "Next" at bounding box center [930, 456] width 84 height 43
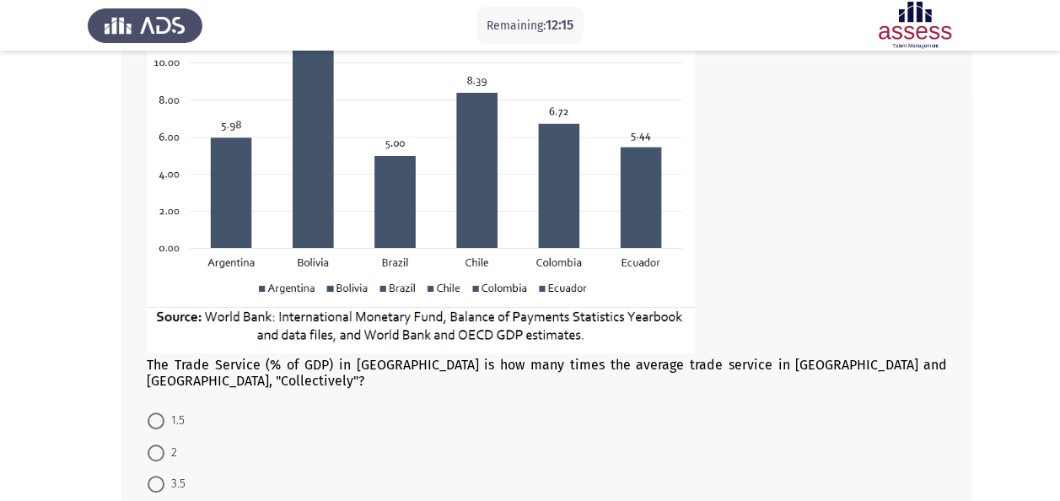
scroll to position [337, 0]
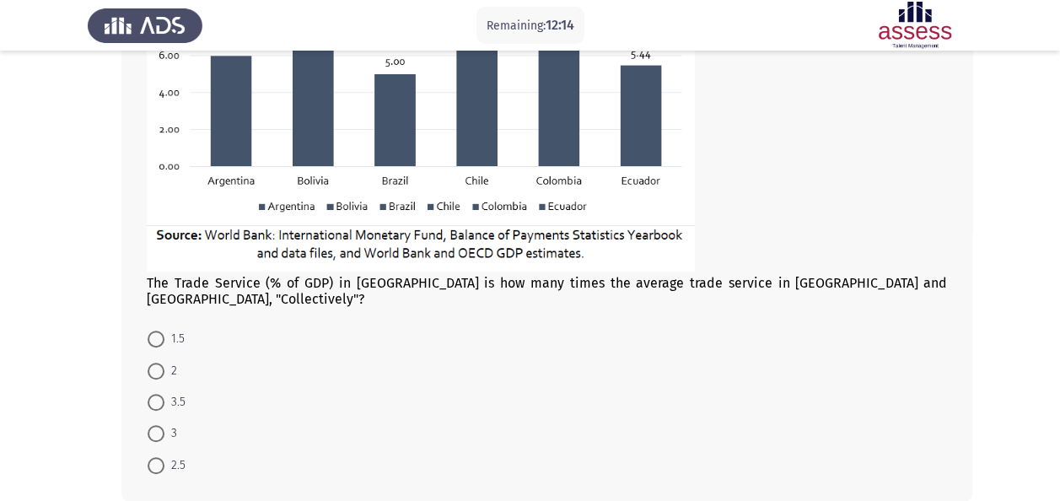
click at [154, 363] on span at bounding box center [156, 371] width 17 height 17
click at [154, 363] on input "2" at bounding box center [156, 371] width 17 height 17
radio input "true"
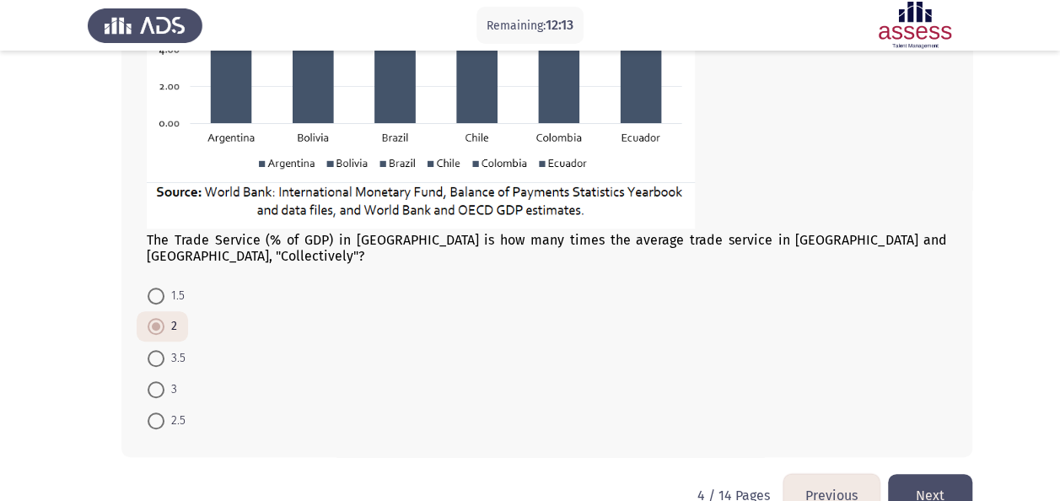
scroll to position [403, 0]
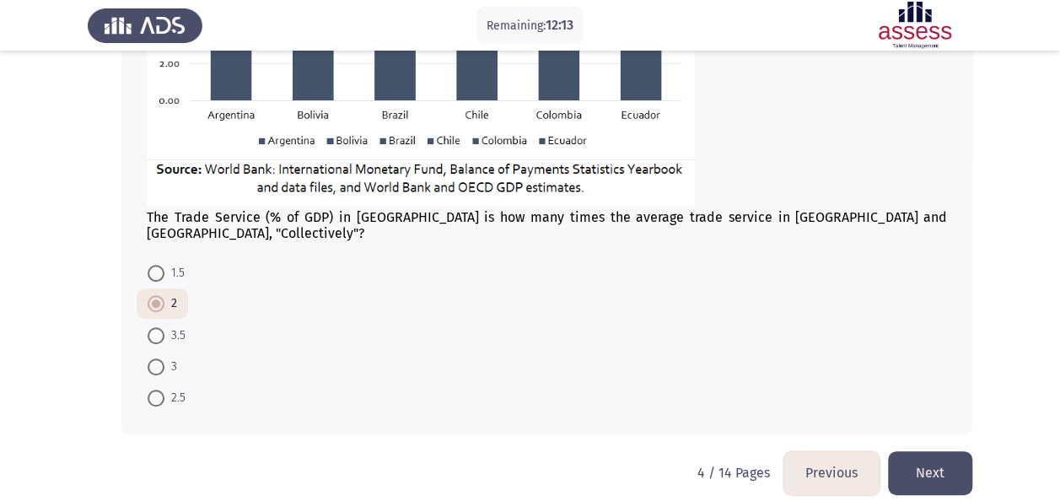
click at [927, 454] on button "Next" at bounding box center [930, 472] width 84 height 43
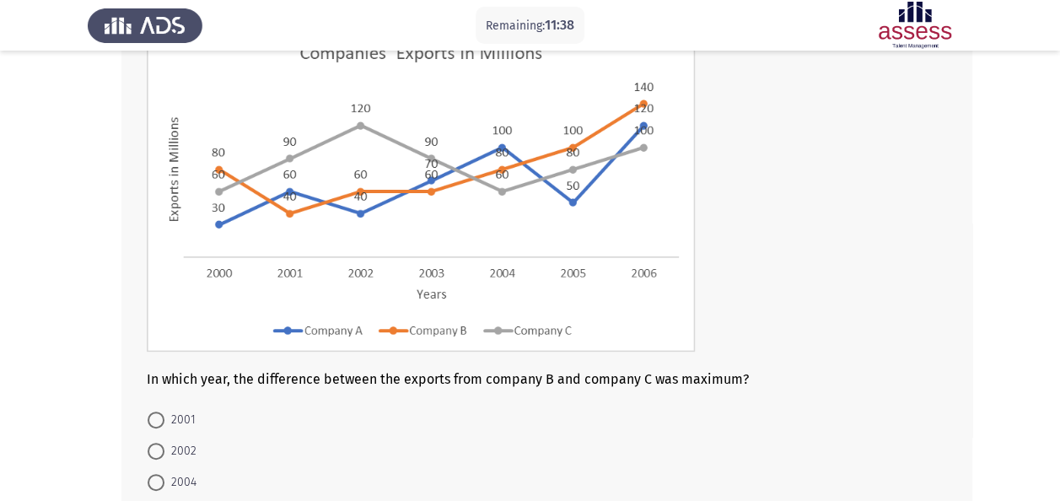
scroll to position [169, 0]
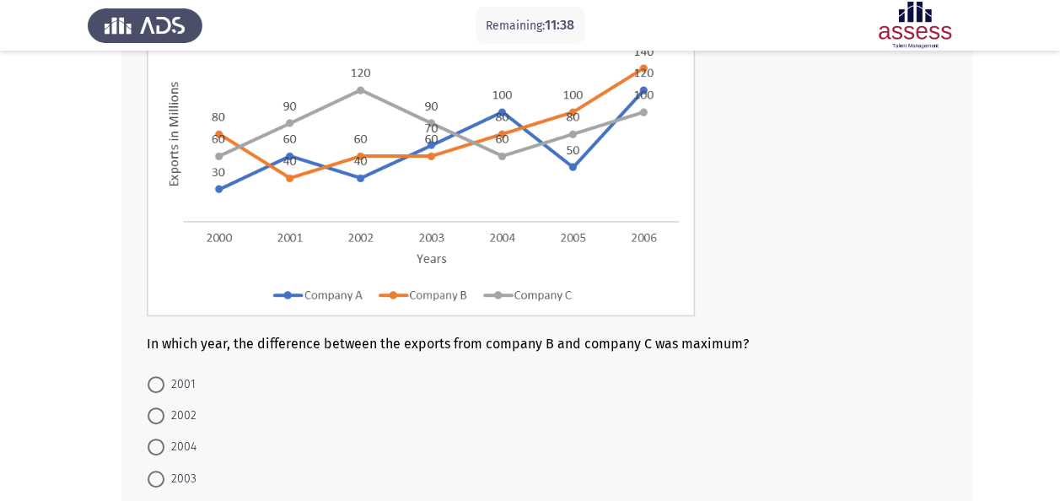
click at [181, 417] on span "2002" at bounding box center [180, 416] width 32 height 20
click at [164, 417] on input "2002" at bounding box center [156, 415] width 17 height 17
radio input "true"
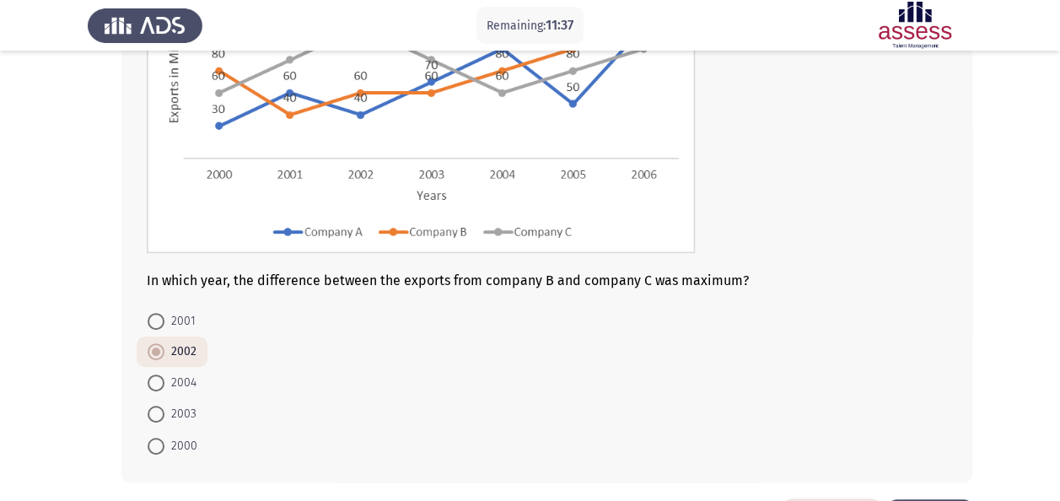
scroll to position [295, 0]
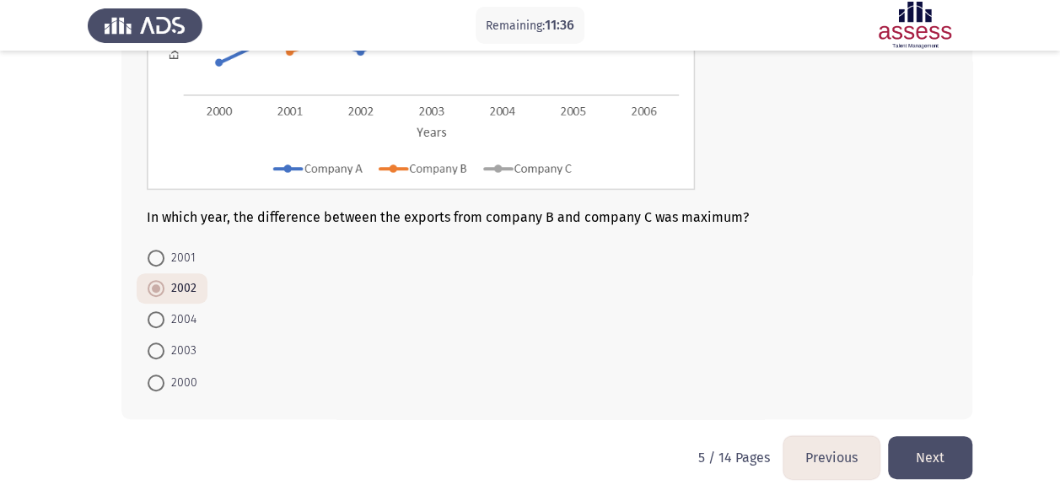
click at [941, 447] on button "Next" at bounding box center [930, 457] width 84 height 43
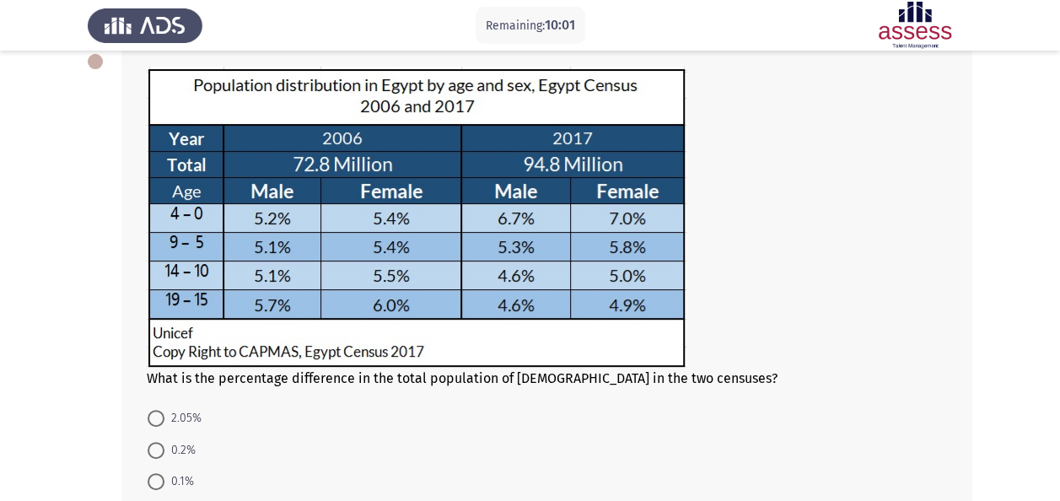
scroll to position [169, 0]
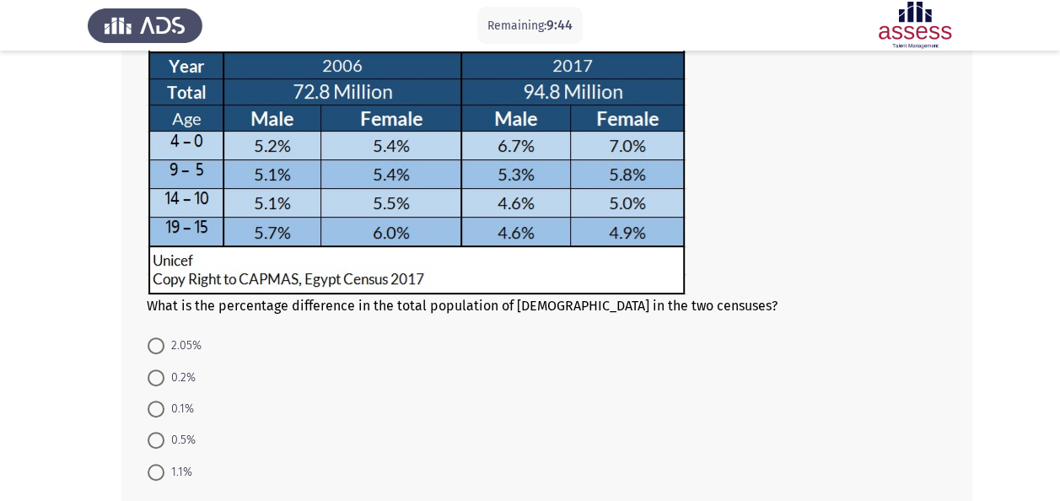
click at [181, 405] on span "0.1%" at bounding box center [179, 409] width 30 height 20
click at [164, 405] on input "0.1%" at bounding box center [156, 409] width 17 height 17
radio input "true"
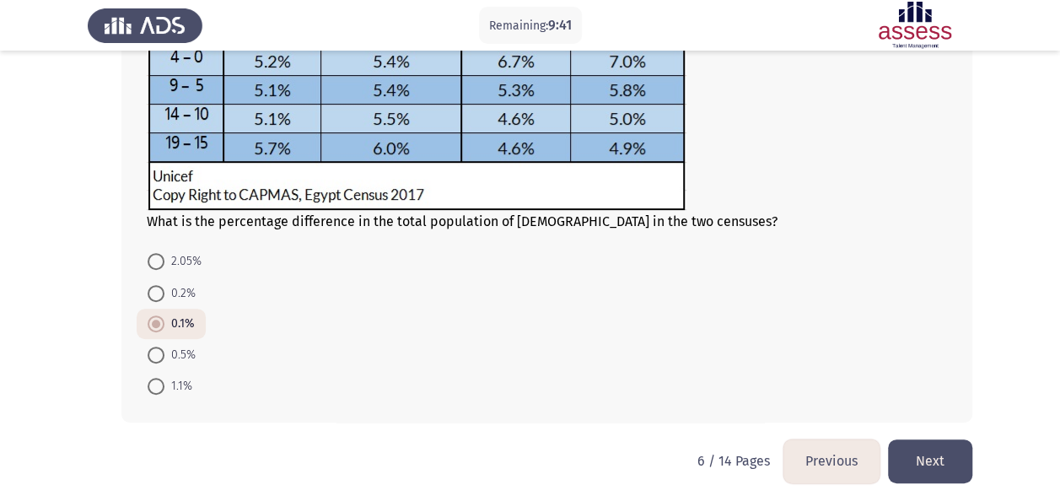
scroll to position [257, 0]
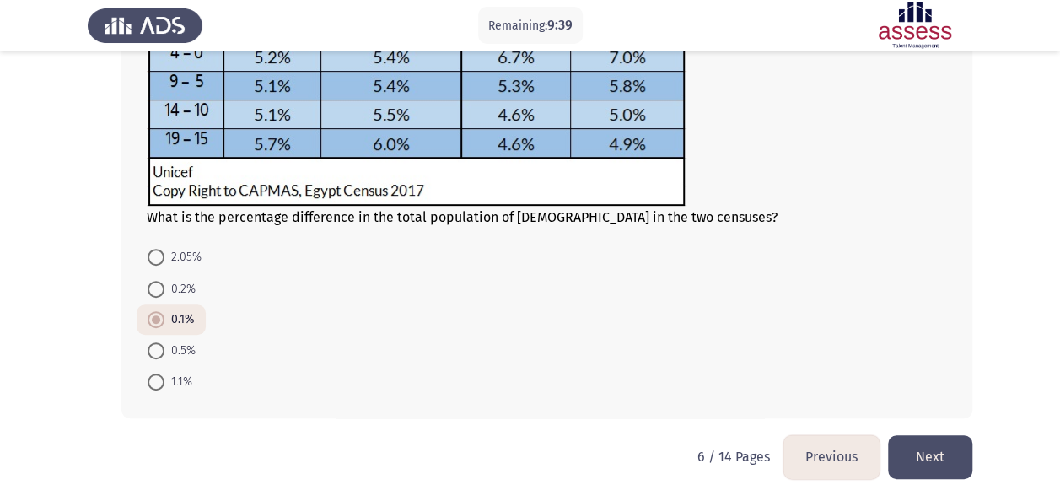
click at [934, 445] on button "Next" at bounding box center [930, 456] width 84 height 43
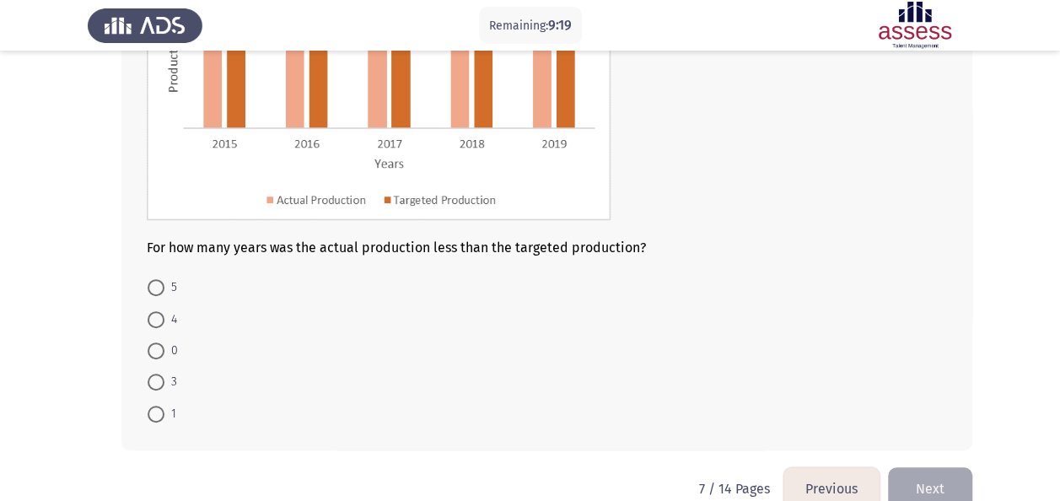
scroll to position [253, 0]
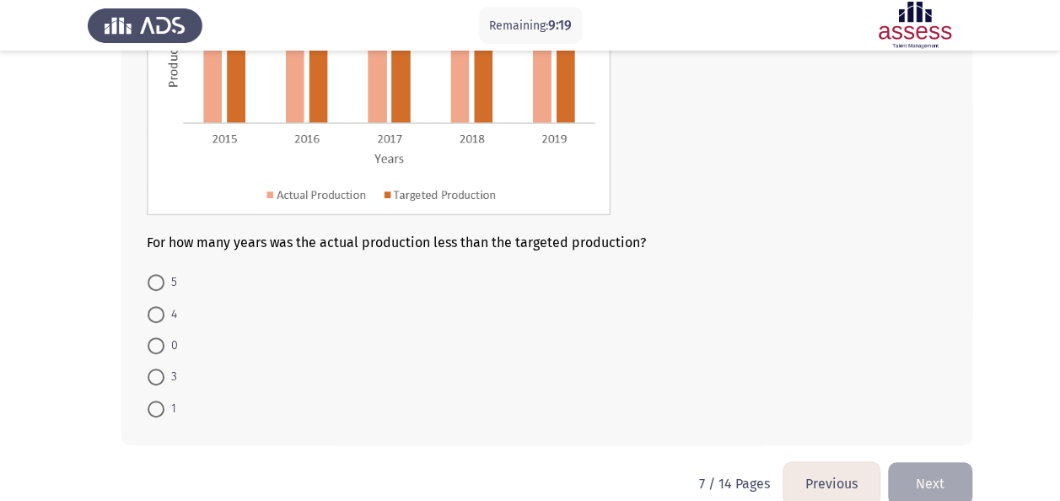
click at [151, 405] on span at bounding box center [156, 409] width 17 height 17
click at [151, 405] on input "1" at bounding box center [156, 409] width 17 height 17
radio input "true"
click at [960, 476] on button "Next" at bounding box center [930, 482] width 84 height 43
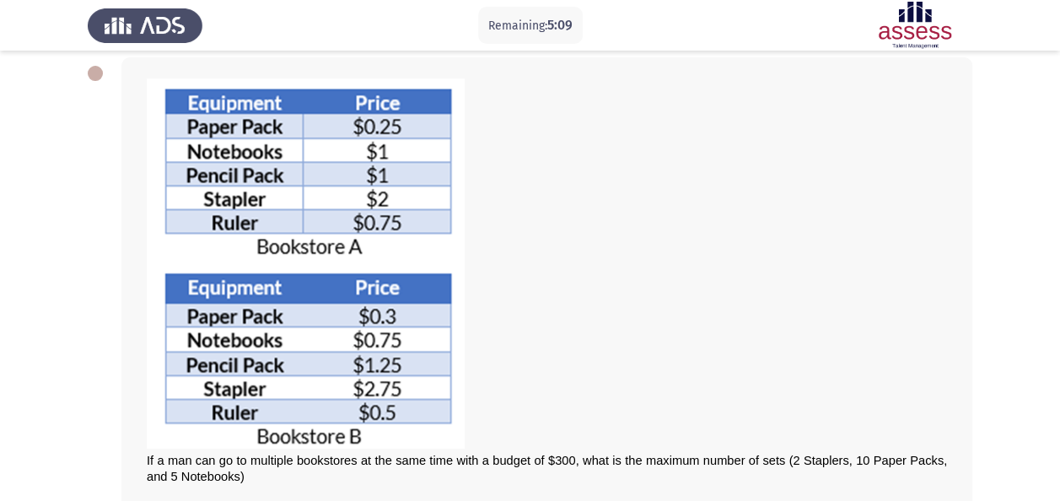
scroll to position [169, 0]
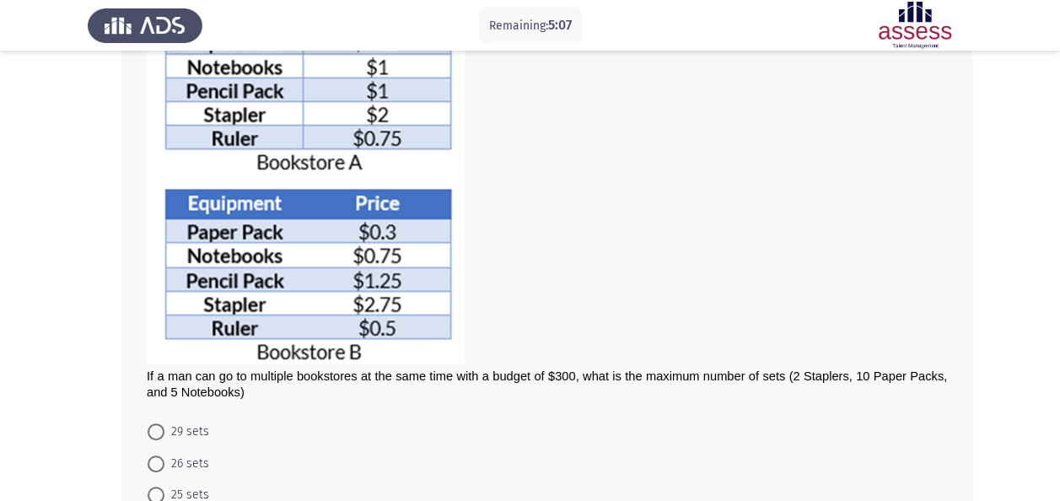
click at [181, 425] on span "29 sets" at bounding box center [186, 432] width 45 height 20
click at [164, 425] on input "29 sets" at bounding box center [156, 431] width 17 height 17
radio input "true"
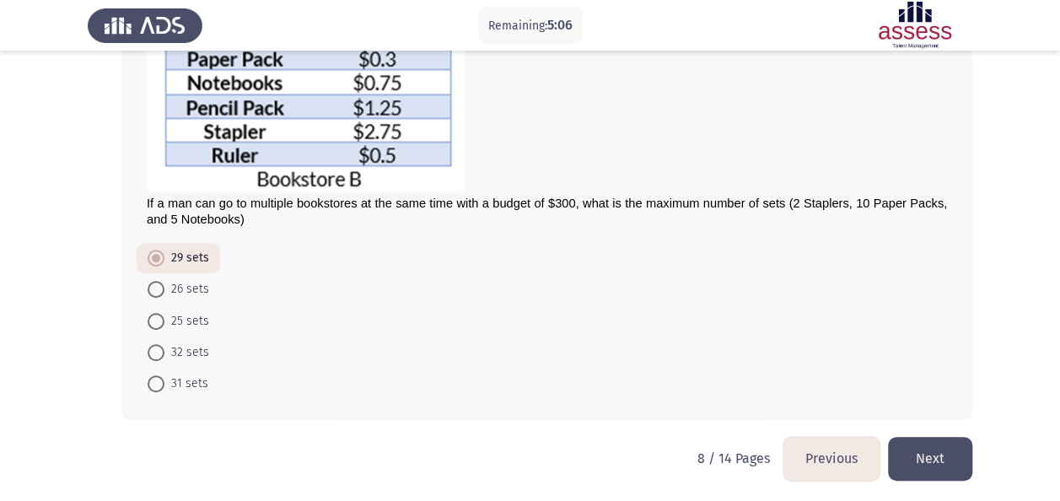
scroll to position [343, 0]
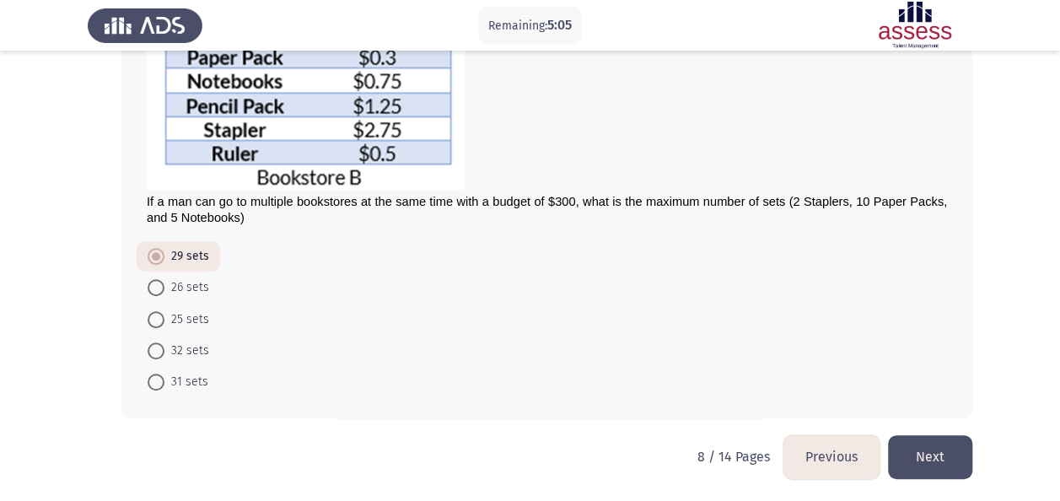
click at [948, 456] on button "Next" at bounding box center [930, 456] width 84 height 43
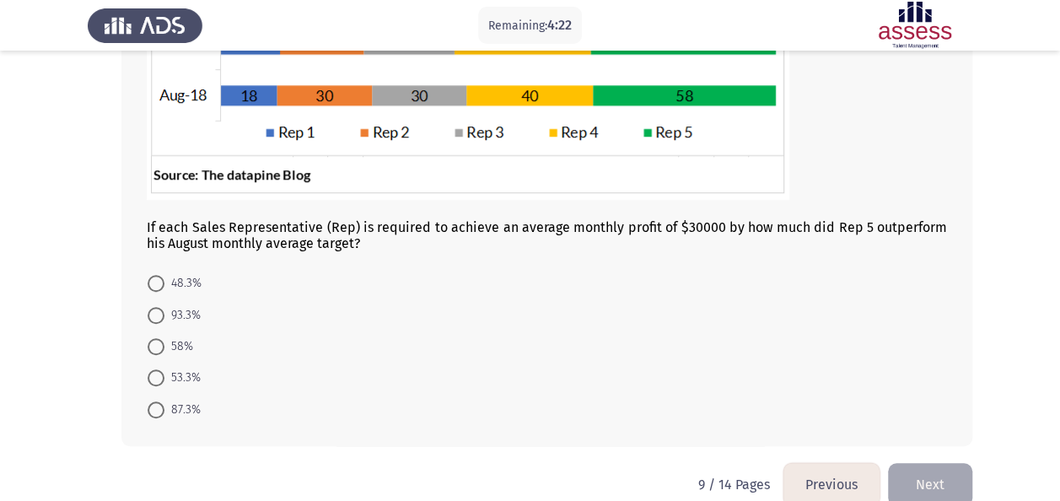
scroll to position [506, 0]
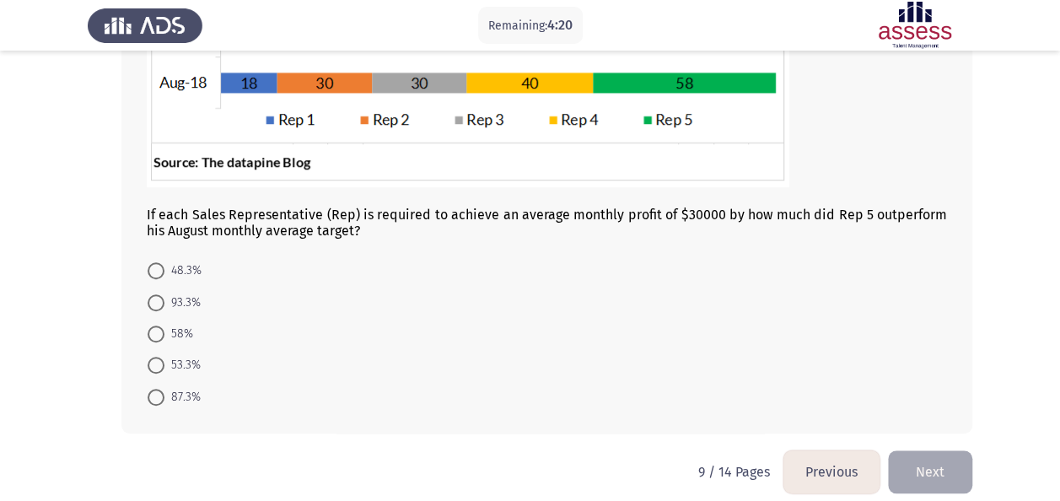
click at [187, 300] on span "93.3%" at bounding box center [182, 303] width 36 height 20
click at [164, 300] on input "93.3%" at bounding box center [156, 302] width 17 height 17
radio input "true"
click at [938, 466] on button "Next" at bounding box center [930, 470] width 84 height 43
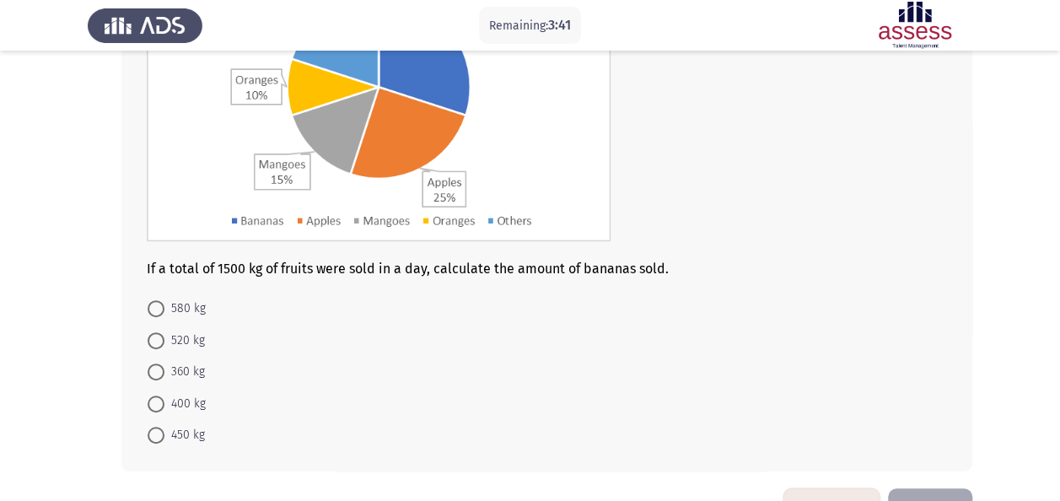
scroll to position [253, 0]
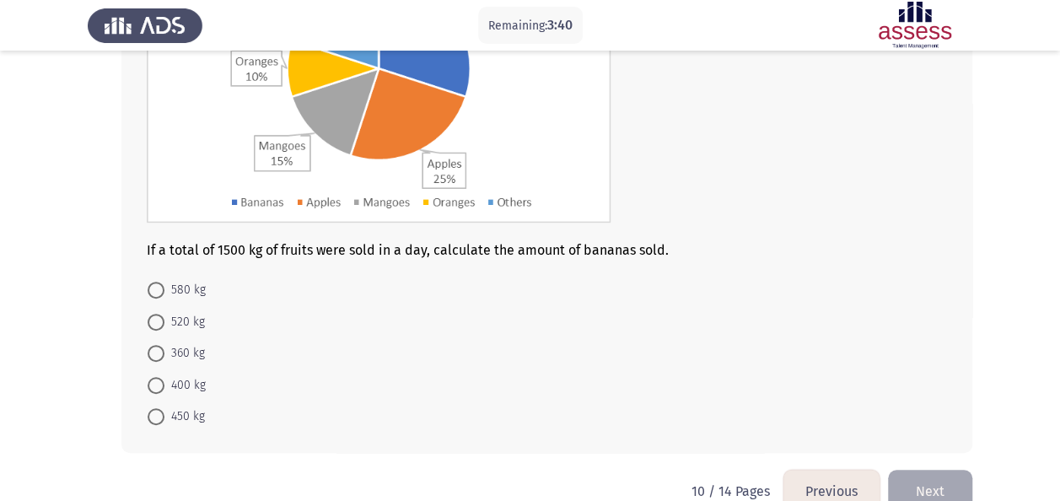
click at [169, 419] on span "450 kg" at bounding box center [184, 417] width 40 height 20
click at [164, 419] on input "450 kg" at bounding box center [156, 416] width 17 height 17
radio input "true"
click at [925, 476] on button "Next" at bounding box center [930, 490] width 84 height 43
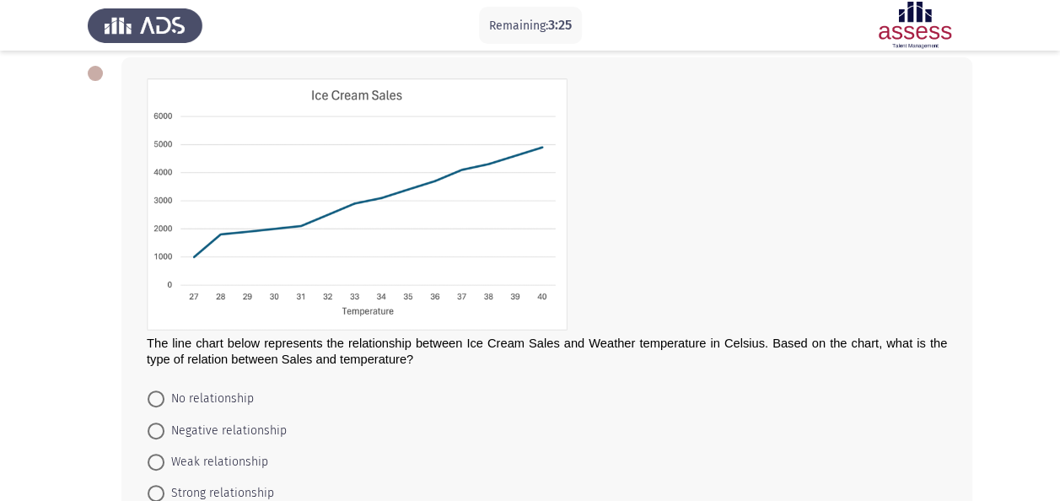
scroll to position [169, 0]
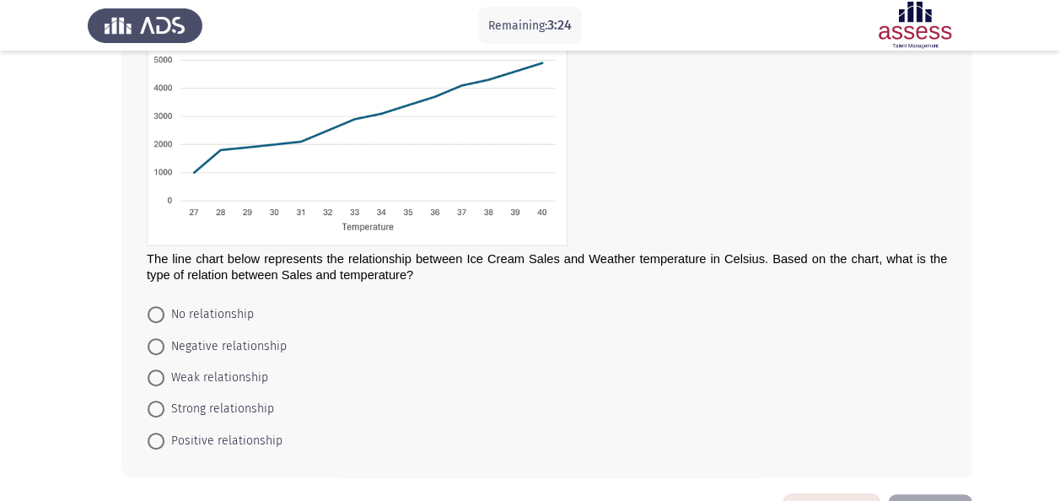
click at [245, 437] on span "Positive relationship" at bounding box center [223, 441] width 118 height 20
click at [164, 437] on input "Positive relationship" at bounding box center [156, 441] width 17 height 17
radio input "true"
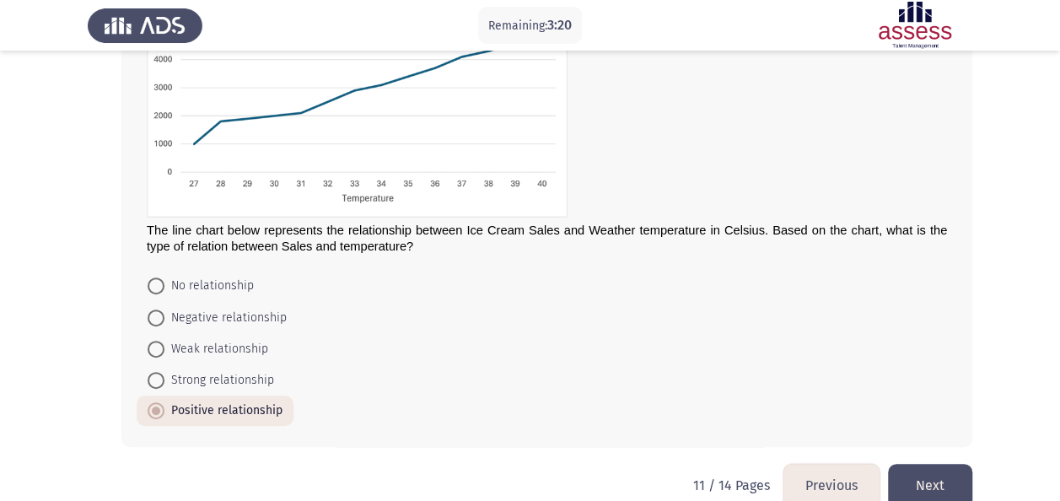
scroll to position [226, 0]
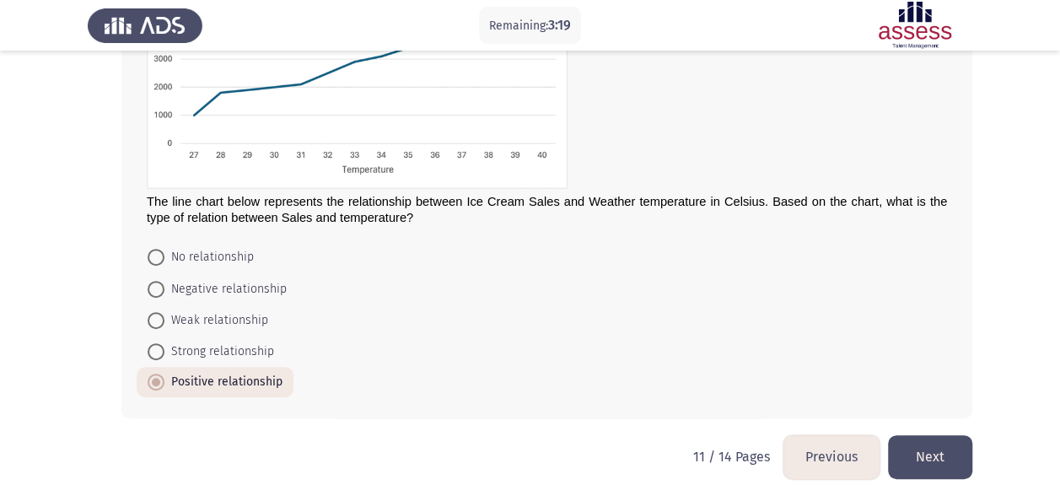
click at [945, 463] on button "Next" at bounding box center [930, 456] width 84 height 43
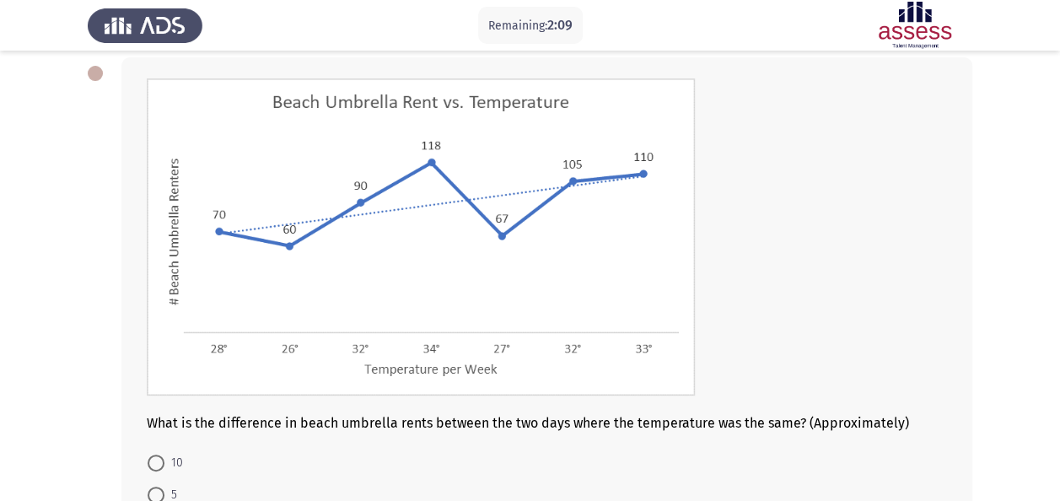
scroll to position [169, 0]
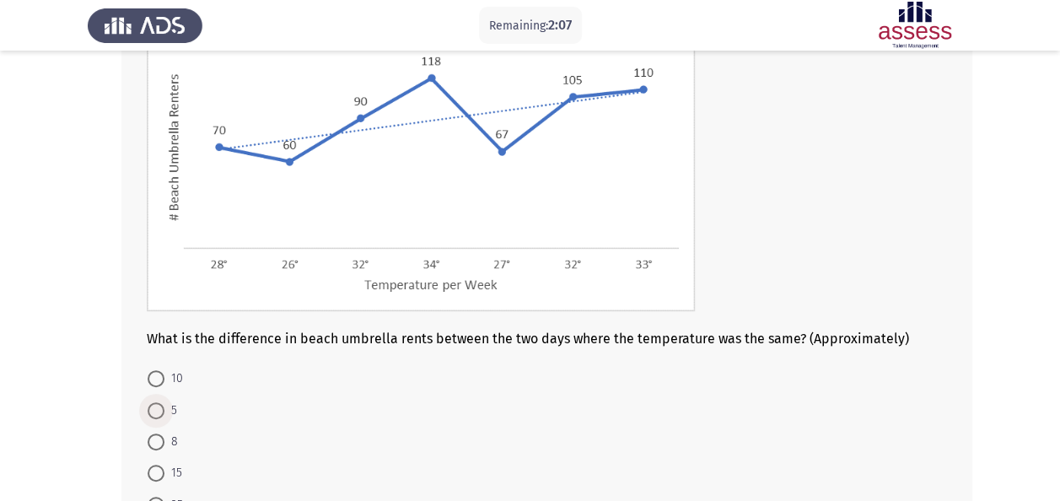
click at [171, 415] on span "5" at bounding box center [170, 411] width 13 height 20
click at [164, 415] on input "5" at bounding box center [156, 410] width 17 height 17
radio input "true"
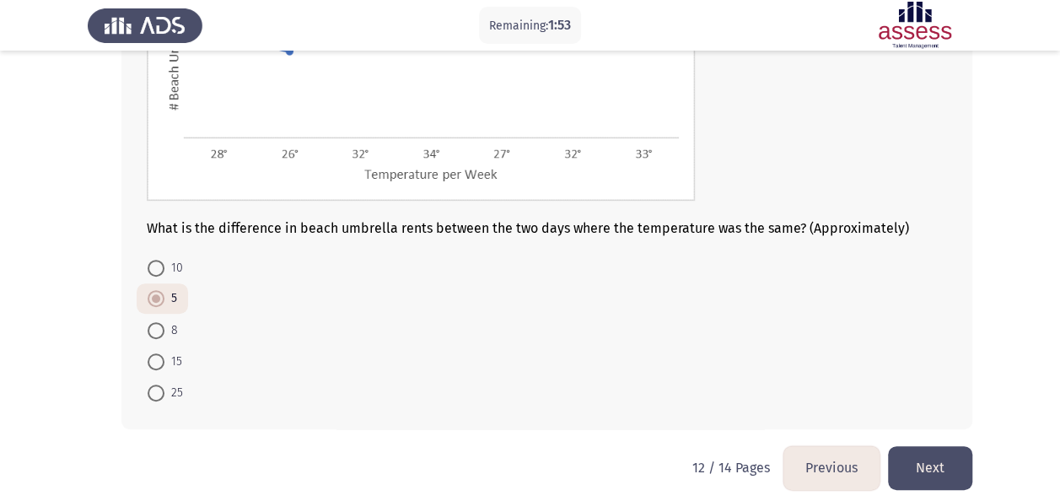
scroll to position [290, 0]
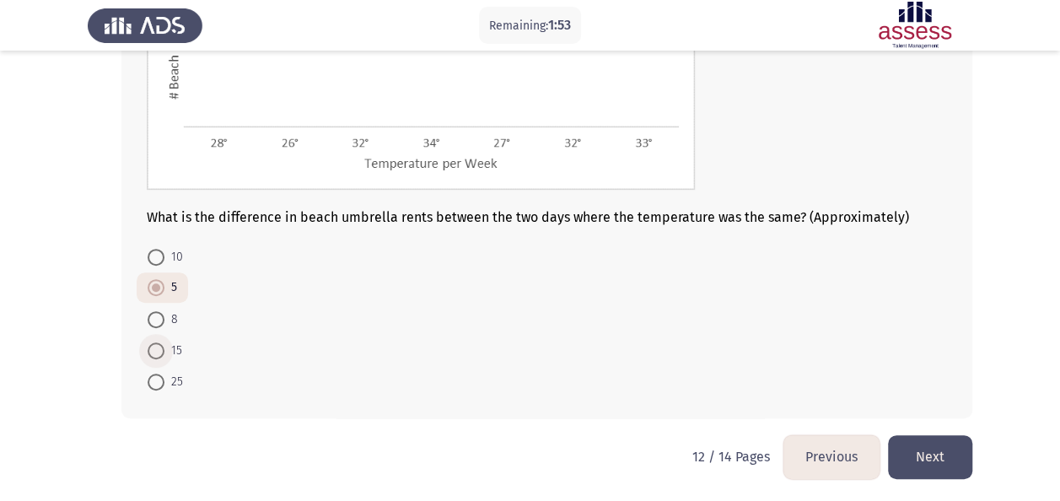
click at [170, 355] on span "15" at bounding box center [173, 351] width 18 height 20
click at [164, 355] on input "15" at bounding box center [156, 350] width 17 height 17
radio input "true"
click at [918, 450] on button "Next" at bounding box center [930, 456] width 84 height 43
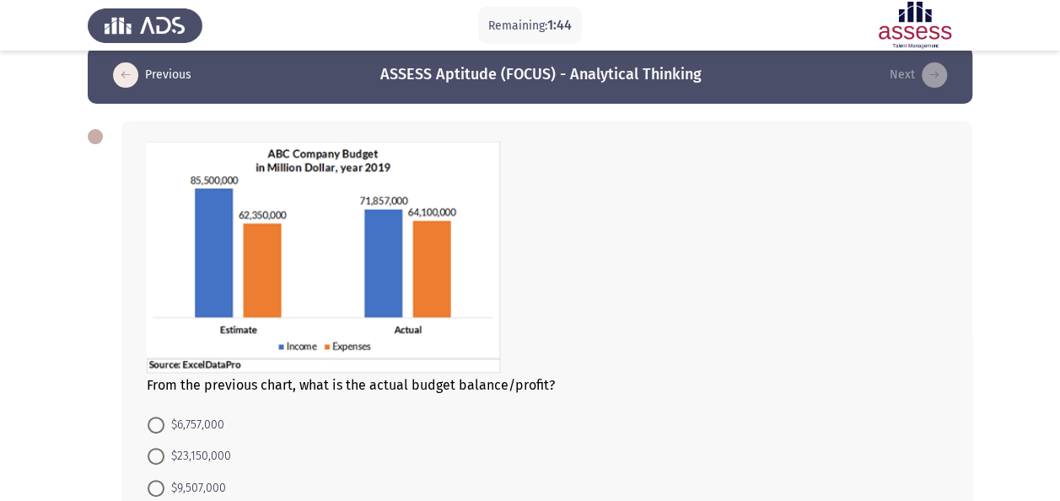
scroll to position [105, 0]
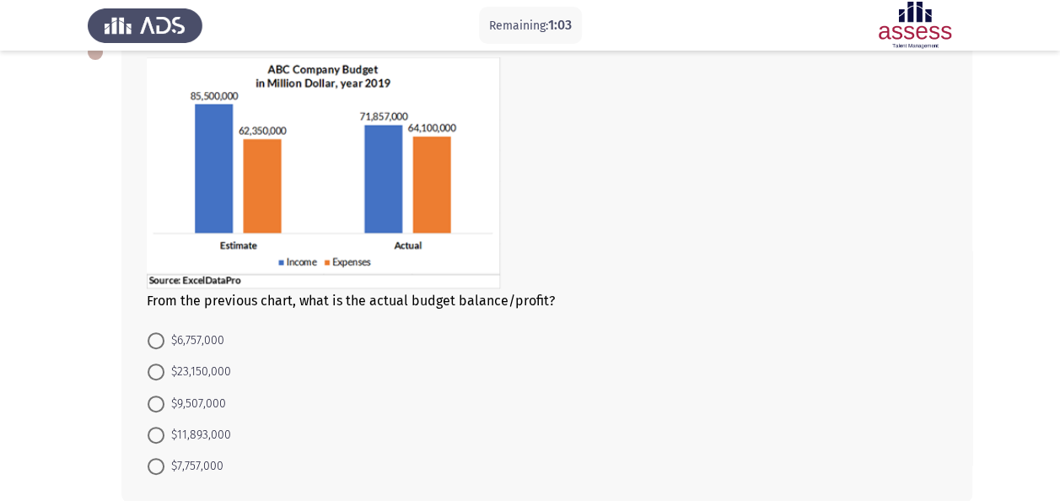
click at [206, 457] on span "$7,757,000" at bounding box center [193, 466] width 59 height 20
click at [164, 458] on input "$7,757,000" at bounding box center [156, 466] width 17 height 17
radio input "true"
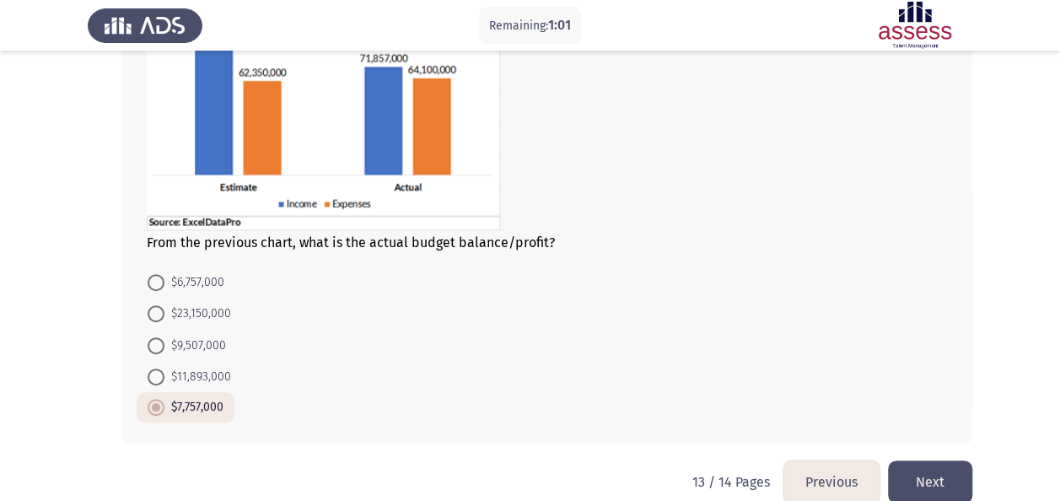
scroll to position [189, 0]
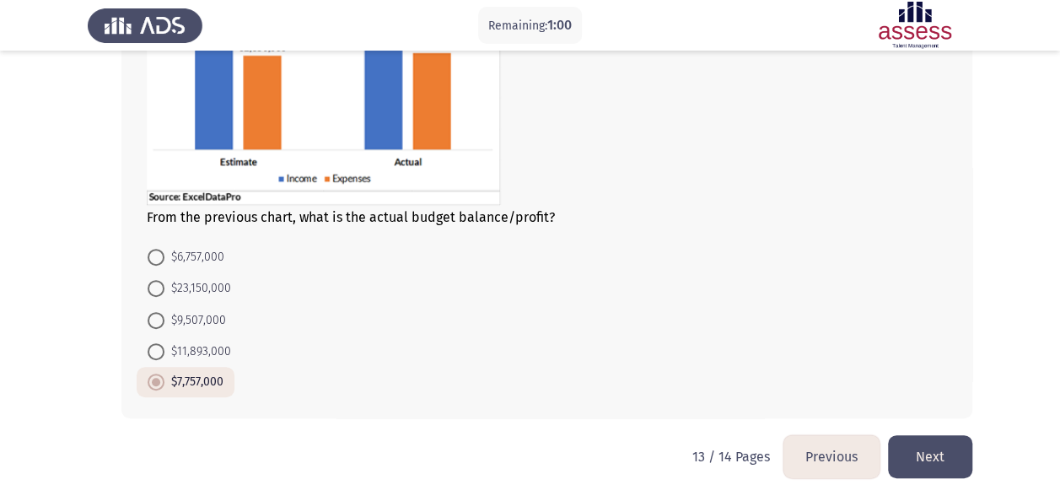
click at [954, 454] on button "Next" at bounding box center [930, 456] width 84 height 43
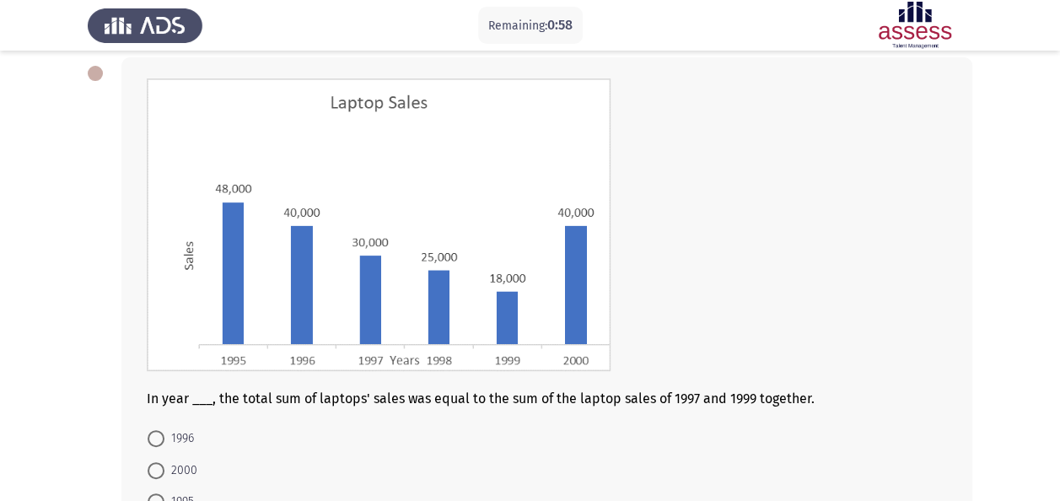
scroll to position [169, 0]
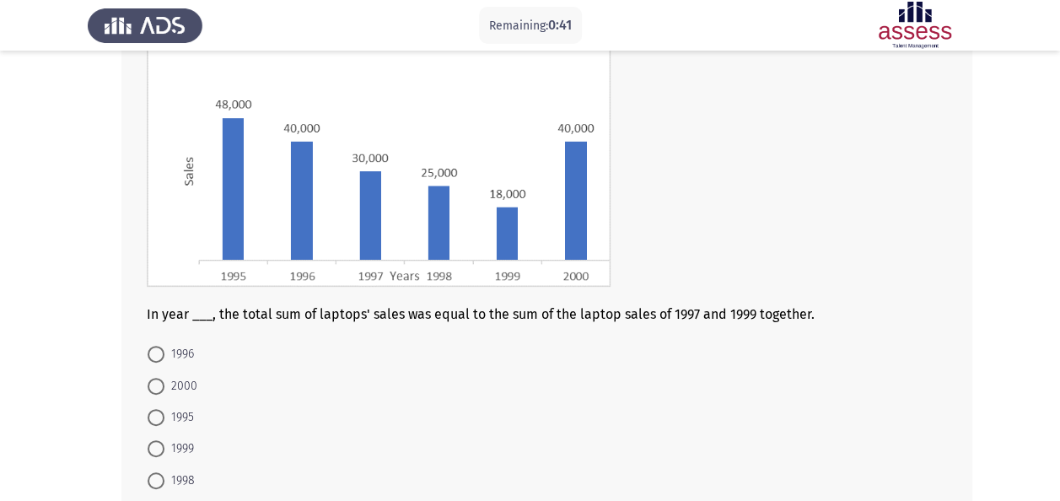
click at [169, 413] on span "1995" at bounding box center [179, 417] width 30 height 20
click at [164, 413] on input "1995" at bounding box center [156, 417] width 17 height 17
radio input "true"
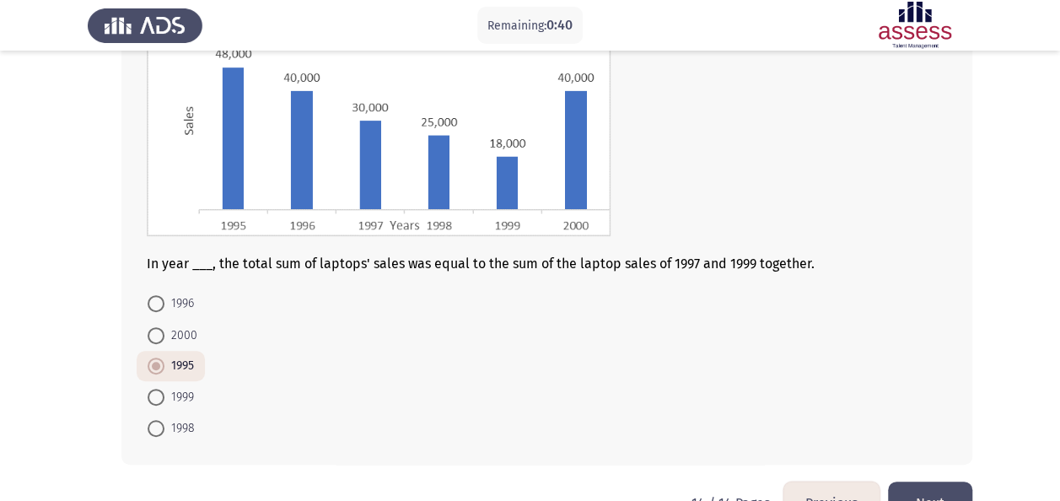
scroll to position [266, 0]
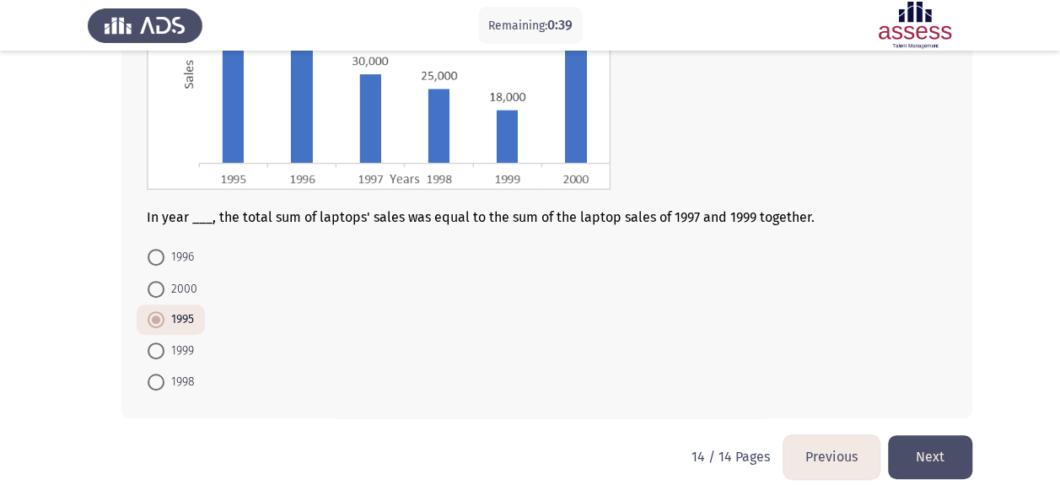
click at [937, 461] on button "Next" at bounding box center [930, 456] width 84 height 43
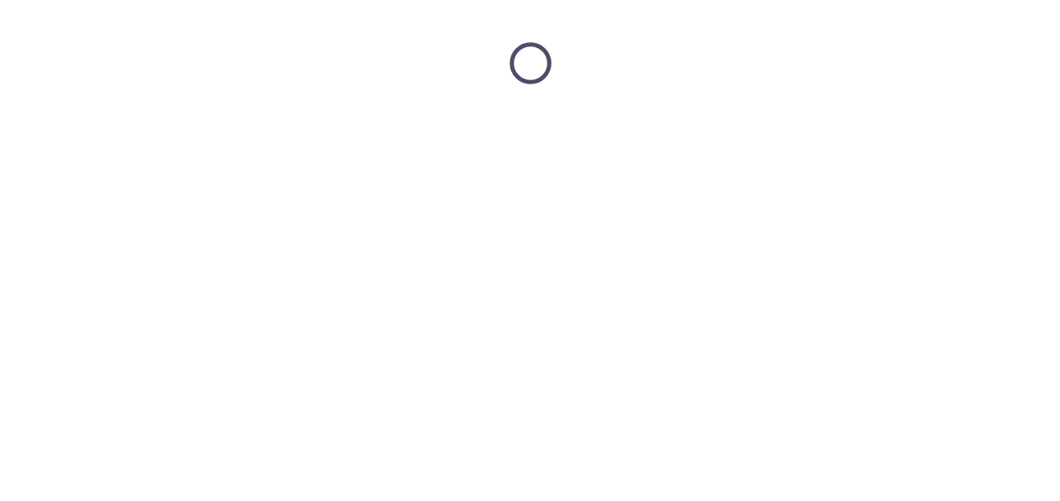
scroll to position [0, 0]
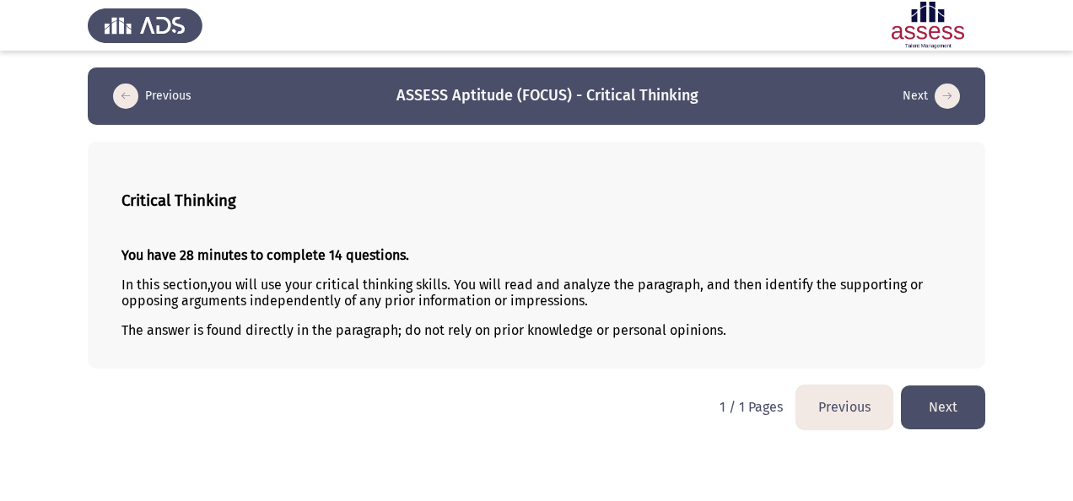
click at [963, 396] on button "Next" at bounding box center [943, 407] width 84 height 43
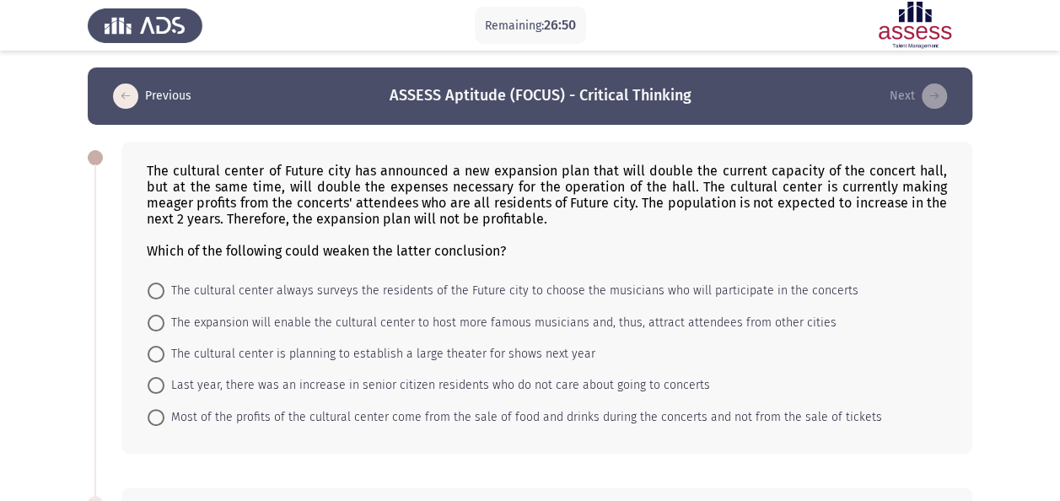
click at [466, 324] on span "The expansion will enable the cultural center to host more famous musicians and…" at bounding box center [500, 323] width 672 height 20
click at [164, 324] on input "The expansion will enable the cultural center to host more famous musicians and…" at bounding box center [156, 323] width 17 height 17
radio input "true"
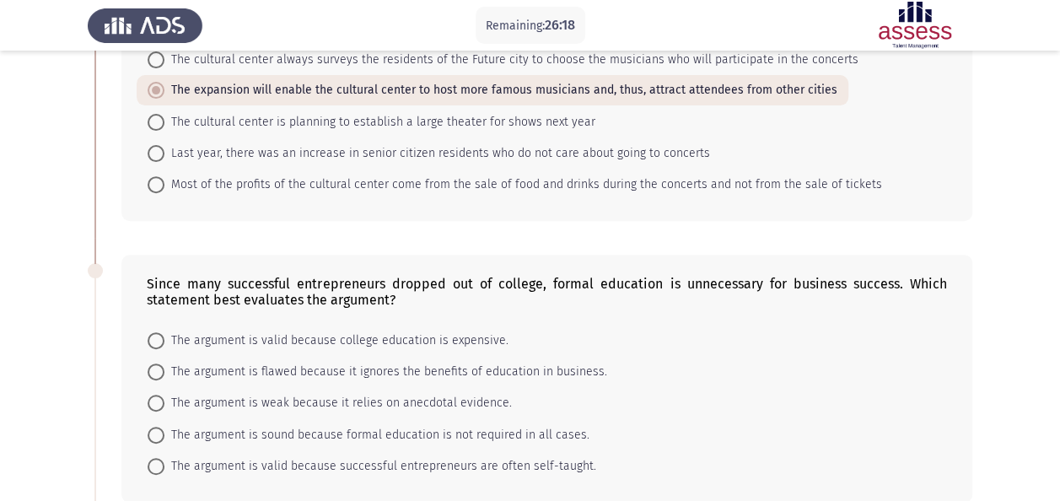
scroll to position [253, 0]
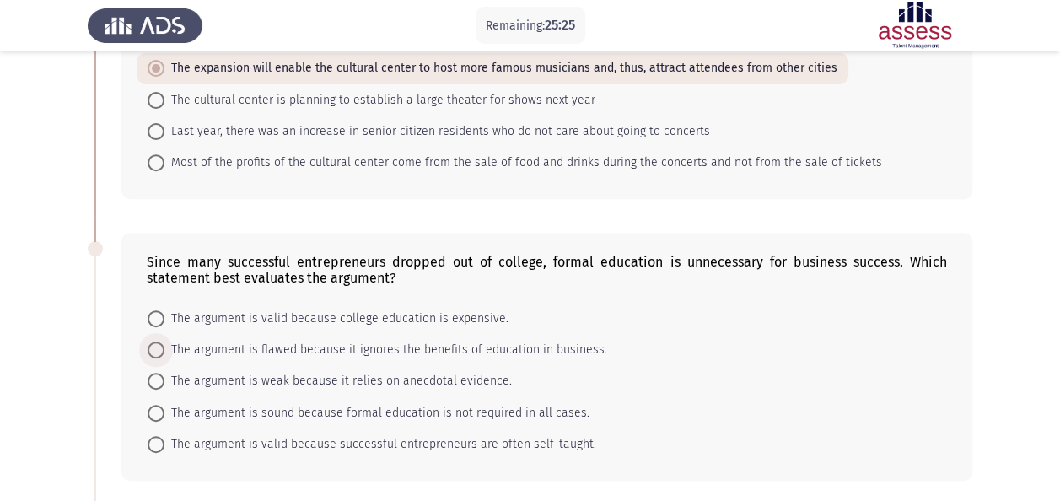
click at [324, 351] on span "The argument is flawed because it ignores the benefits of education in business." at bounding box center [385, 350] width 443 height 20
click at [164, 351] on input "The argument is flawed because it ignores the benefits of education in business." at bounding box center [156, 350] width 17 height 17
radio input "true"
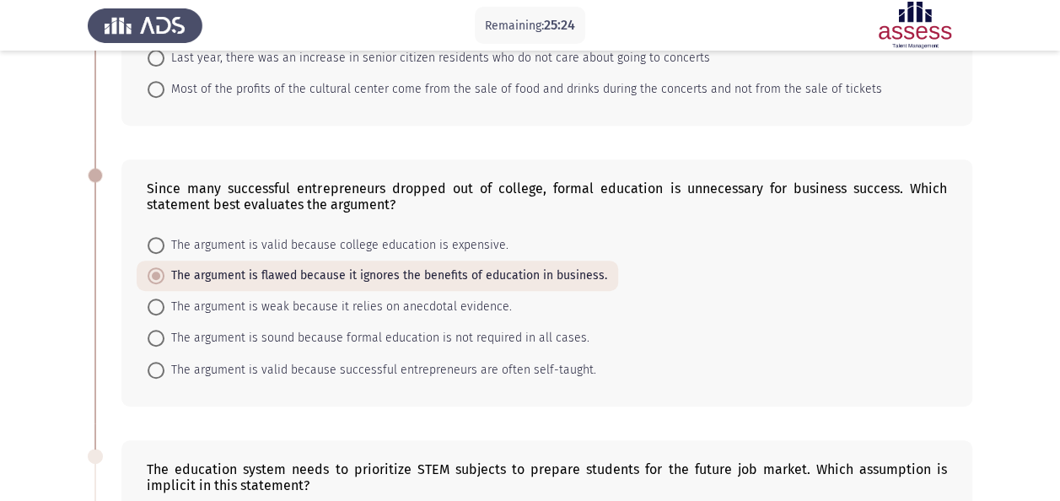
scroll to position [422, 0]
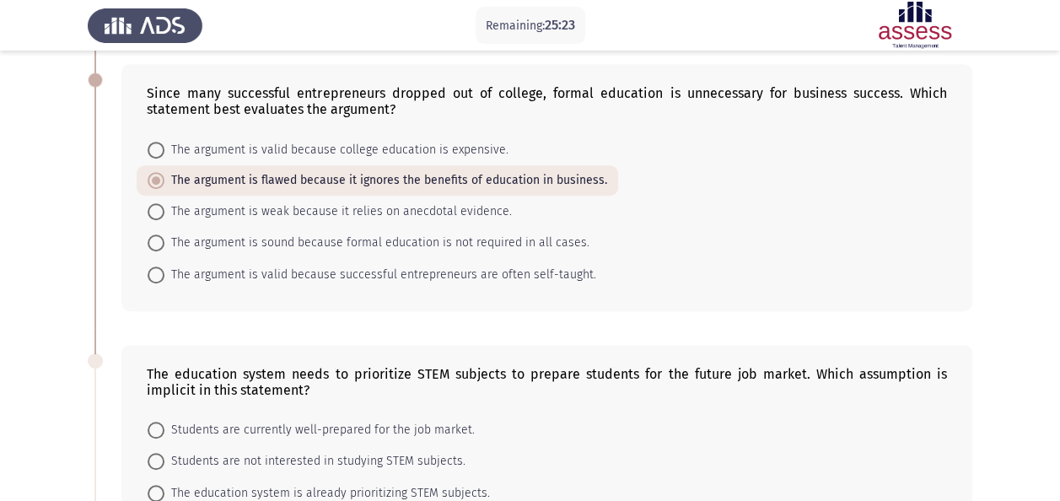
drag, startPoint x: 344, startPoint y: 404, endPoint x: 344, endPoint y: 533, distance: 129.1
click at [344, 500] on html "Remaining: 25:23 Previous ASSESS Aptitude (FOCUS) - Critical Thinking Next The …" at bounding box center [530, 300] width 1060 height 1444
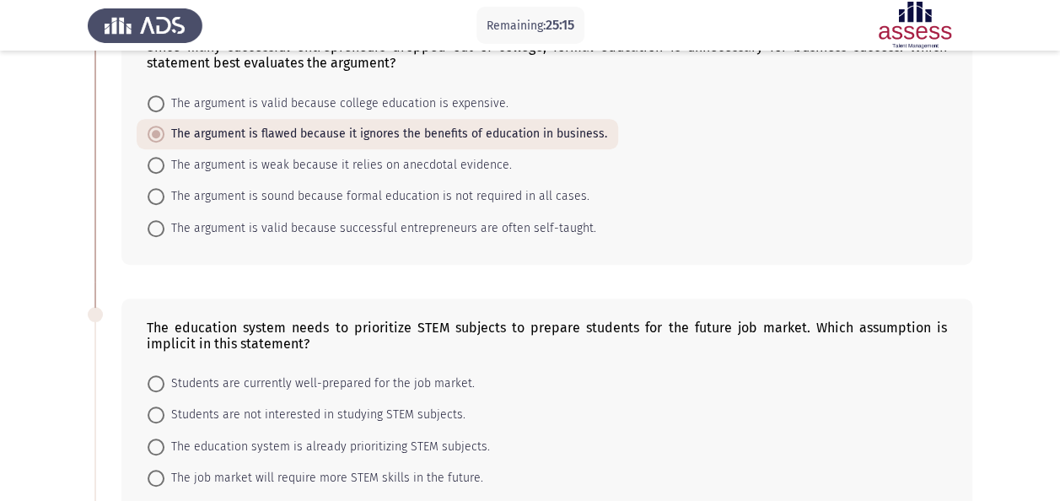
scroll to position [506, 0]
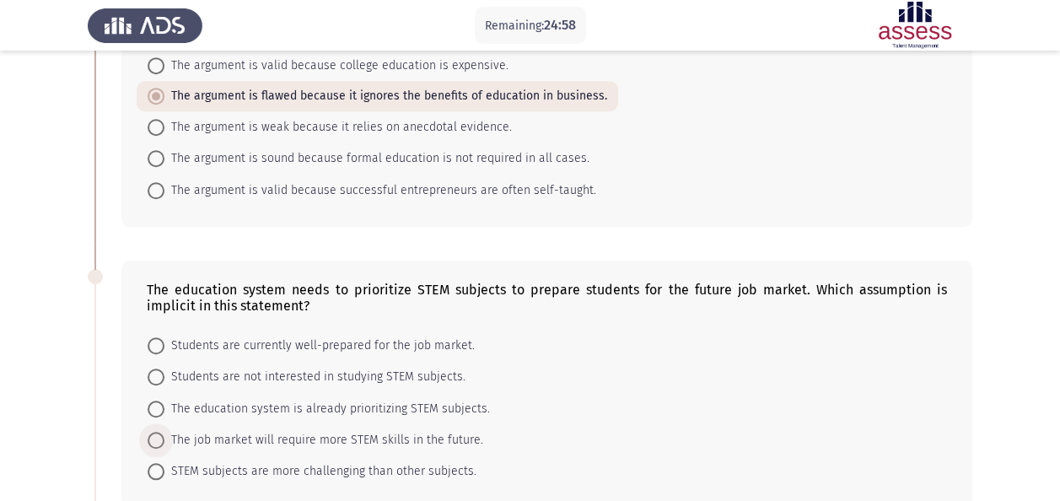
click at [412, 430] on span "The job market will require more STEM skills in the future." at bounding box center [323, 440] width 319 height 20
click at [164, 432] on input "The job market will require more STEM skills in the future." at bounding box center [156, 440] width 17 height 17
radio input "true"
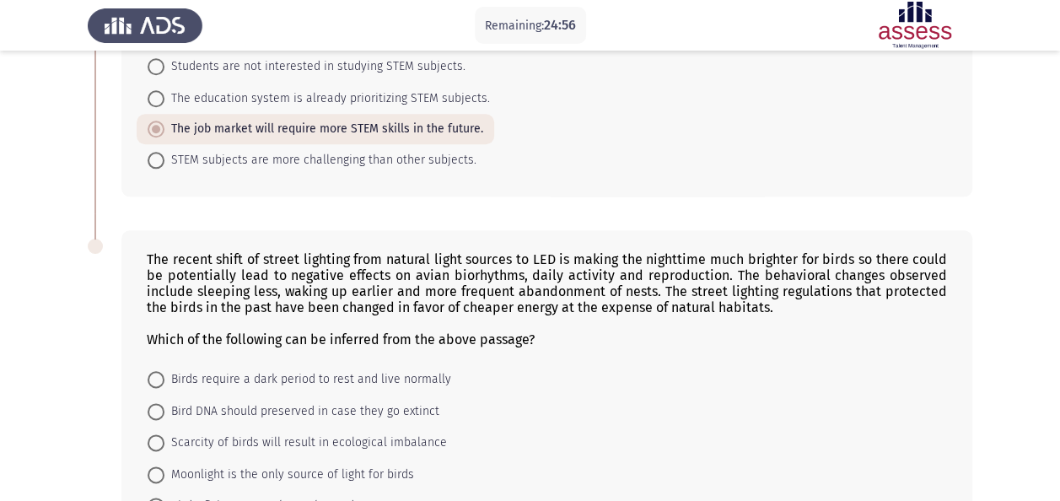
scroll to position [844, 0]
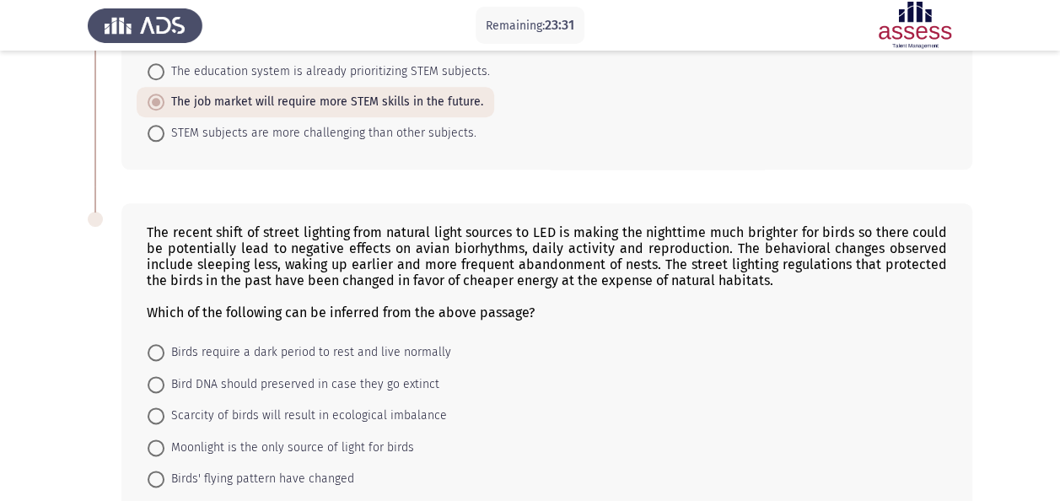
click at [352, 342] on span "Birds require a dark period to rest and live normally" at bounding box center [307, 352] width 287 height 20
click at [164, 344] on input "Birds require a dark period to rest and live normally" at bounding box center [156, 352] width 17 height 17
radio input "true"
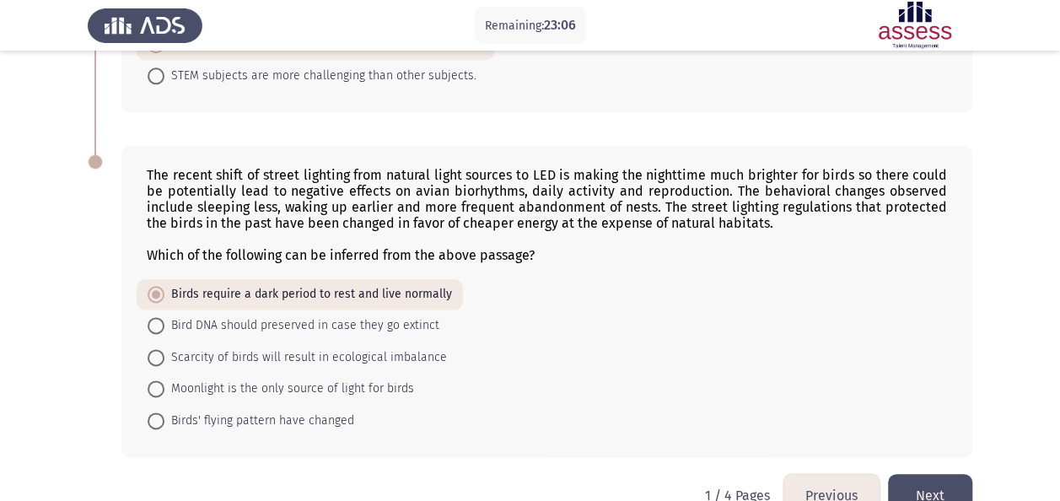
scroll to position [931, 0]
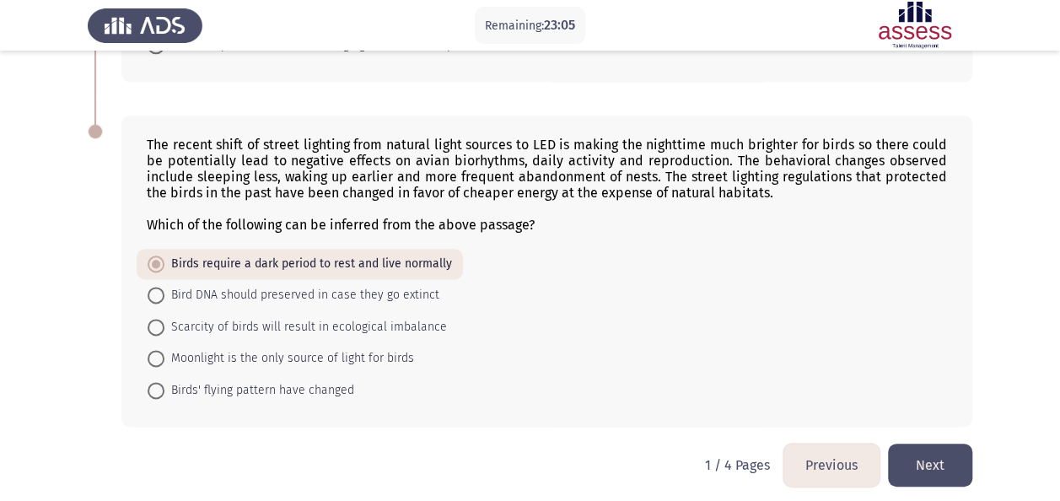
click at [933, 451] on button "Next" at bounding box center [930, 465] width 84 height 43
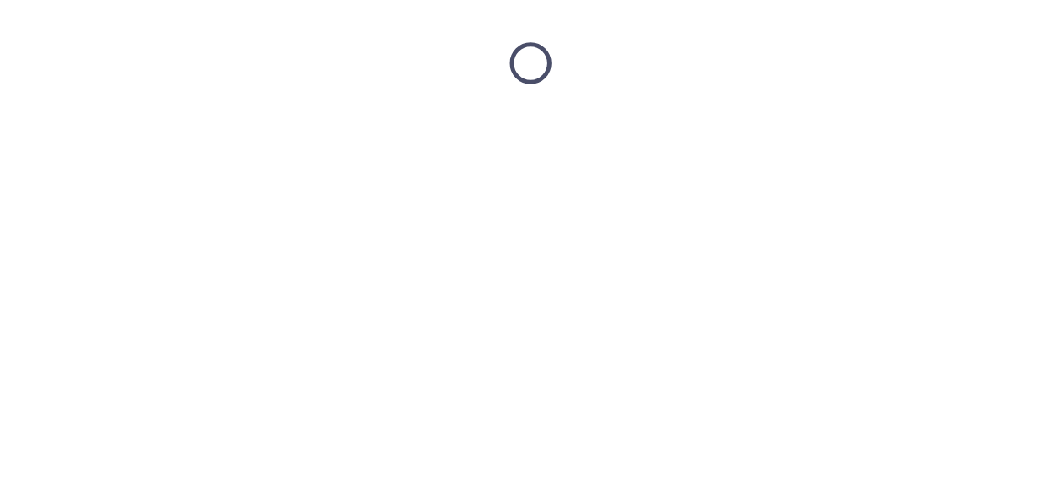
scroll to position [0, 0]
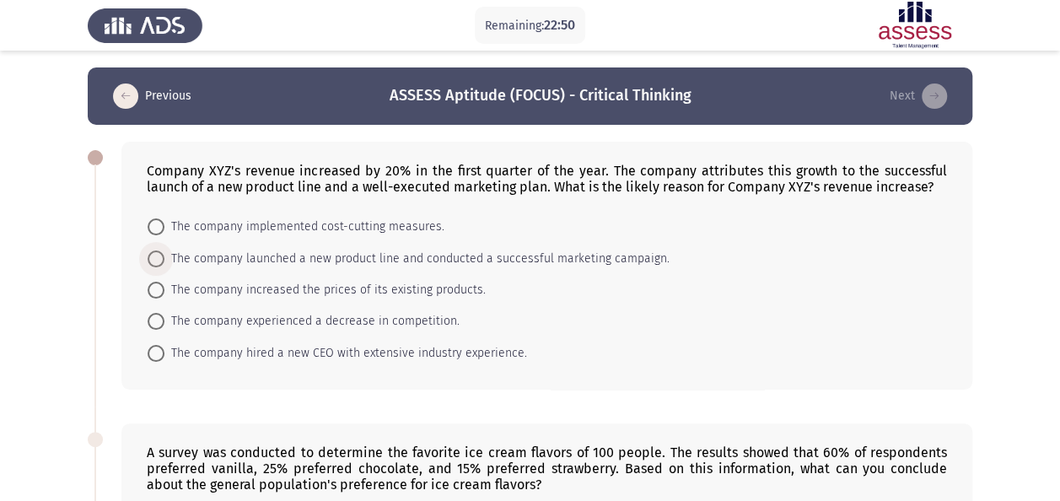
click at [385, 256] on span "The company launched a new product line and conducted a successful marketing ca…" at bounding box center [416, 259] width 505 height 20
click at [164, 256] on input "The company launched a new product line and conducted a successful marketing ca…" at bounding box center [156, 259] width 17 height 17
radio input "true"
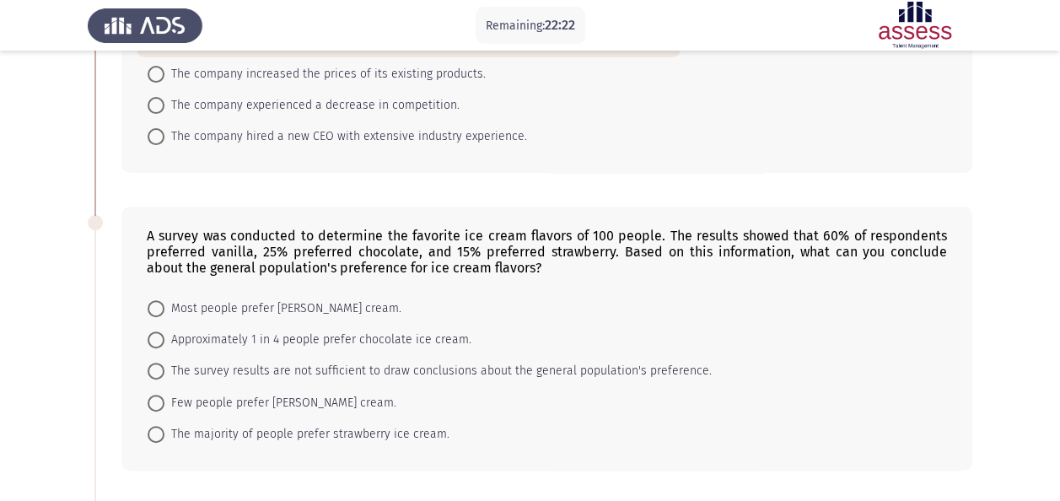
scroll to position [253, 0]
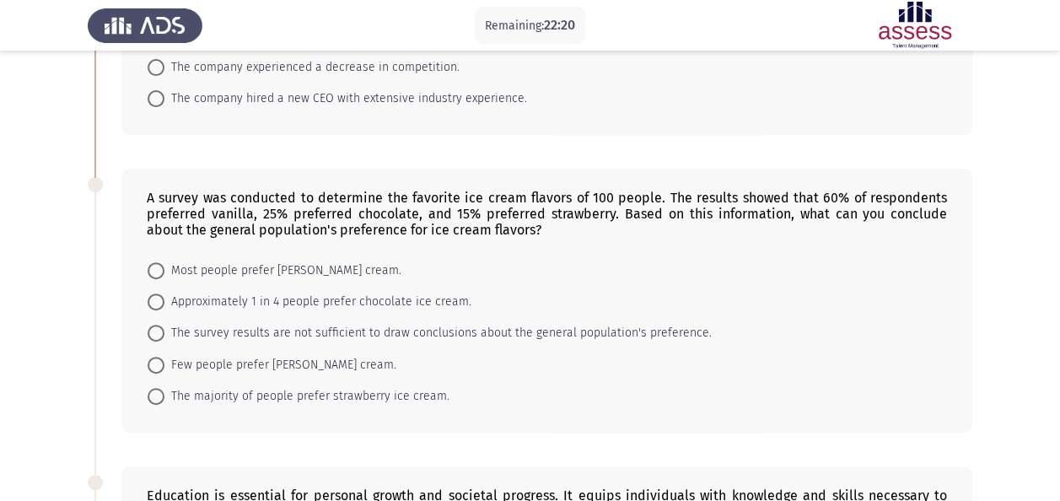
click at [378, 303] on span "Approximately 1 in 4 people prefer chocolate ice cream." at bounding box center [317, 302] width 307 height 20
click at [164, 303] on input "Approximately 1 in 4 people prefer chocolate ice cream." at bounding box center [156, 302] width 17 height 17
radio input "true"
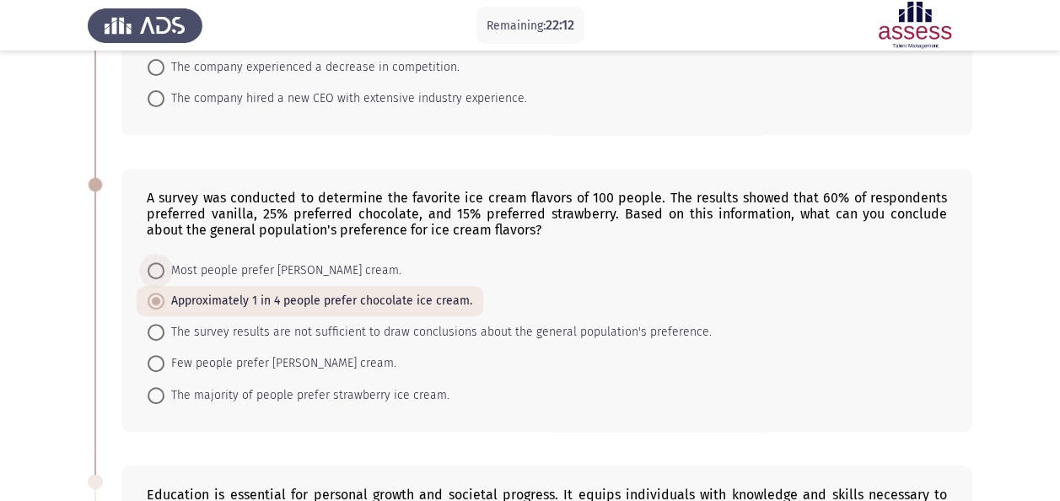
click at [350, 262] on span "Most people prefer [PERSON_NAME] cream." at bounding box center [282, 271] width 237 height 20
click at [164, 262] on input "Most people prefer [PERSON_NAME] cream." at bounding box center [156, 270] width 17 height 17
radio input "true"
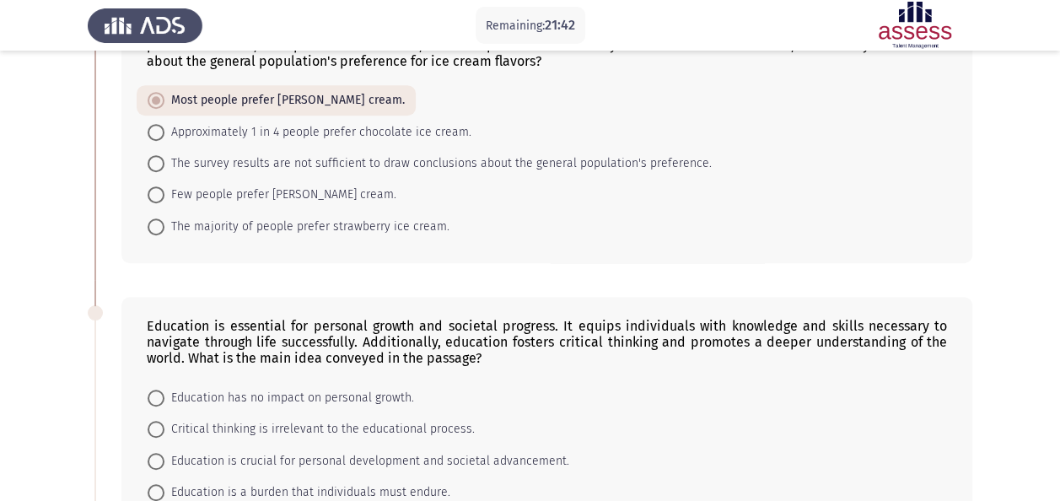
scroll to position [506, 0]
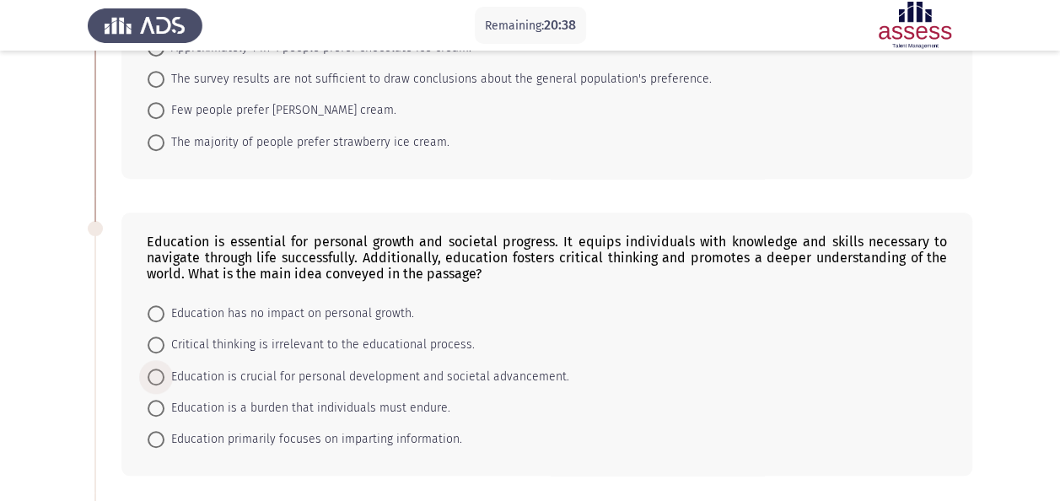
click at [376, 375] on span "Education is crucial for personal development and societal advancement." at bounding box center [366, 377] width 405 height 20
click at [164, 375] on input "Education is crucial for personal development and societal advancement." at bounding box center [156, 377] width 17 height 17
radio input "true"
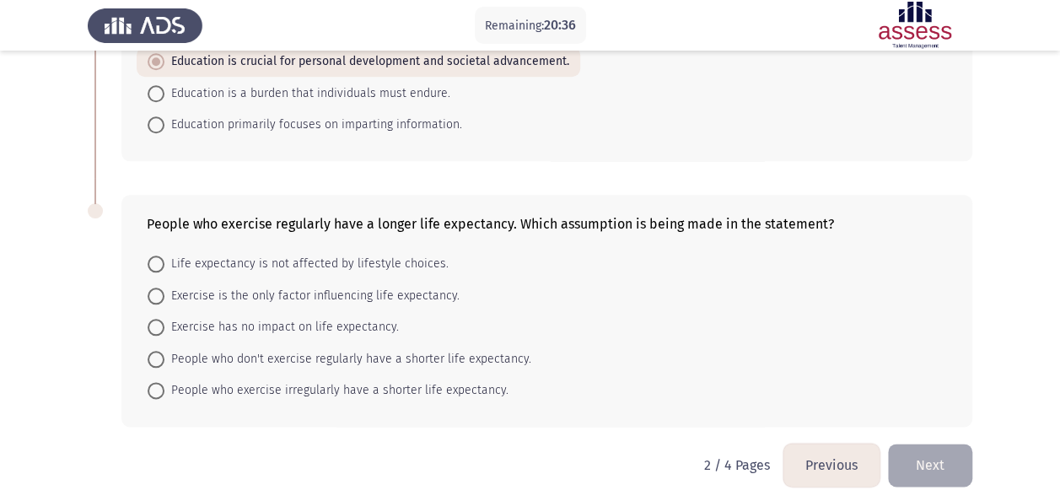
scroll to position [822, 0]
click at [429, 348] on span "People who don't exercise regularly have a shorter life expectancy." at bounding box center [347, 358] width 367 height 20
click at [164, 349] on input "People who don't exercise regularly have a shorter life expectancy." at bounding box center [156, 357] width 17 height 17
radio input "true"
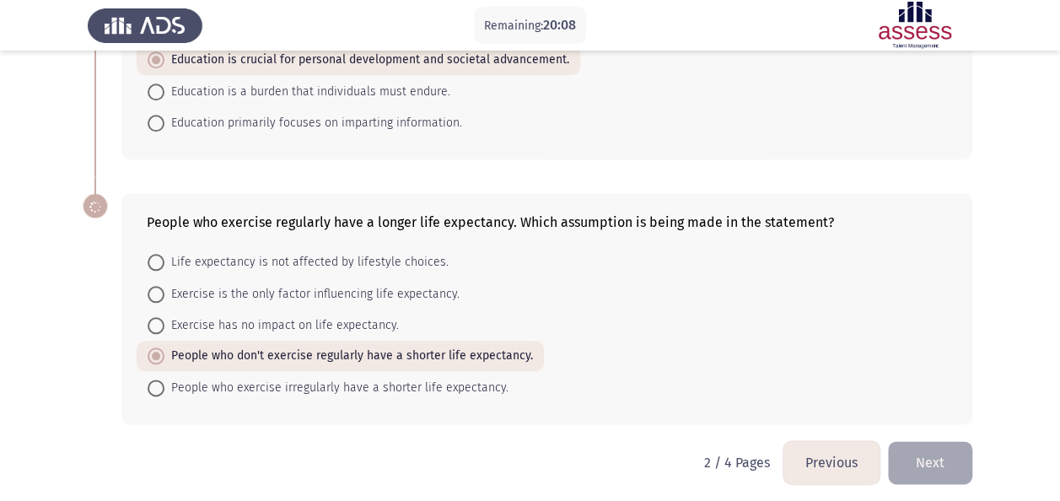
scroll to position [821, 0]
click at [939, 462] on button "Next" at bounding box center [930, 463] width 84 height 43
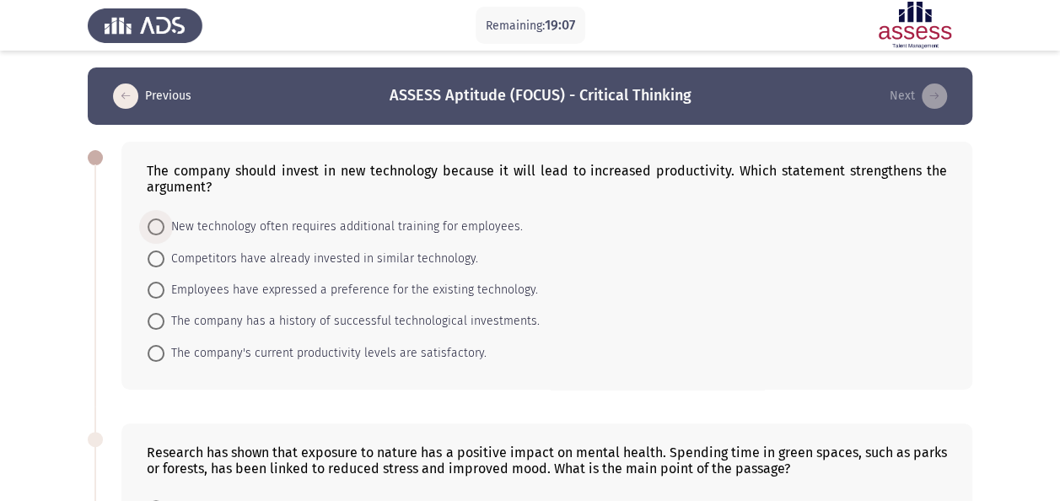
click at [357, 232] on span "New technology often requires additional training for employees." at bounding box center [343, 227] width 359 height 20
click at [164, 232] on input "New technology often requires additional training for employees." at bounding box center [156, 226] width 17 height 17
radio input "true"
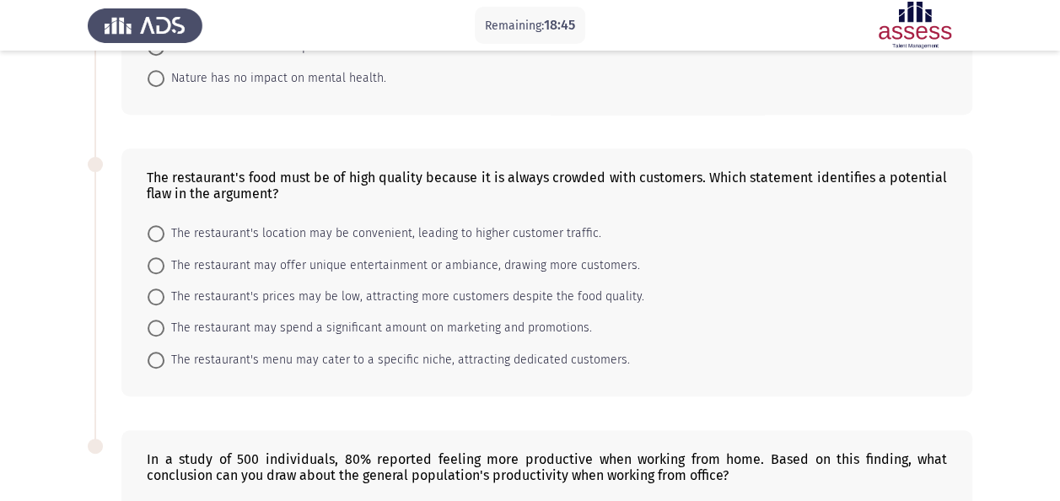
scroll to position [808, 0]
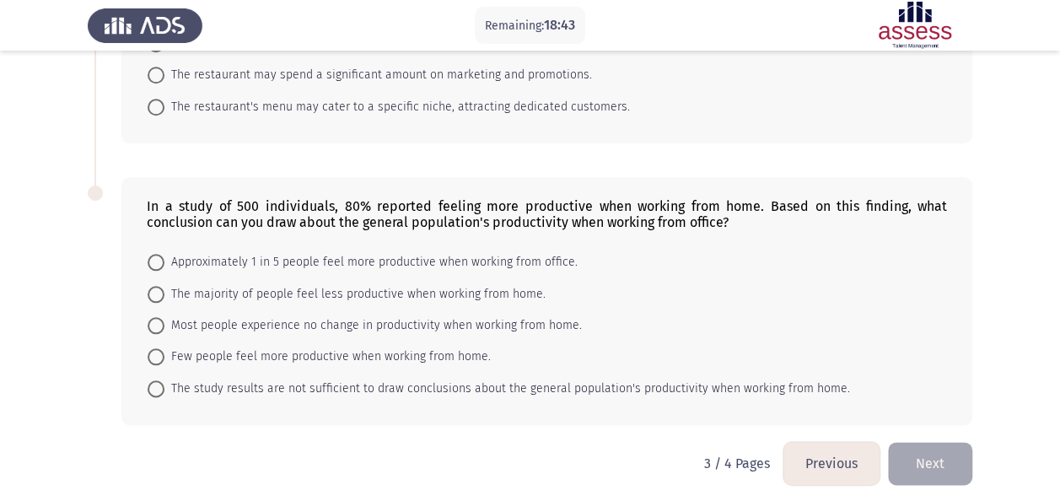
click at [821, 452] on button "Previous" at bounding box center [832, 463] width 96 height 43
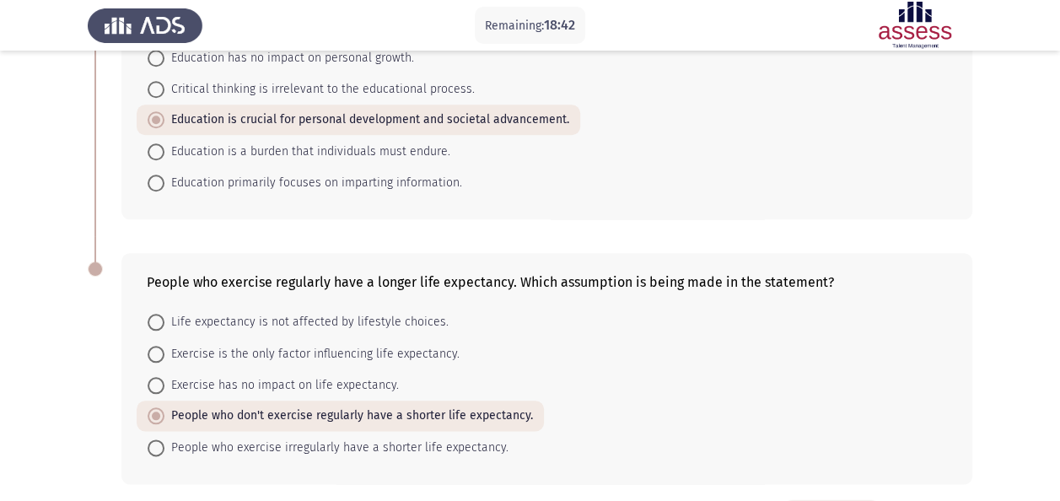
scroll to position [821, 0]
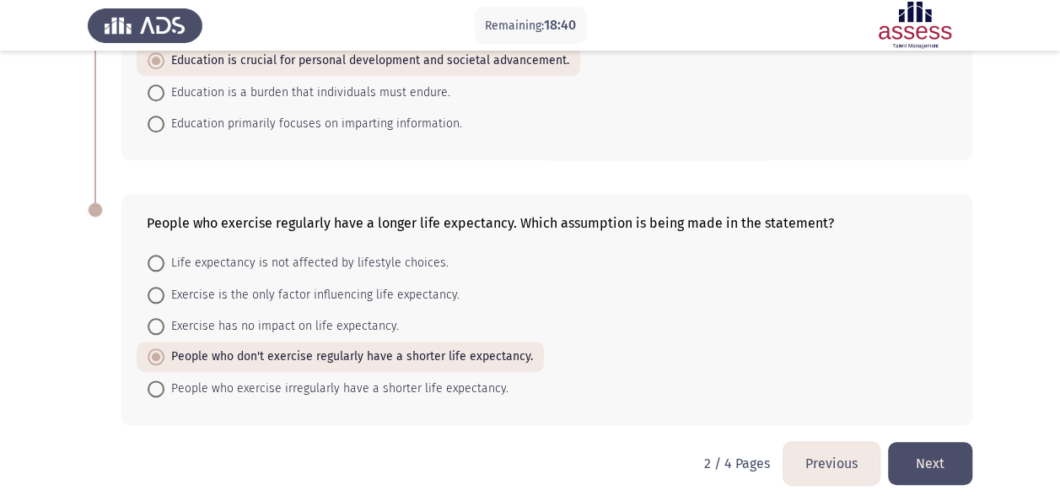
click at [943, 456] on button "Next" at bounding box center [930, 463] width 84 height 43
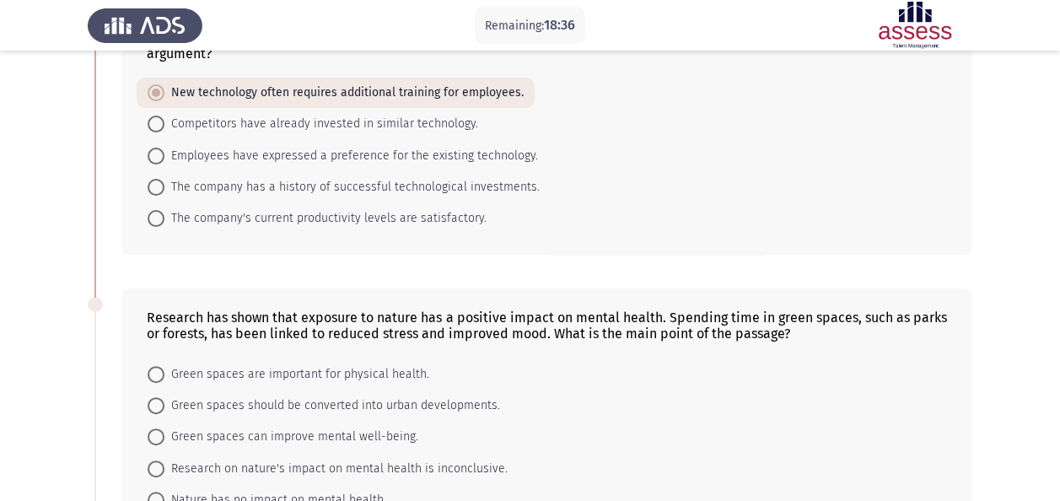
scroll to position [302, 0]
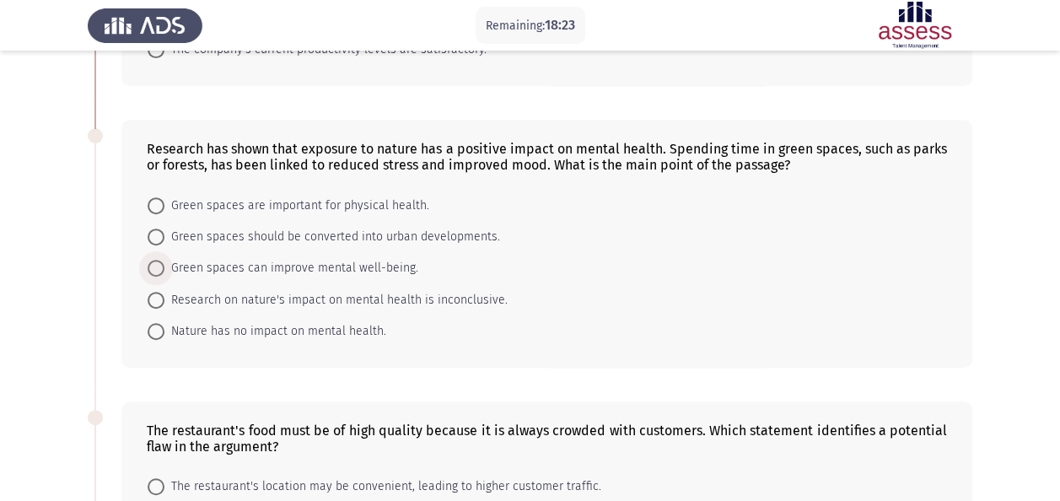
click at [386, 260] on span "Green spaces can improve mental well-being." at bounding box center [291, 268] width 254 height 20
click at [164, 260] on input "Green spaces can improve mental well-being." at bounding box center [156, 268] width 17 height 17
radio input "true"
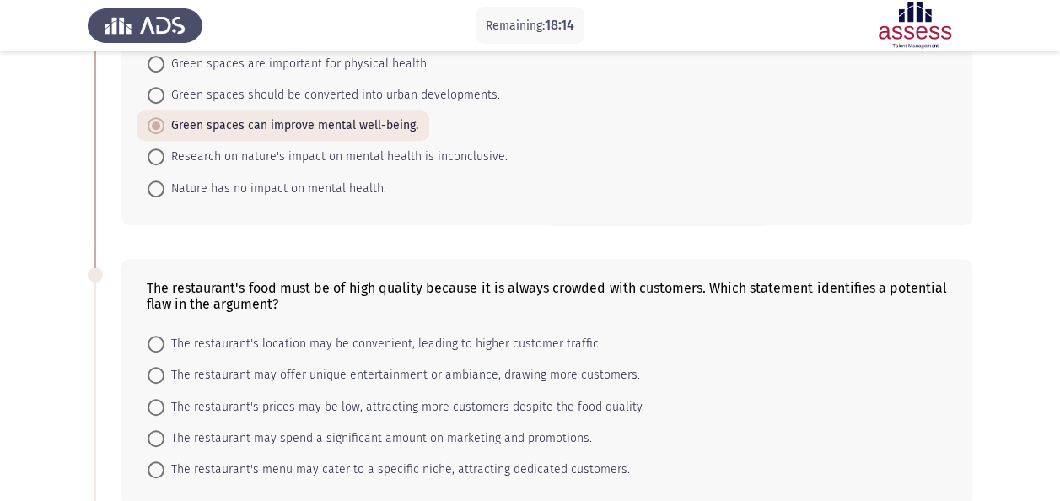
scroll to position [471, 0]
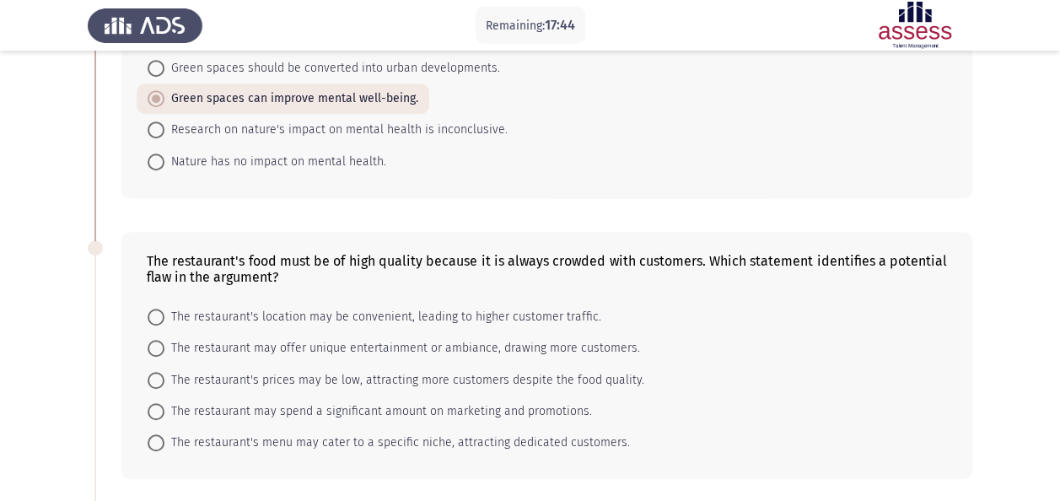
click at [573, 371] on span "The restaurant's prices may be low, attracting more customers despite the food …" at bounding box center [404, 380] width 480 height 20
click at [164, 372] on input "The restaurant's prices may be low, attracting more customers despite the food …" at bounding box center [156, 380] width 17 height 17
radio input "true"
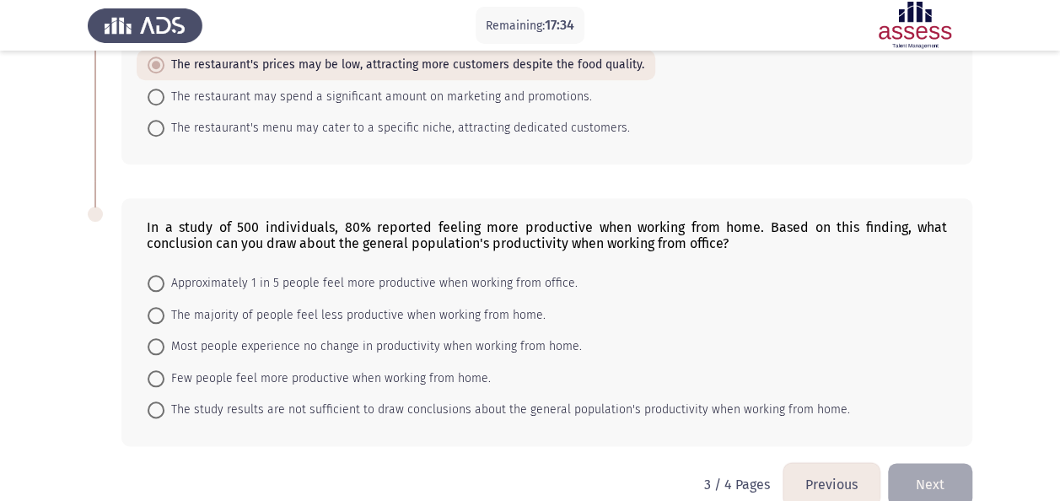
scroll to position [806, 0]
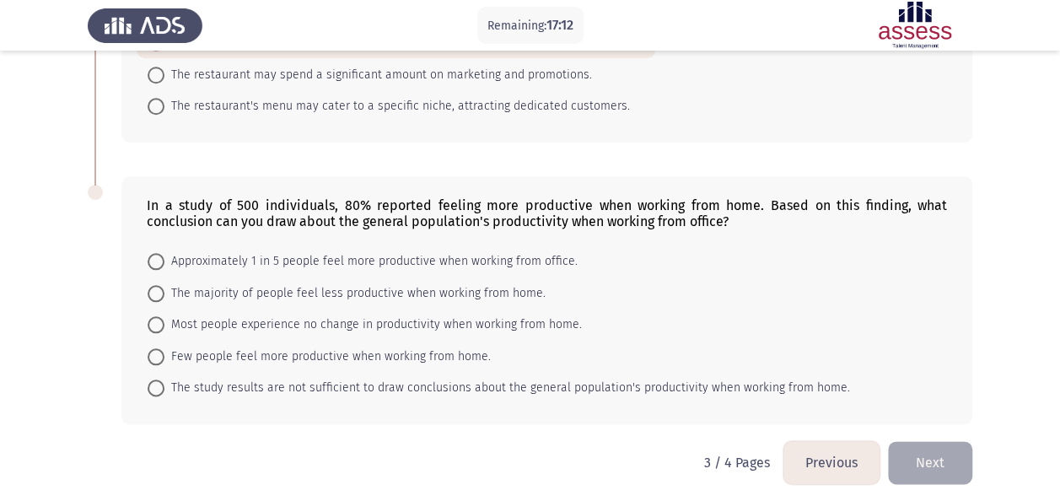
click at [453, 251] on span "Approximately 1 in 5 people feel more productive when working from office." at bounding box center [370, 261] width 413 height 20
click at [164, 253] on input "Approximately 1 in 5 people feel more productive when working from office." at bounding box center [156, 261] width 17 height 17
radio input "true"
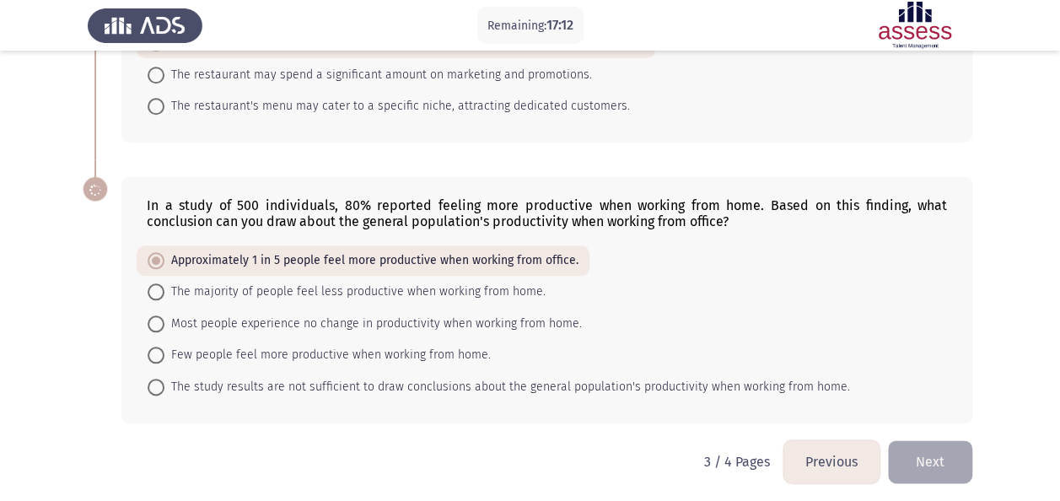
scroll to position [805, 0]
click at [930, 460] on button "Next" at bounding box center [930, 463] width 84 height 43
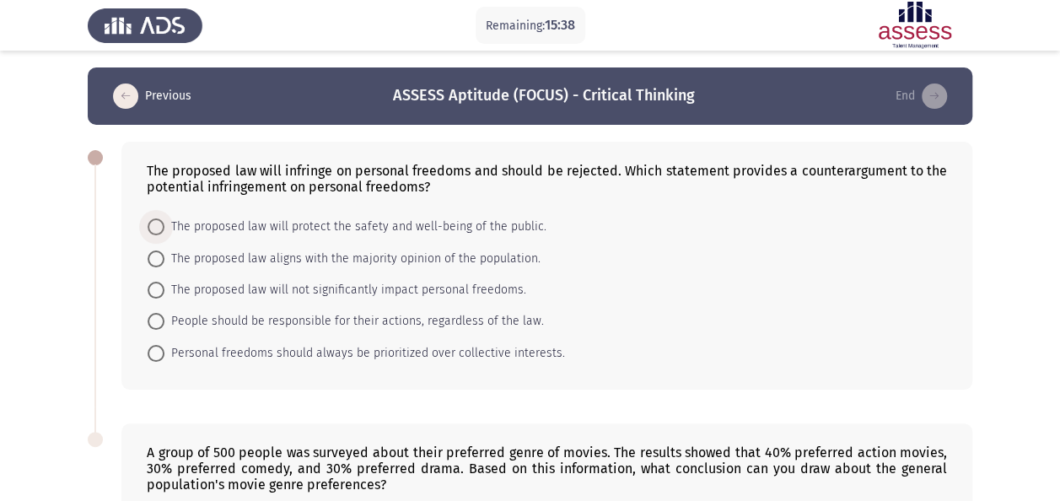
click at [516, 225] on span "The proposed law will protect the safety and well-being of the public." at bounding box center [355, 227] width 382 height 20
click at [164, 225] on input "The proposed law will protect the safety and well-being of the public." at bounding box center [156, 226] width 17 height 17
radio input "true"
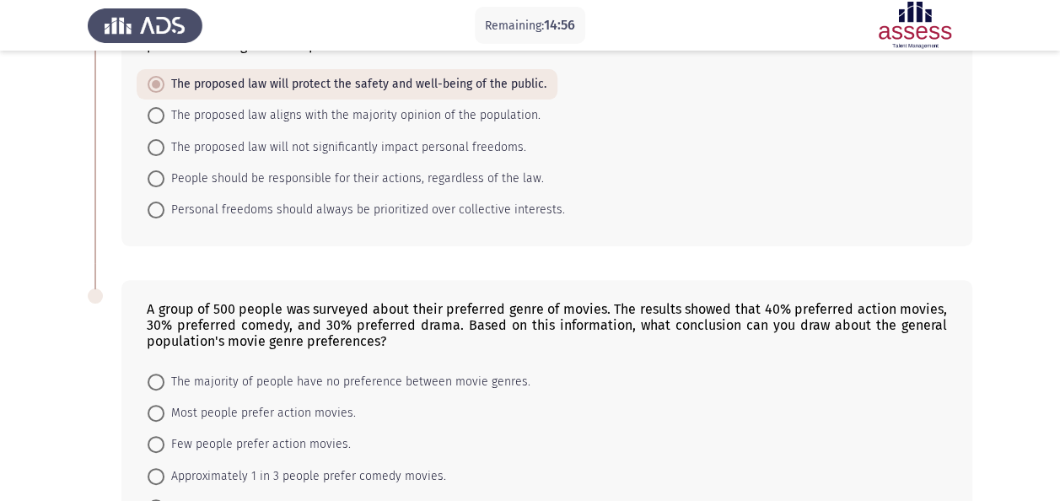
scroll to position [169, 0]
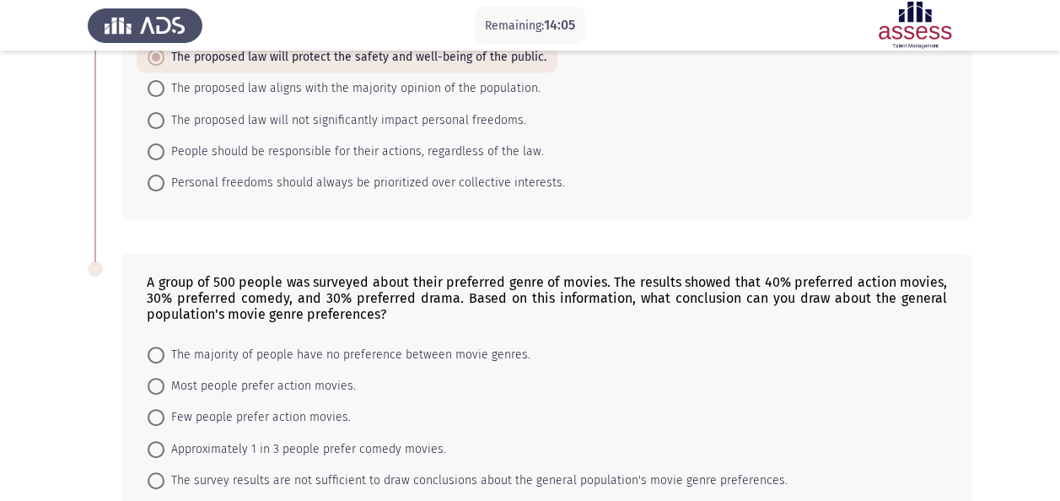
click at [432, 345] on span "The majority of people have no preference between movie genres." at bounding box center [347, 355] width 366 height 20
click at [164, 347] on input "The majority of people have no preference between movie genres." at bounding box center [156, 355] width 17 height 17
radio input "true"
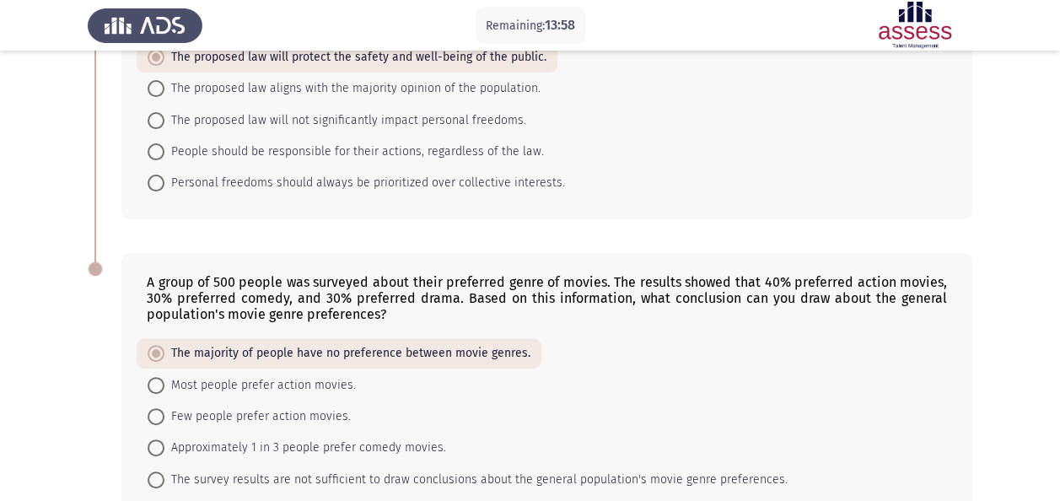
click at [364, 439] on span "Approximately 1 in 3 people prefer comedy movies." at bounding box center [305, 448] width 282 height 20
click at [164, 440] on input "Approximately 1 in 3 people prefer comedy movies." at bounding box center [156, 448] width 17 height 17
radio input "true"
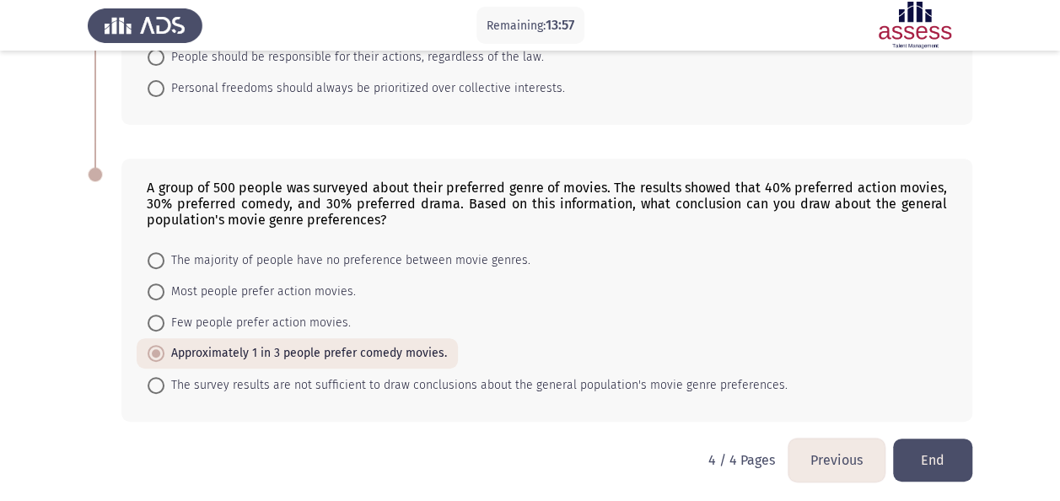
scroll to position [264, 0]
click at [832, 461] on button "Previous" at bounding box center [837, 459] width 96 height 43
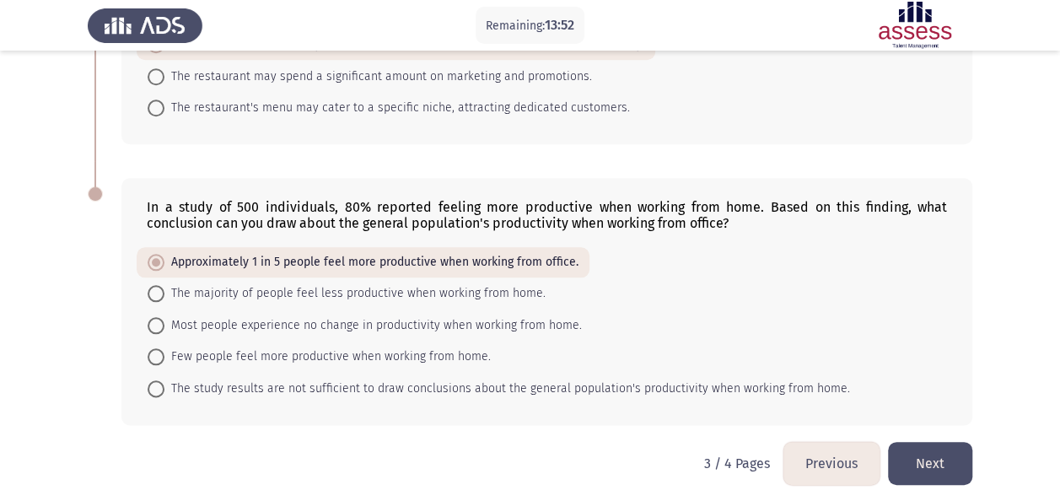
scroll to position [805, 0]
click at [832, 459] on button "Previous" at bounding box center [832, 463] width 96 height 43
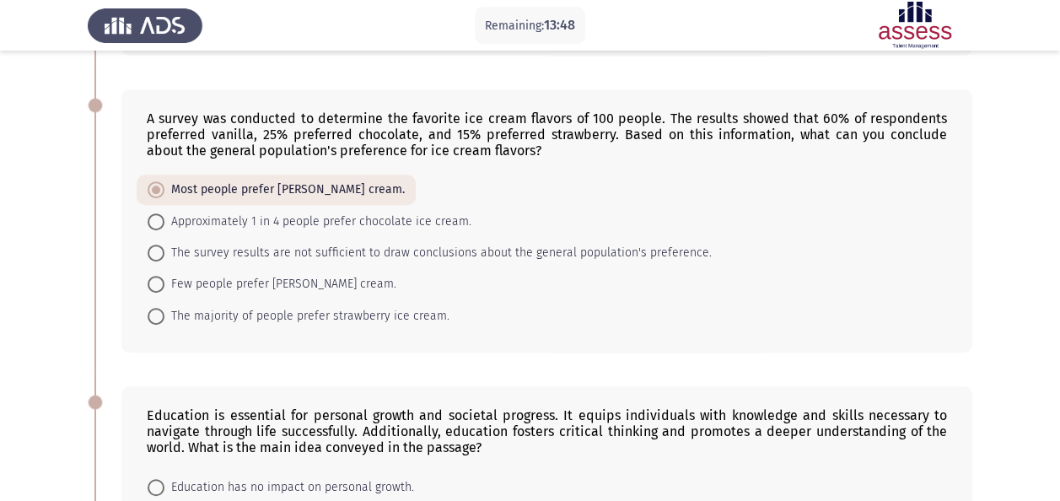
scroll to position [337, 0]
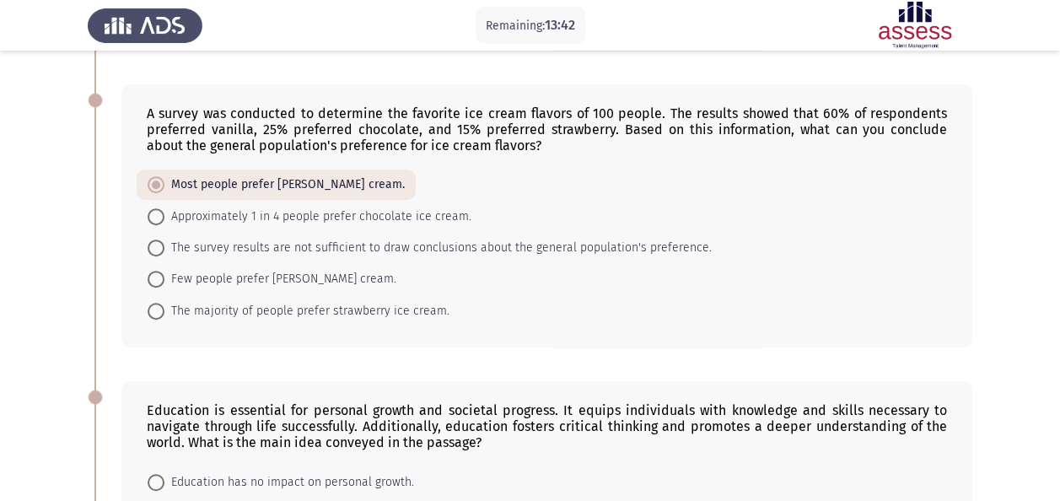
click at [428, 251] on span "The survey results are not sufficient to draw conclusions about the general pop…" at bounding box center [437, 248] width 547 height 20
click at [164, 251] on input "The survey results are not sufficient to draw conclusions about the general pop…" at bounding box center [156, 248] width 17 height 17
radio input "true"
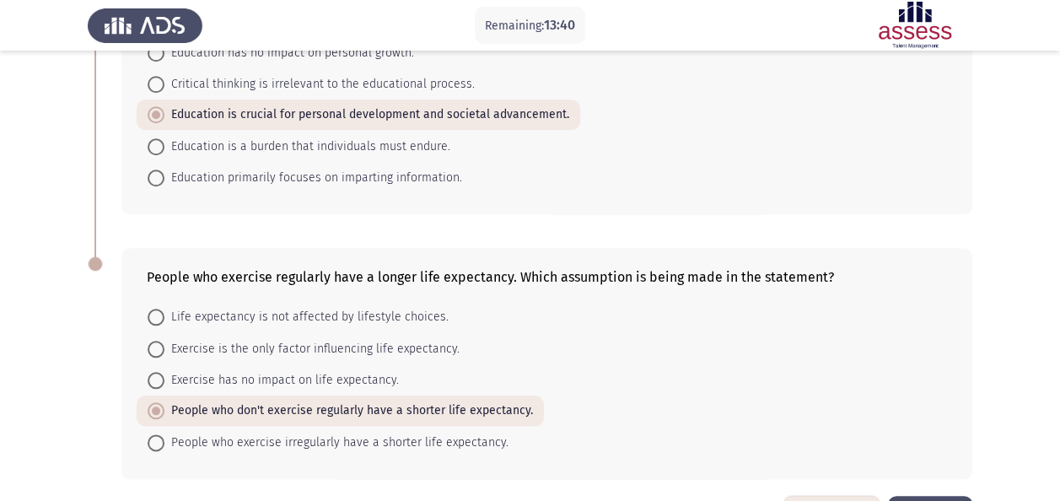
scroll to position [821, 0]
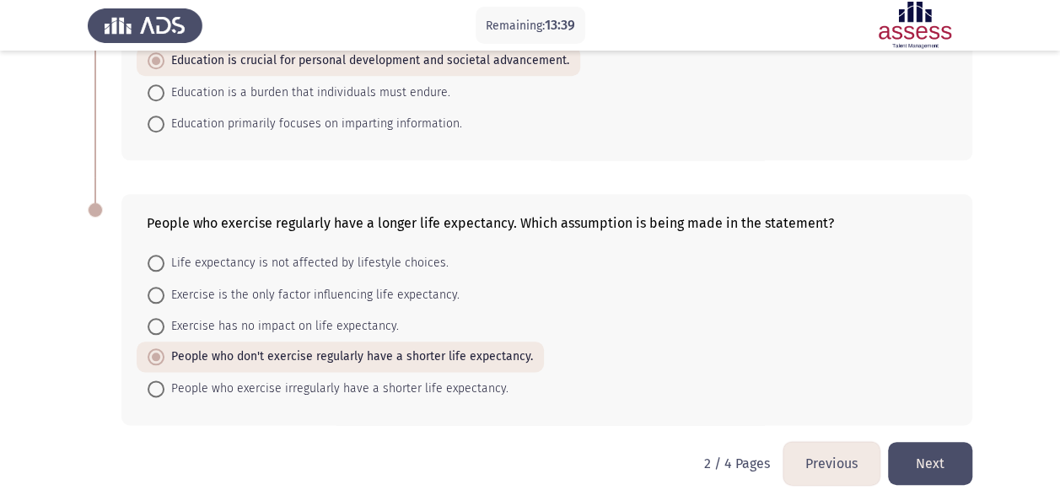
click at [955, 450] on button "Next" at bounding box center [930, 463] width 84 height 43
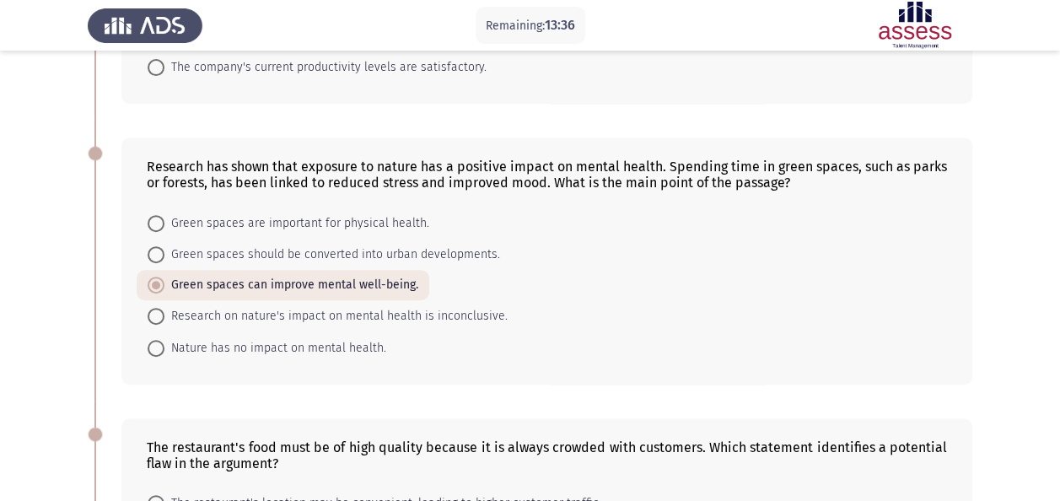
scroll to position [46, 0]
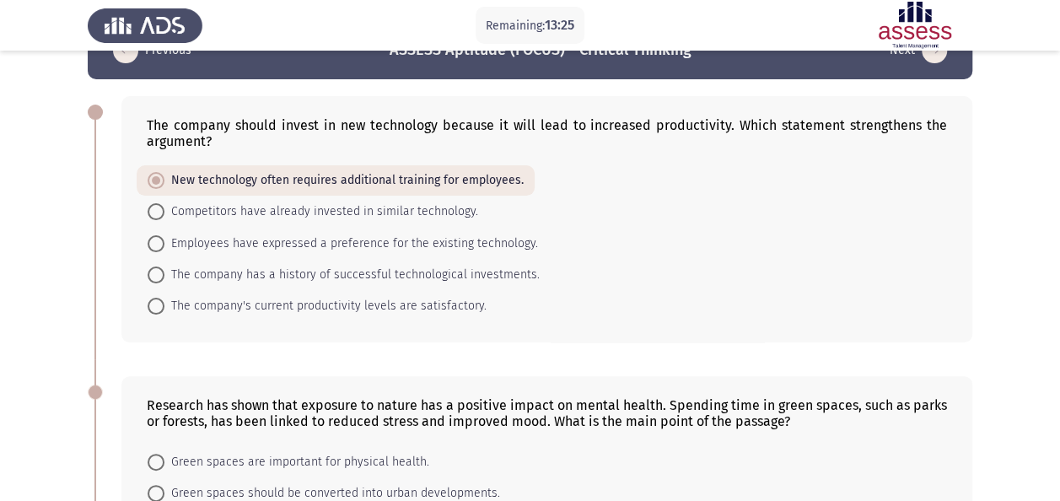
click at [391, 208] on span "Competitors have already invested in similar technology." at bounding box center [321, 212] width 314 height 20
click at [164, 208] on input "Competitors have already invested in similar technology." at bounding box center [156, 211] width 17 height 17
radio input "true"
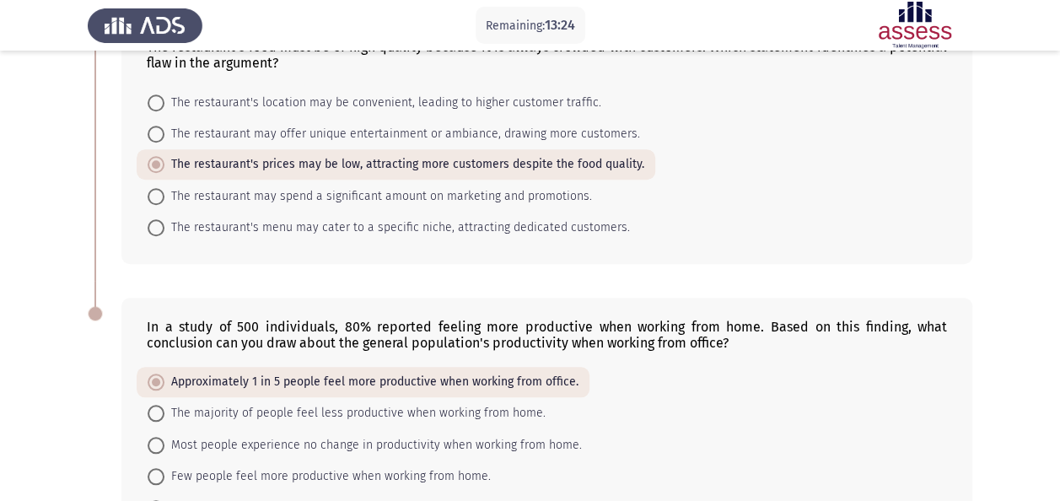
scroll to position [805, 0]
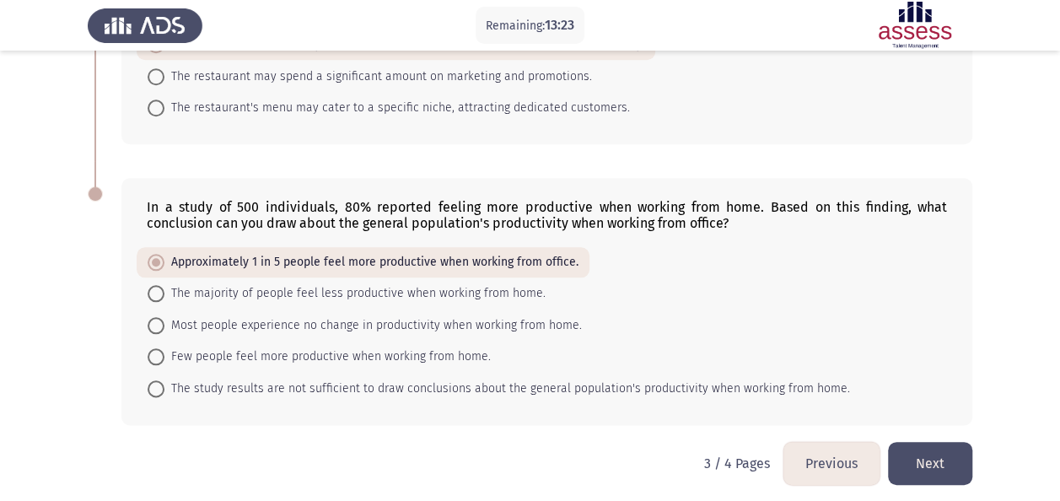
click at [942, 452] on button "Next" at bounding box center [930, 463] width 84 height 43
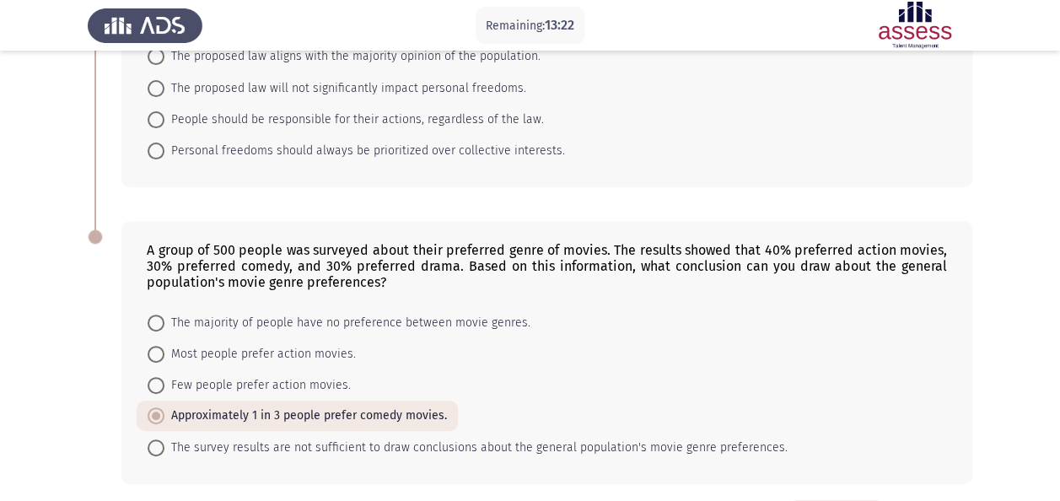
scroll to position [264, 0]
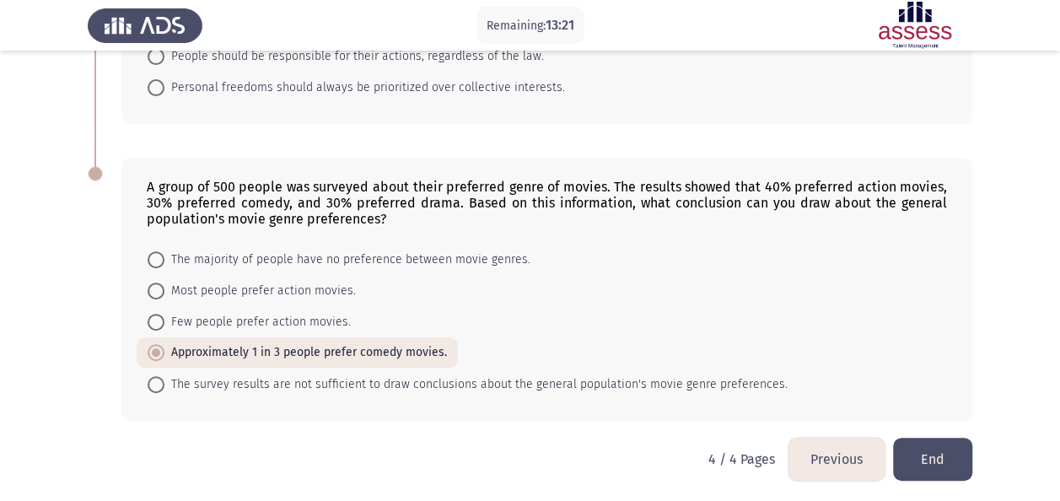
click at [942, 452] on button "End" at bounding box center [932, 459] width 79 height 43
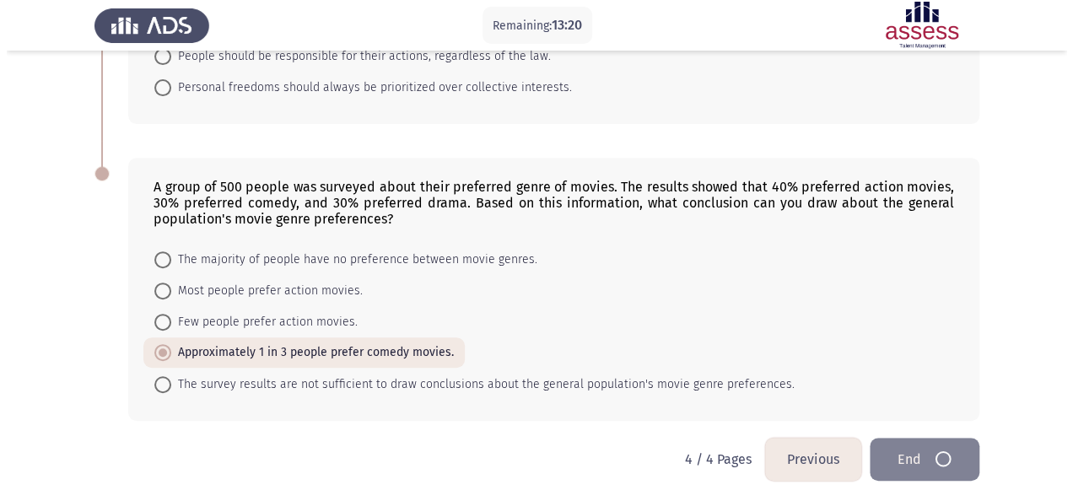
scroll to position [0, 0]
